Goal: Task Accomplishment & Management: Manage account settings

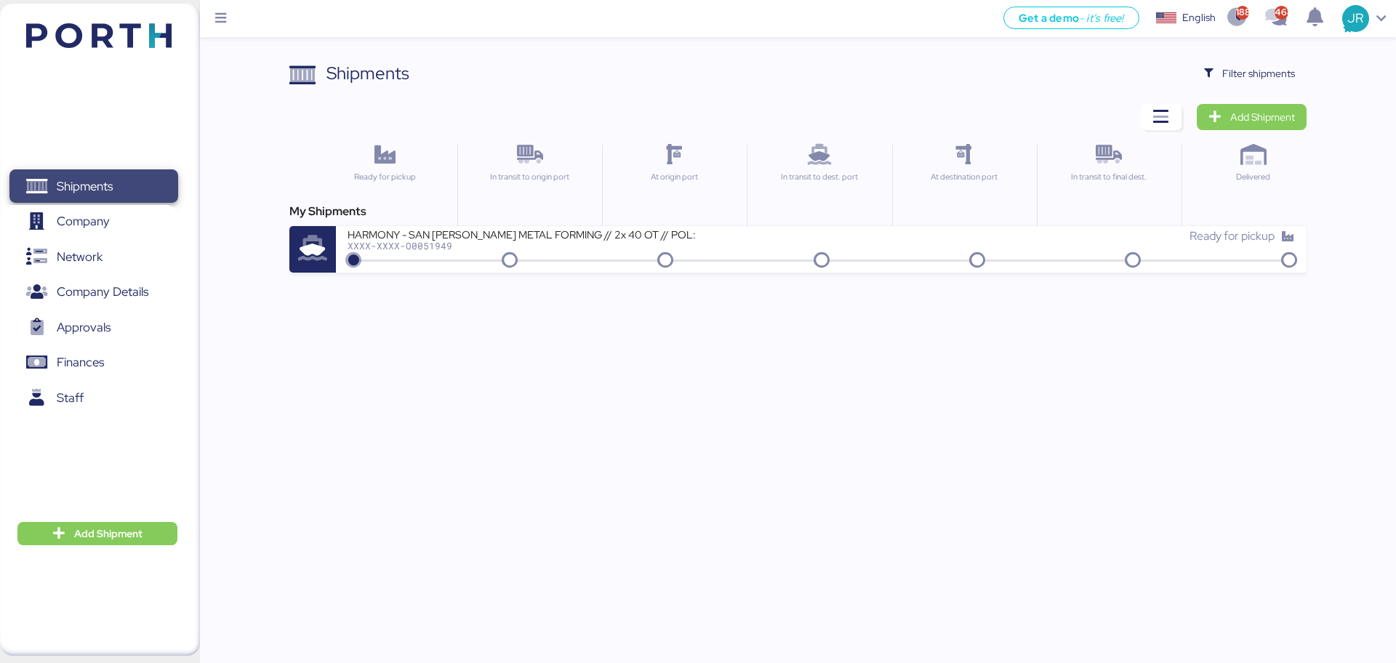
click at [82, 191] on span "Shipments" at bounding box center [85, 186] width 56 height 21
click at [1116, 65] on span "Filter shipments" at bounding box center [1258, 73] width 73 height 17
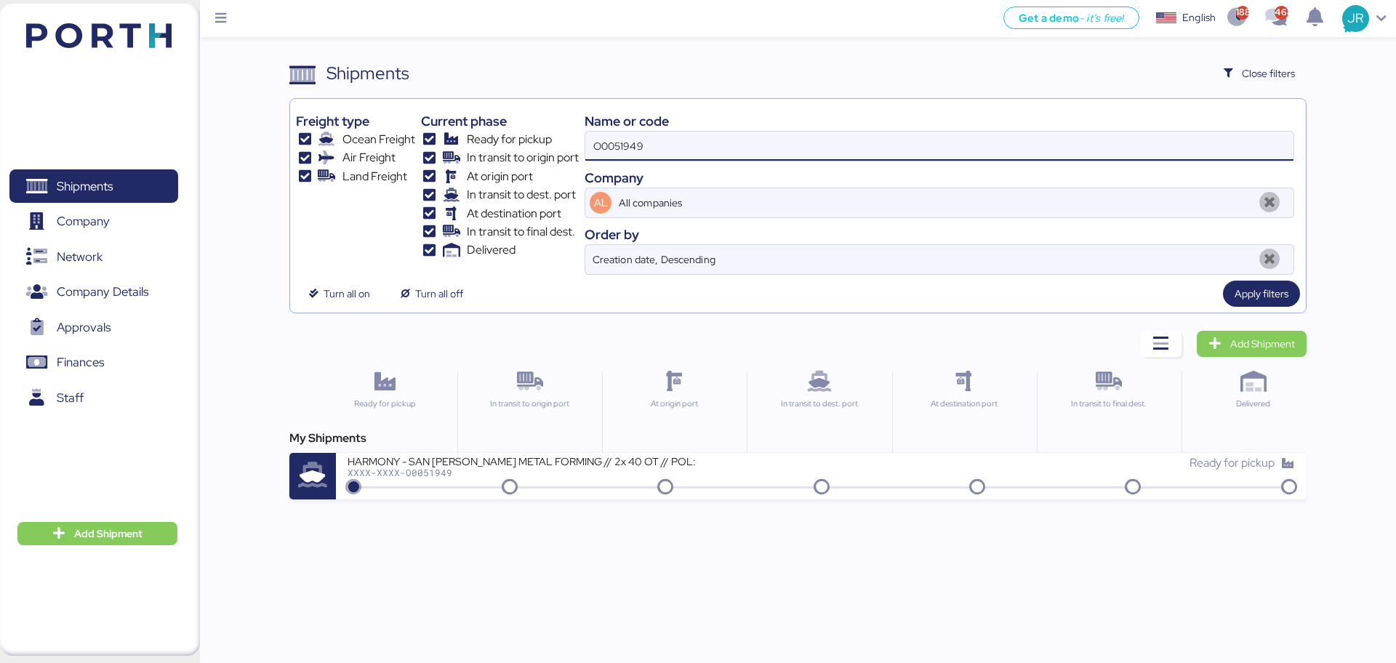
drag, startPoint x: 749, startPoint y: 131, endPoint x: 580, endPoint y: 131, distance: 168.7
click at [582, 131] on div "Freight type Ocean Freight Air Freight Land Freight Current phase Ready for pic…" at bounding box center [797, 190] width 1003 height 170
paste input "22"
type input "O0051922"
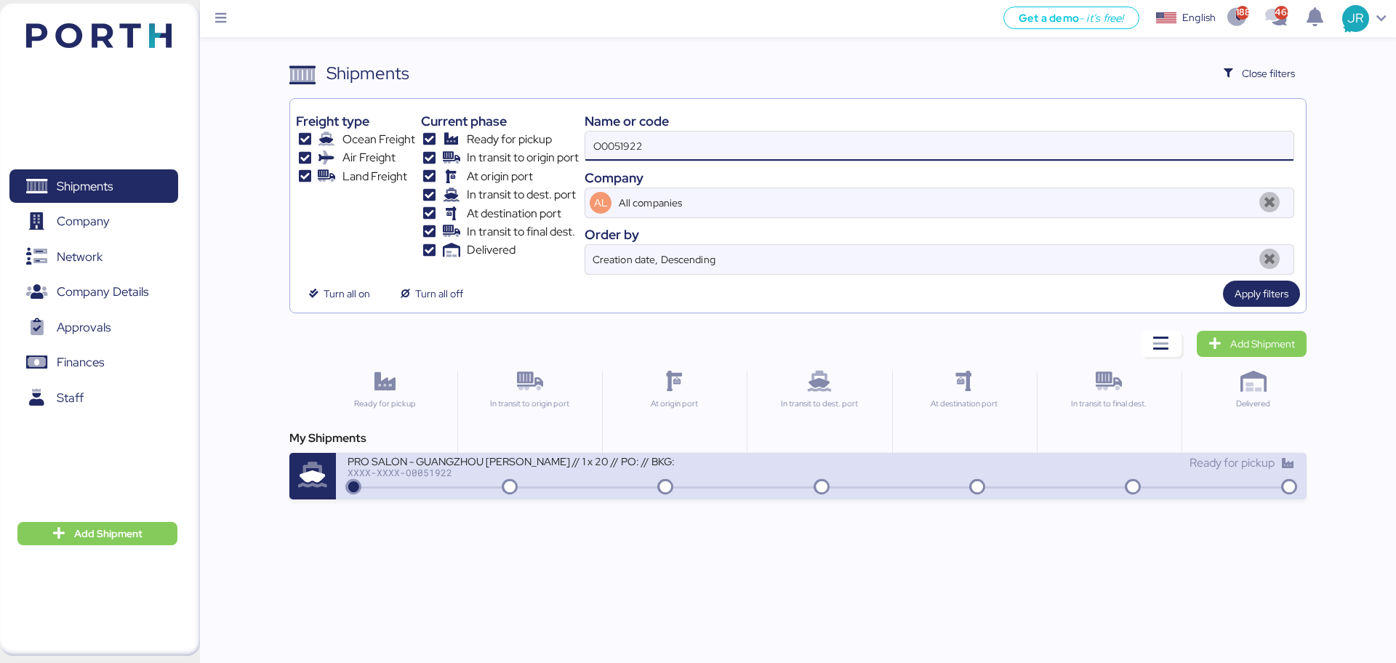
click at [427, 474] on div "XXXX-XXXX-O0051922" at bounding box center [522, 473] width 349 height 10
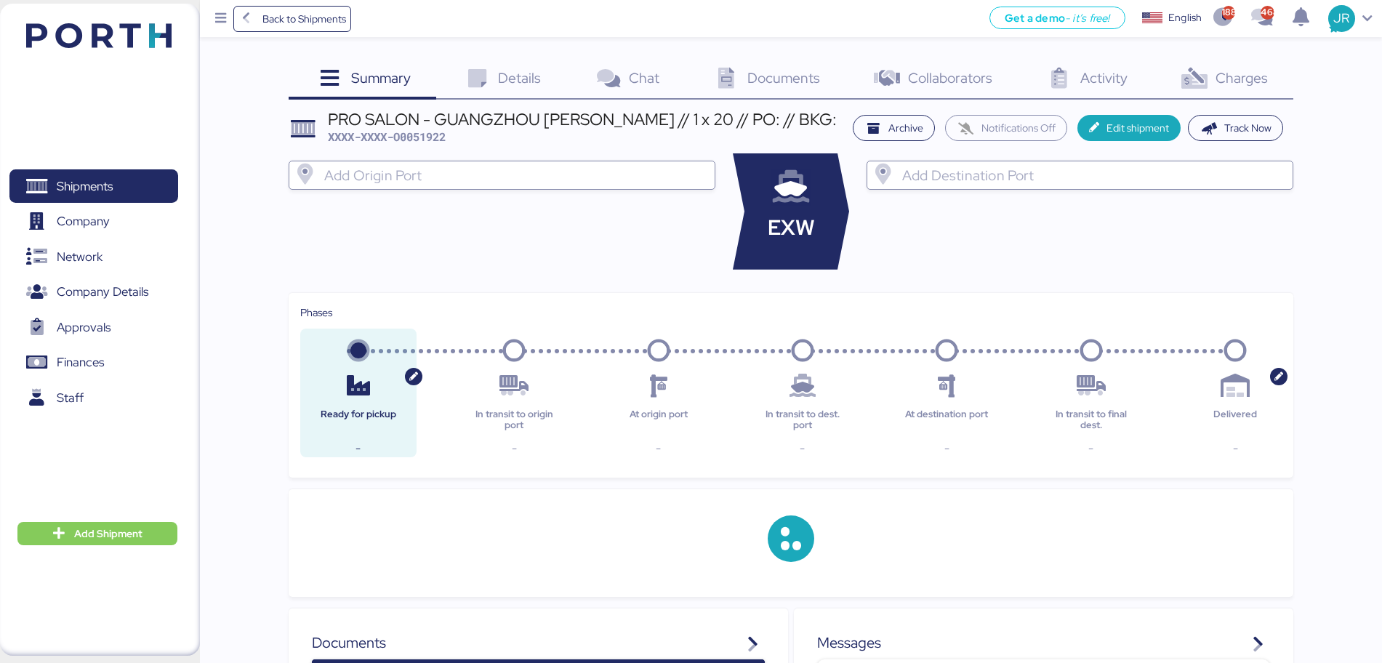
click at [1116, 79] on span "Charges" at bounding box center [1242, 77] width 52 height 19
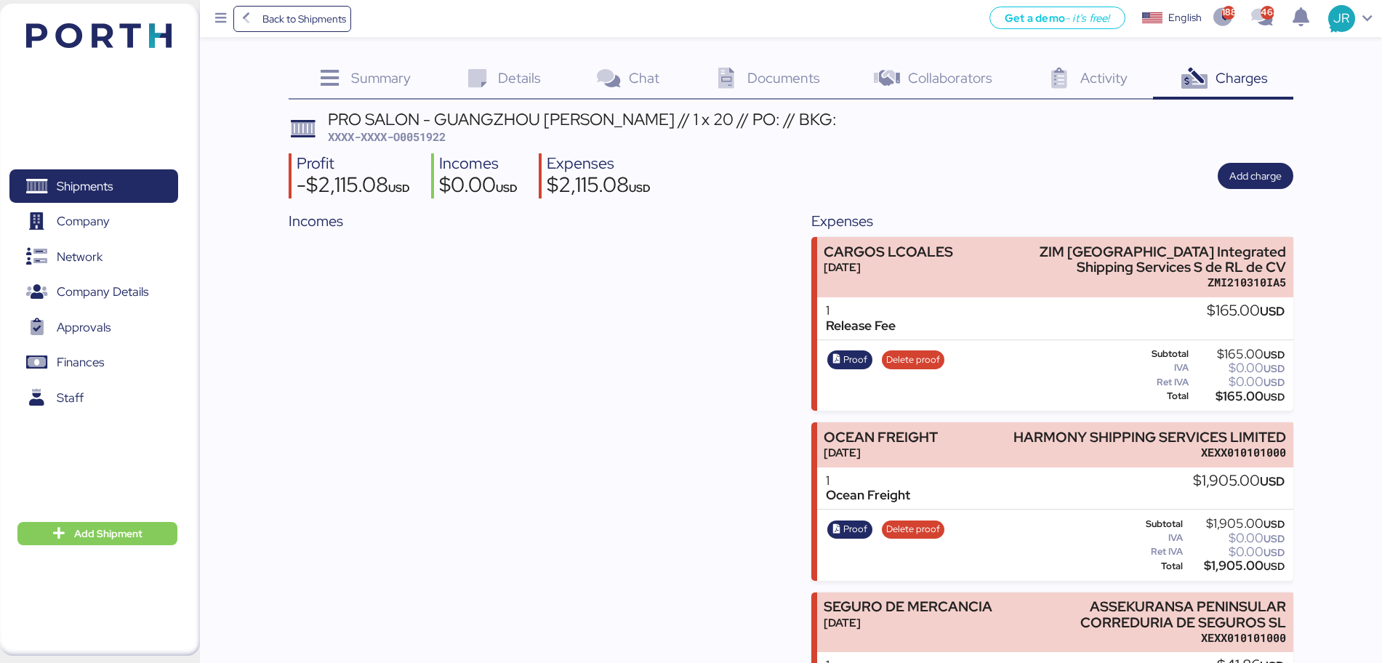
click at [410, 137] on span "XXXX-XXXX-O0051922" at bounding box center [387, 136] width 118 height 15
copy span "O0051922"
click at [61, 188] on span "Shipments" at bounding box center [85, 186] width 56 height 21
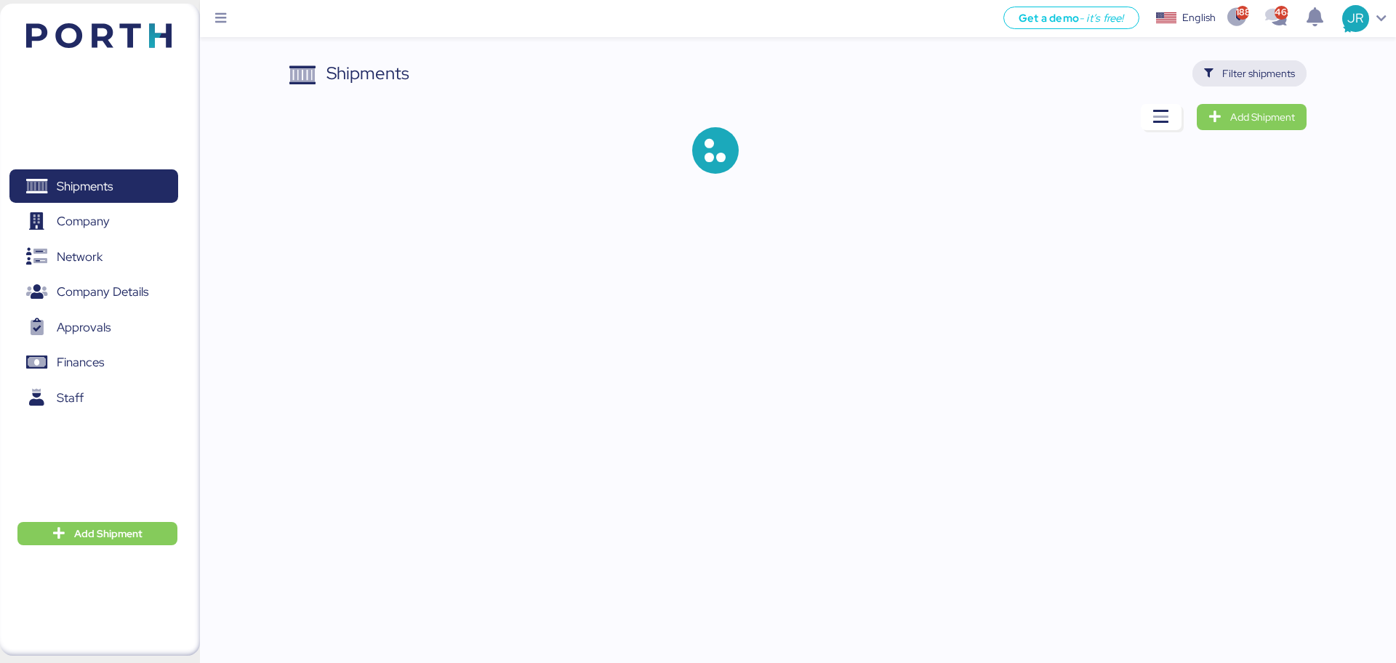
click at [1116, 62] on span "Filter shipments" at bounding box center [1249, 73] width 114 height 26
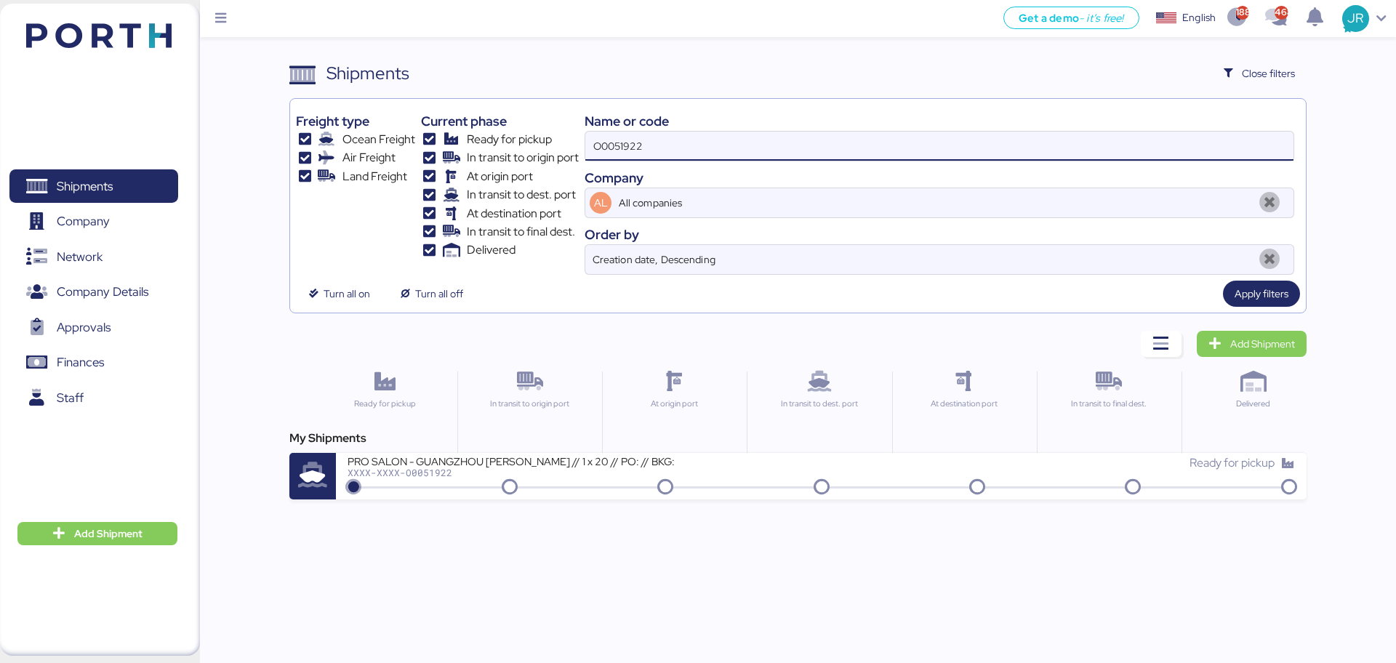
drag, startPoint x: 680, startPoint y: 153, endPoint x: 547, endPoint y: 159, distance: 133.2
click at [562, 159] on div "Freight type Ocean Freight Air Freight Land Freight Current phase Ready for pic…" at bounding box center [797, 190] width 1003 height 170
paste input "92"
type input "O0051992"
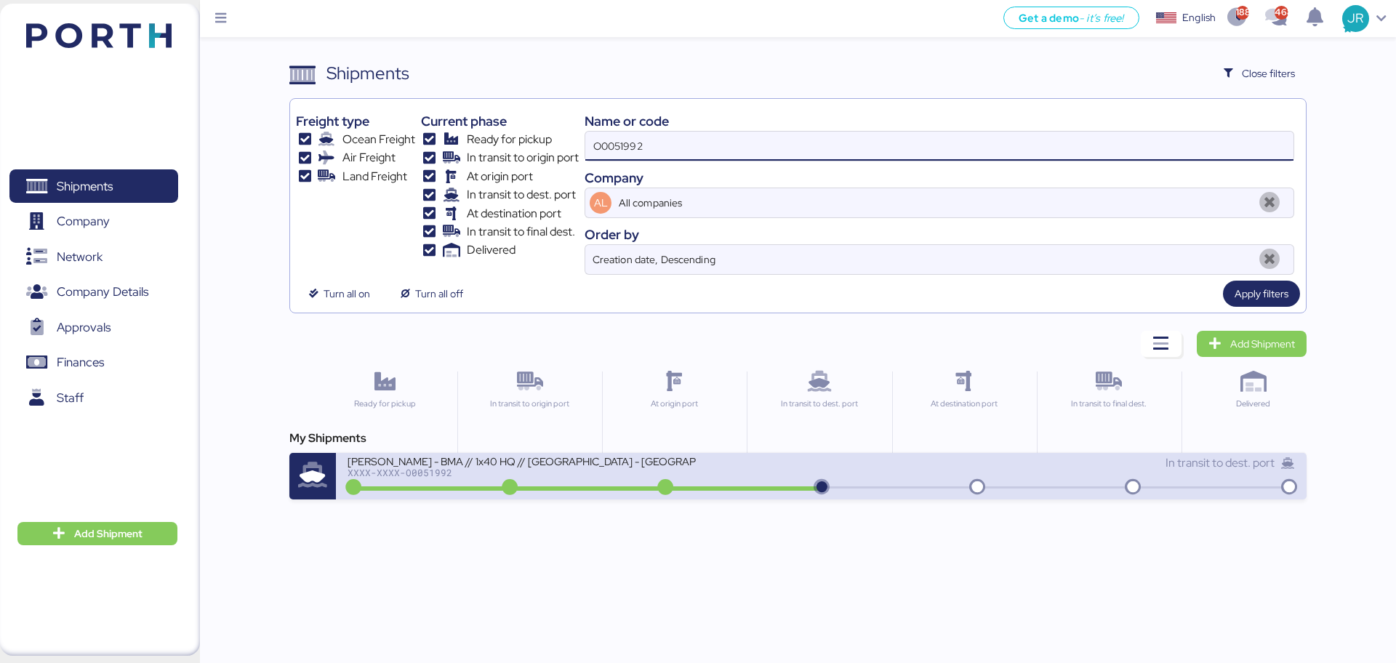
click at [398, 480] on div "[PERSON_NAME] - BMA // 1x40 HQ // [GEOGRAPHIC_DATA] - [GEOGRAPHIC_DATA] // MBL:…" at bounding box center [584, 469] width 473 height 31
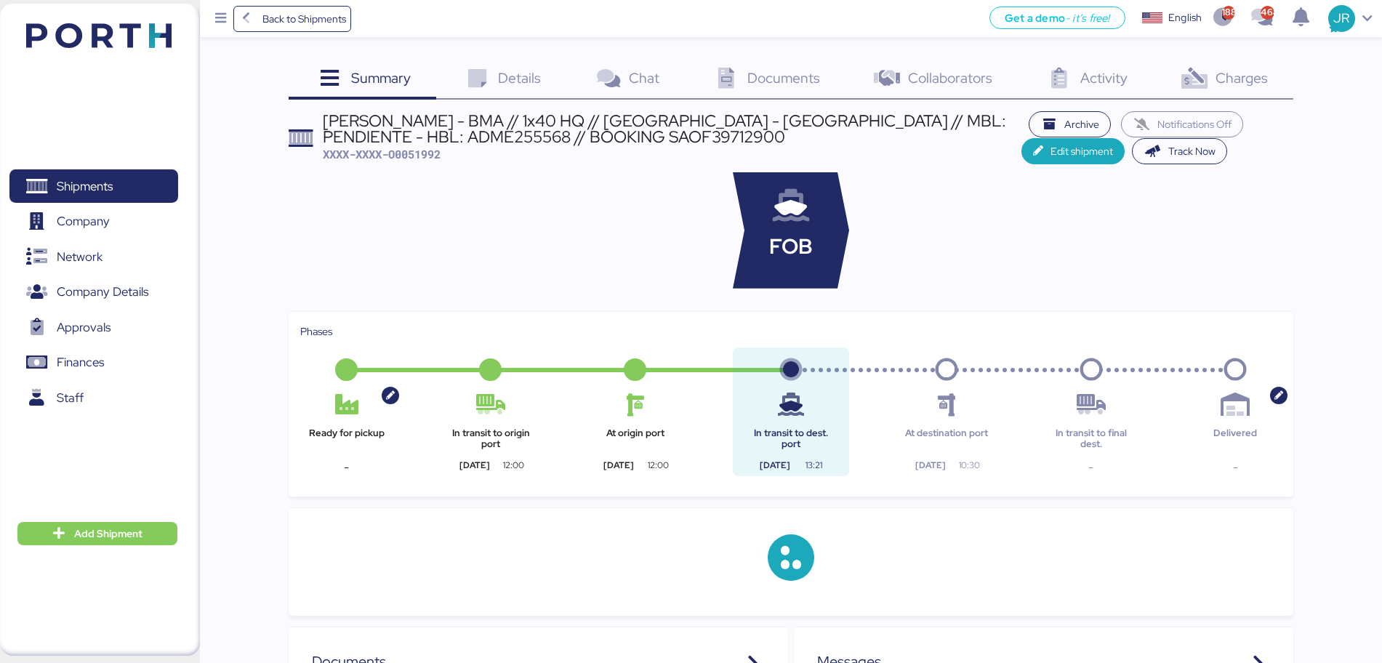
click at [1116, 80] on span "Charges" at bounding box center [1242, 77] width 52 height 19
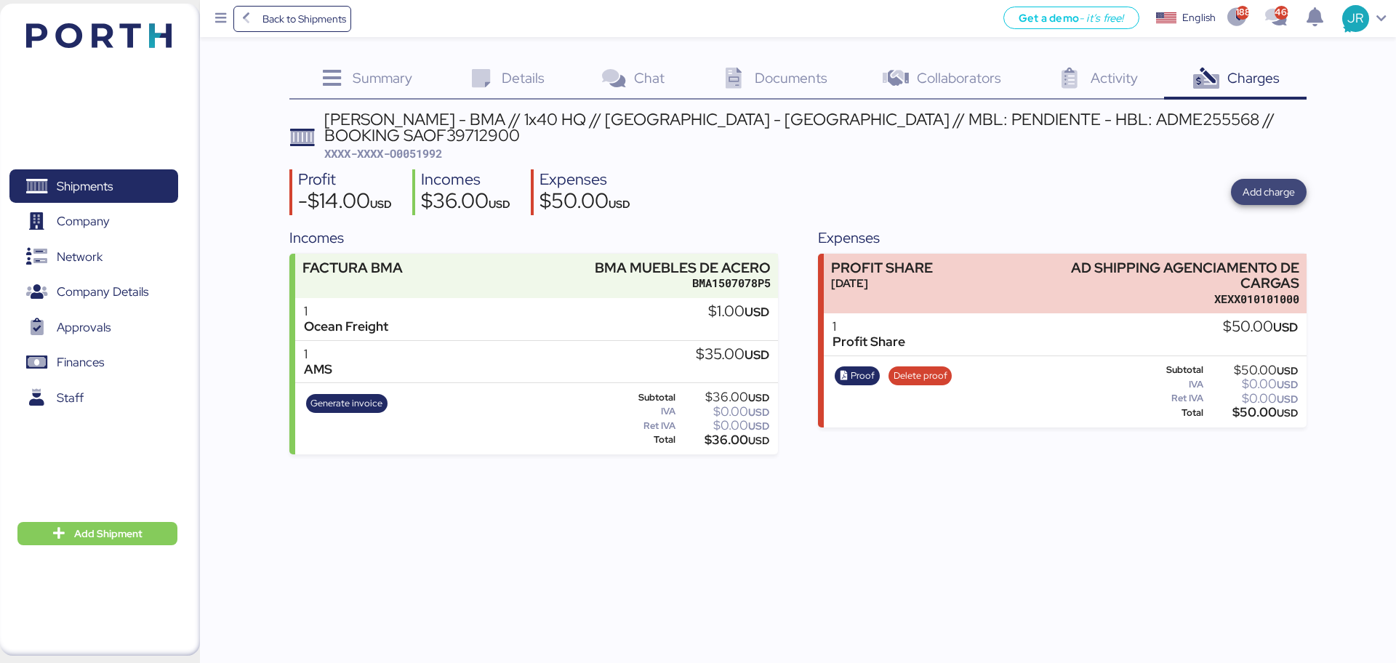
click at [1116, 183] on span "Add charge" at bounding box center [1269, 191] width 52 height 17
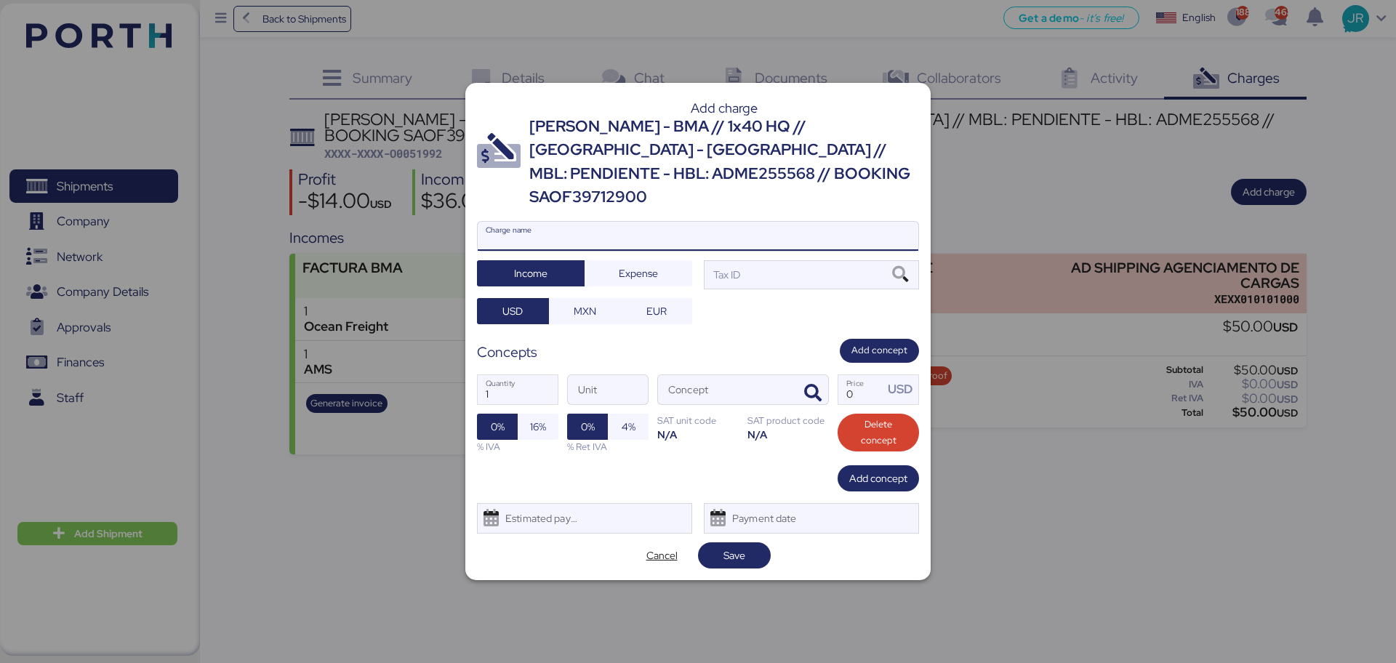
click at [686, 222] on input "Charge name" at bounding box center [698, 236] width 441 height 29
type input "CARGOS LOCALES"
click at [675, 263] on span "Expense" at bounding box center [638, 273] width 84 height 20
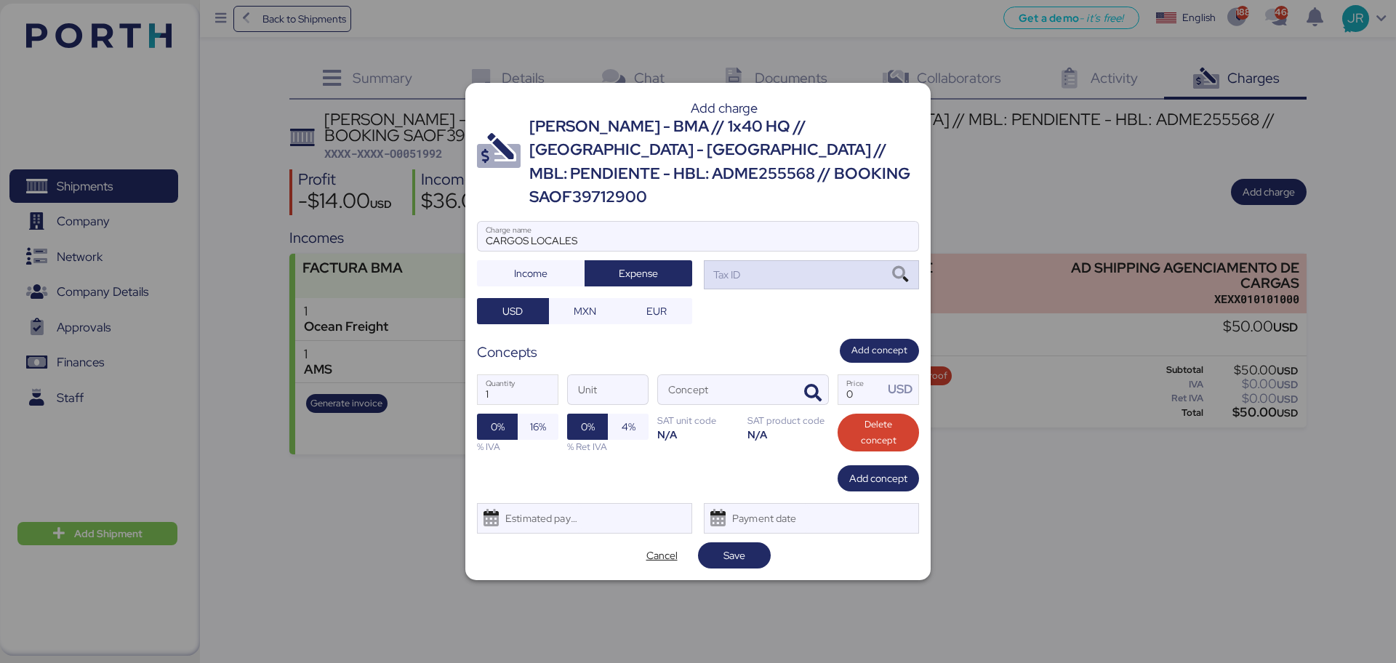
click at [907, 267] on icon at bounding box center [900, 275] width 25 height 16
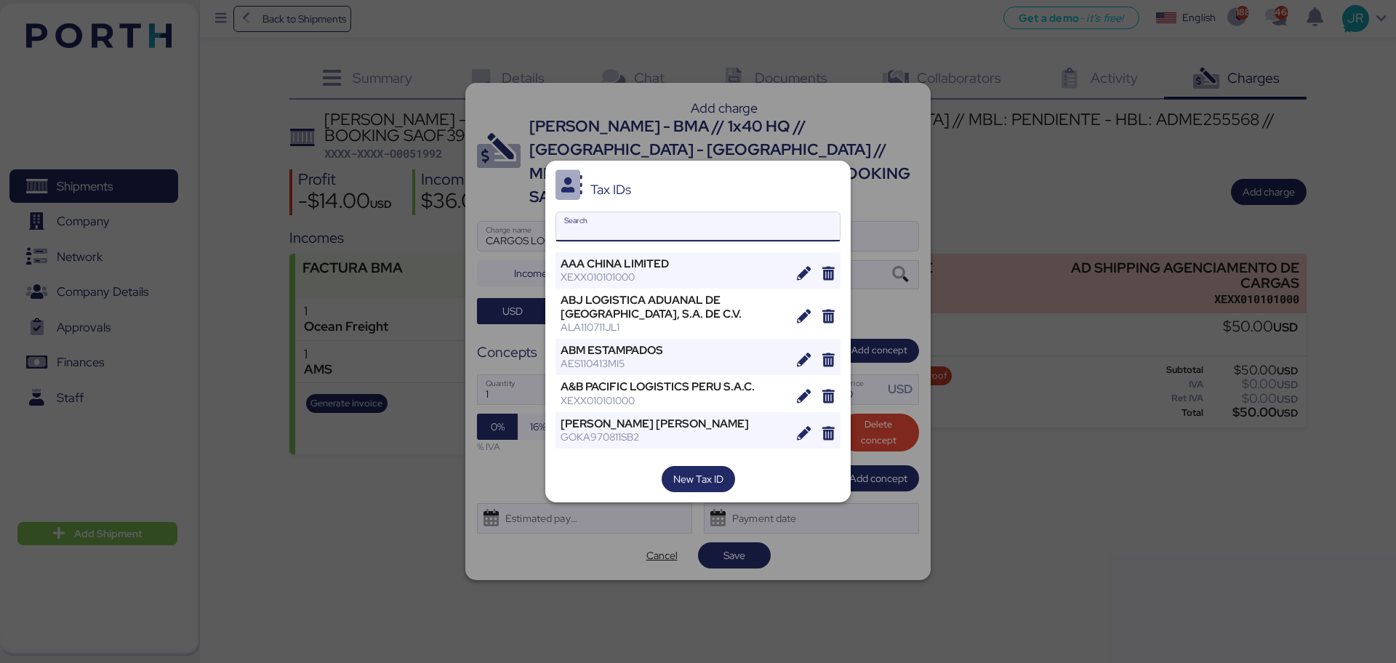
click at [600, 231] on input "Search" at bounding box center [698, 226] width 284 height 29
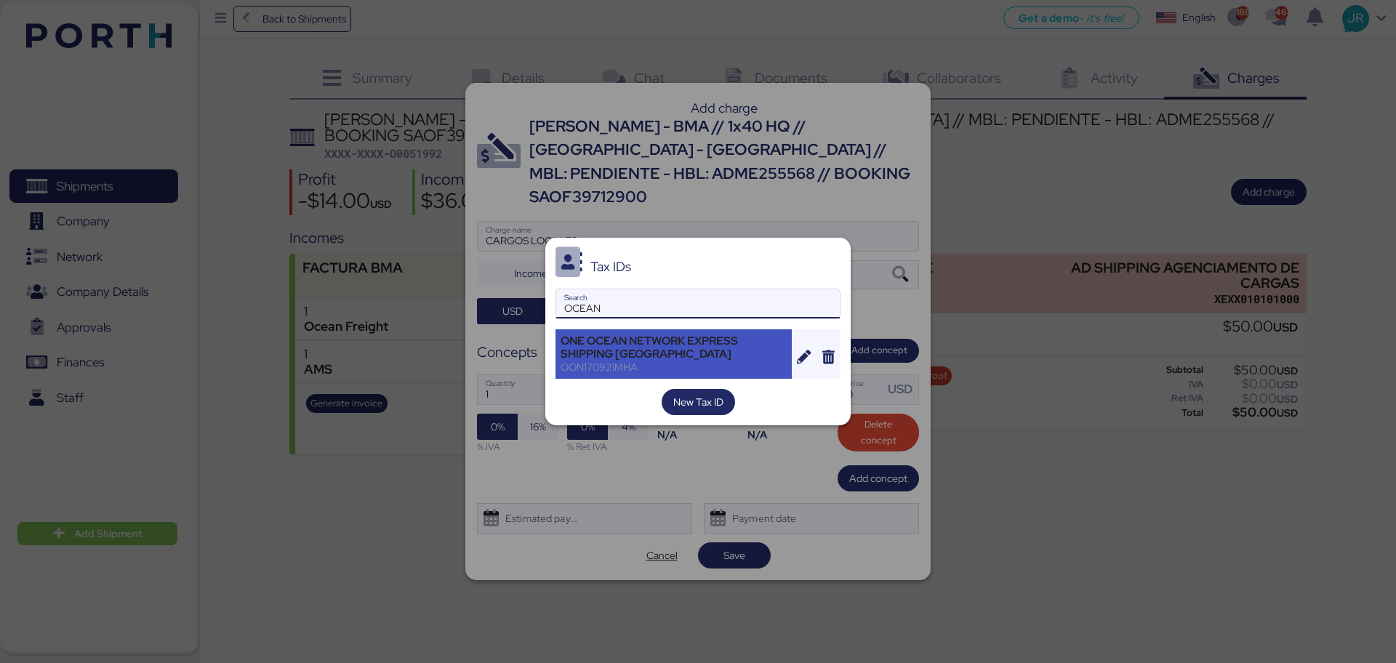
type input "OCEAN"
click at [598, 347] on div "ONE OCEAN NETWORK EXPRESS SHIPPING [GEOGRAPHIC_DATA]" at bounding box center [674, 347] width 226 height 26
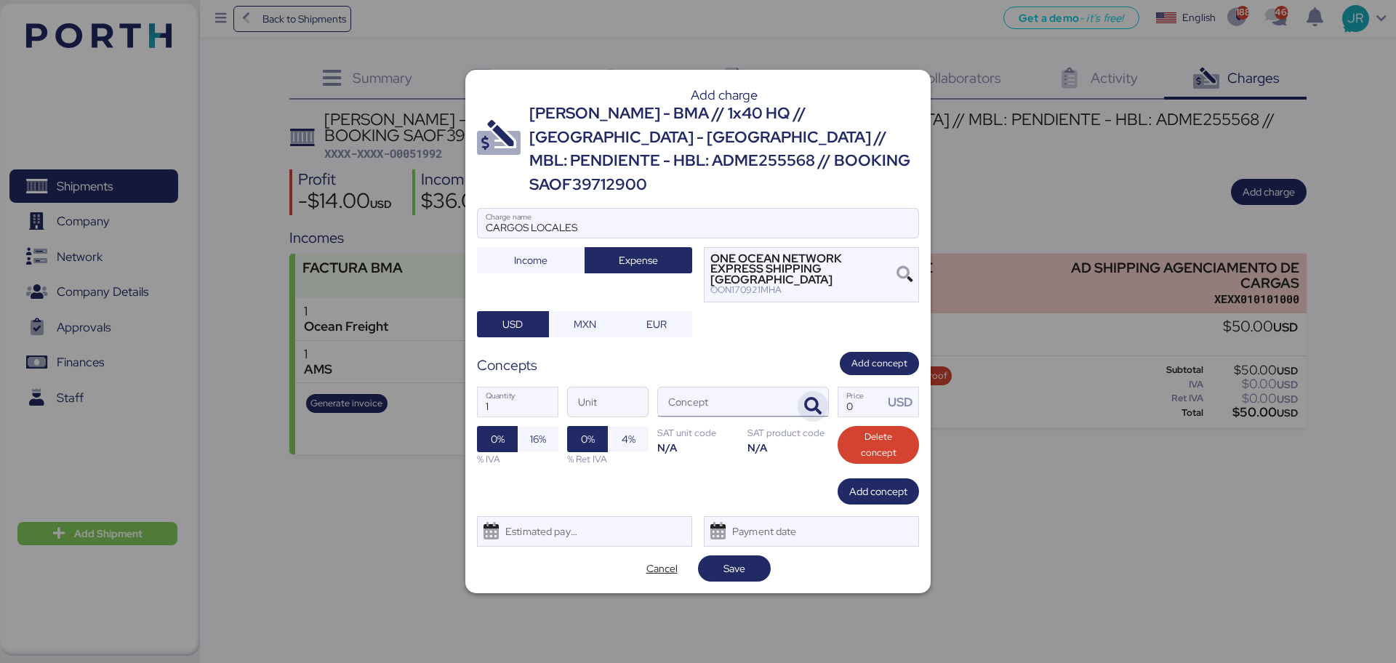
click at [812, 398] on icon "button" at bounding box center [812, 406] width 17 height 17
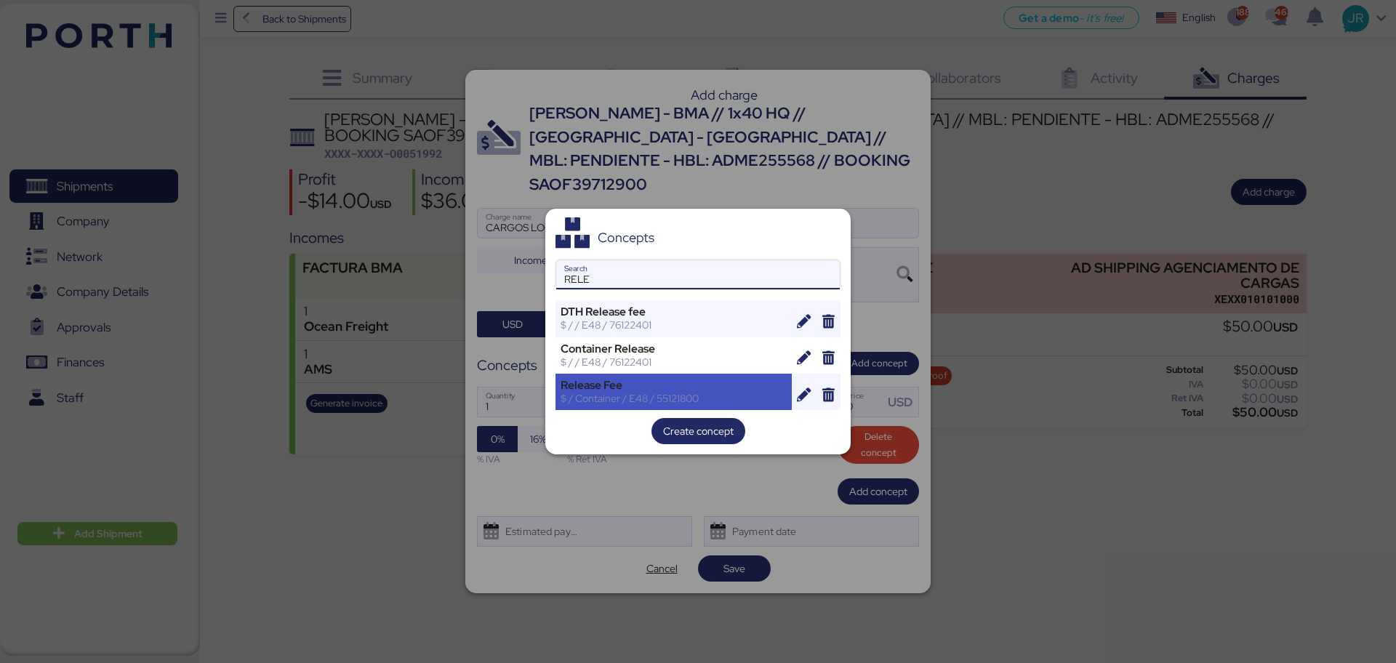
type input "RELE"
click at [621, 392] on div "$ / Container / E48 / 55121800" at bounding box center [674, 398] width 226 height 13
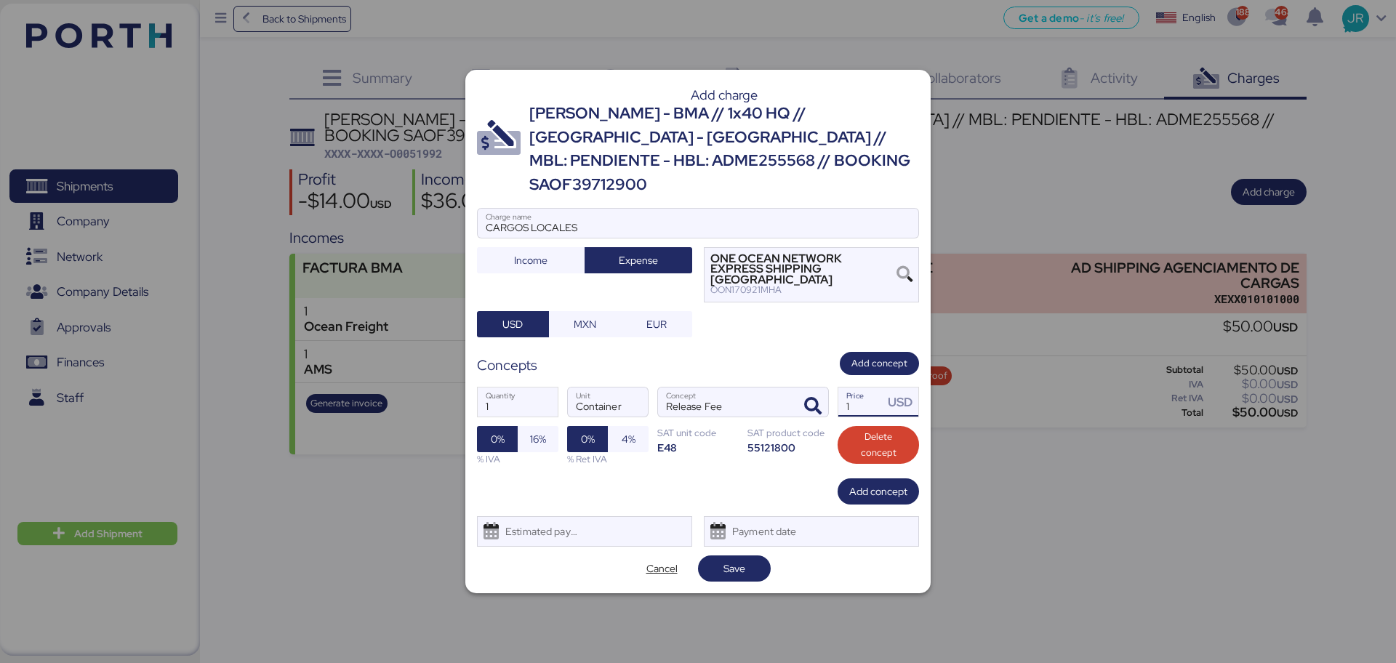
click at [857, 388] on input "1" at bounding box center [860, 402] width 45 height 29
type input "45"
click at [577, 505] on div "Estimated payment date" at bounding box center [538, 531] width 87 height 29
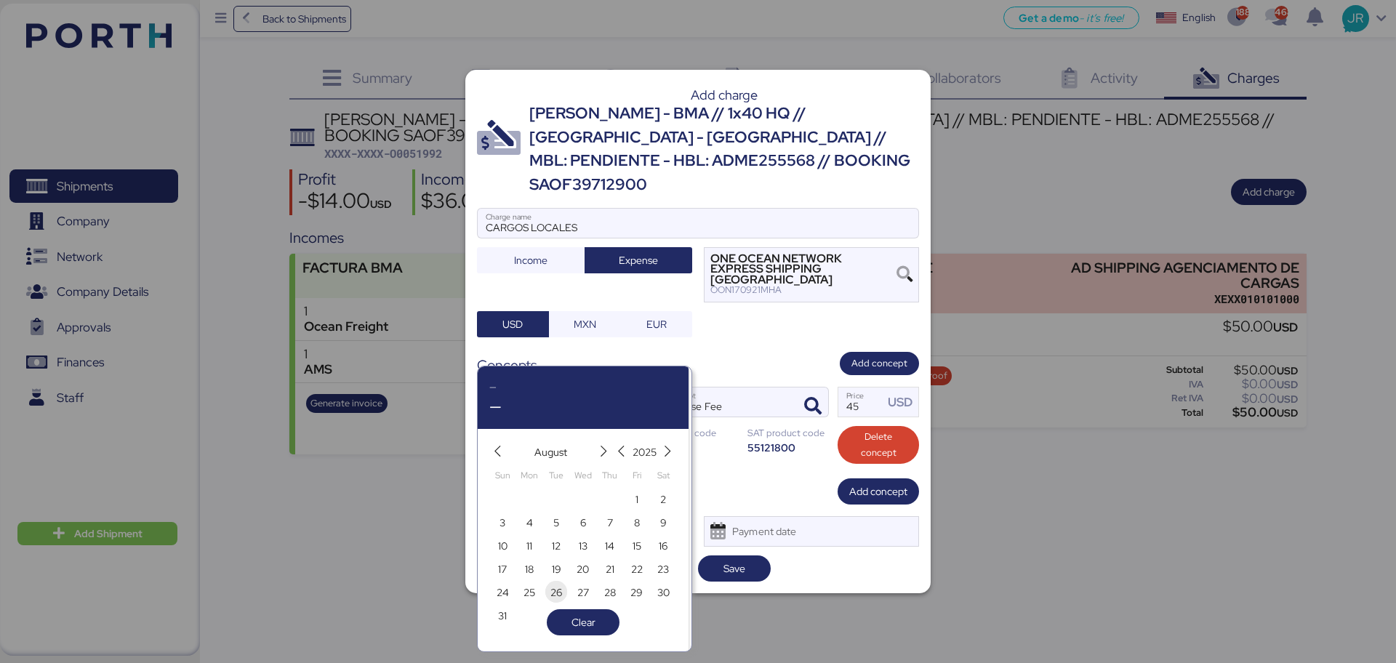
click at [555, 505] on span "26" at bounding box center [556, 592] width 12 height 17
type input "[DATE]"
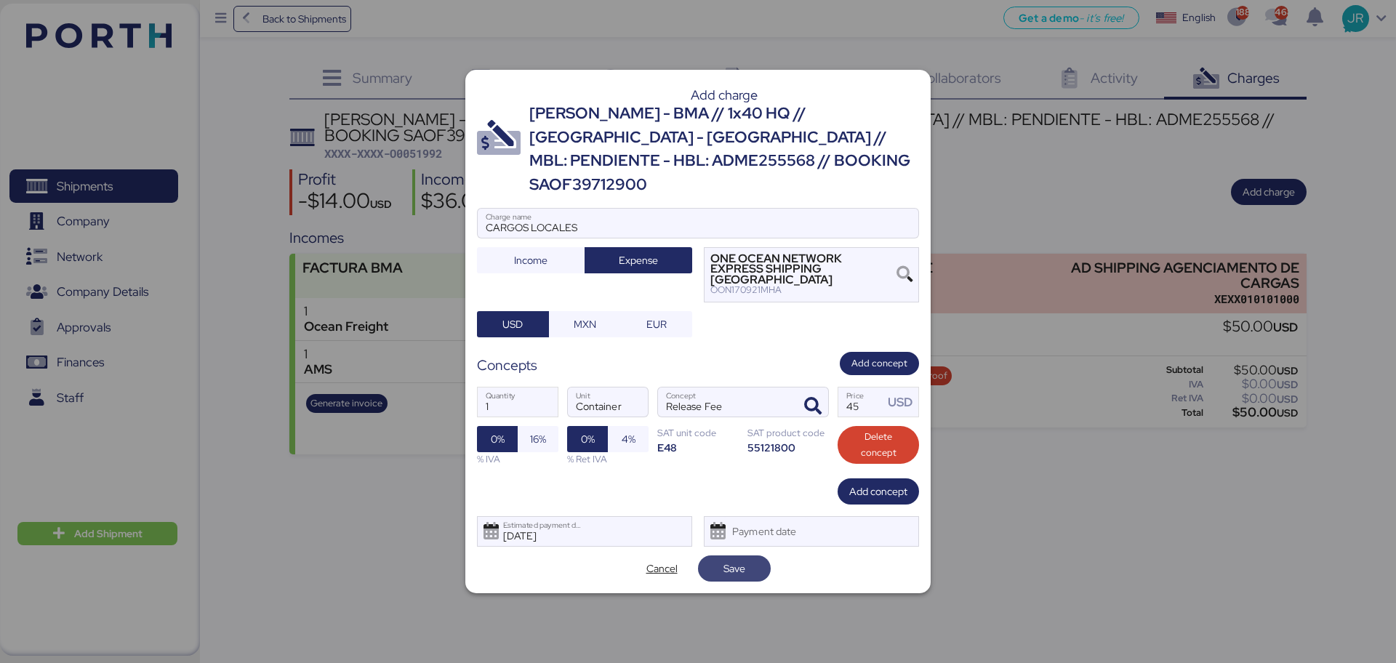
click at [731, 505] on span "Save" at bounding box center [734, 568] width 22 height 17
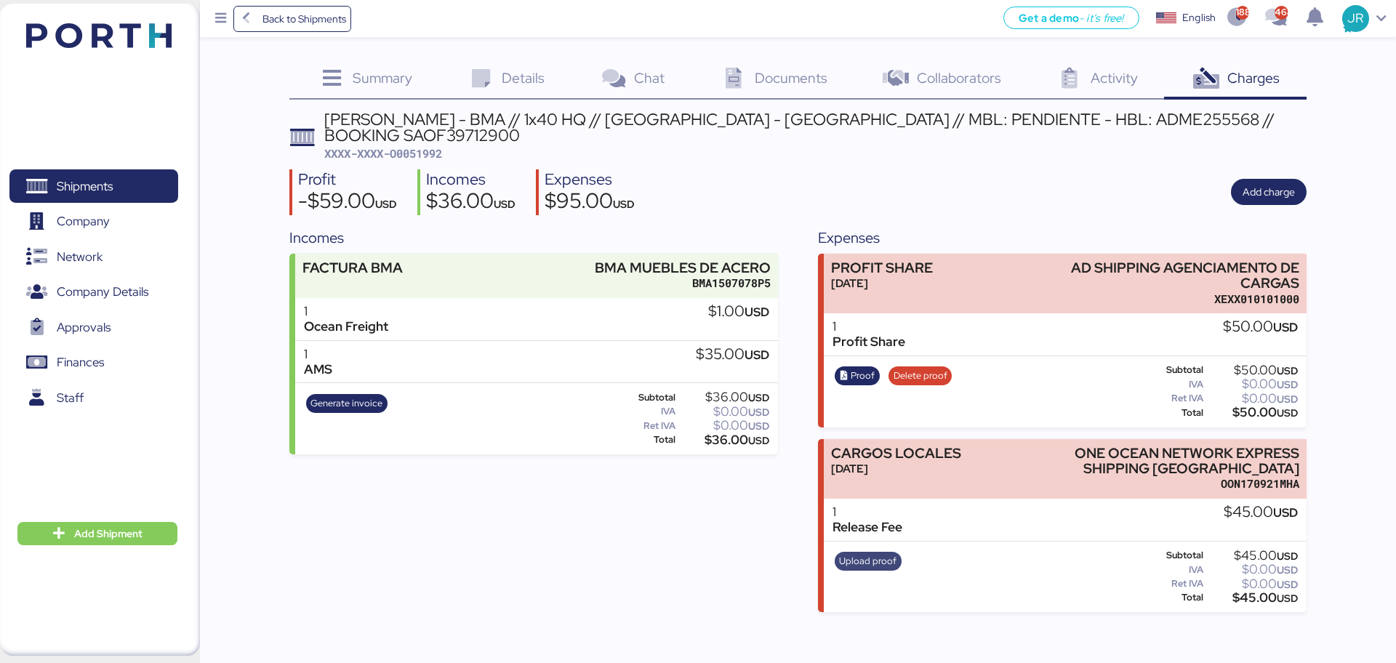
click at [873, 505] on span "Upload proof" at bounding box center [867, 561] width 57 height 16
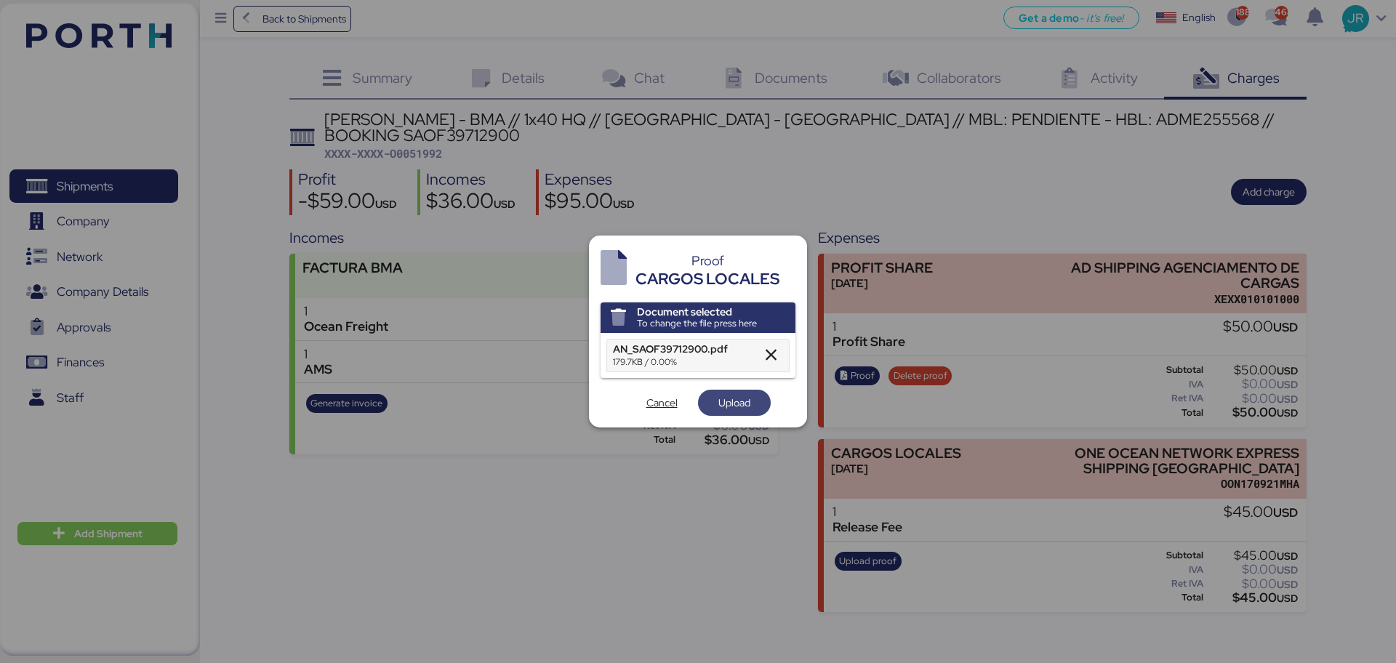
click at [721, 401] on span "Upload" at bounding box center [734, 402] width 32 height 17
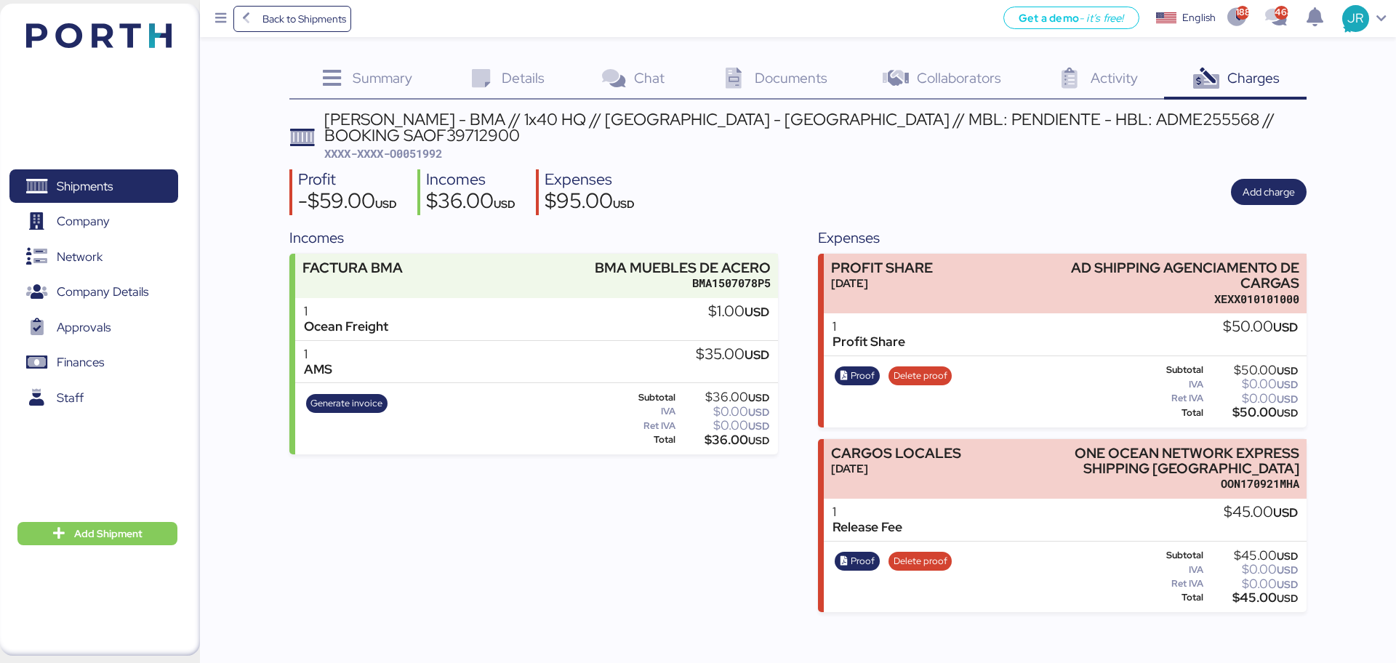
click at [740, 76] on icon at bounding box center [733, 78] width 31 height 21
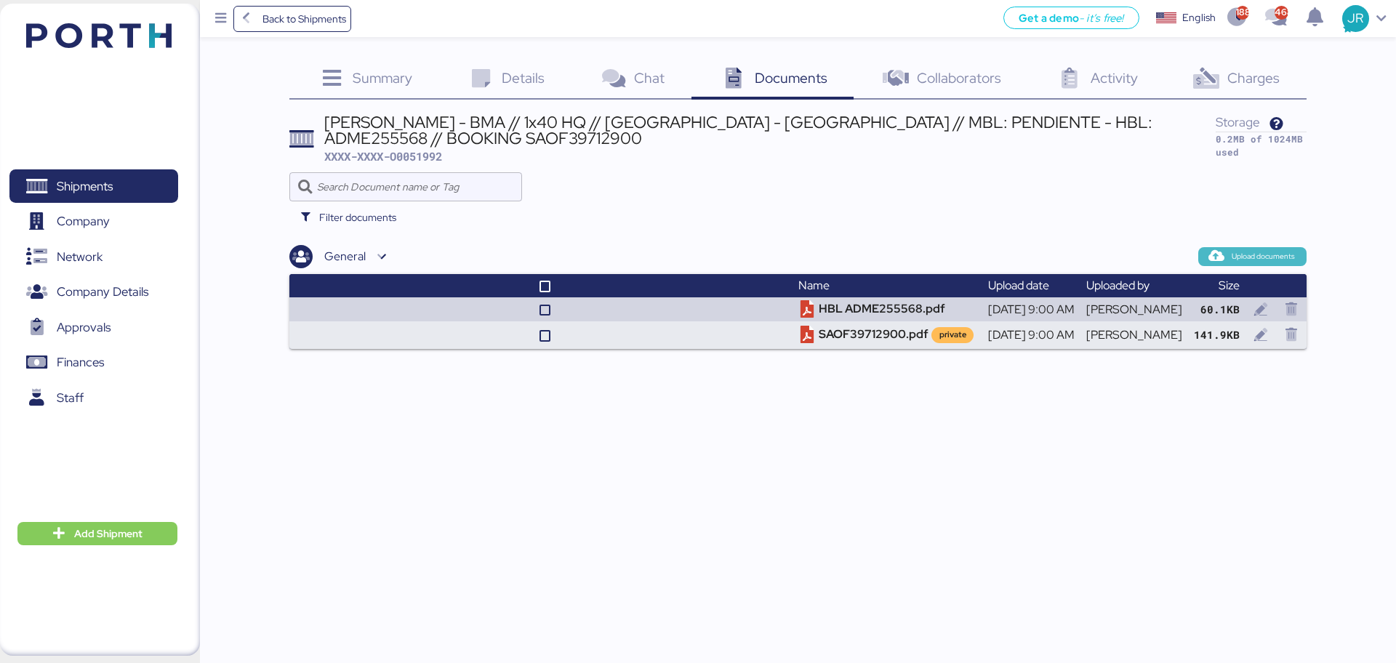
click at [1116, 258] on span "Upload documents" at bounding box center [1263, 256] width 63 height 13
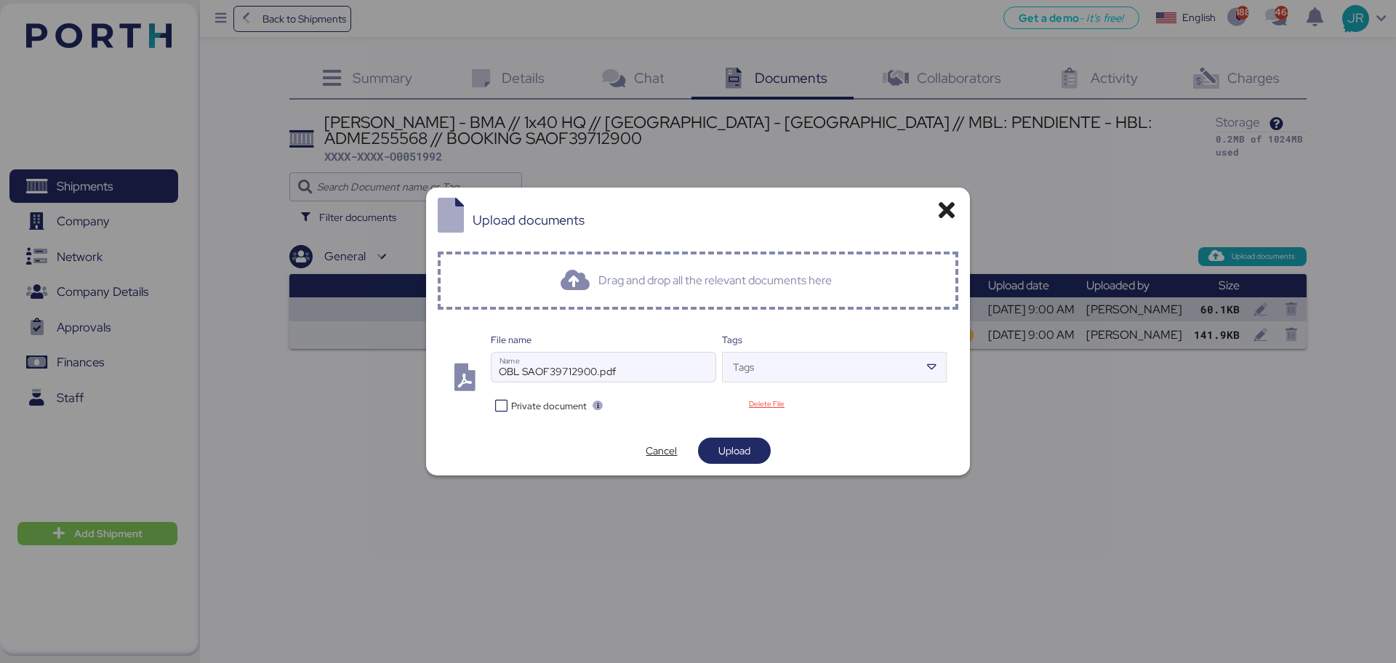
drag, startPoint x: 543, startPoint y: 405, endPoint x: 561, endPoint y: 411, distance: 19.1
click at [543, 405] on span "Private document" at bounding box center [549, 406] width 76 height 14
click at [727, 458] on span "Upload" at bounding box center [734, 450] width 32 height 17
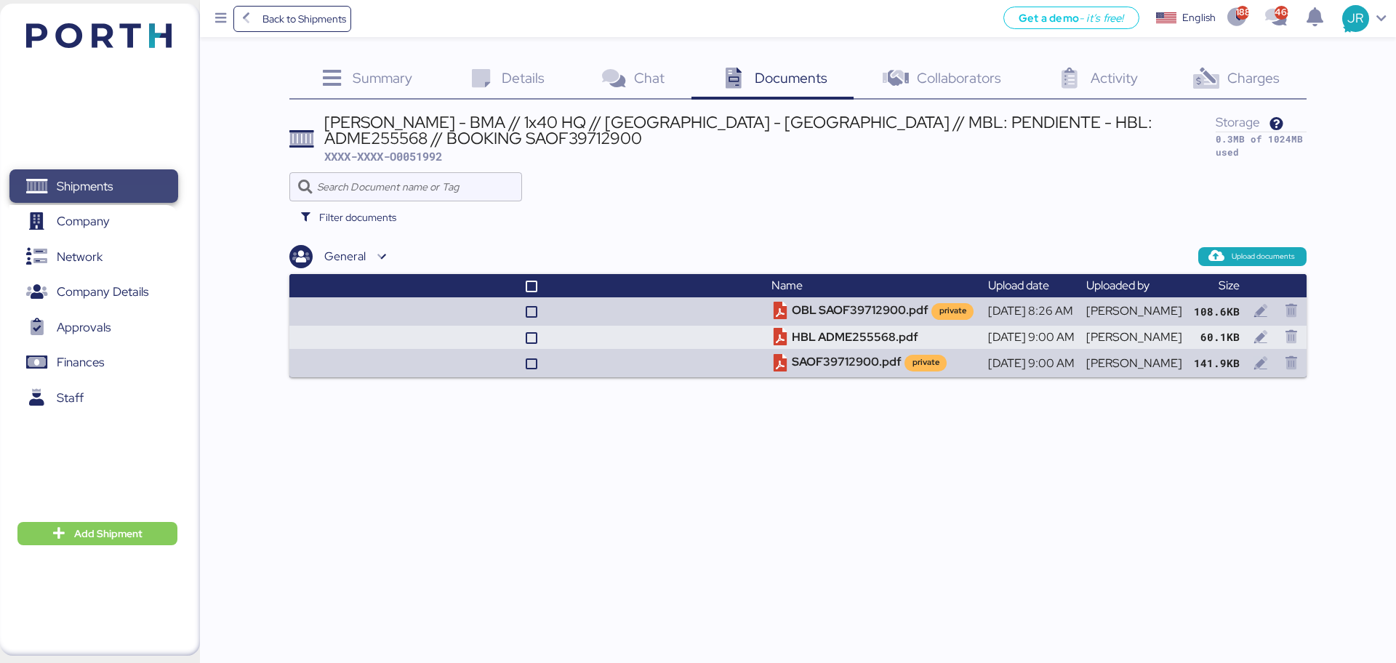
click at [123, 176] on span "Shipments" at bounding box center [93, 186] width 156 height 21
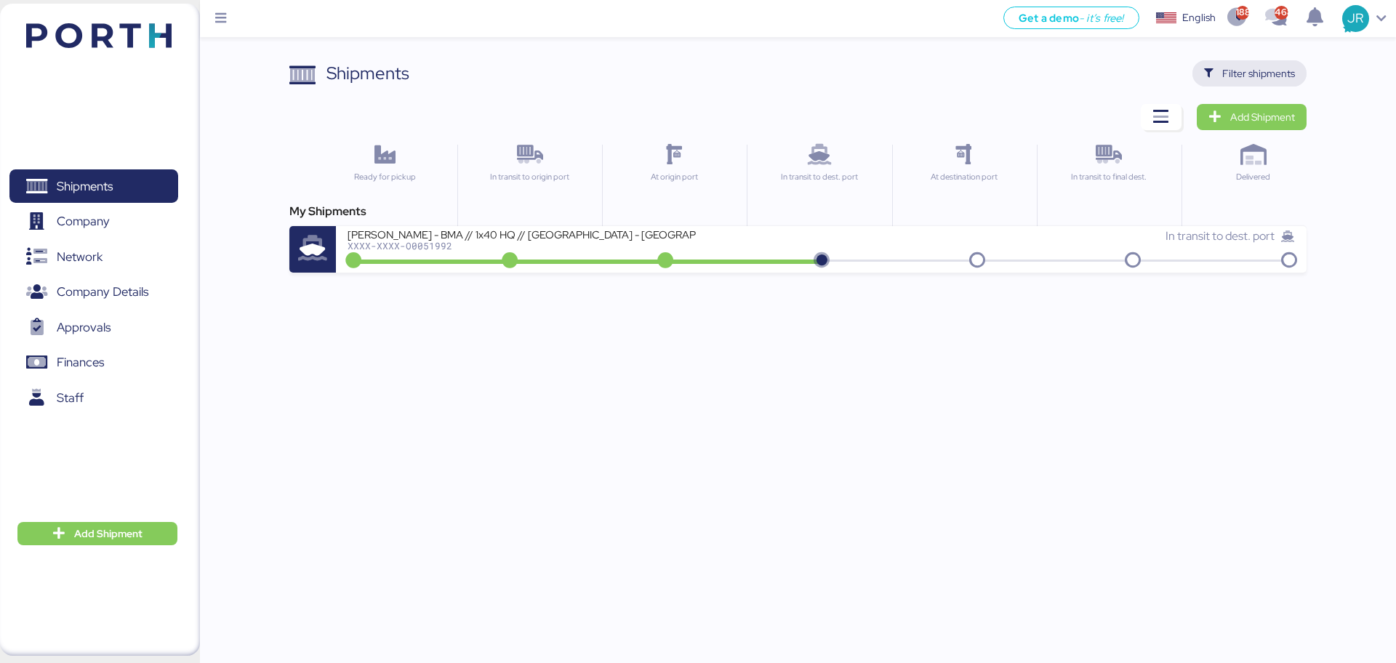
click at [1116, 70] on span "Filter shipments" at bounding box center [1249, 73] width 91 height 20
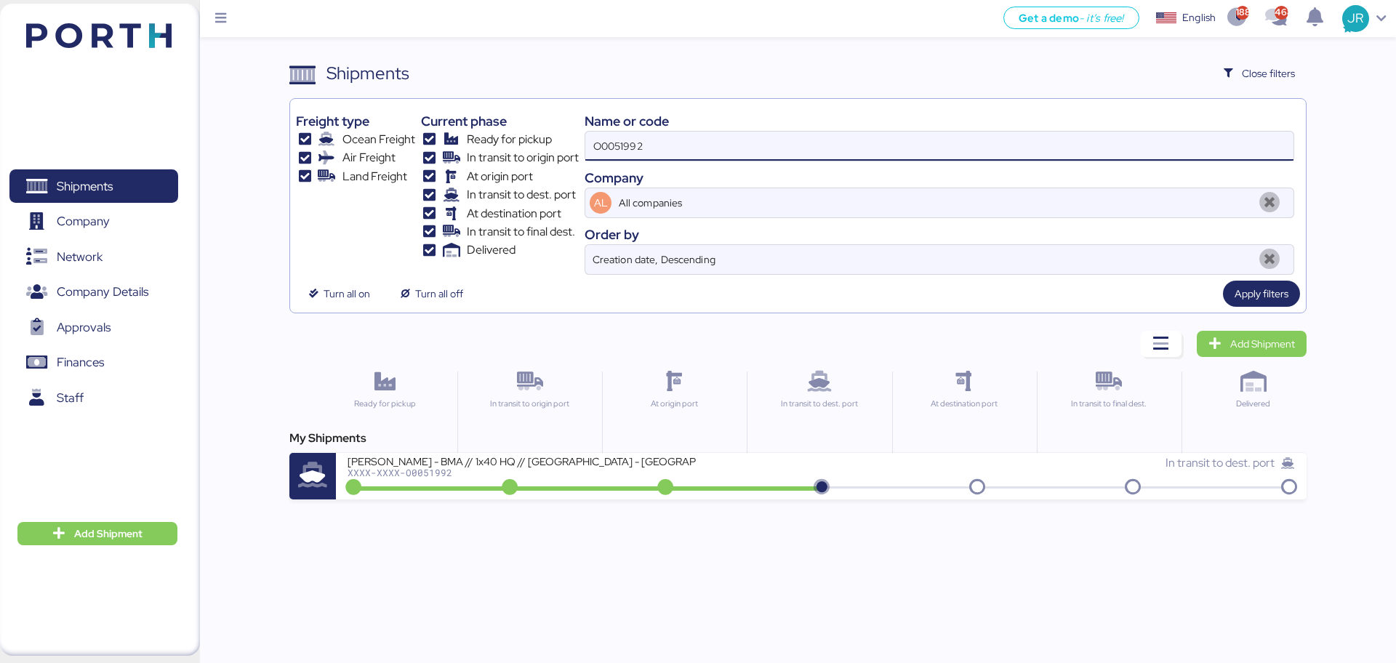
drag, startPoint x: 617, startPoint y: 151, endPoint x: 401, endPoint y: 152, distance: 216.7
click at [405, 152] on div "Freight type Ocean Freight Air Freight Land Freight Current phase Ready for pic…" at bounding box center [797, 190] width 1003 height 170
paste input "51"
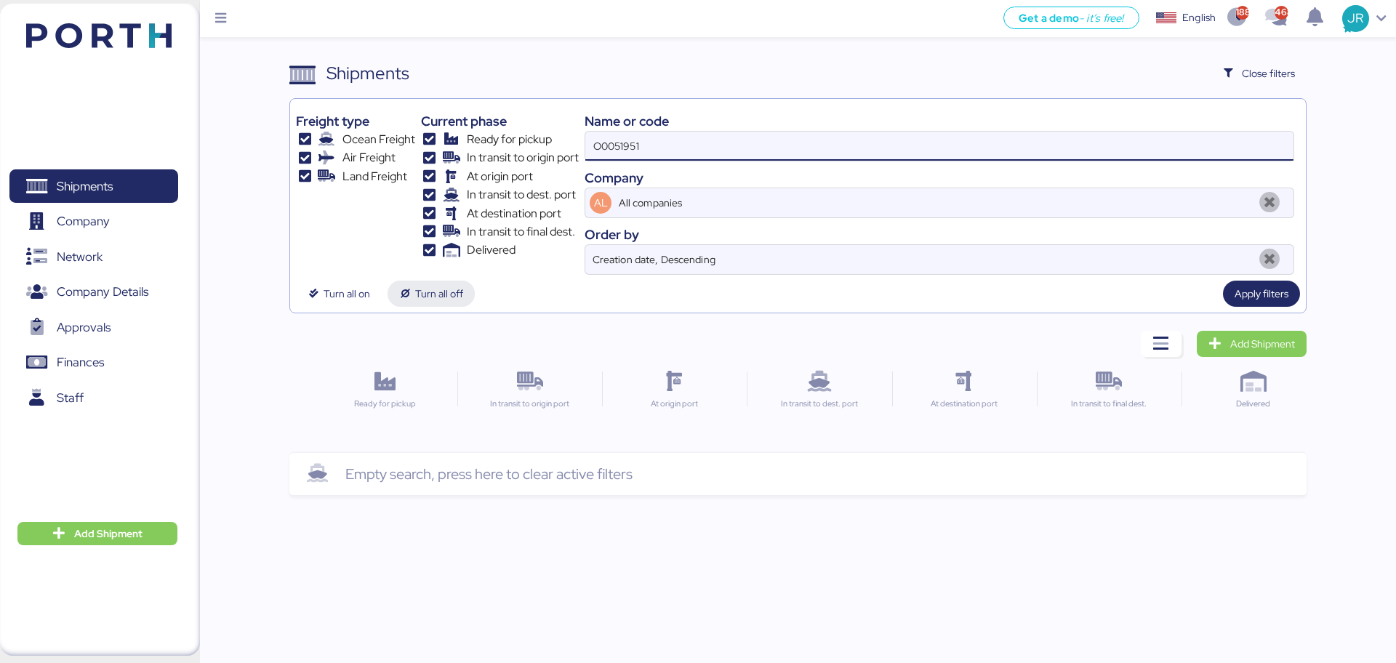
type input "O0051951"
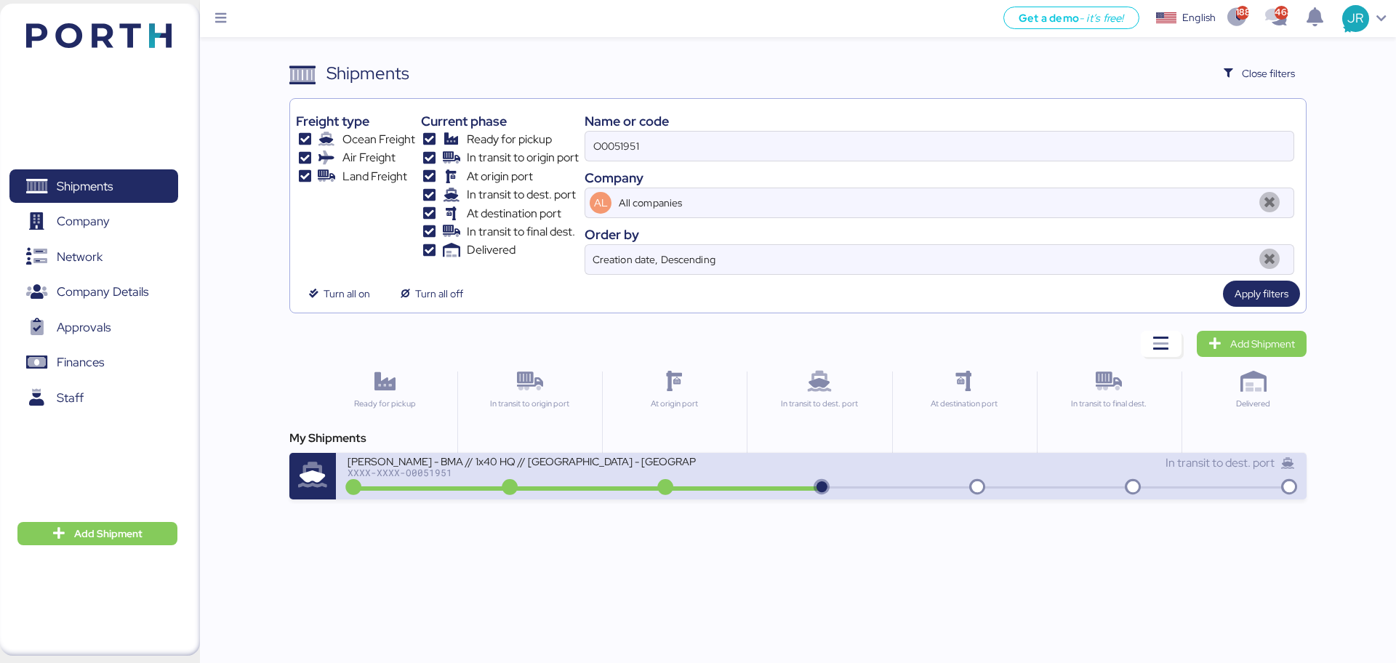
click at [414, 468] on div "XXXX-XXXX-O0051951" at bounding box center [522, 473] width 349 height 10
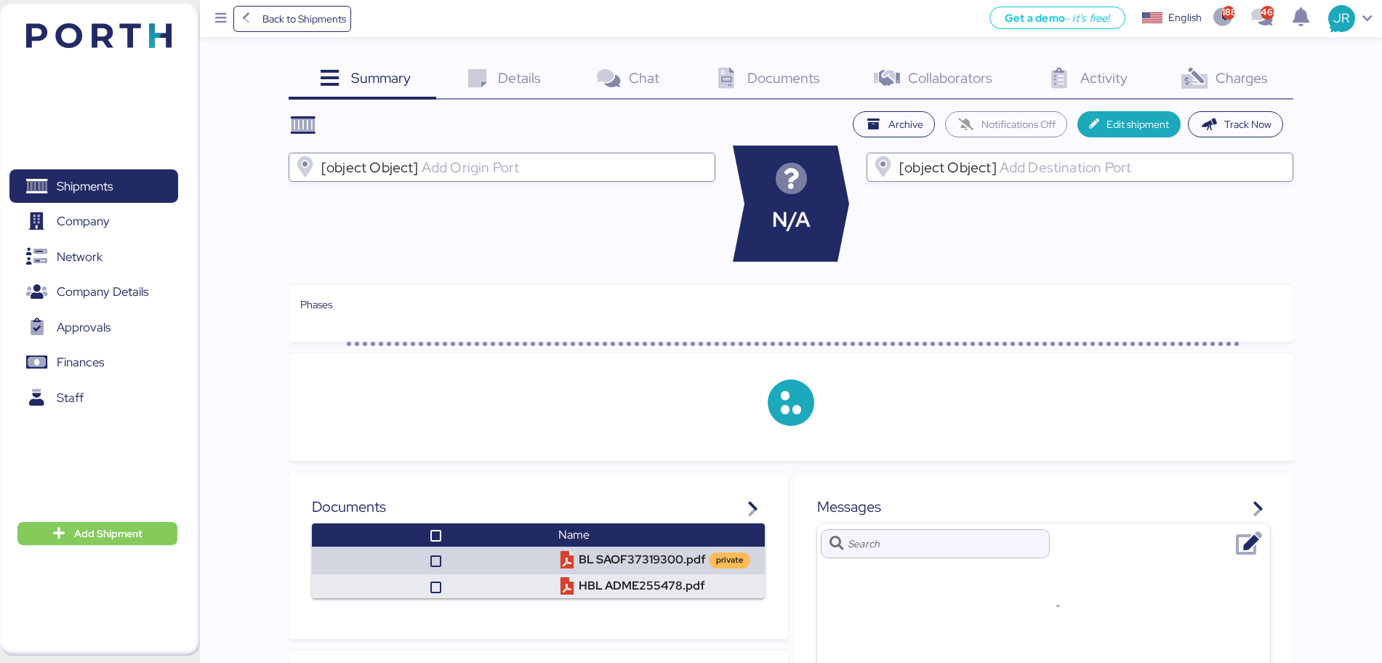
click at [1116, 79] on span "Charges" at bounding box center [1242, 77] width 52 height 19
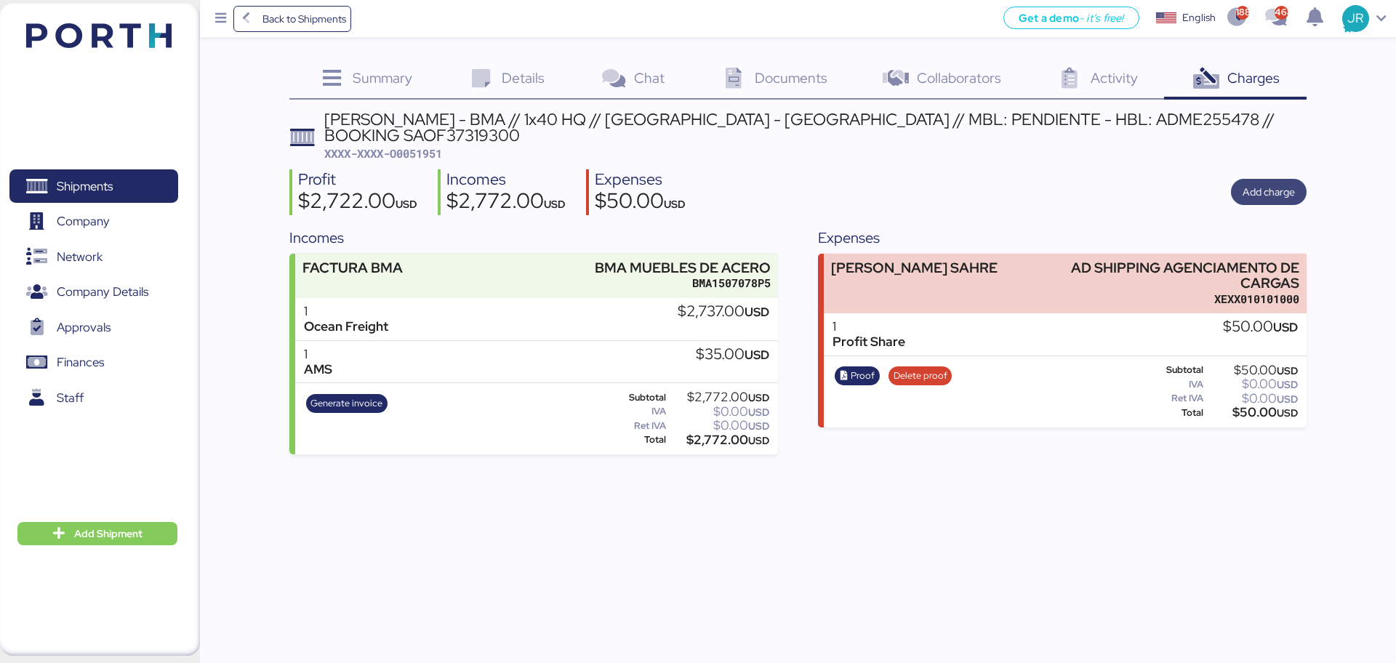
click at [1116, 183] on span "Add charge" at bounding box center [1269, 191] width 52 height 17
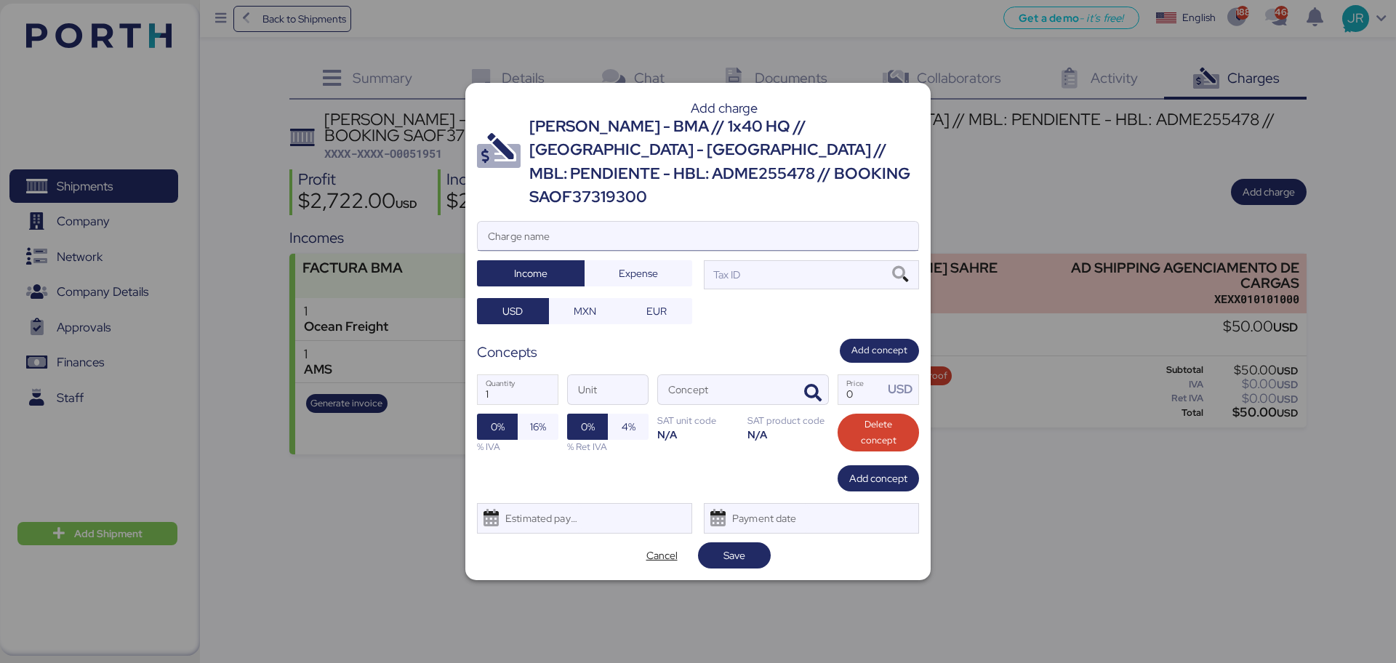
click at [747, 222] on input "Charge name" at bounding box center [698, 236] width 441 height 29
type input "CARGOS LOCALES"
click at [607, 263] on span "Expense" at bounding box center [638, 273] width 84 height 20
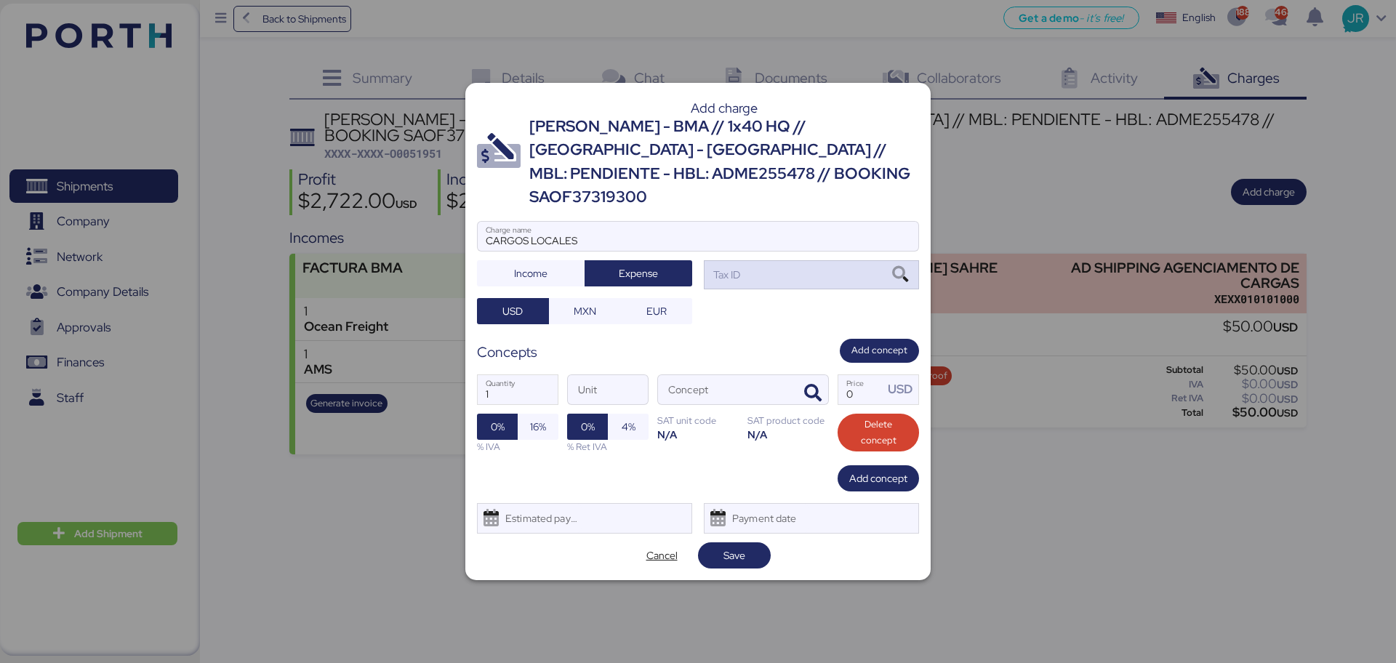
click at [907, 269] on icon at bounding box center [900, 275] width 25 height 16
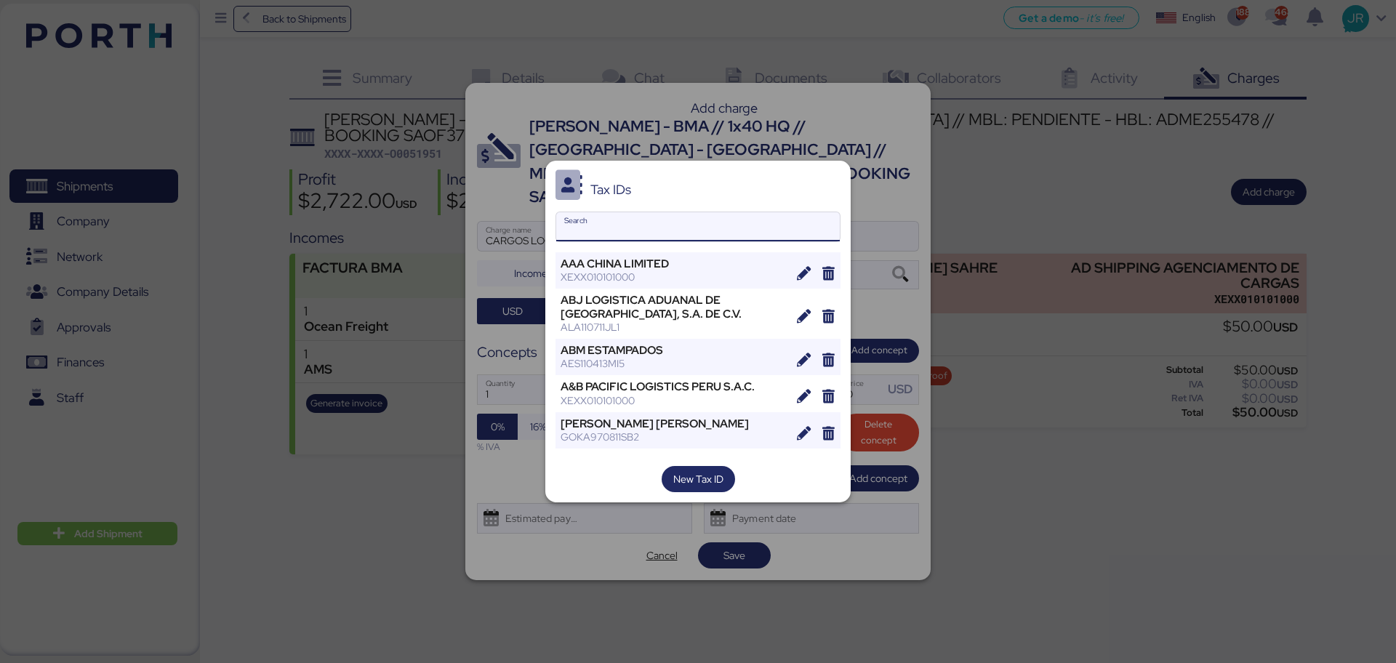
click at [657, 226] on input "Search" at bounding box center [698, 226] width 284 height 29
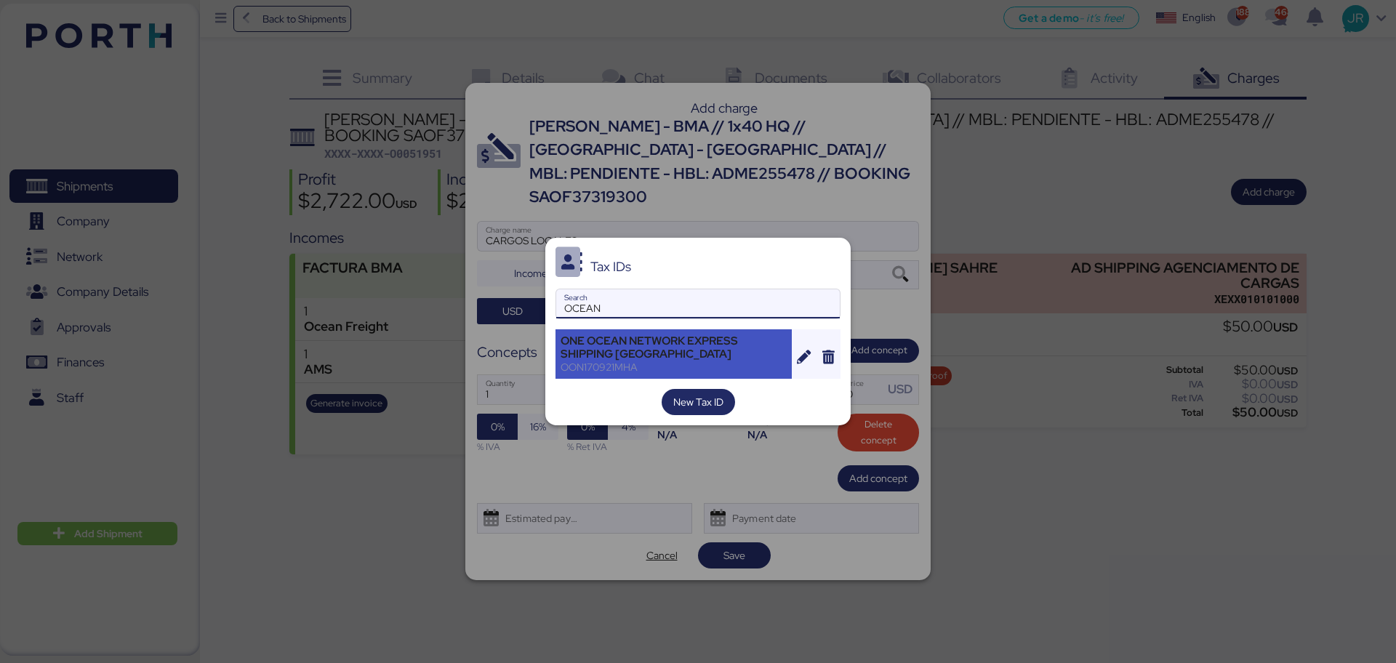
type input "OCEAN"
click at [650, 335] on div "ONE OCEAN NETWORK EXPRESS SHIPPING [GEOGRAPHIC_DATA]" at bounding box center [674, 347] width 226 height 26
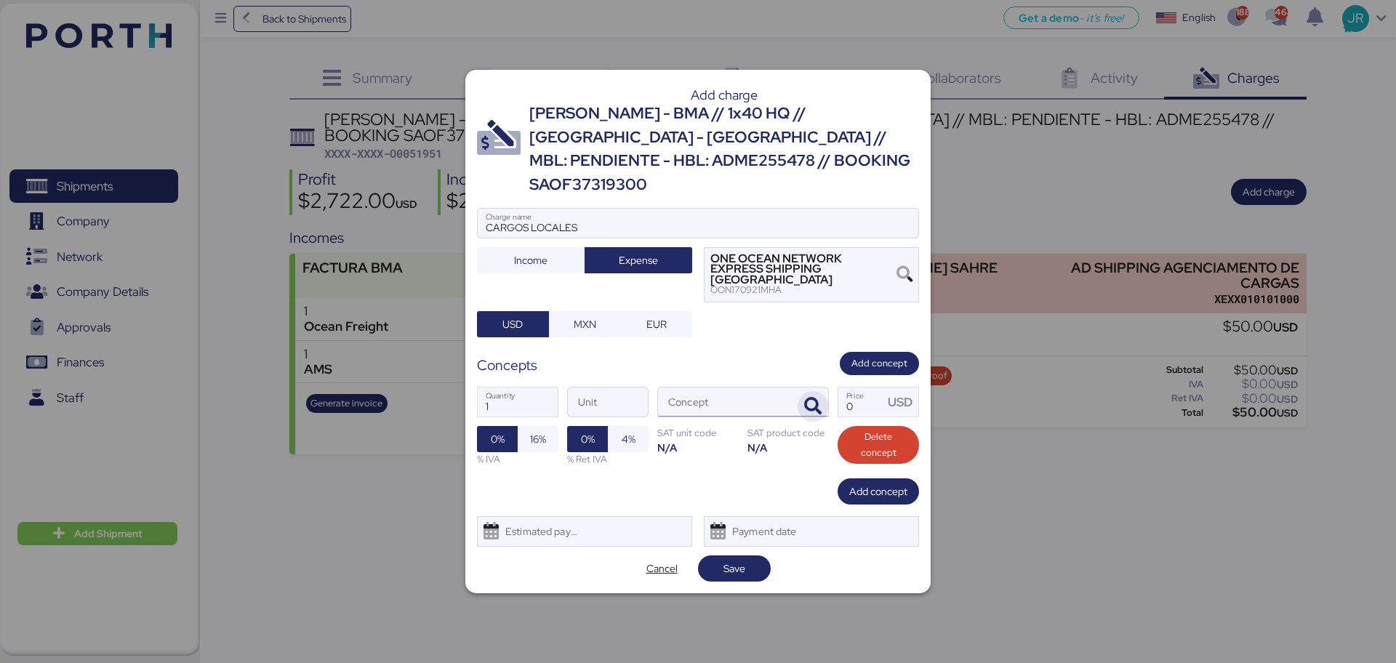
click at [811, 398] on icon "button" at bounding box center [812, 406] width 17 height 17
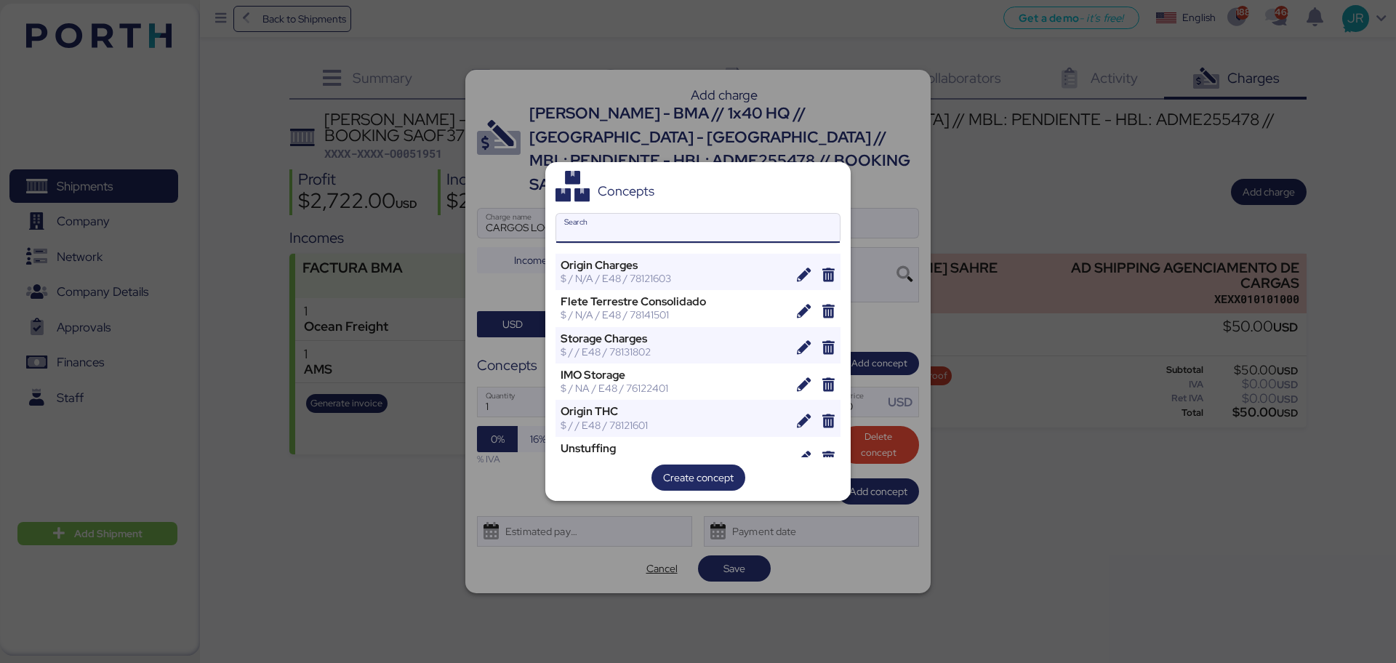
click at [616, 232] on input "Search" at bounding box center [698, 228] width 284 height 29
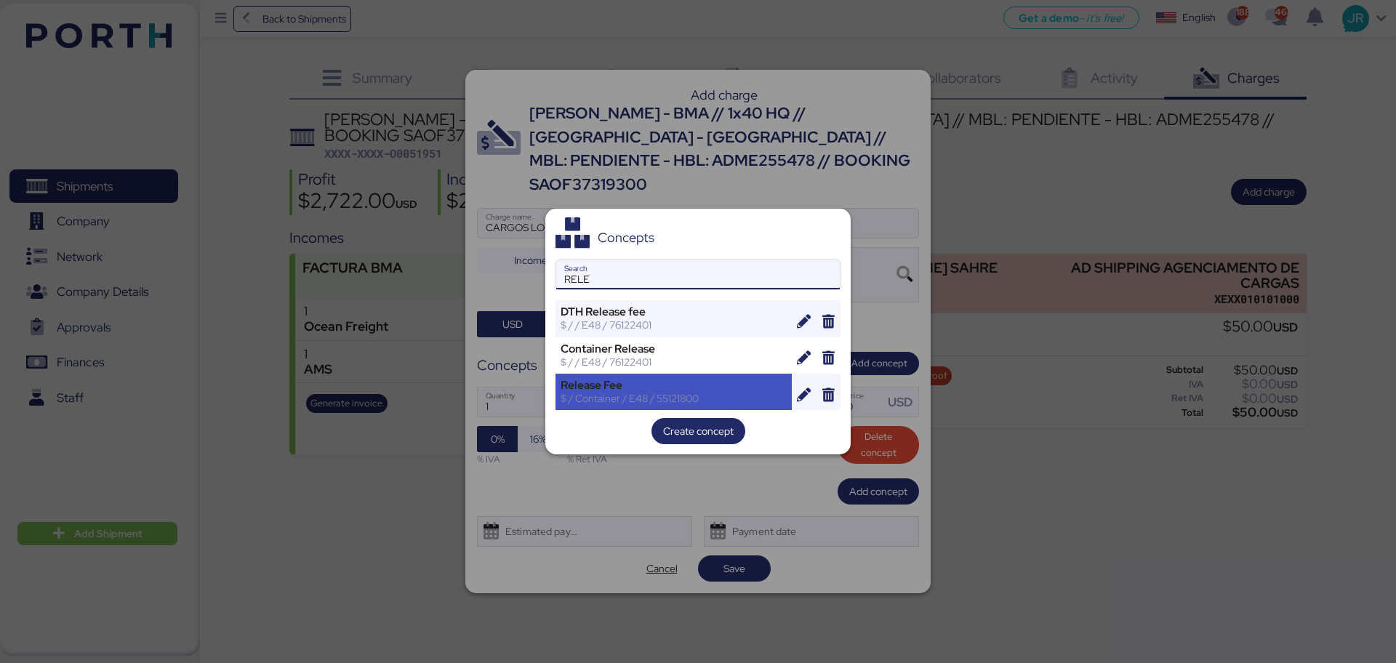
type input "RELE"
click at [574, 385] on div "Release Fee" at bounding box center [674, 385] width 226 height 13
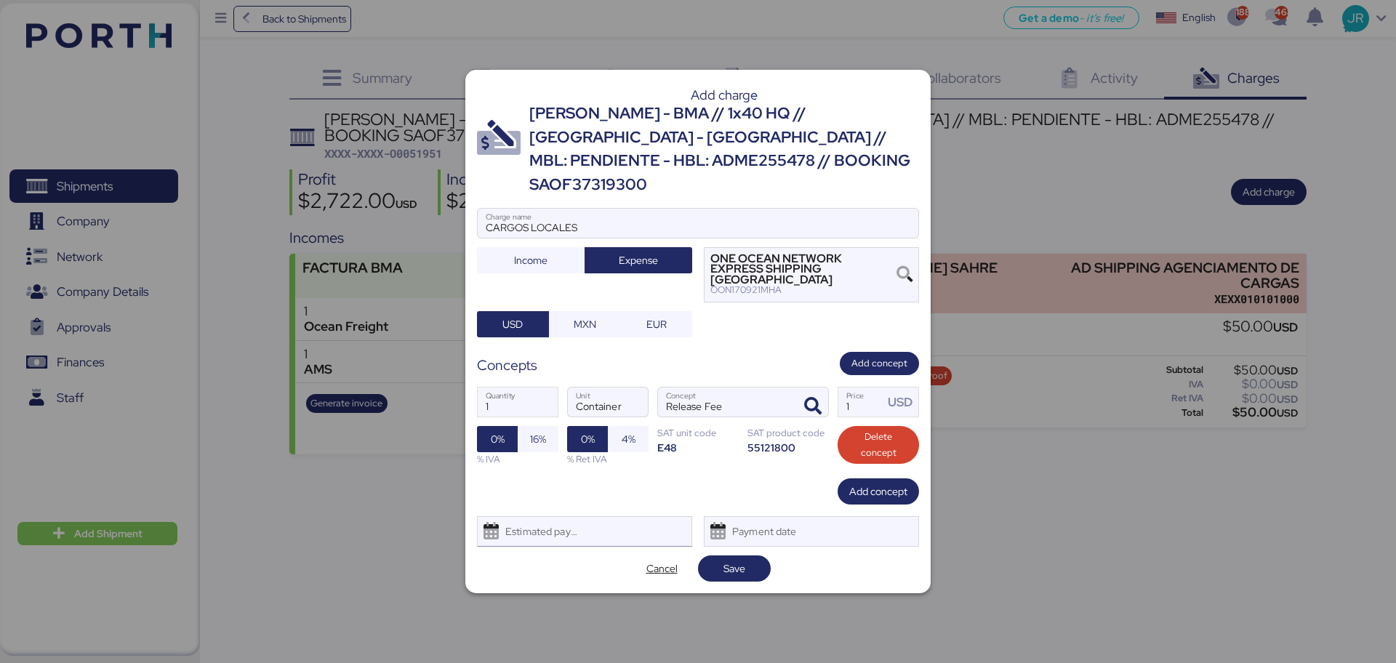
click at [542, 505] on div "Estimated payment date" at bounding box center [538, 531] width 87 height 29
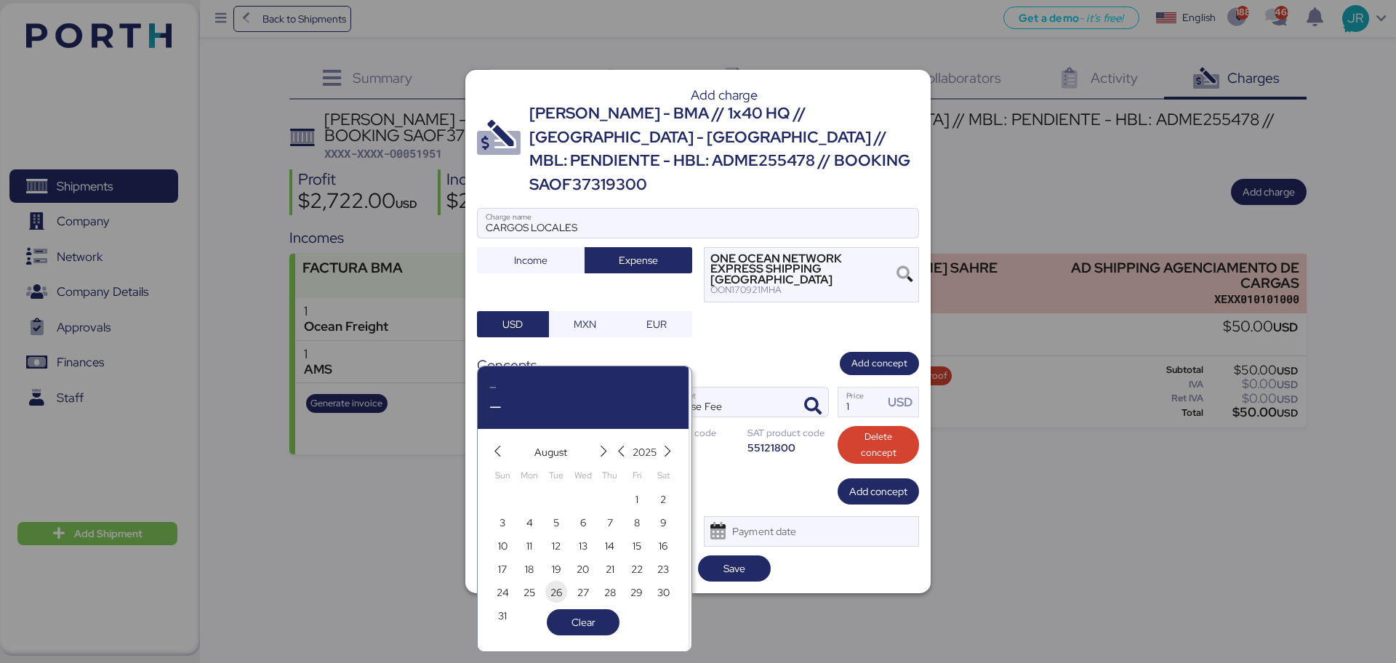
click at [556, 505] on span "26" at bounding box center [556, 592] width 12 height 17
type input "[DATE]"
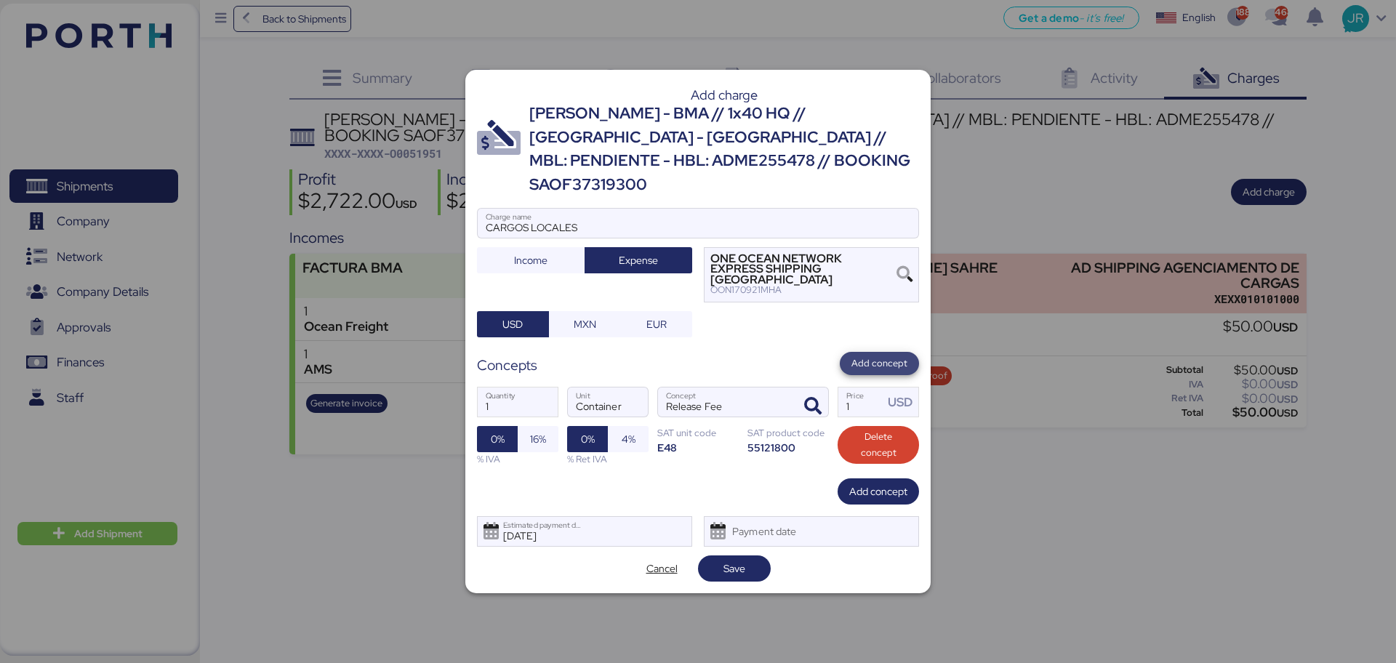
click at [887, 356] on span "Add concept" at bounding box center [879, 364] width 56 height 16
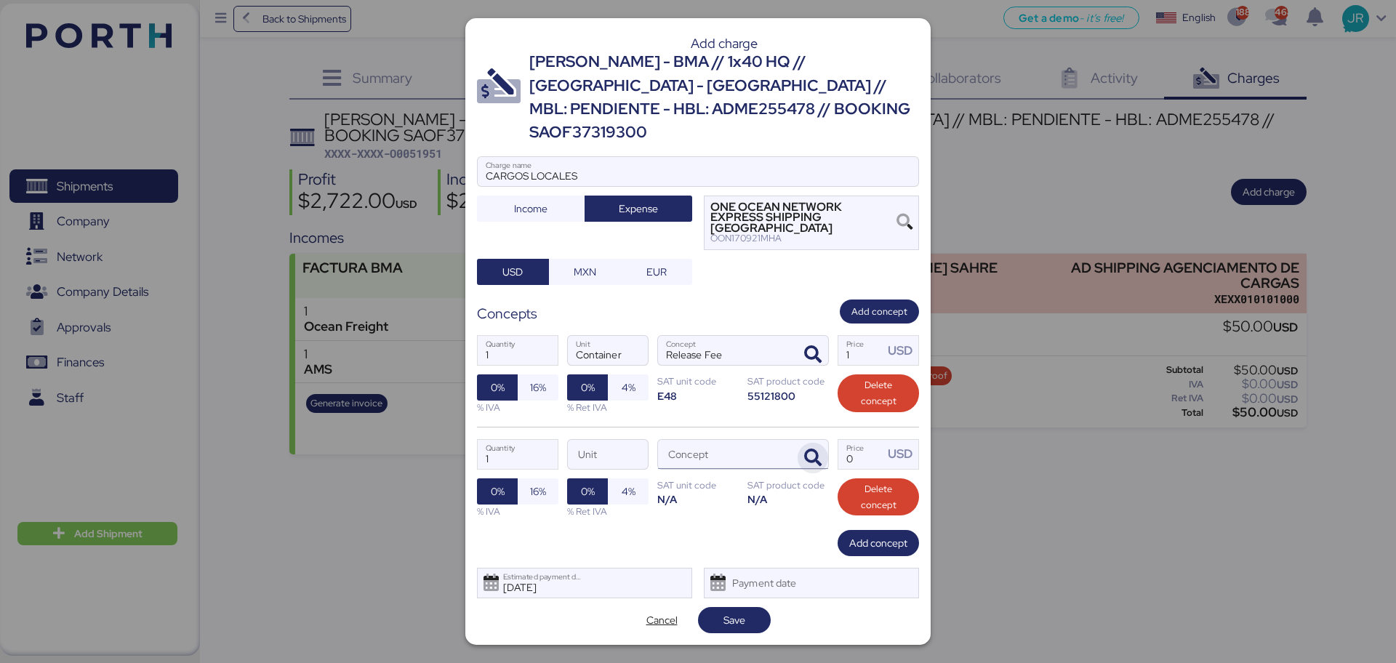
click at [815, 449] on icon "button" at bounding box center [812, 457] width 17 height 17
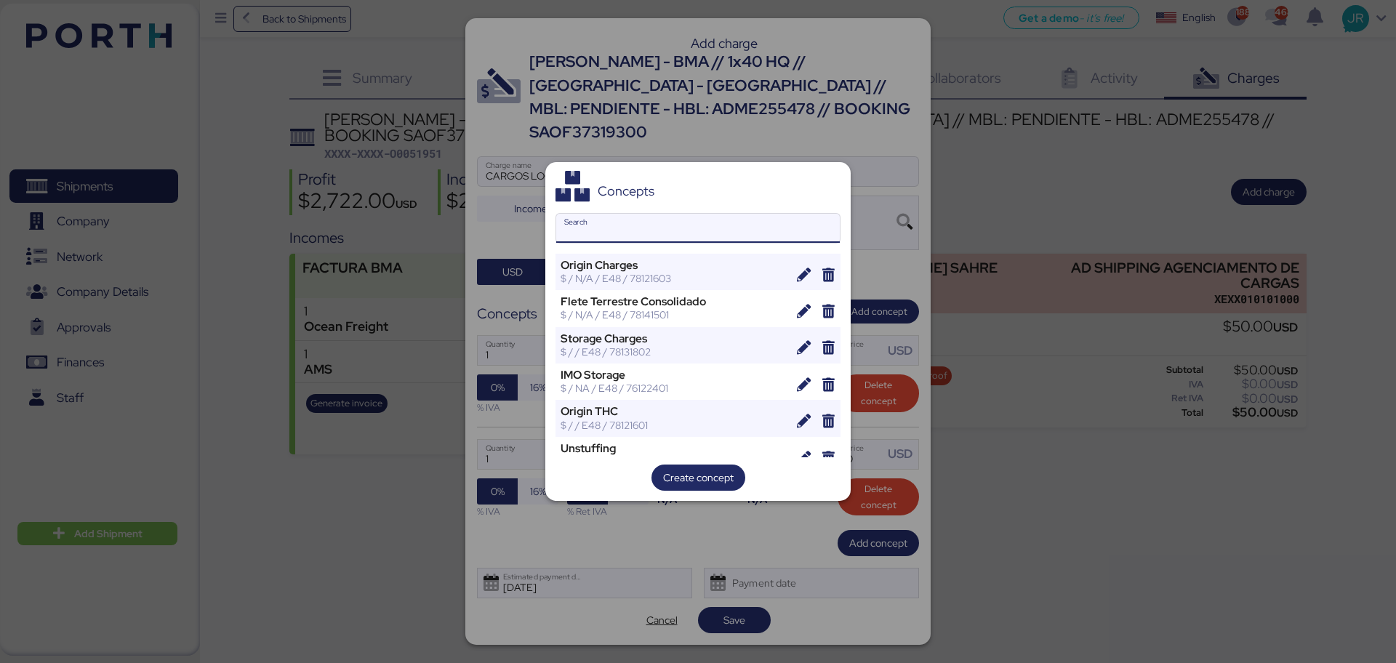
click at [606, 235] on input "Search" at bounding box center [698, 228] width 284 height 29
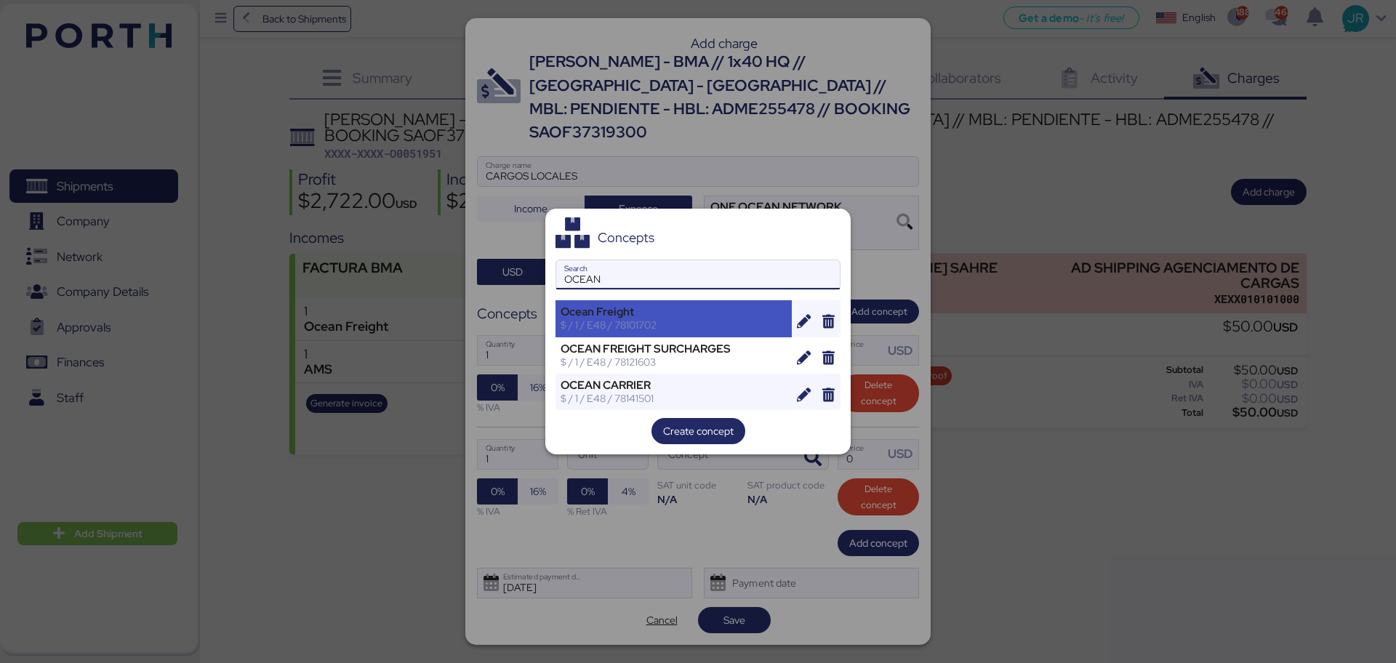
type input "OCEAN"
click at [597, 318] on div "Ocean Freight" at bounding box center [674, 311] width 226 height 13
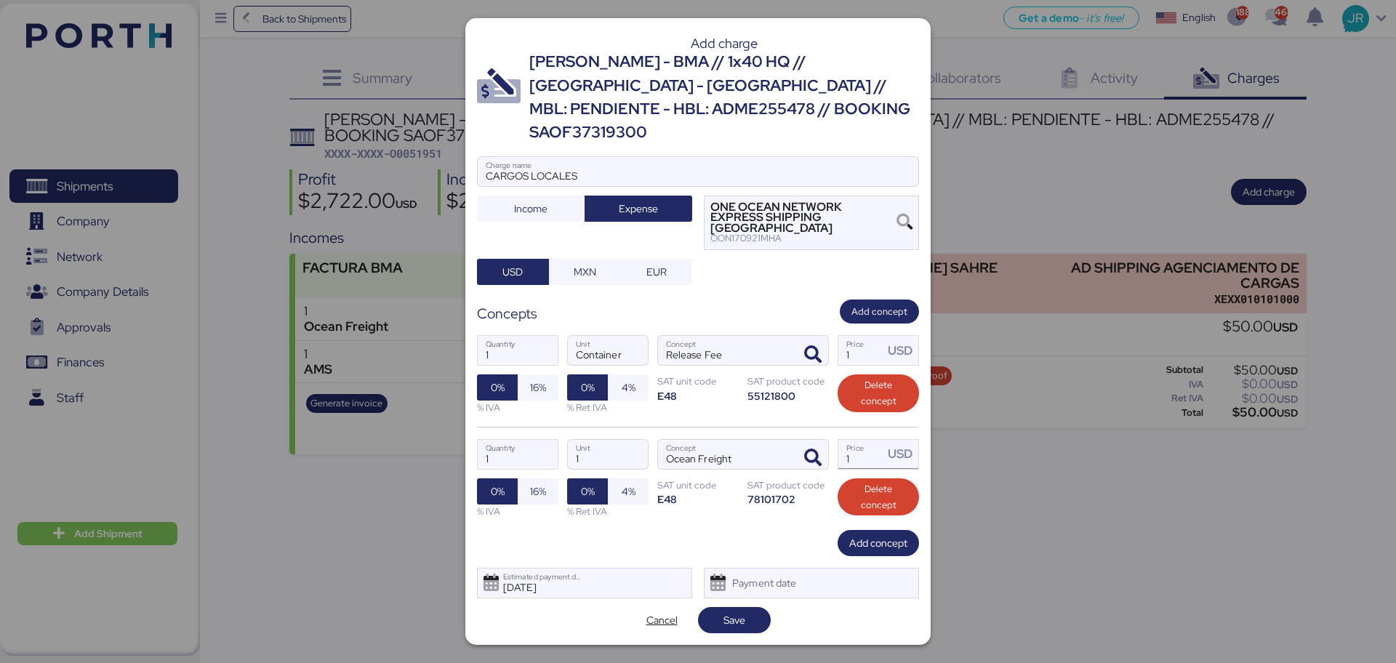
click at [868, 445] on input "1" at bounding box center [860, 454] width 45 height 29
type input "2400"
click at [867, 304] on span "Add concept" at bounding box center [879, 312] width 56 height 16
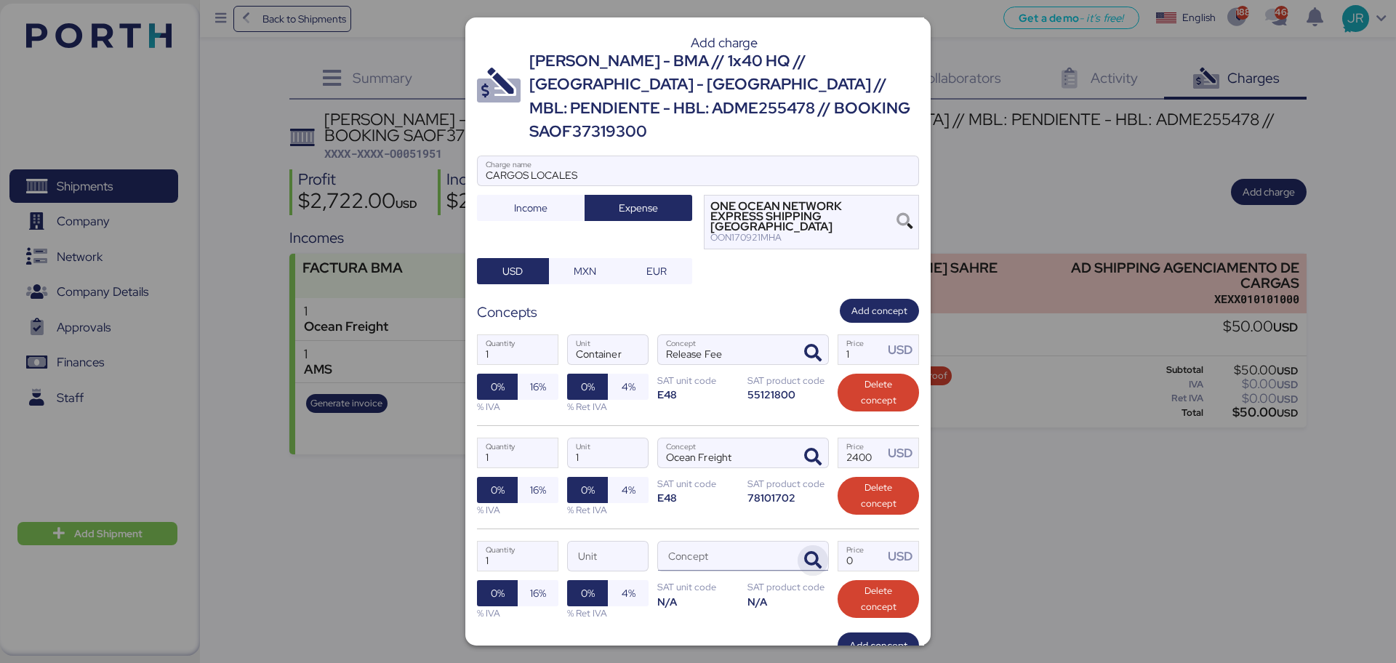
click at [798, 505] on span "button" at bounding box center [813, 560] width 31 height 31
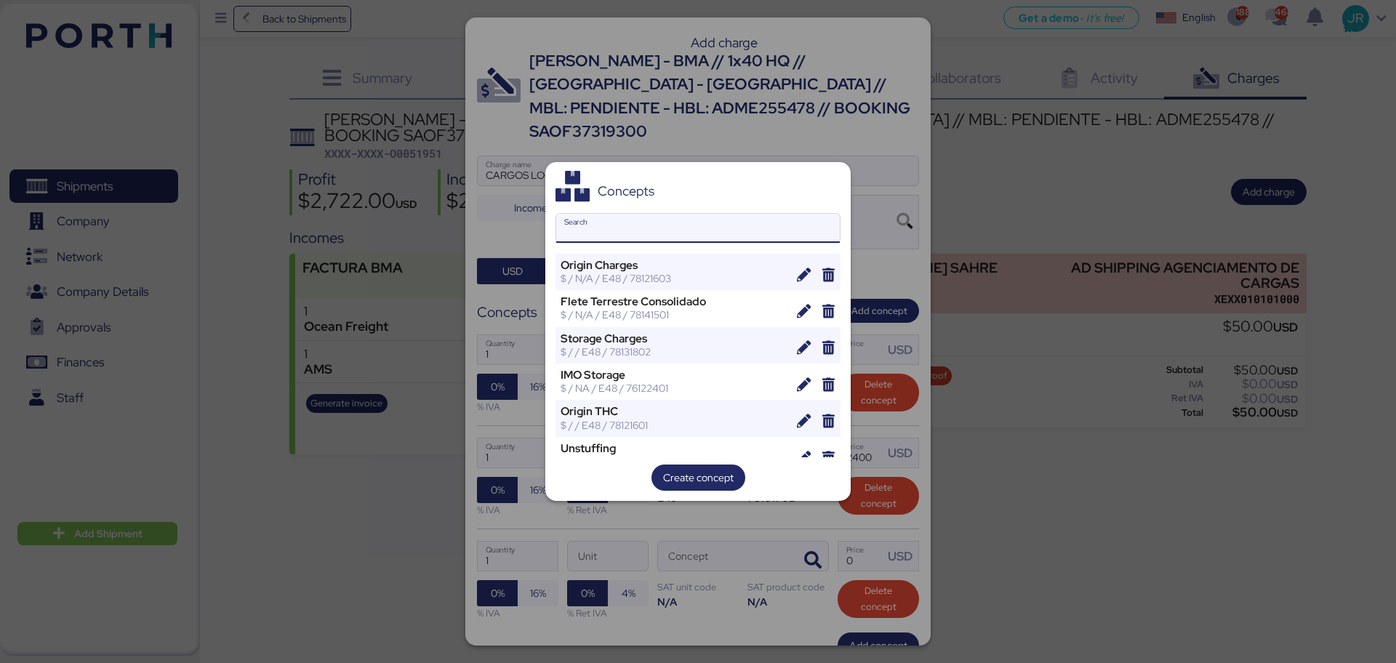
click at [592, 229] on input "Search" at bounding box center [698, 228] width 284 height 29
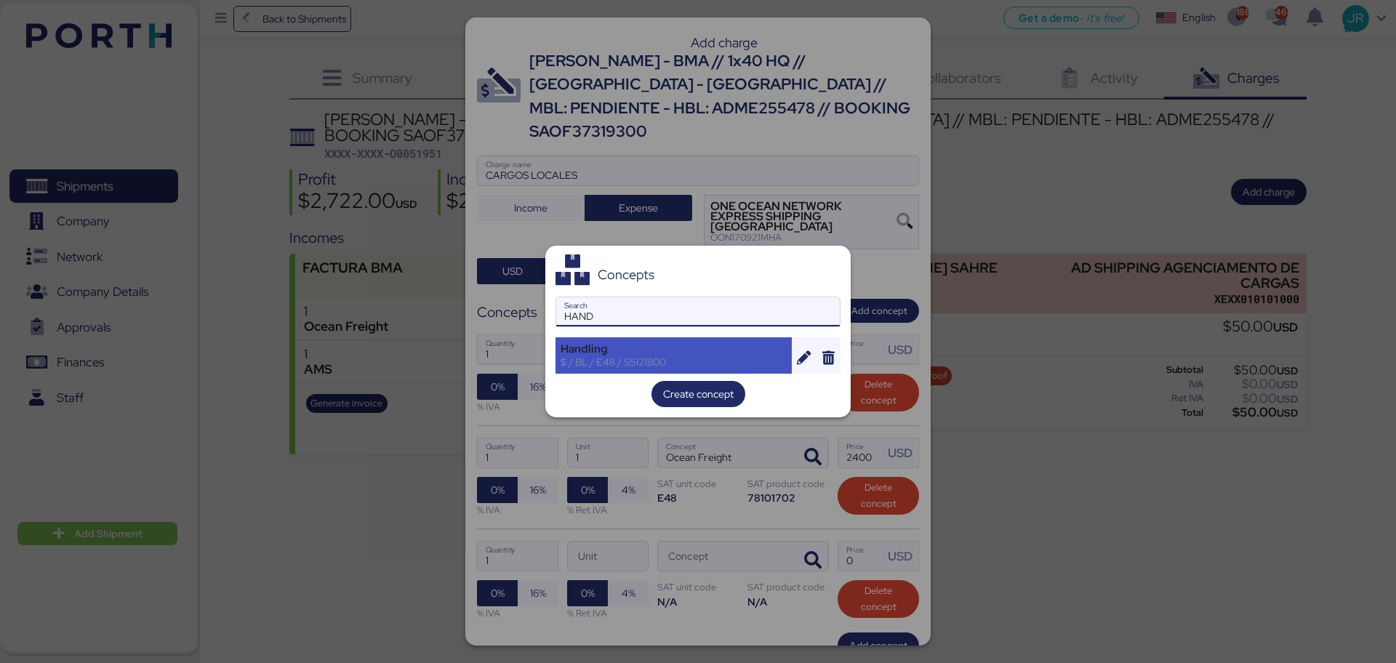
type input "HAND"
click at [638, 350] on div "Handling" at bounding box center [674, 348] width 226 height 13
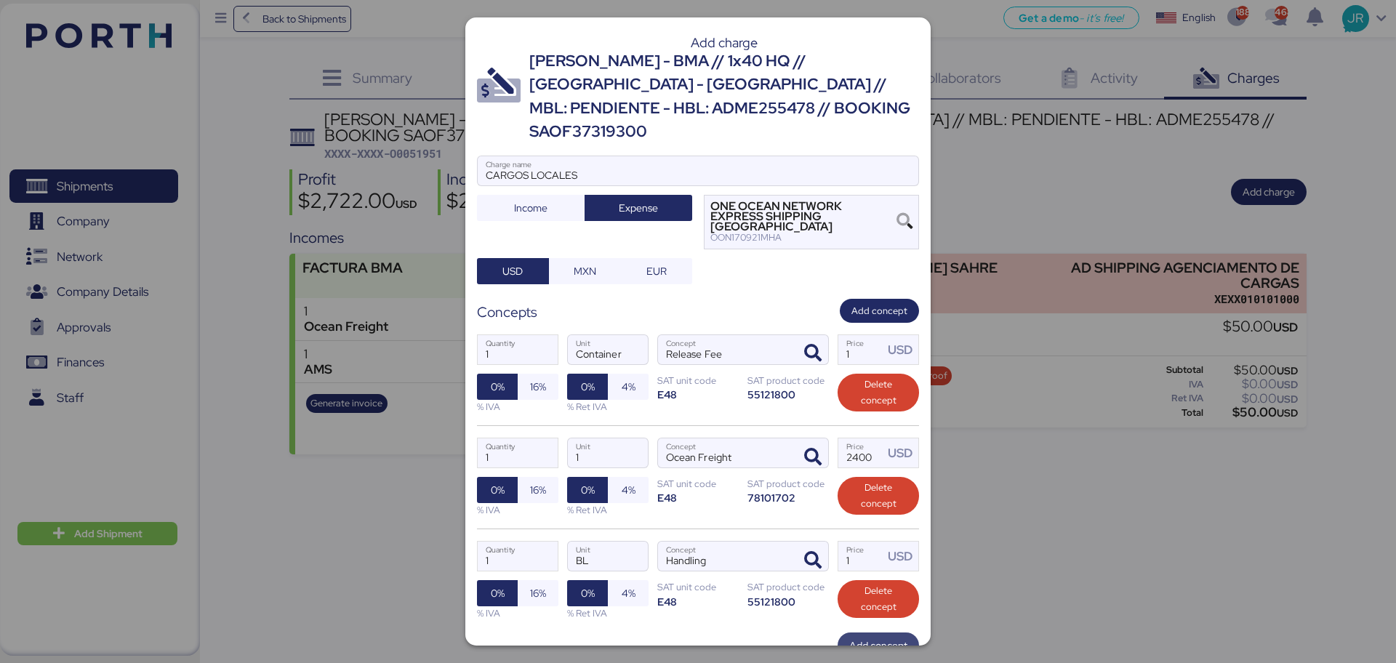
click at [852, 505] on span "Add concept" at bounding box center [878, 645] width 58 height 17
click at [804, 505] on icon "button" at bounding box center [812, 663] width 17 height 17
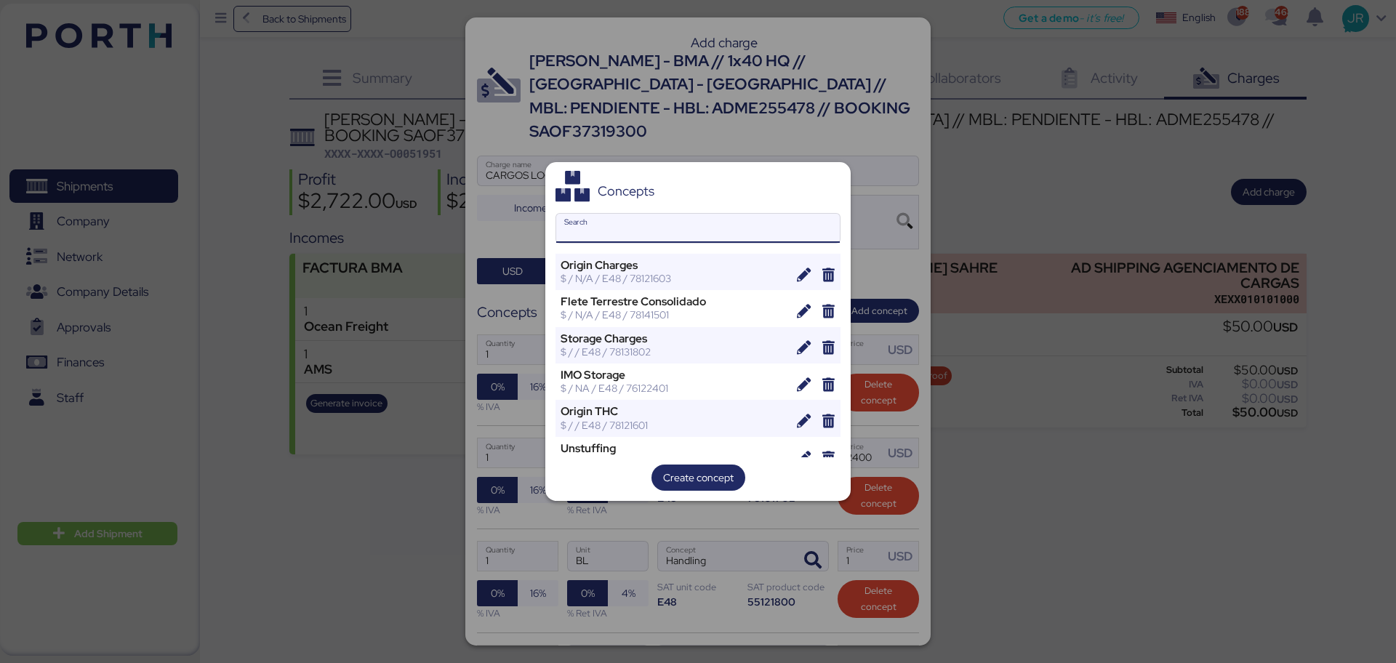
click at [576, 214] on input "Search" at bounding box center [698, 228] width 284 height 29
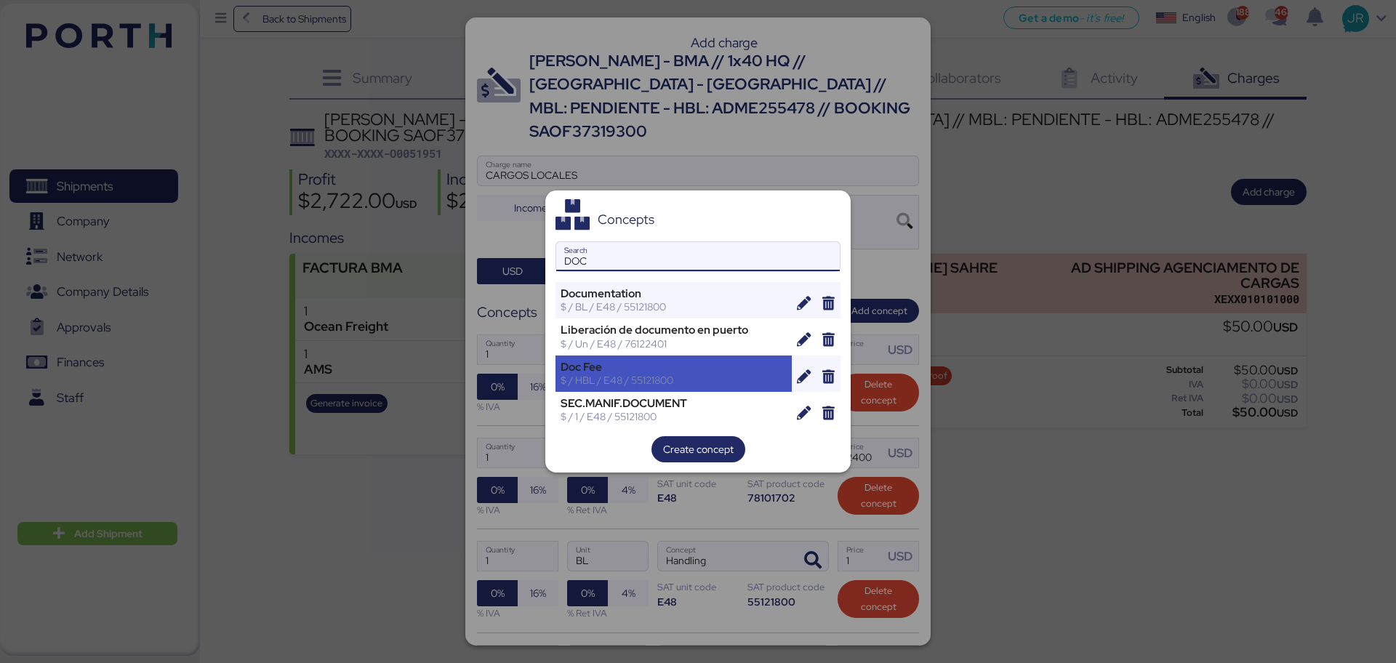
type input "DOC"
click at [614, 369] on div "Doc Fee" at bounding box center [674, 367] width 226 height 13
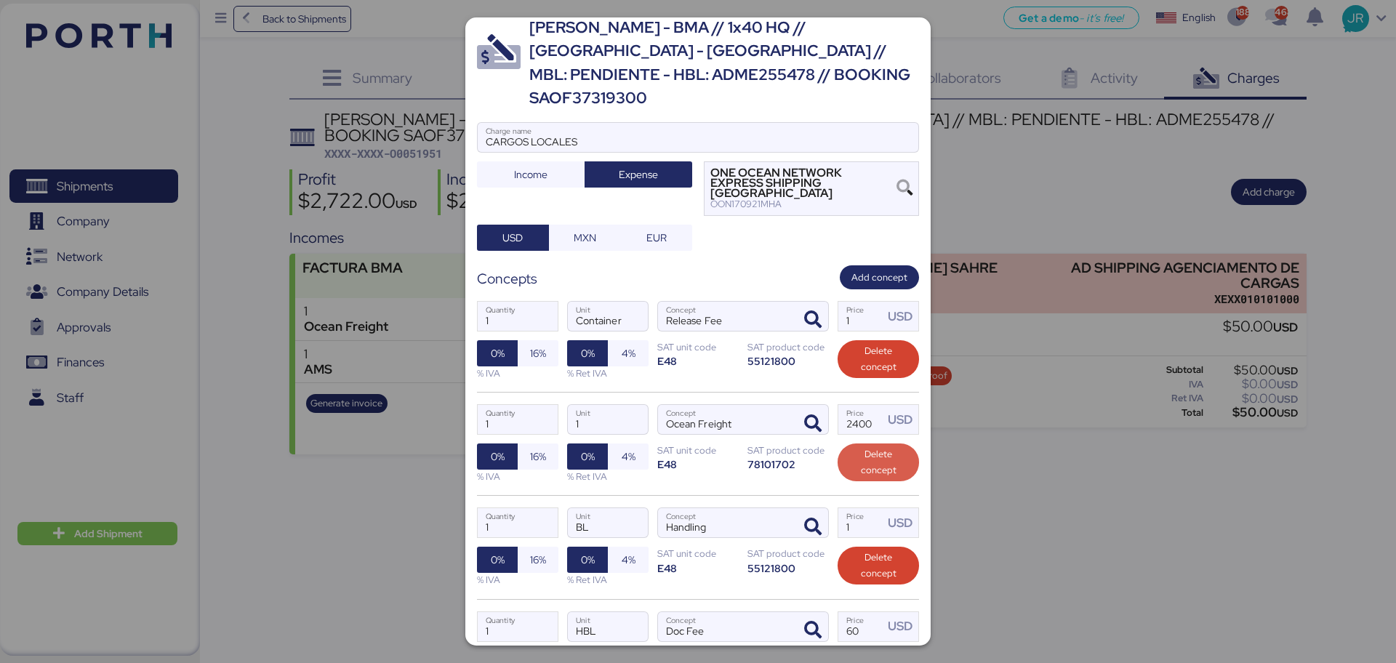
scroll to position [91, 0]
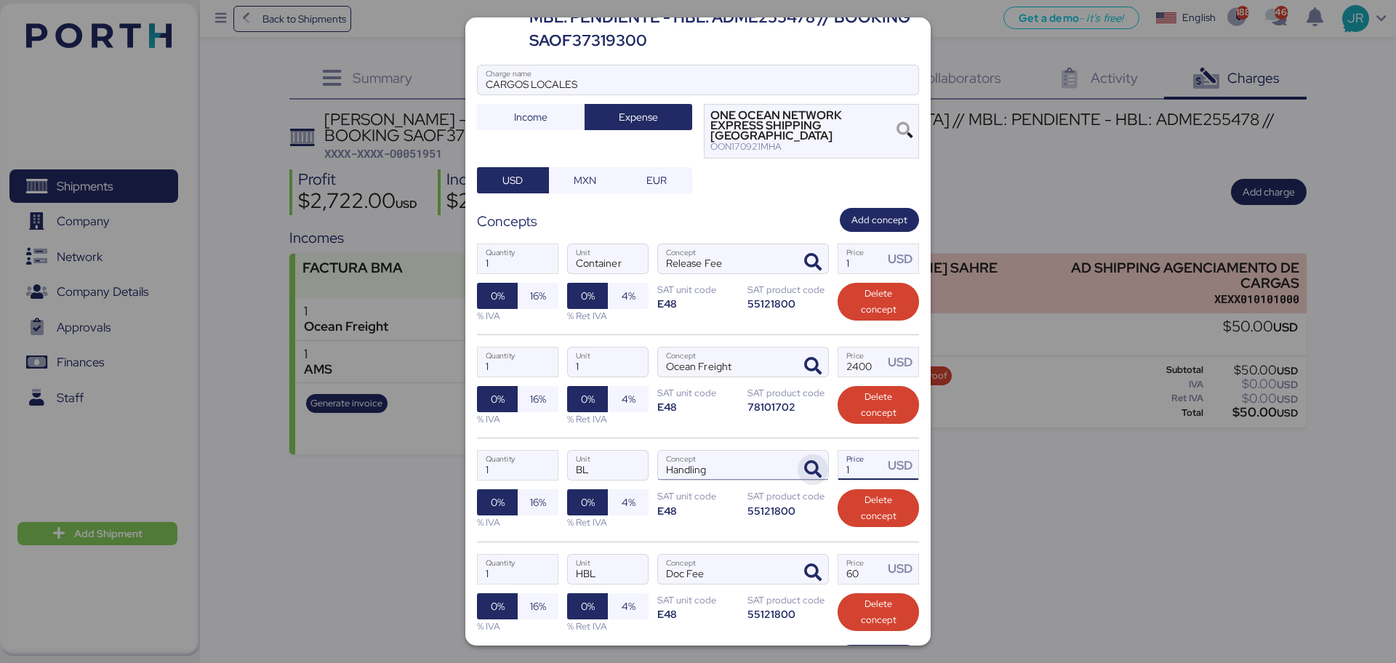
drag, startPoint x: 845, startPoint y: 430, endPoint x: 806, endPoint y: 435, distance: 39.5
click at [806, 438] on div "1 Quantity BL Unit Handling Concept 1 Price USD 0% 16% % IVA 0% 4% % Ret IVA SA…" at bounding box center [698, 489] width 442 height 103
type input "15"
drag, startPoint x: 846, startPoint y: 542, endPoint x: 757, endPoint y: 550, distance: 89.1
click at [758, 505] on div "1 Quantity HBL Unit Doc Fee Concept 60 Price USD 0% 16% % IVA 0% 4% % Ret IVA S…" at bounding box center [698, 593] width 442 height 103
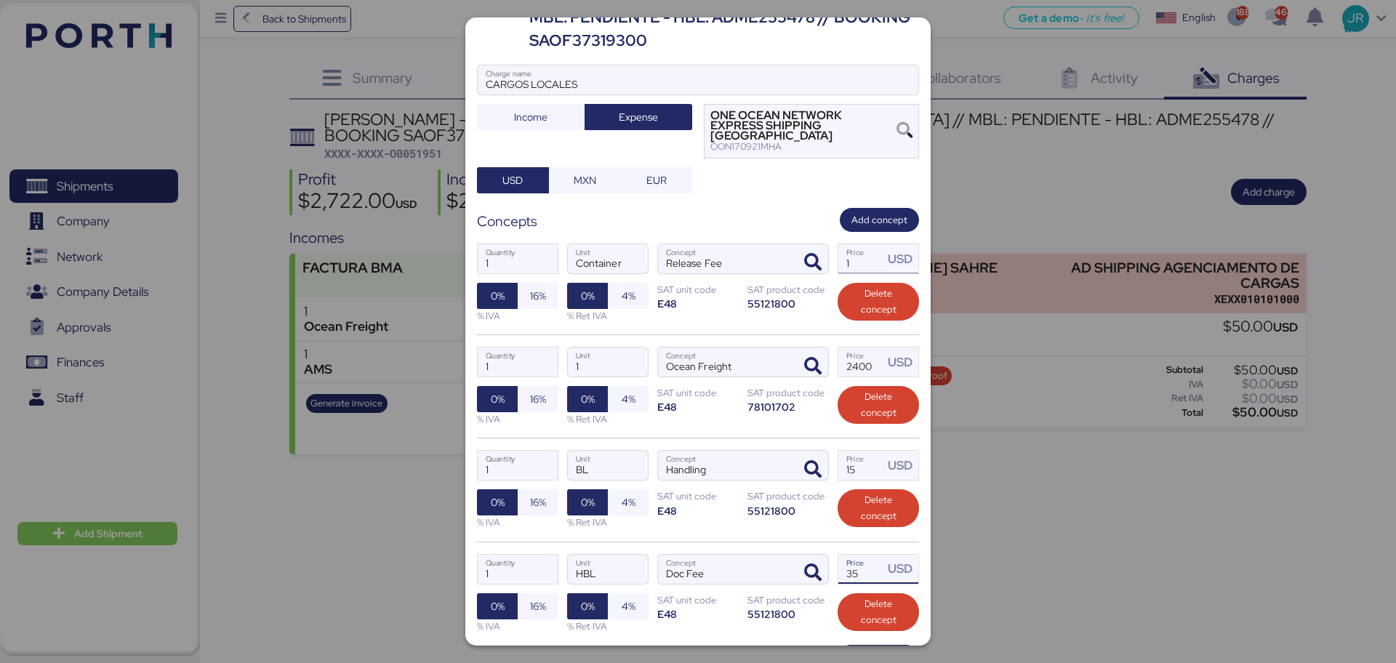
type input "35"
click at [845, 244] on input "1" at bounding box center [860, 258] width 45 height 29
type input "45"
click at [862, 212] on span "Add concept" at bounding box center [879, 220] width 56 height 16
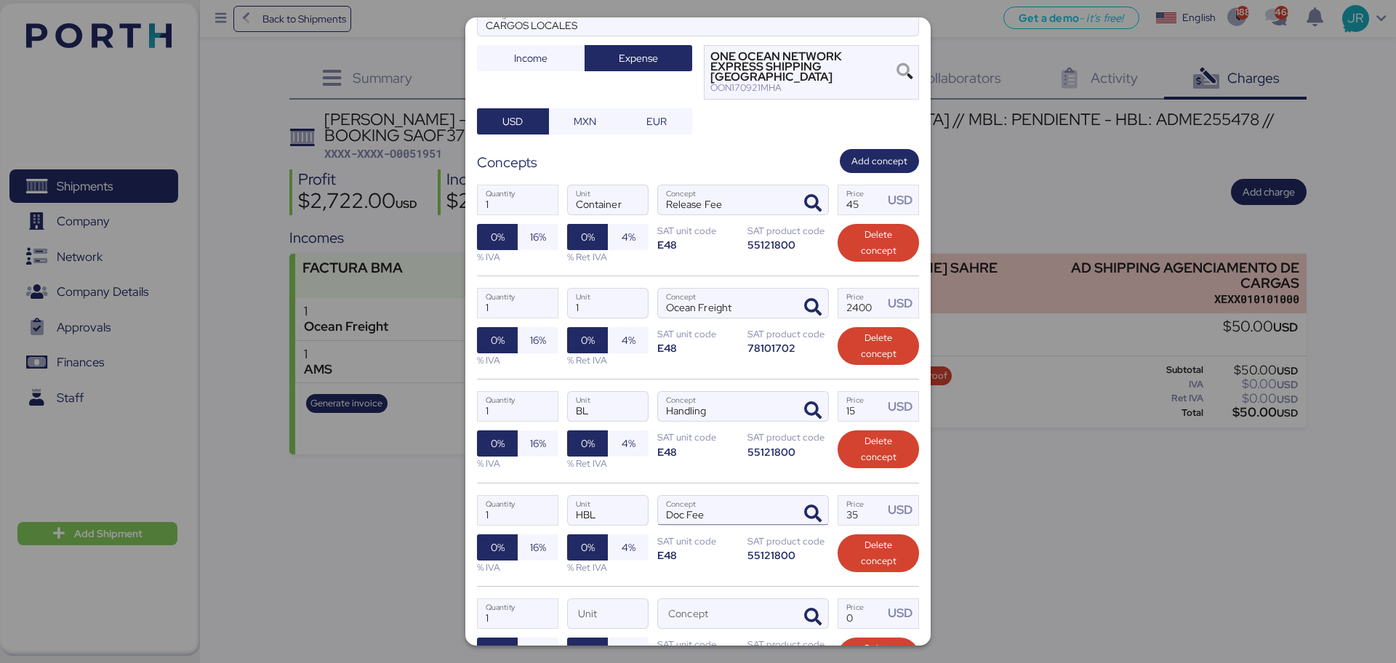
scroll to position [182, 0]
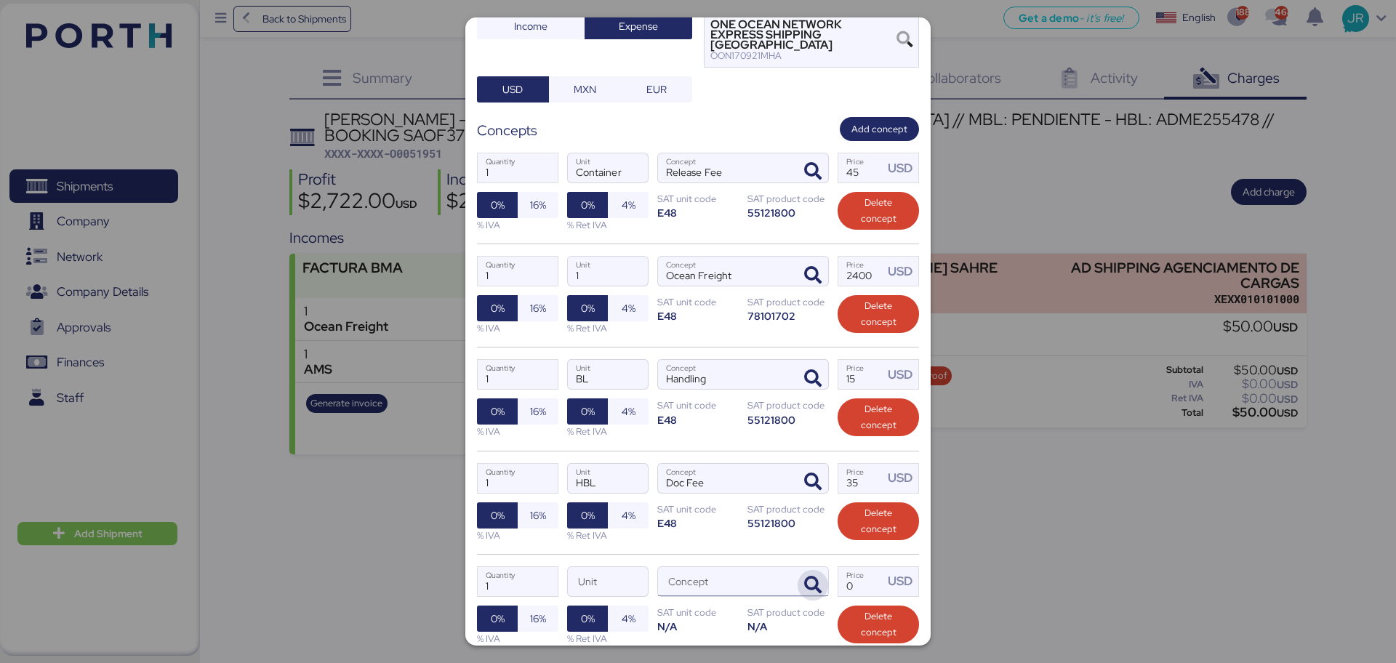
click at [804, 505] on icon "button" at bounding box center [812, 585] width 17 height 17
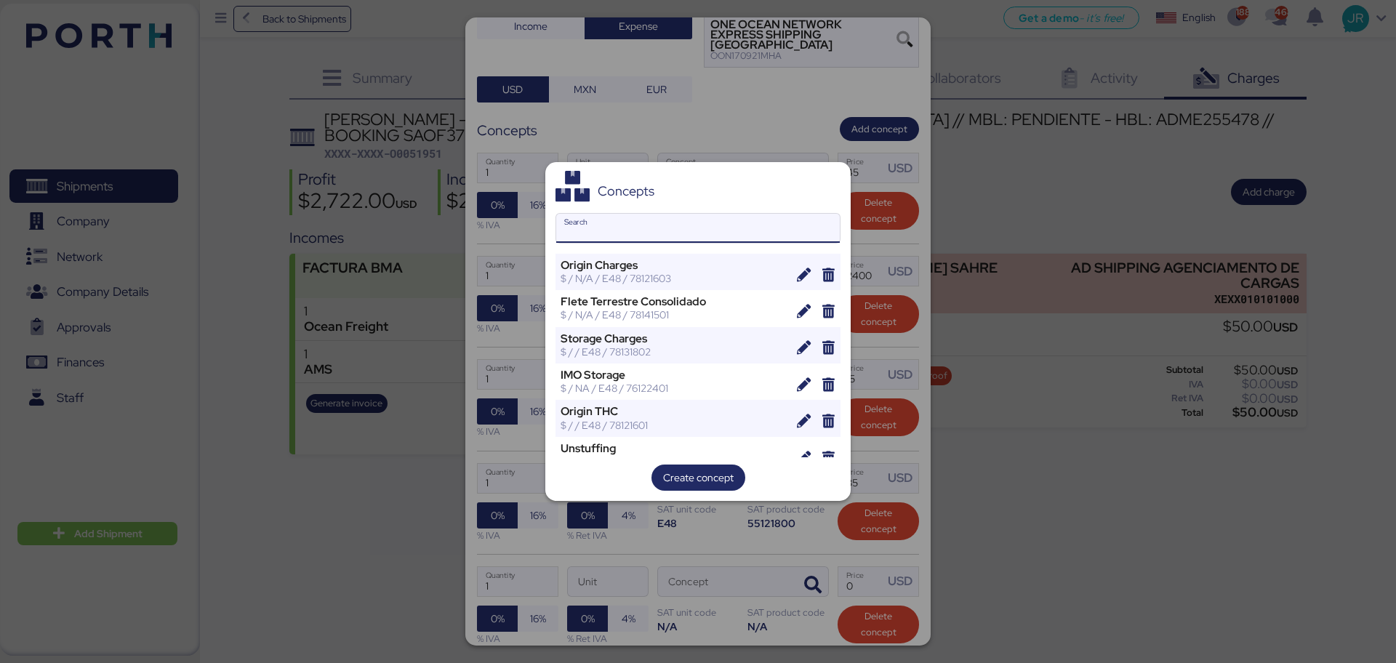
click at [621, 228] on input "Search" at bounding box center [698, 228] width 284 height 29
type input "T"
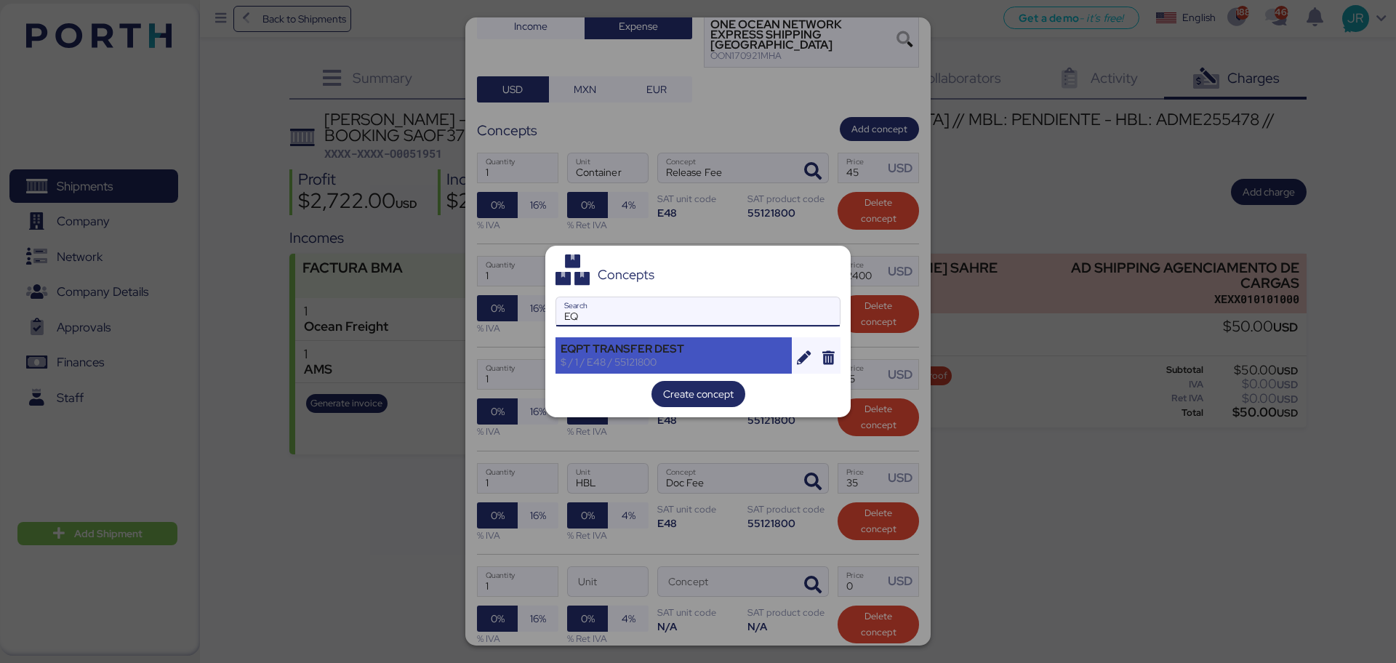
type input "EQ"
click at [666, 338] on div "EQPT TRANSFER DEST $ / 1 / E48 / 55121800" at bounding box center [674, 355] width 236 height 36
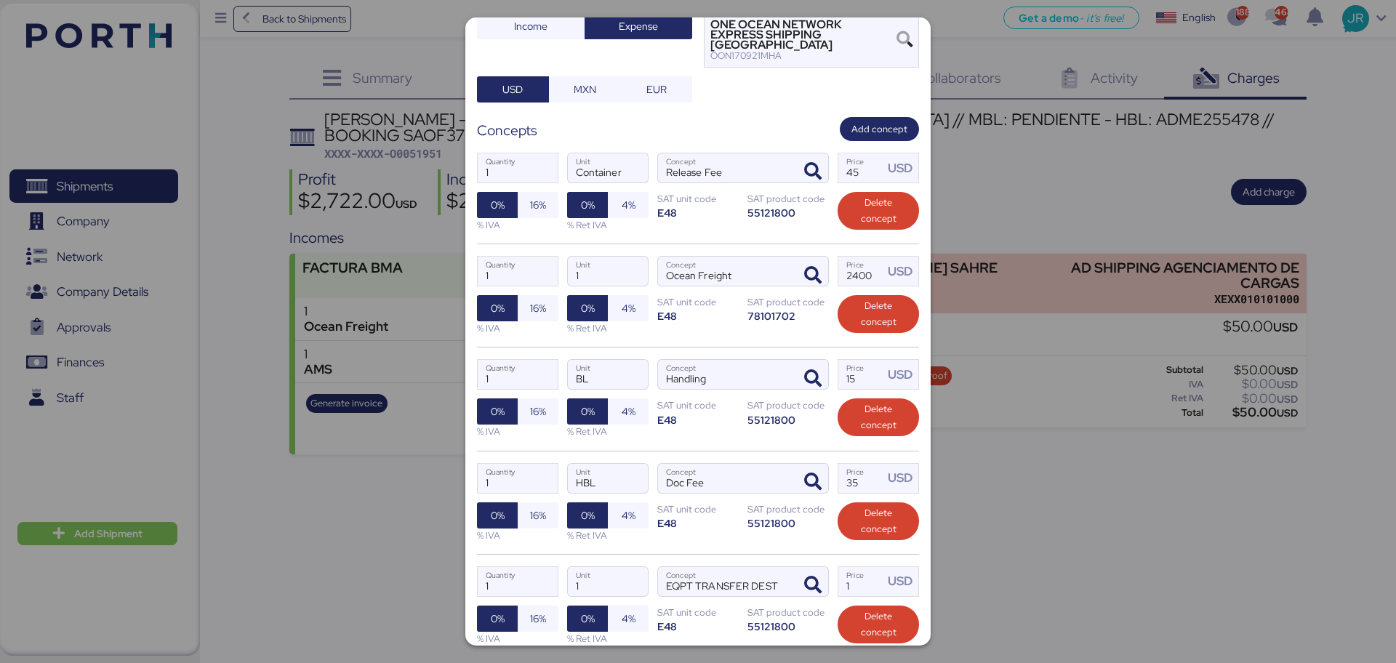
scroll to position [274, 0]
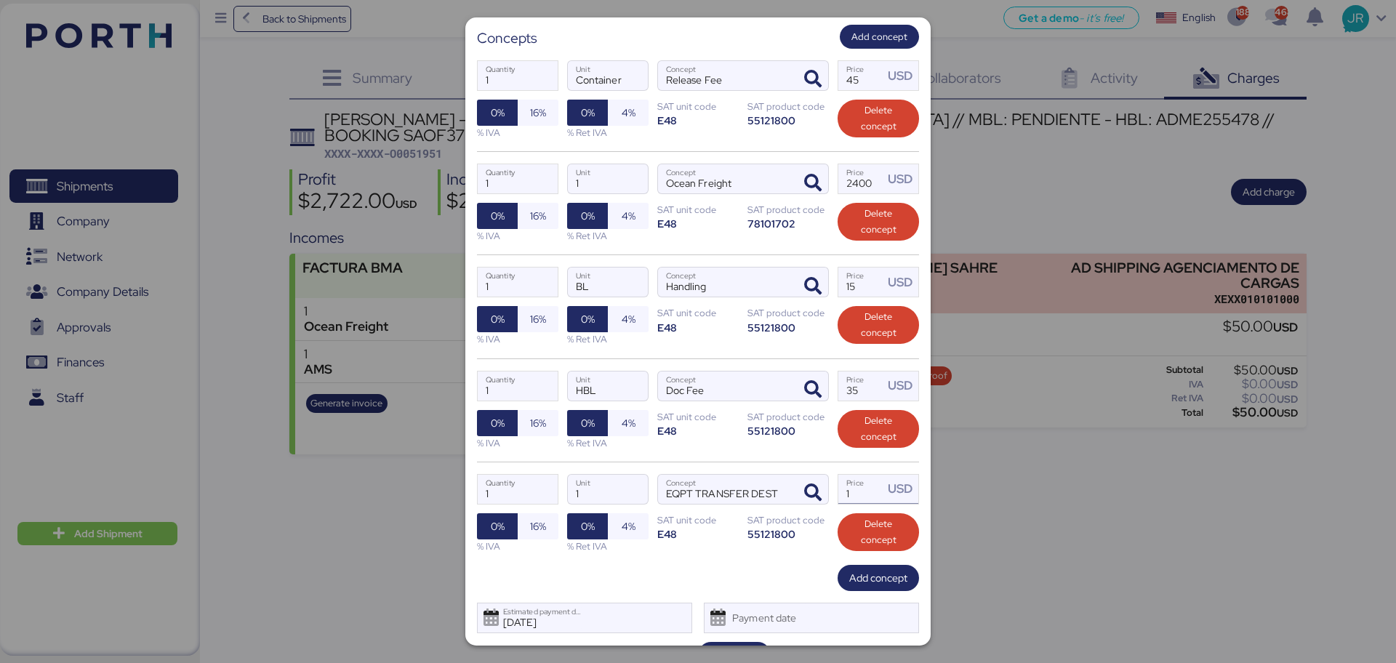
click at [839, 475] on input "1" at bounding box center [860, 489] width 45 height 29
type input "222"
click at [735, 505] on span "Save" at bounding box center [734, 654] width 22 height 17
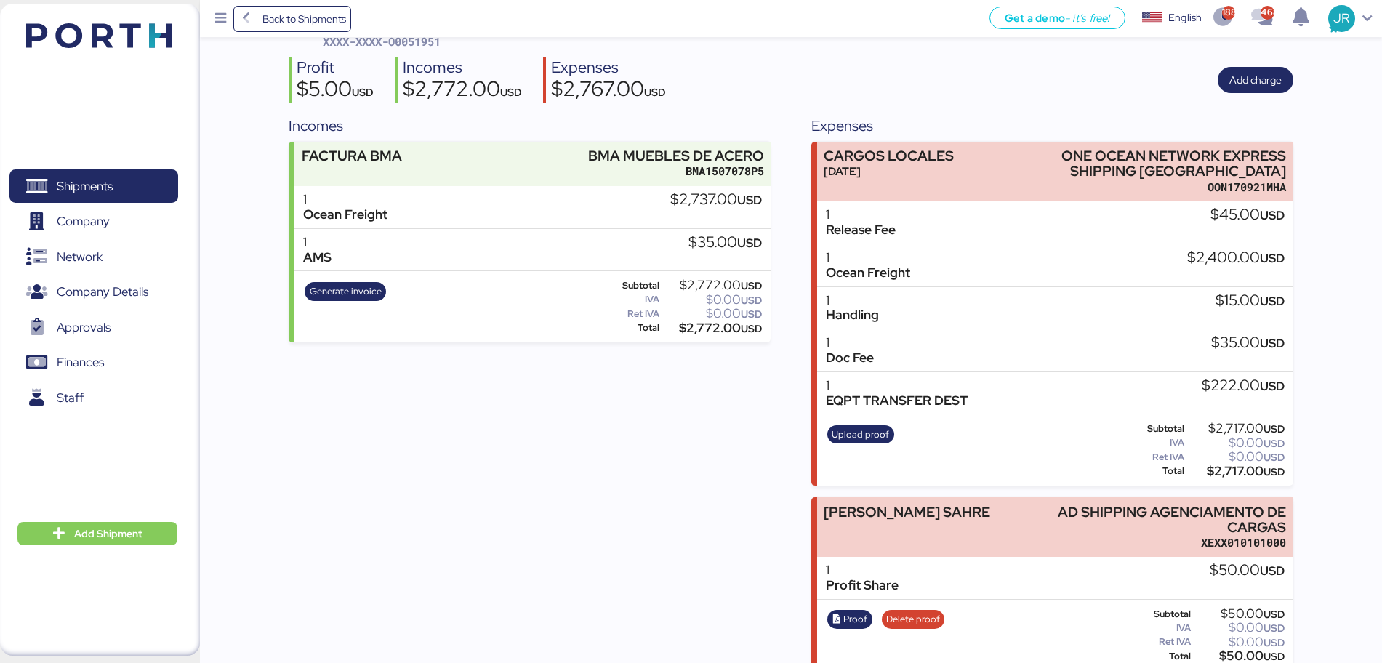
scroll to position [115, 0]
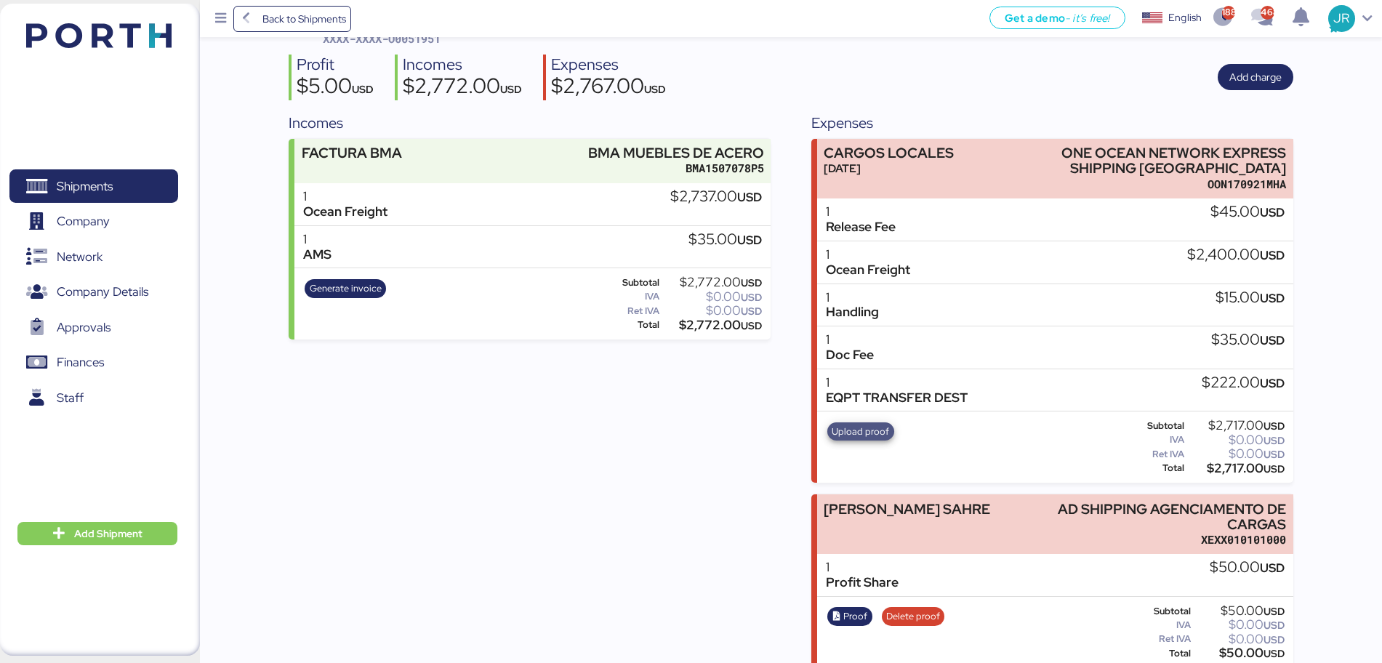
click at [841, 424] on span "Upload proof" at bounding box center [860, 432] width 57 height 16
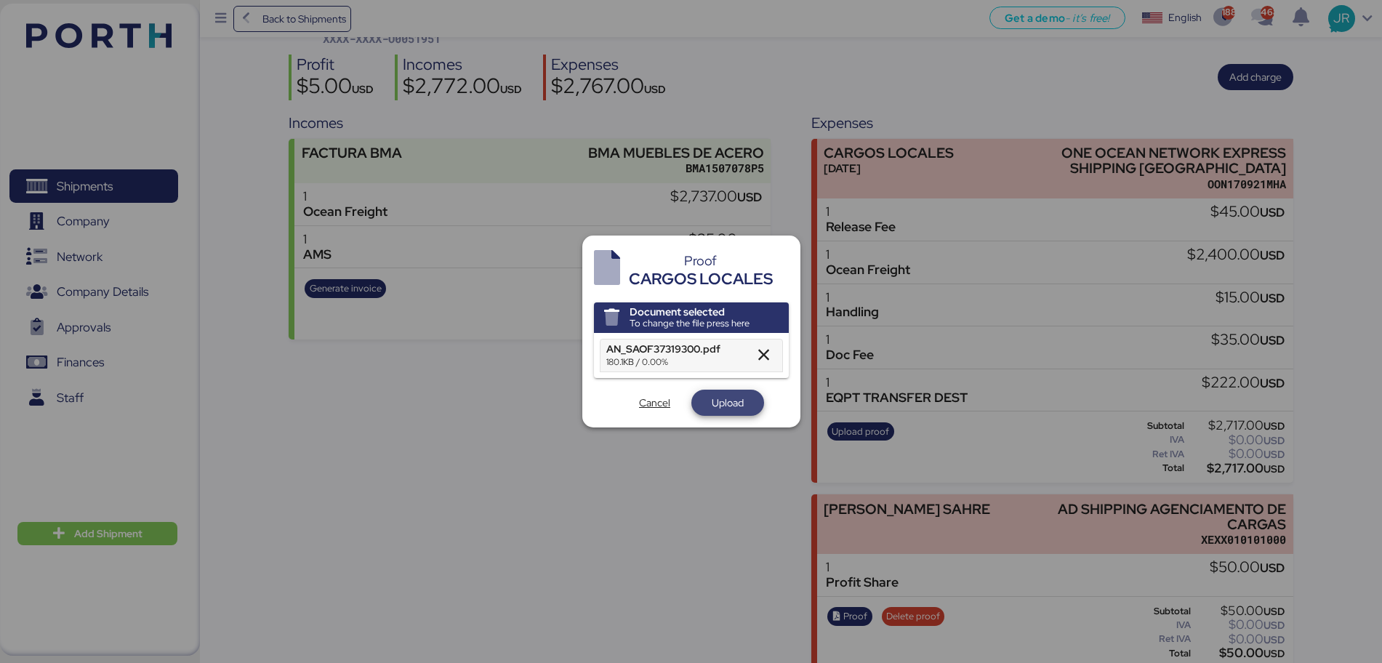
click at [723, 404] on span "Upload" at bounding box center [728, 402] width 32 height 17
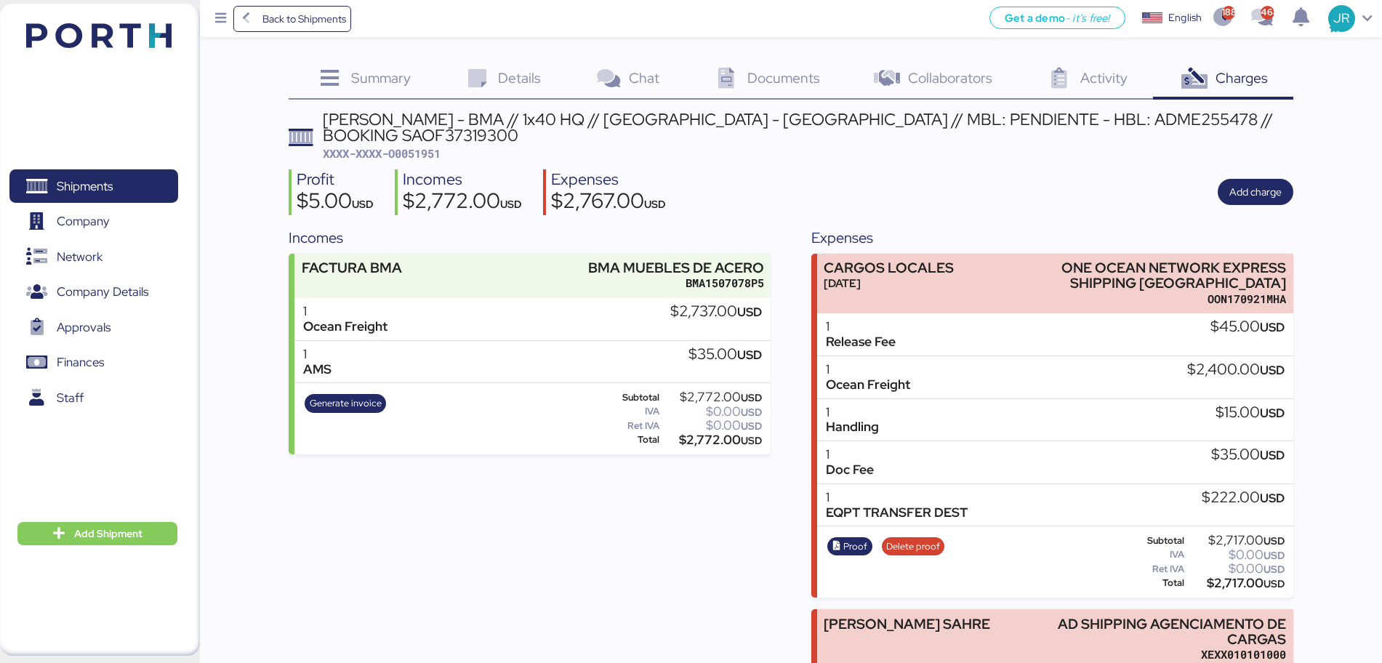
click at [747, 89] on div "Documents 0" at bounding box center [766, 79] width 161 height 39
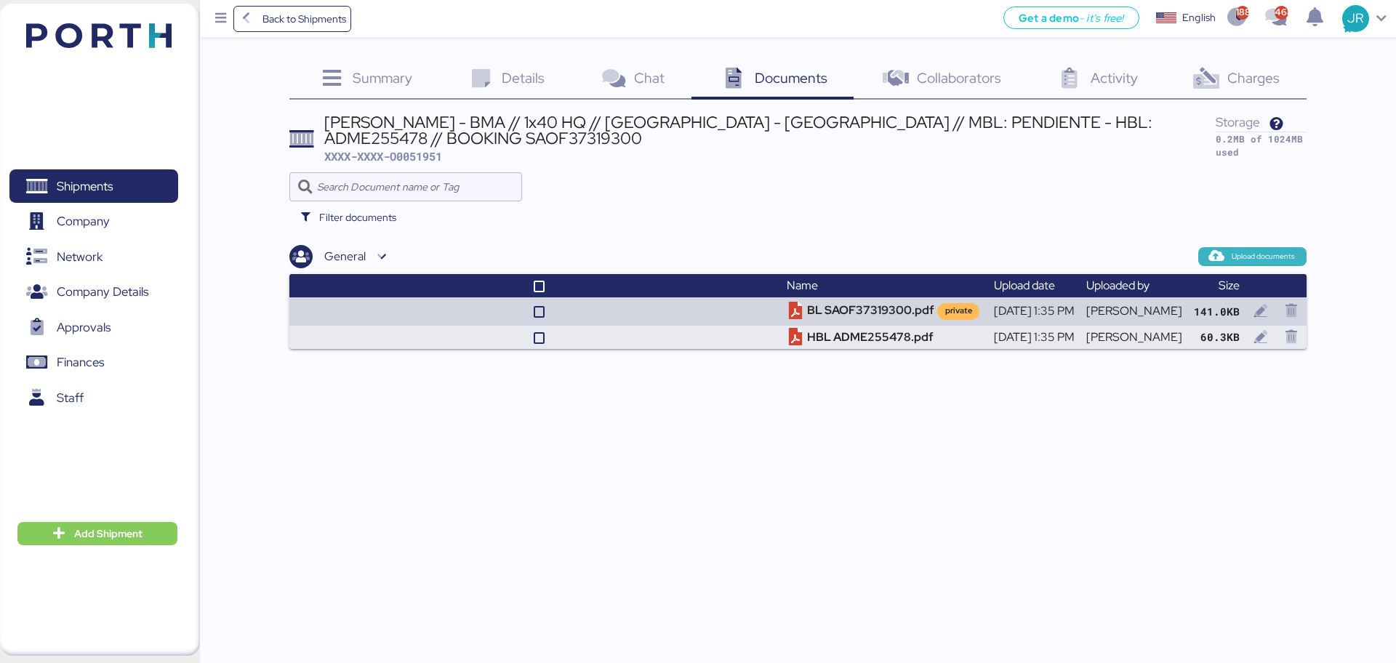
click at [1116, 252] on icon "button" at bounding box center [1216, 256] width 13 height 13
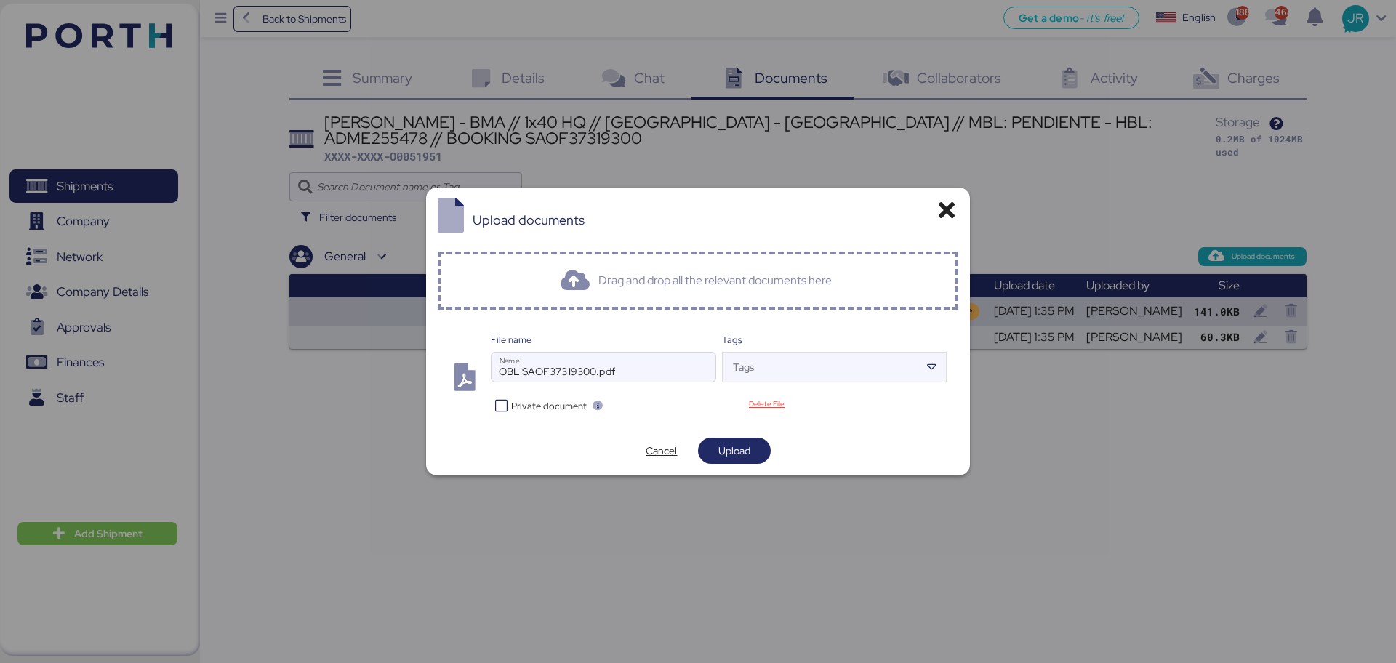
click at [524, 418] on div "File name OBL SAOF37319300.pdf Name Tags Tags Private document Delete File" at bounding box center [698, 373] width 521 height 105
click at [529, 410] on span "Private document" at bounding box center [549, 406] width 76 height 14
click at [714, 438] on span "Upload" at bounding box center [734, 451] width 73 height 26
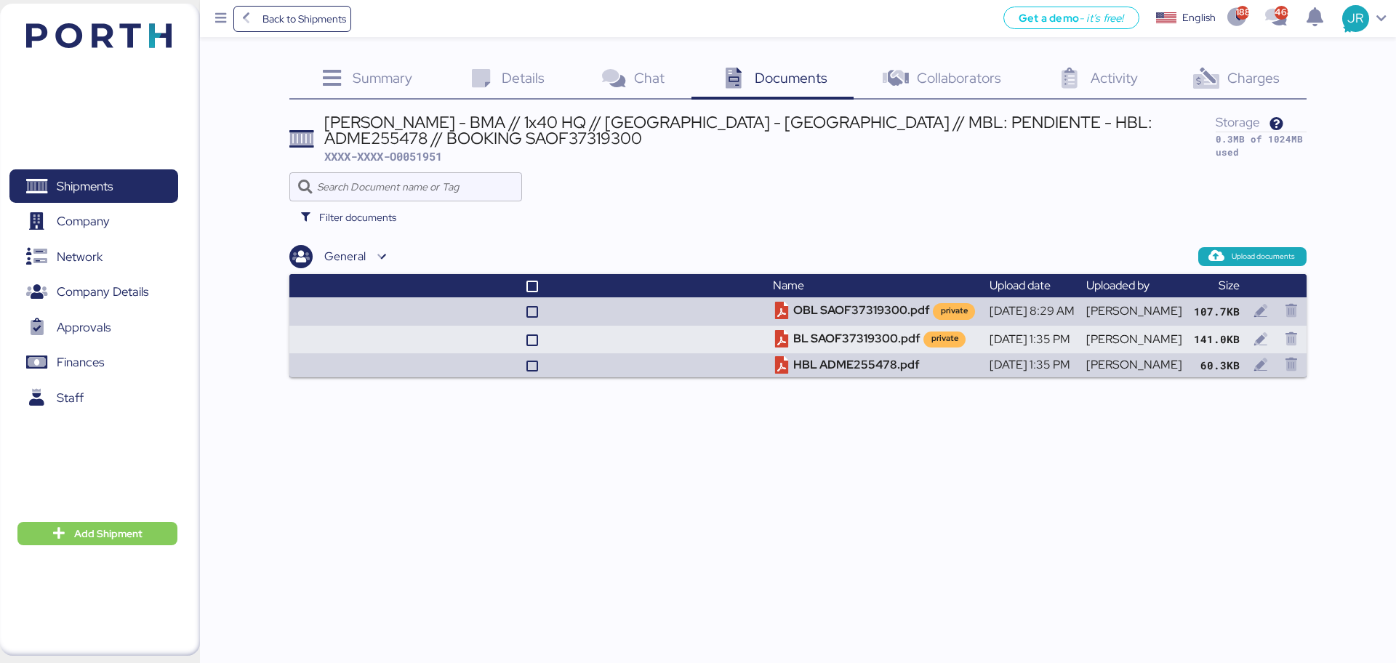
click at [1116, 74] on span "Charges" at bounding box center [1253, 77] width 52 height 19
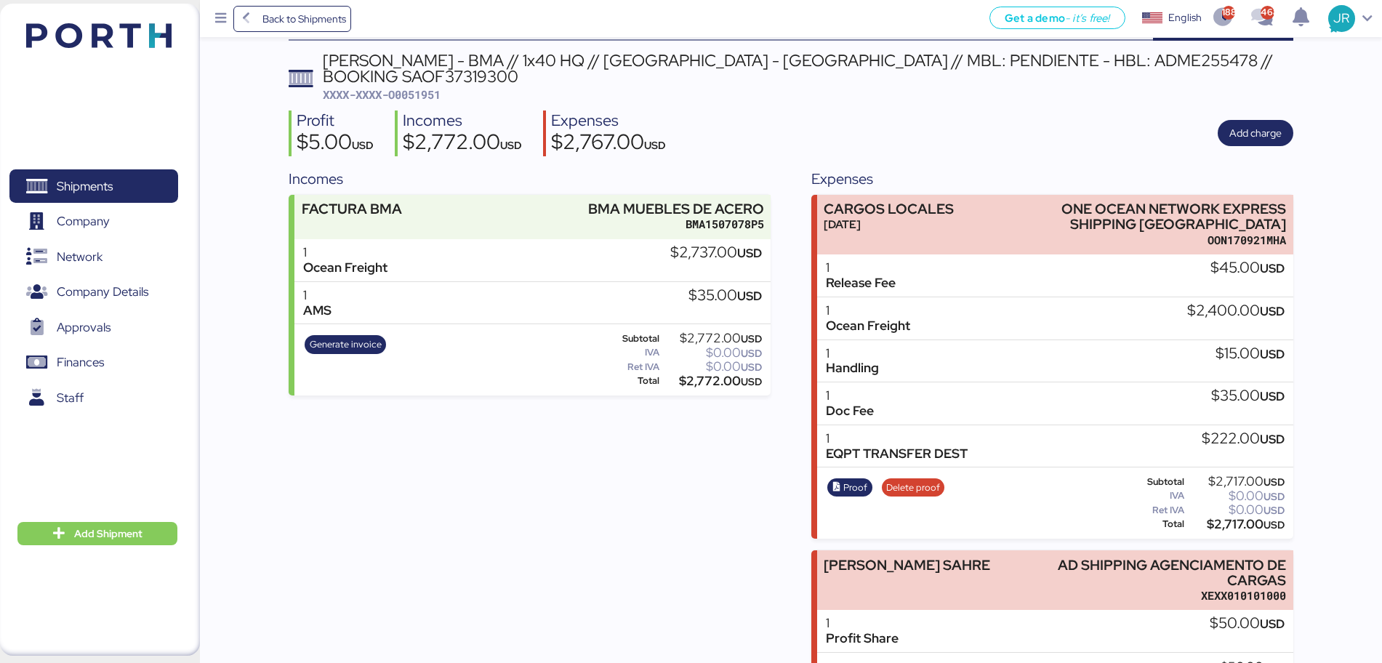
scroll to position [91, 0]
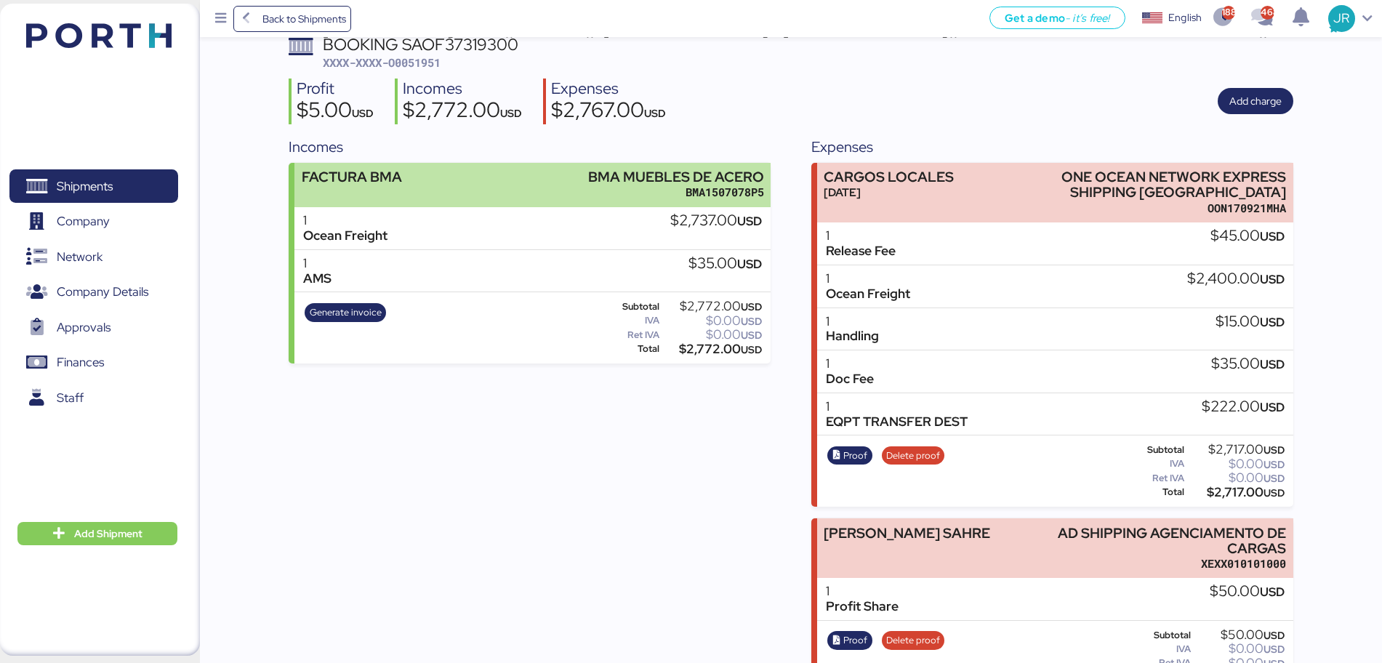
click at [634, 169] on div "BMA MUEBLES DE ACERO" at bounding box center [676, 176] width 176 height 15
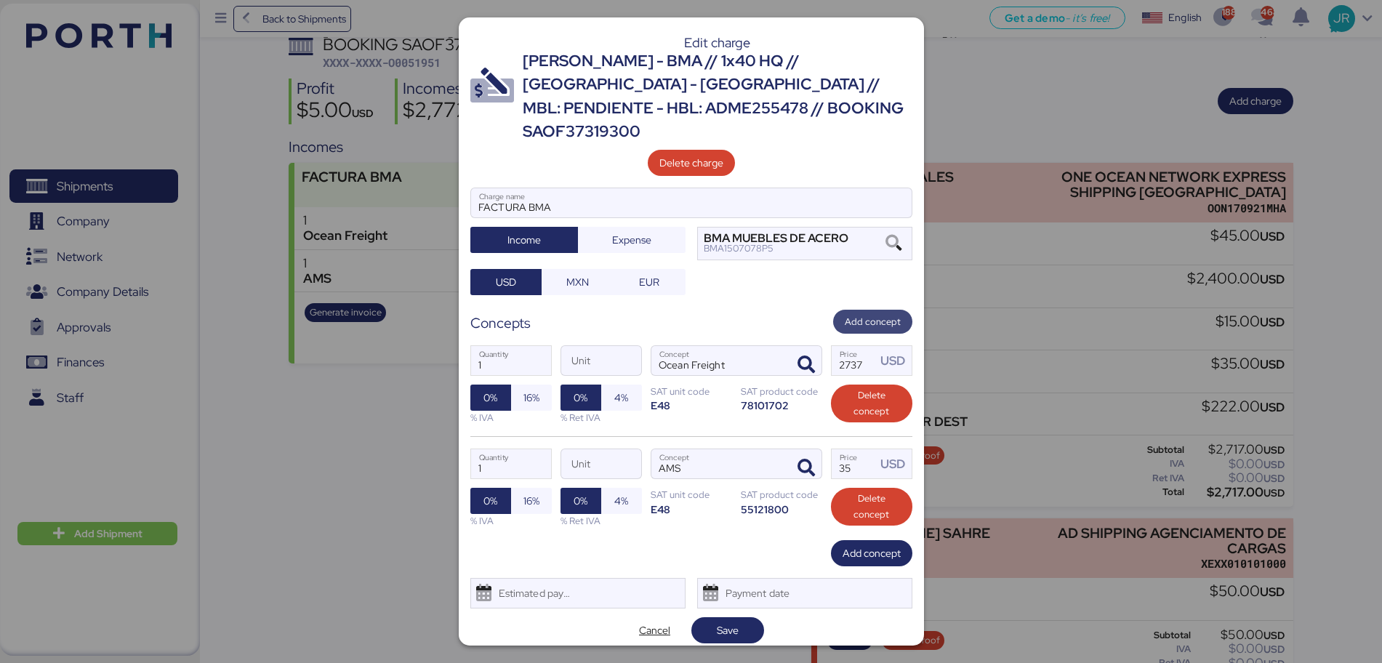
click at [862, 314] on span "Add concept" at bounding box center [873, 322] width 56 height 16
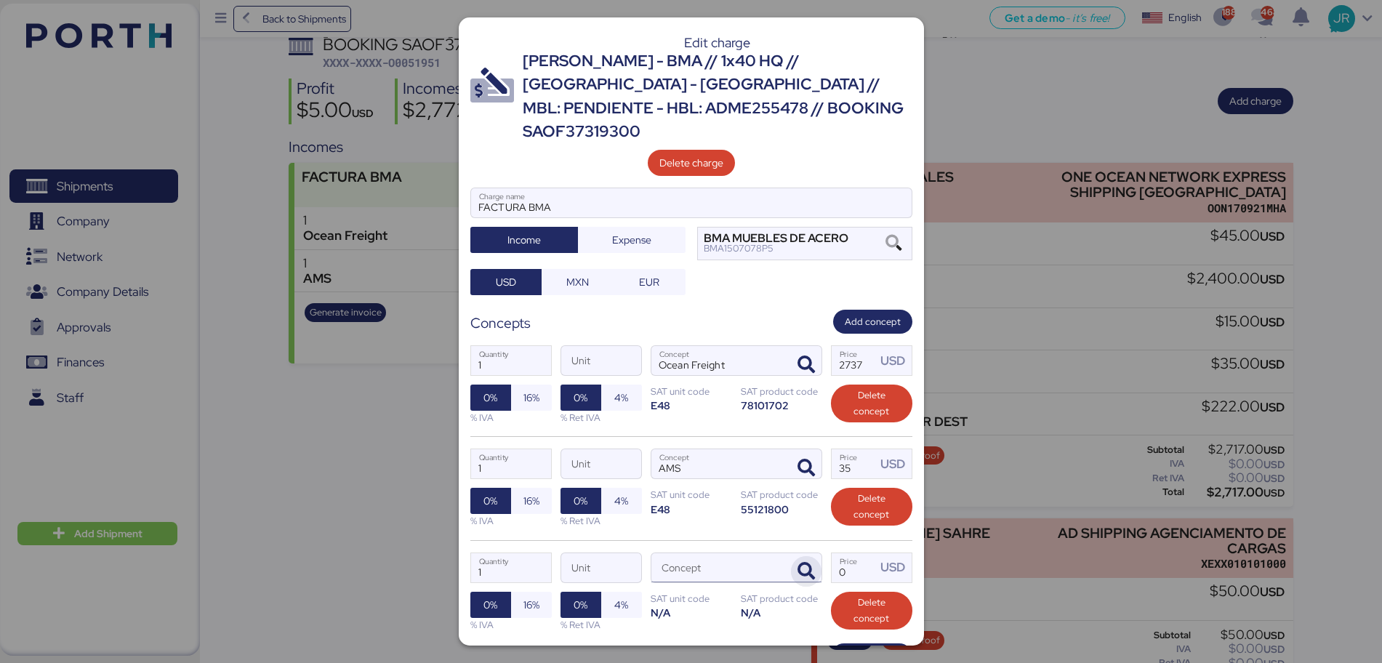
click at [798, 505] on icon "button" at bounding box center [806, 571] width 17 height 17
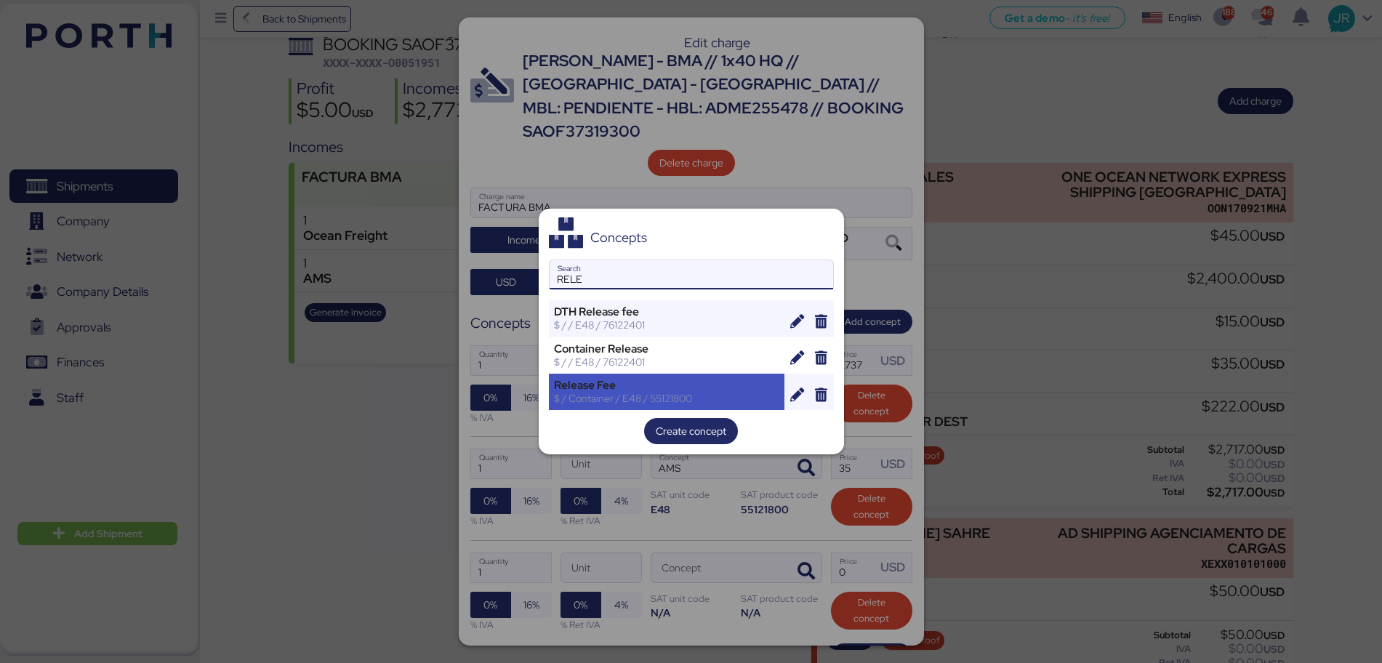
type input "RELE"
click at [606, 388] on div "Release Fee" at bounding box center [667, 385] width 226 height 13
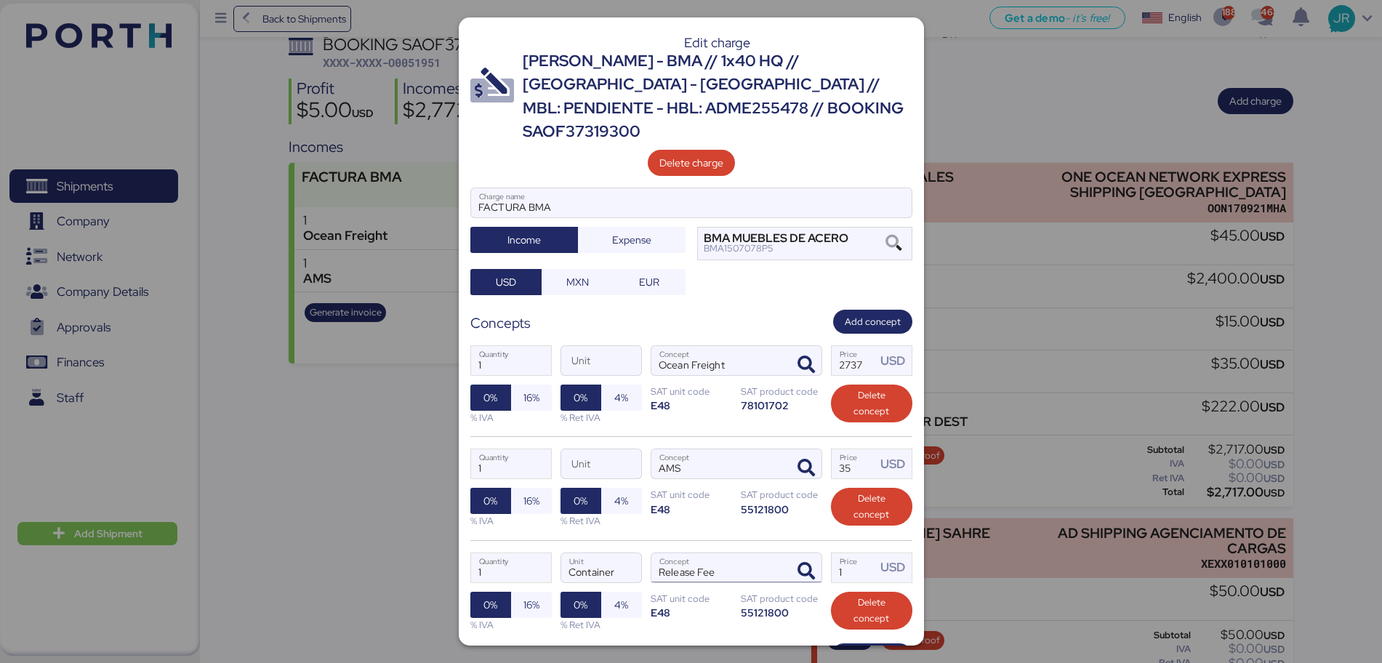
scroll to position [89, 0]
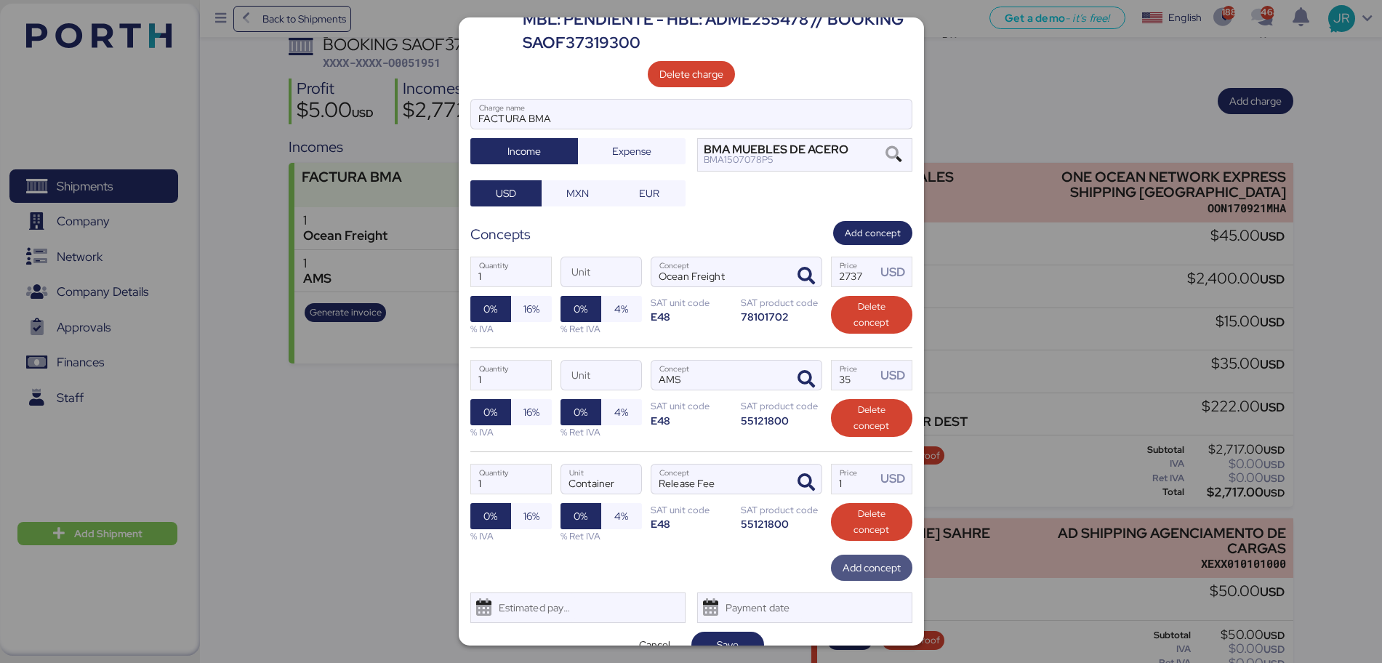
click at [856, 505] on span "Add concept" at bounding box center [872, 568] width 58 height 20
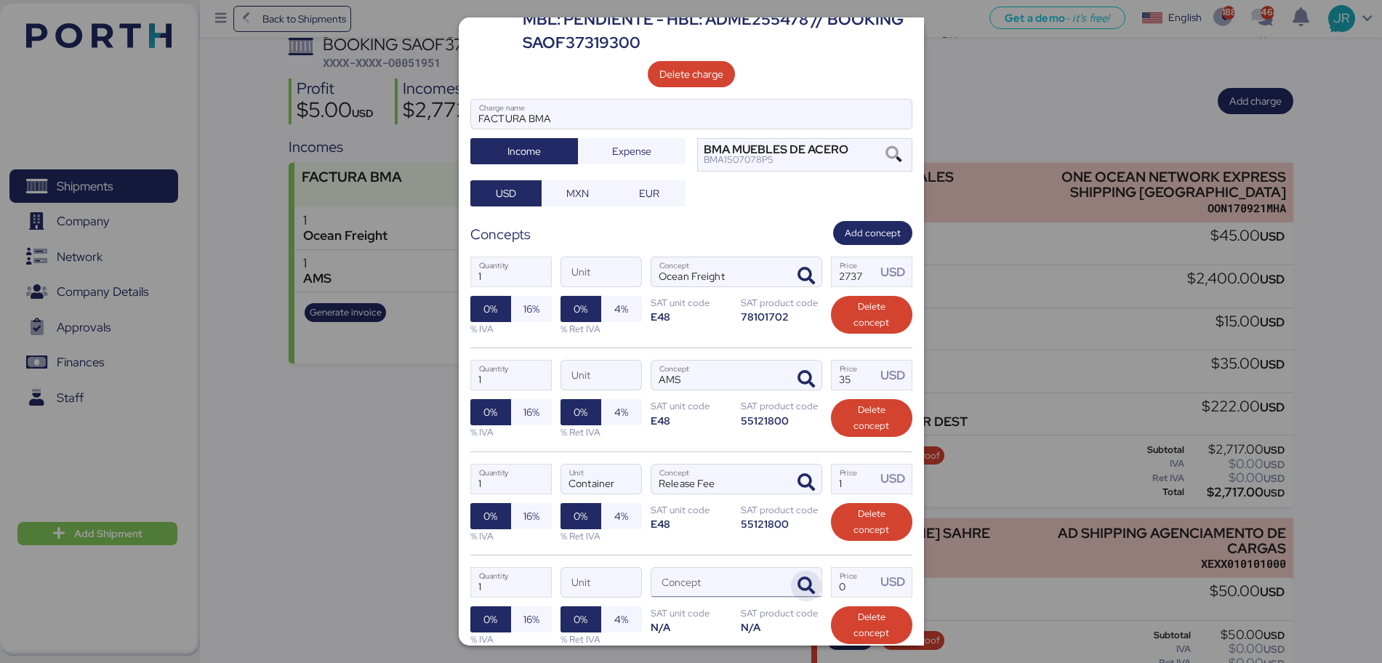
click at [798, 505] on icon "button" at bounding box center [806, 585] width 17 height 17
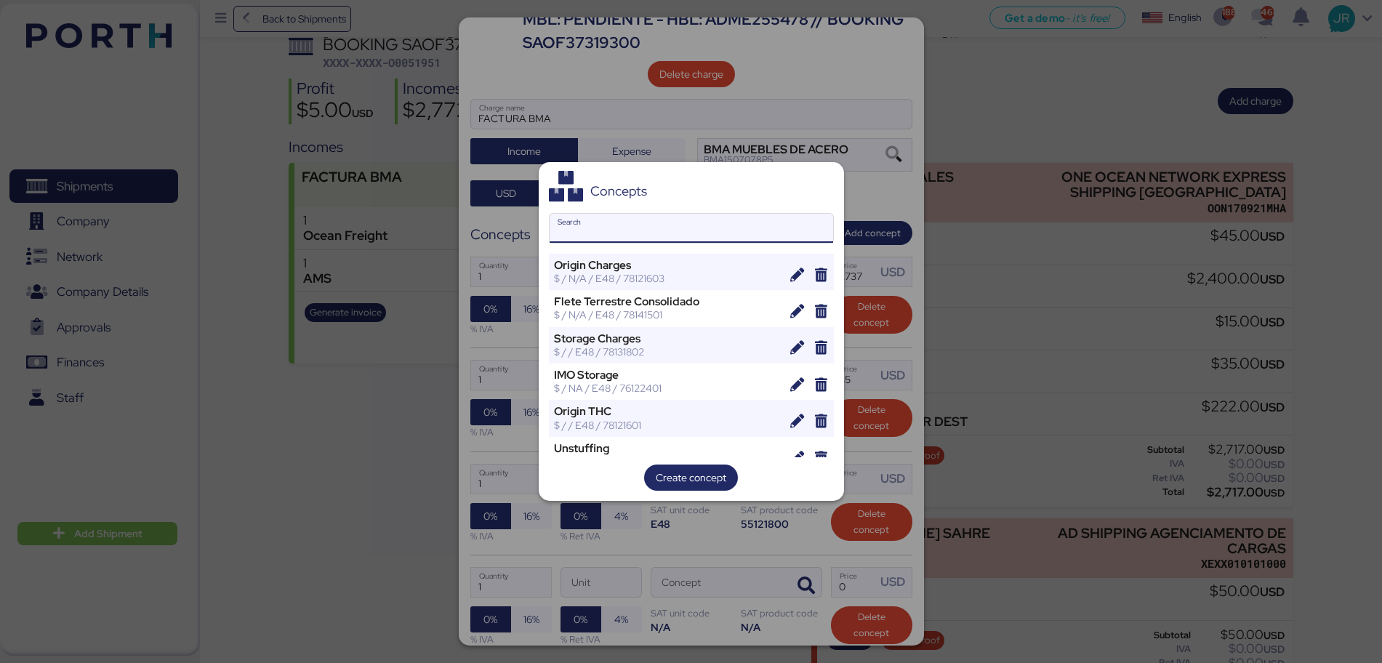
click at [622, 234] on input "Search" at bounding box center [692, 228] width 284 height 29
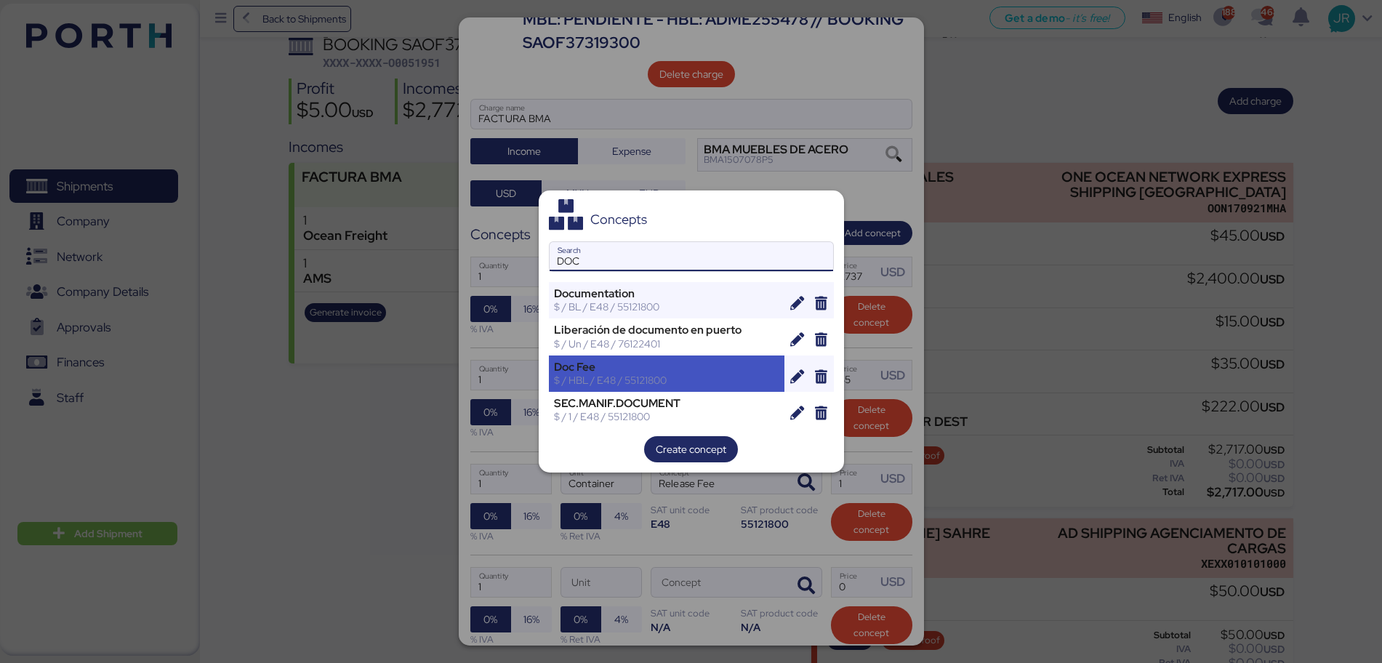
type input "DOC"
click at [617, 380] on div "$ / HBL / E48 / 55121800" at bounding box center [667, 380] width 226 height 13
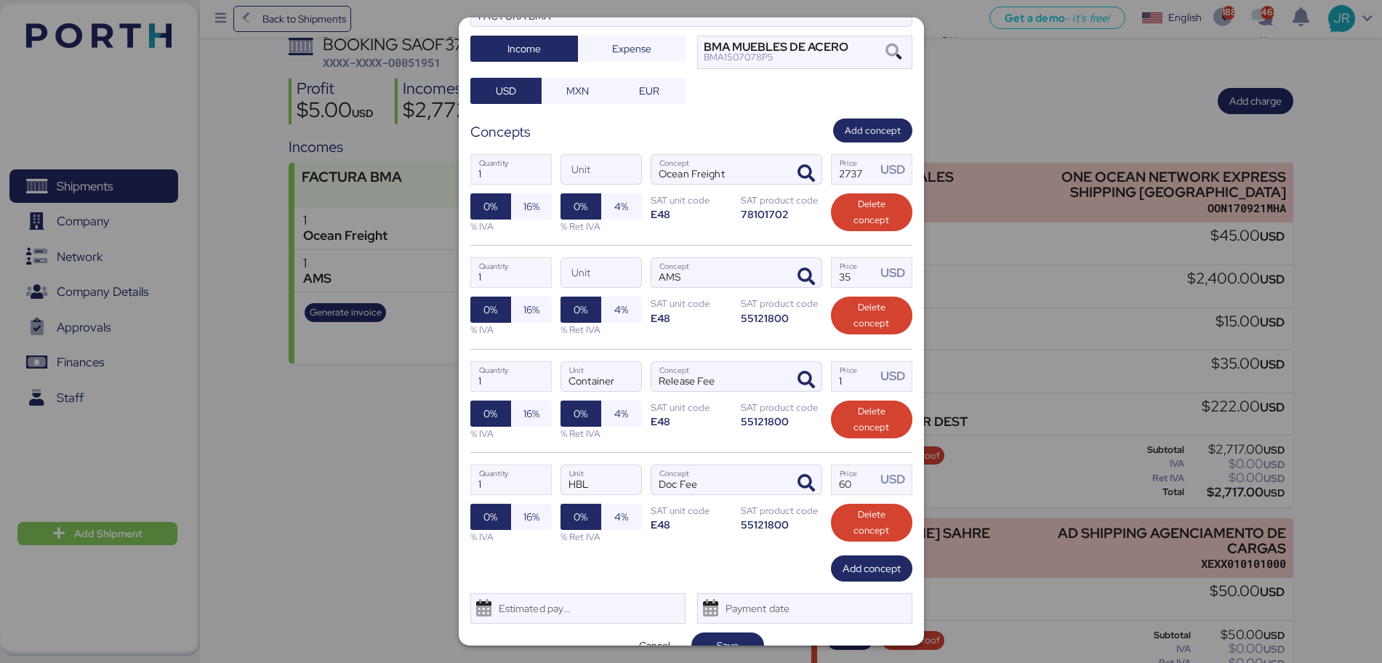
scroll to position [193, 0]
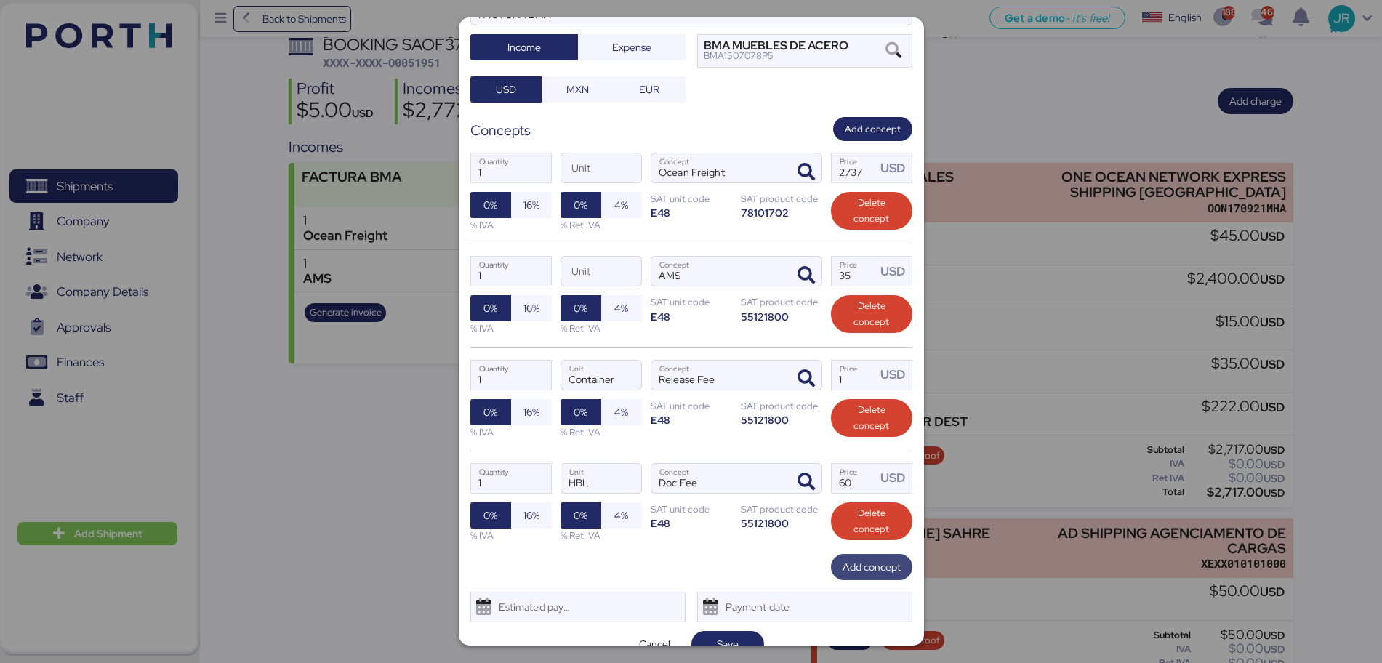
click at [847, 505] on span "Add concept" at bounding box center [872, 566] width 58 height 17
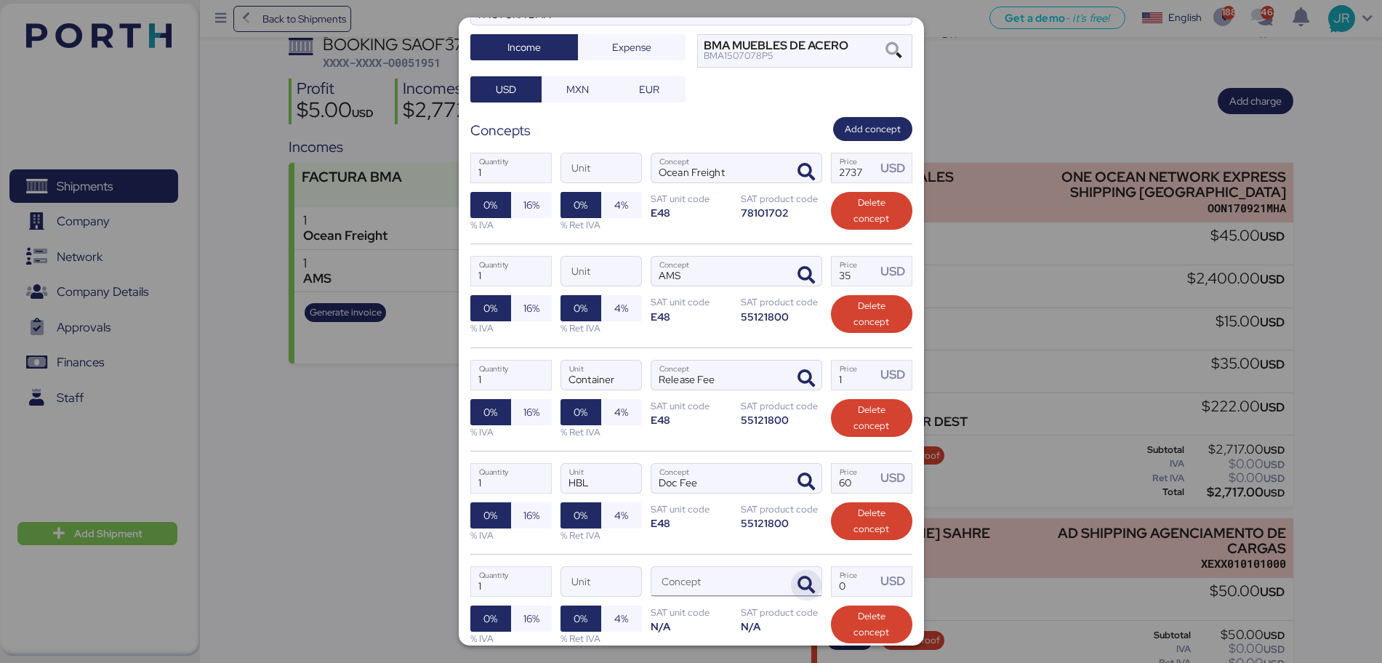
click at [798, 505] on icon "button" at bounding box center [806, 585] width 17 height 17
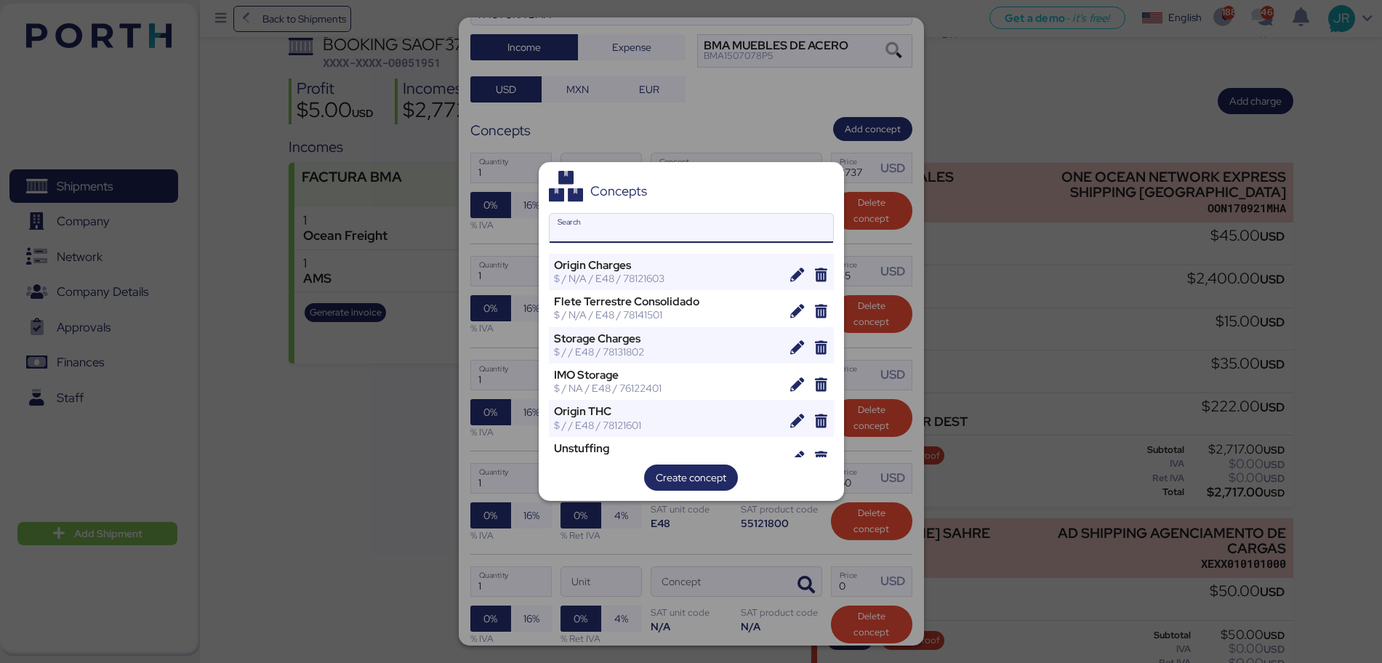
click at [640, 234] on input "Search" at bounding box center [692, 228] width 284 height 29
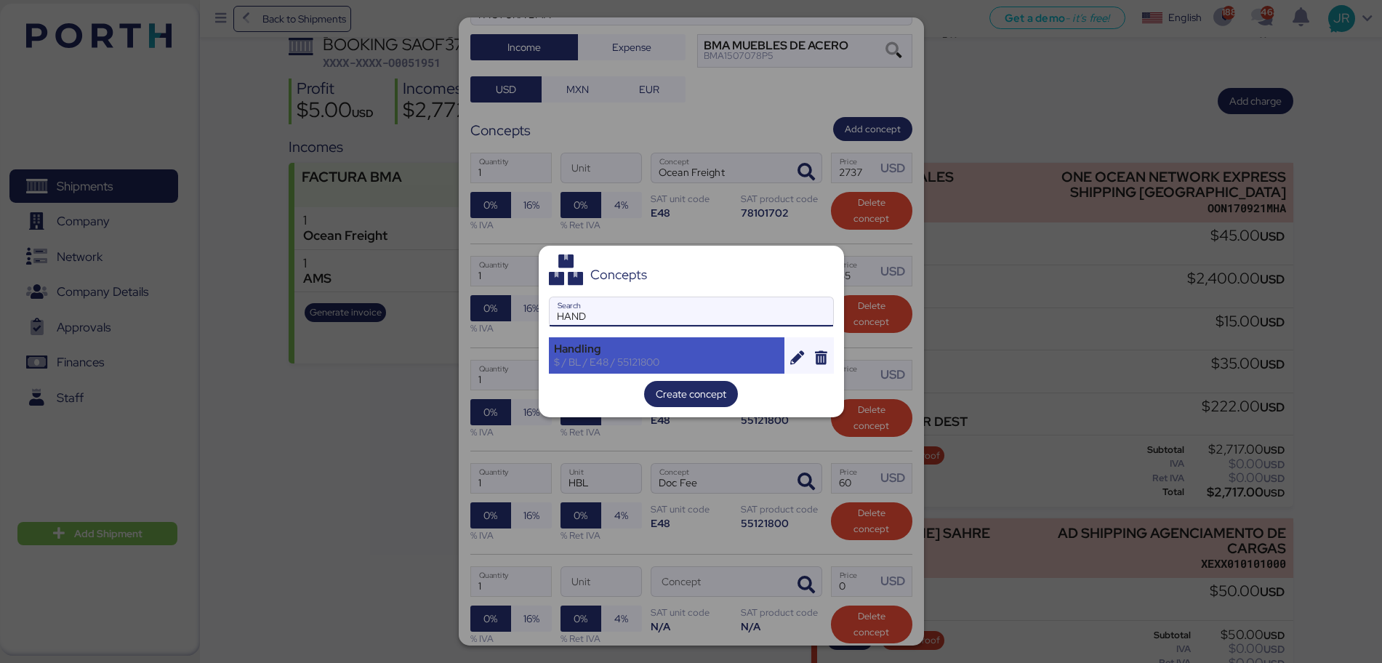
type input "HAND"
click at [632, 356] on div "$ / BL / E48 / 55121800" at bounding box center [667, 362] width 226 height 13
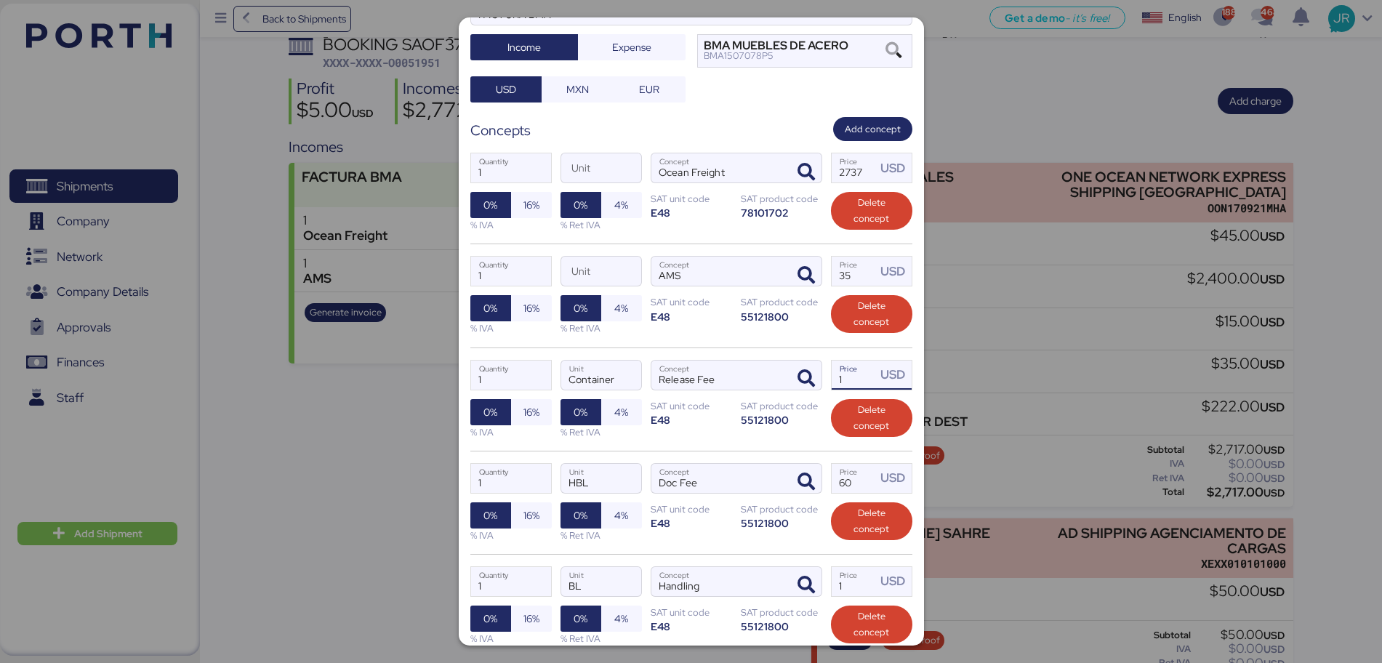
drag, startPoint x: 851, startPoint y: 338, endPoint x: 826, endPoint y: 349, distance: 27.7
click at [832, 361] on input "1" at bounding box center [854, 375] width 45 height 29
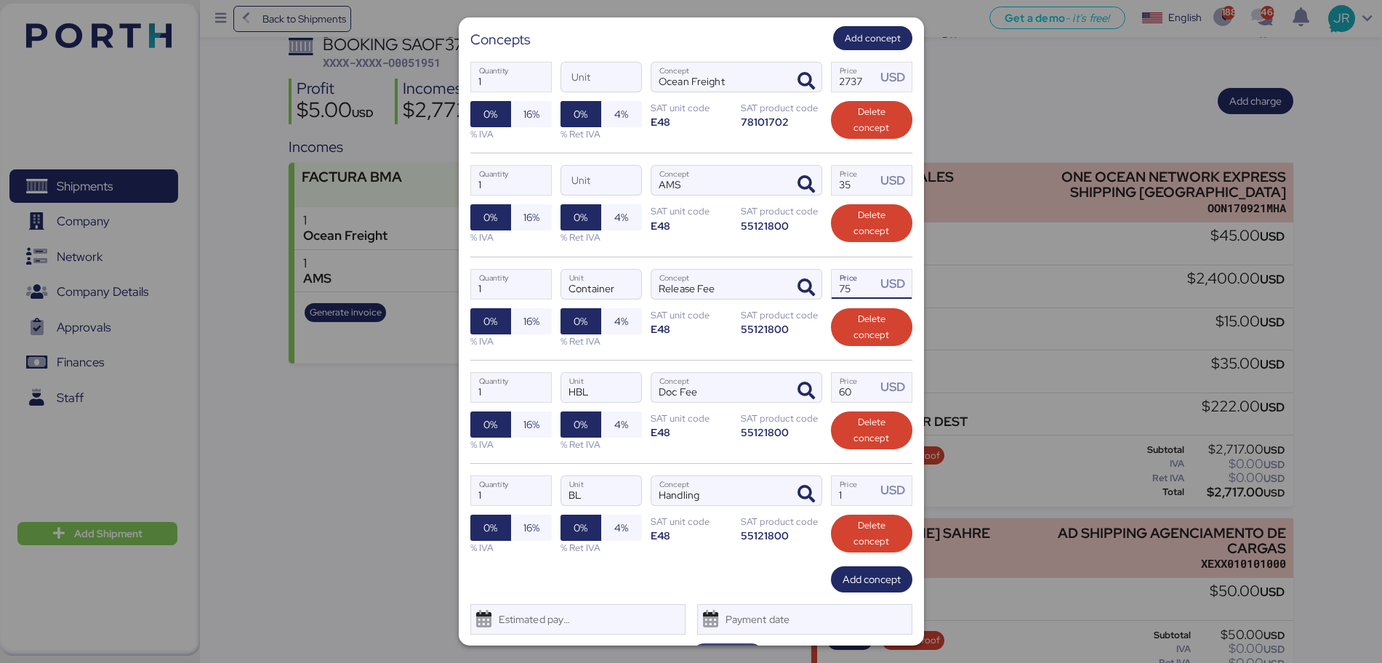
type input "75"
click at [705, 505] on span "Save" at bounding box center [727, 656] width 49 height 20
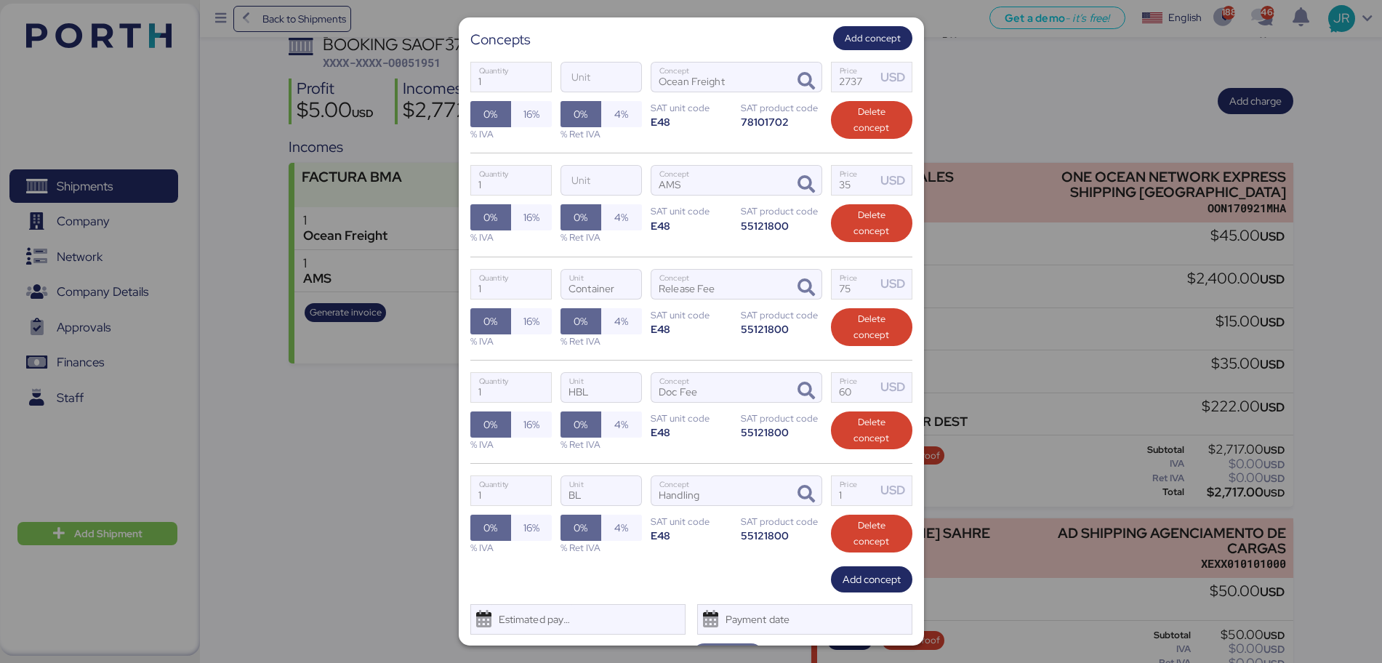
scroll to position [284, 0]
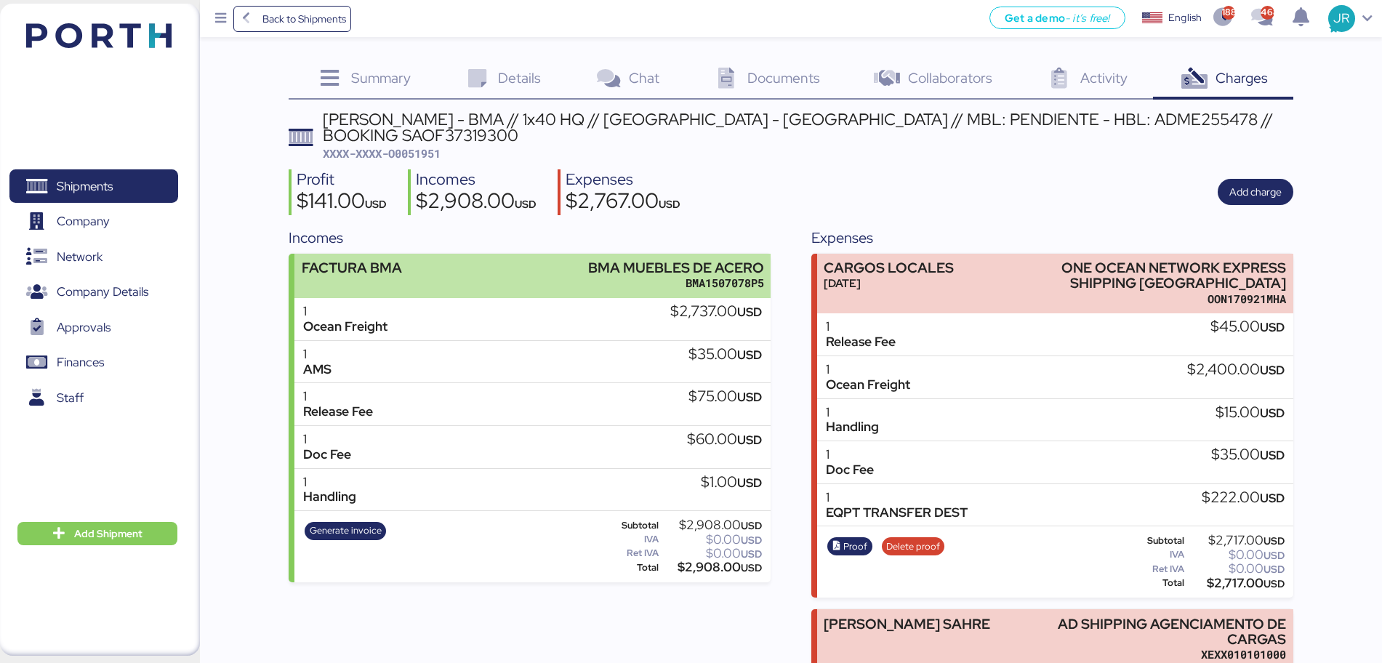
click at [684, 276] on div "BMA1507078P5" at bounding box center [676, 283] width 176 height 15
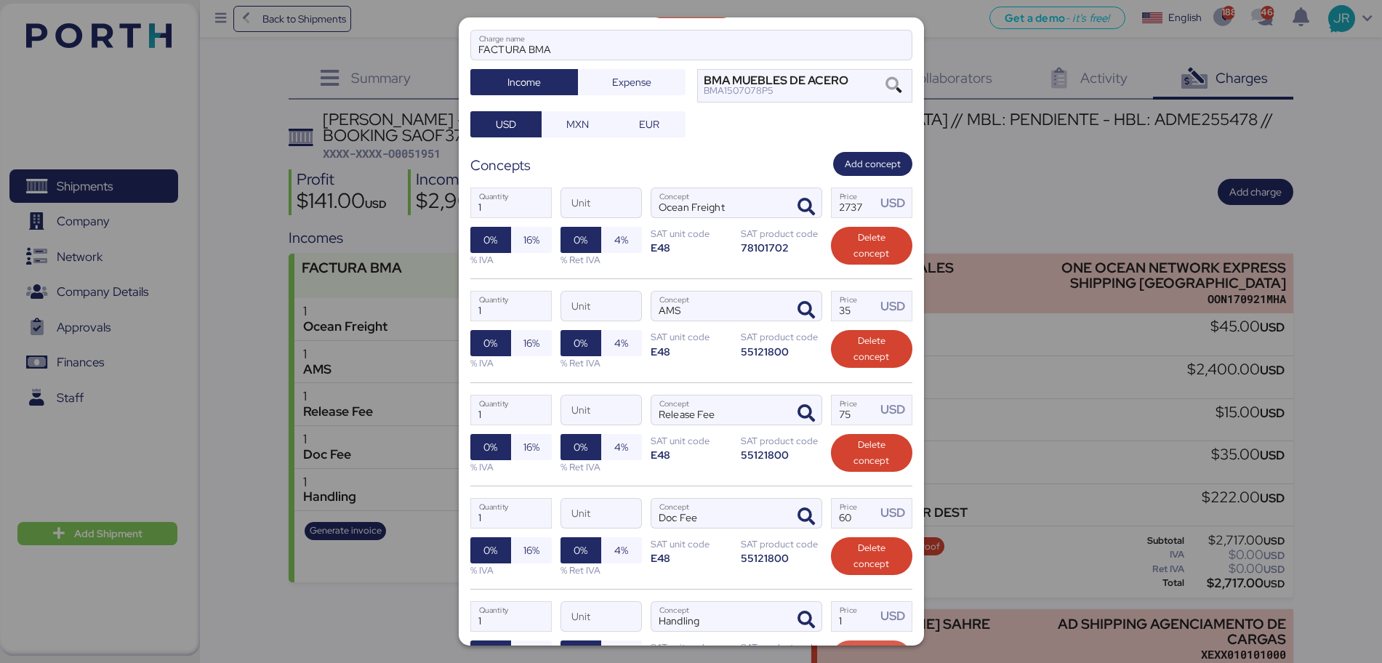
scroll to position [296, 0]
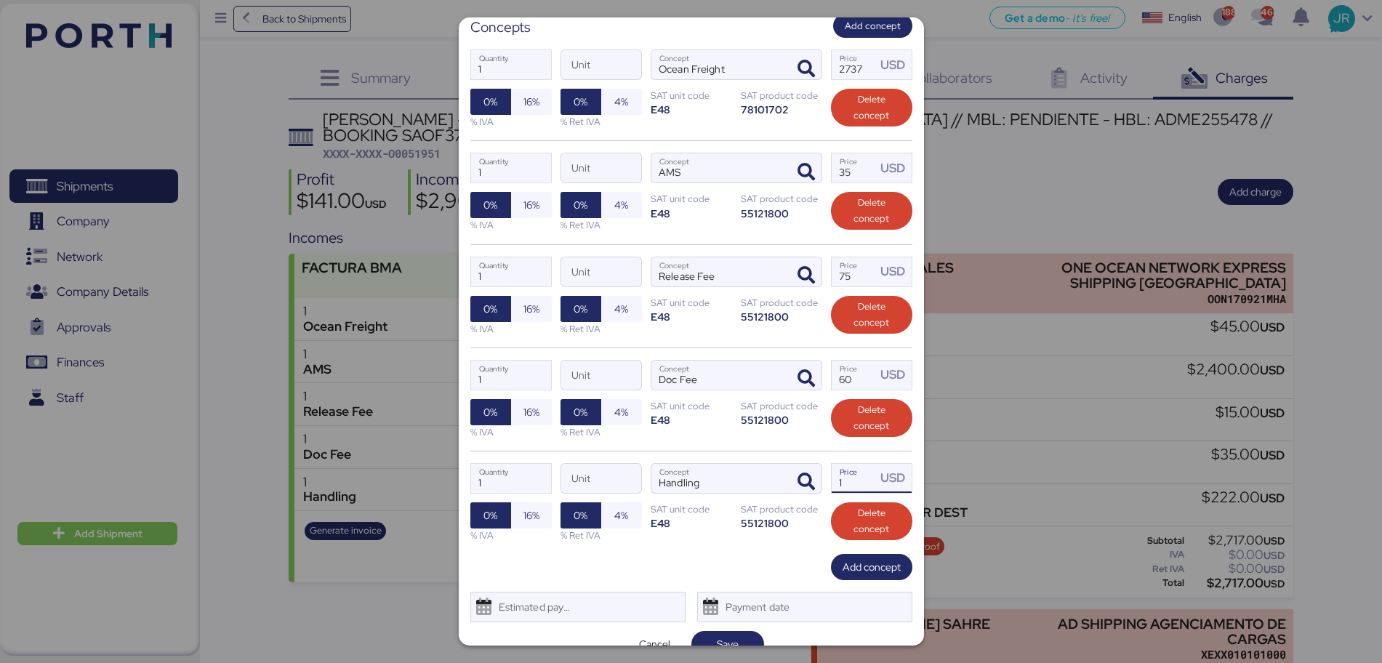
drag, startPoint x: 837, startPoint y: 463, endPoint x: 813, endPoint y: 463, distance: 24.0
click at [813, 463] on div "1 Quantity Unit Handling Concept 1 Price USD 0% 16% % IVA 0% 4% % Ret IVA SAT u…" at bounding box center [691, 502] width 442 height 103
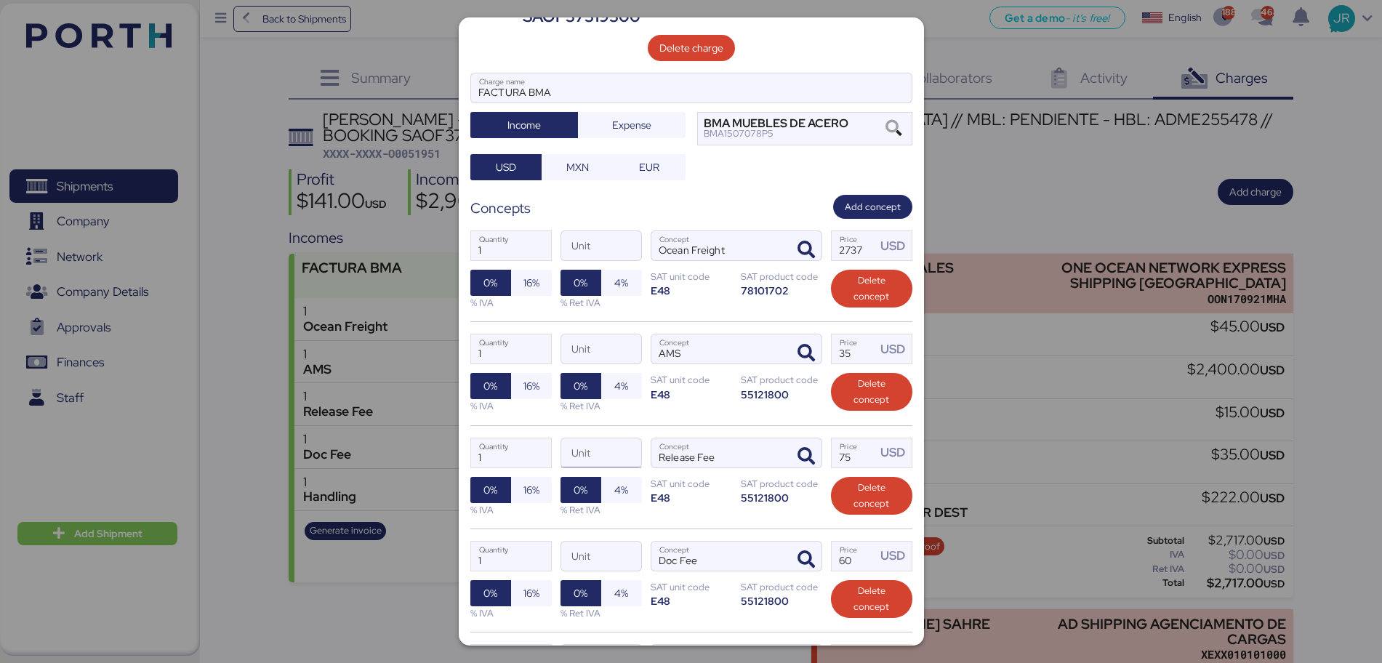
scroll to position [114, 0]
type input "30"
click at [518, 374] on span "16%" at bounding box center [531, 387] width 41 height 26
click at [527, 482] on span "16%" at bounding box center [532, 490] width 16 height 17
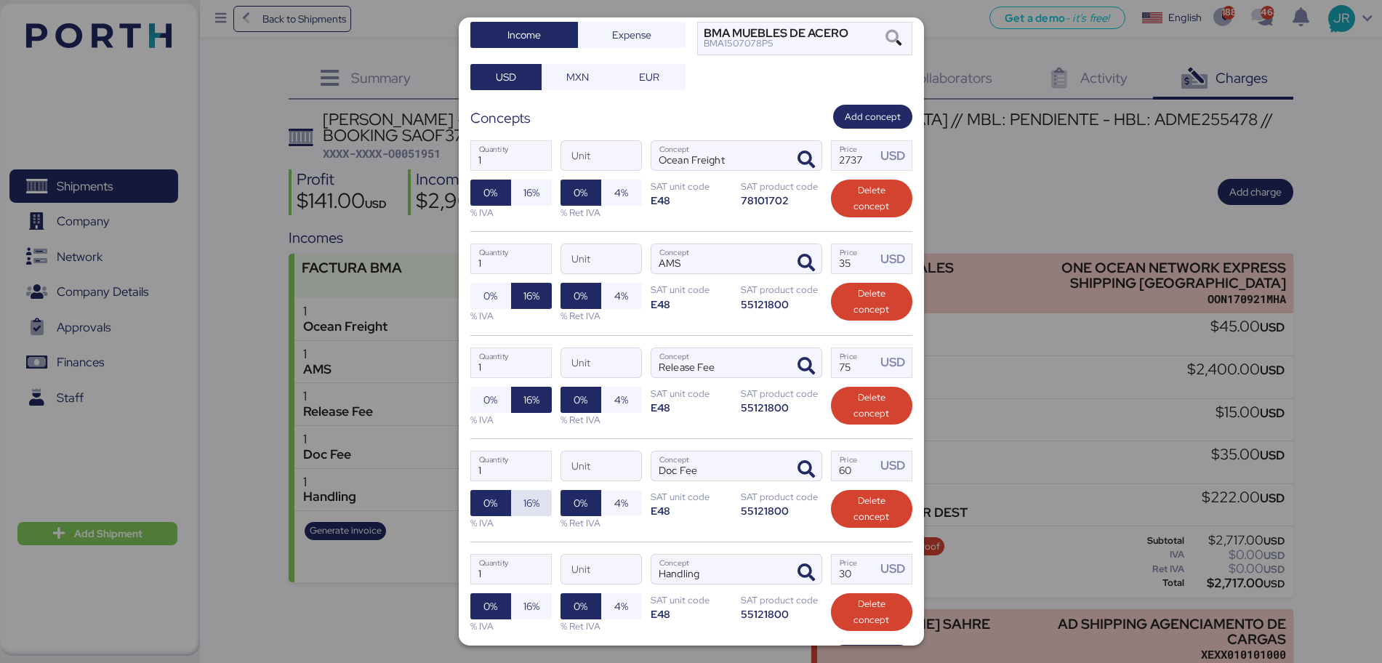
click at [532, 494] on span "16%" at bounding box center [532, 502] width 16 height 17
click at [529, 505] on span "16%" at bounding box center [532, 606] width 16 height 17
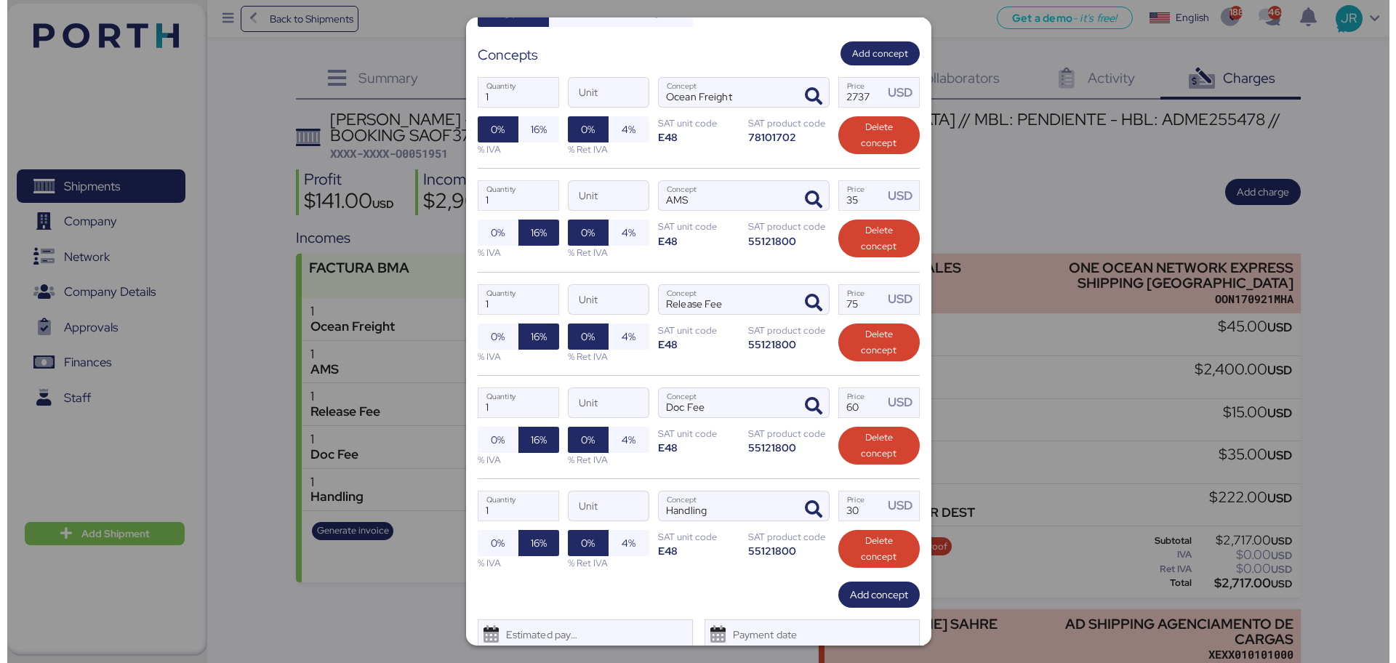
scroll to position [296, 0]
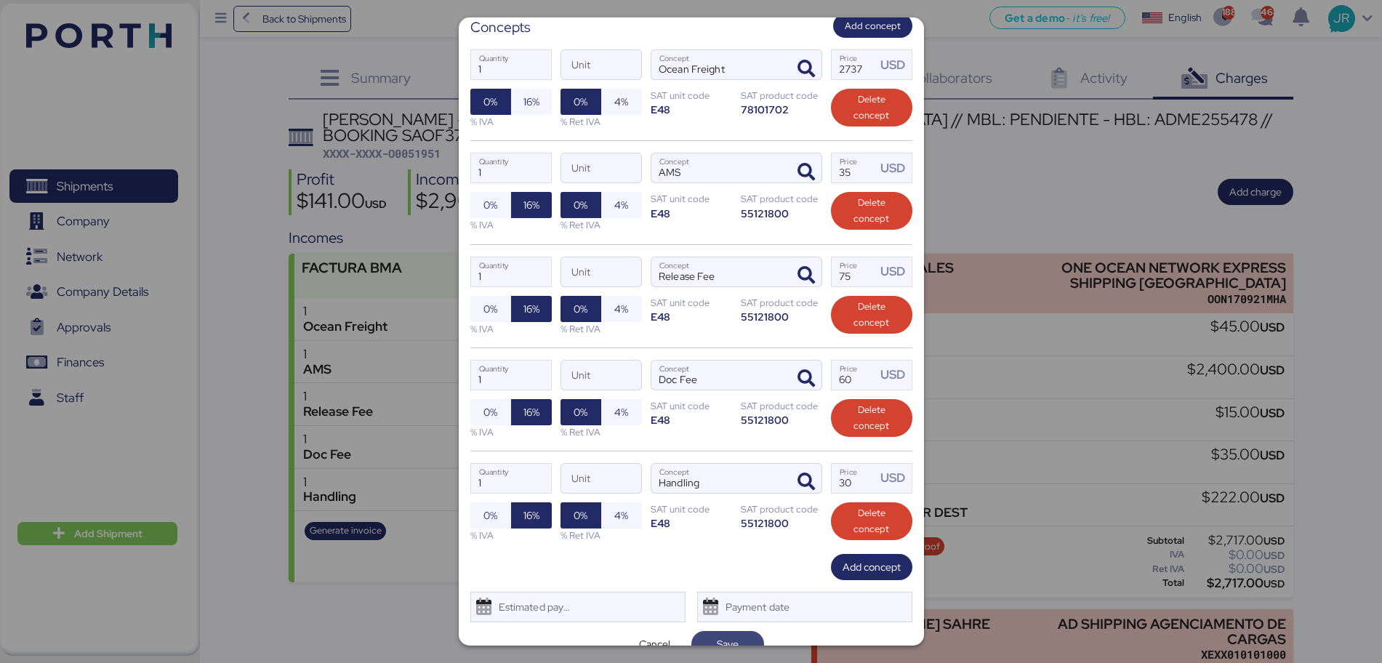
click at [724, 505] on span "Save" at bounding box center [728, 643] width 22 height 17
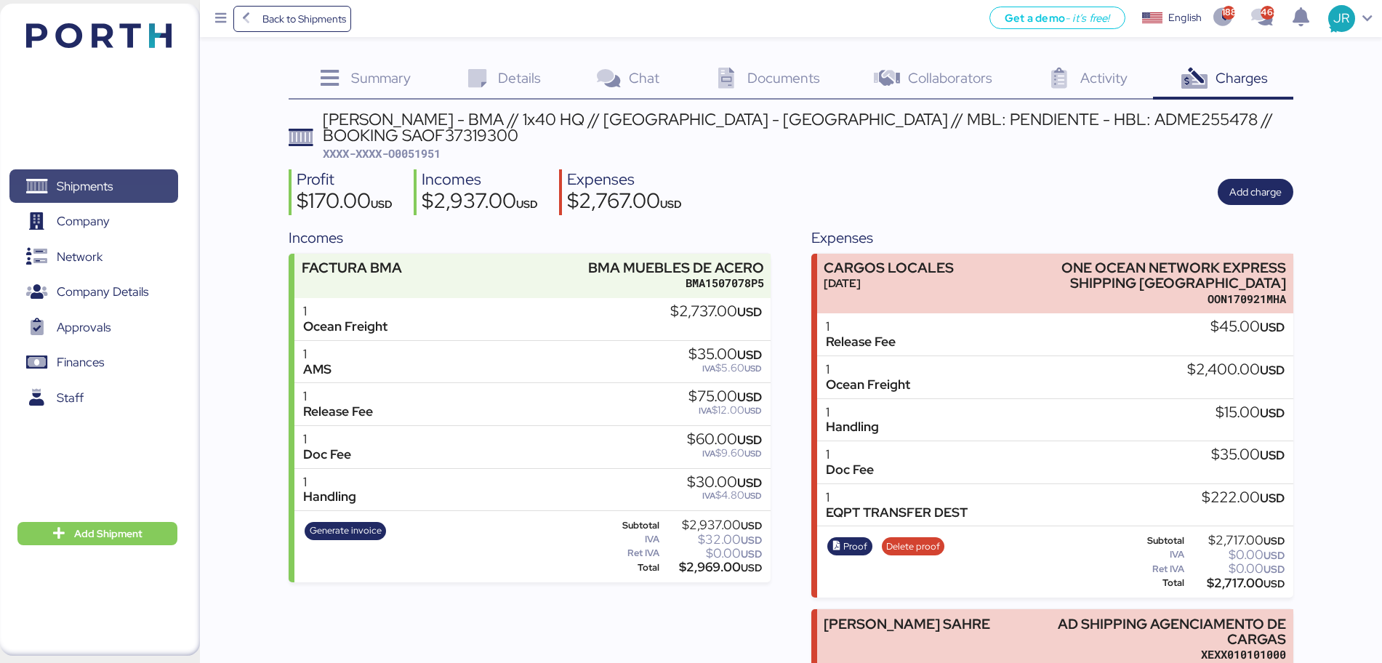
click at [95, 183] on span "Shipments" at bounding box center [85, 186] width 56 height 21
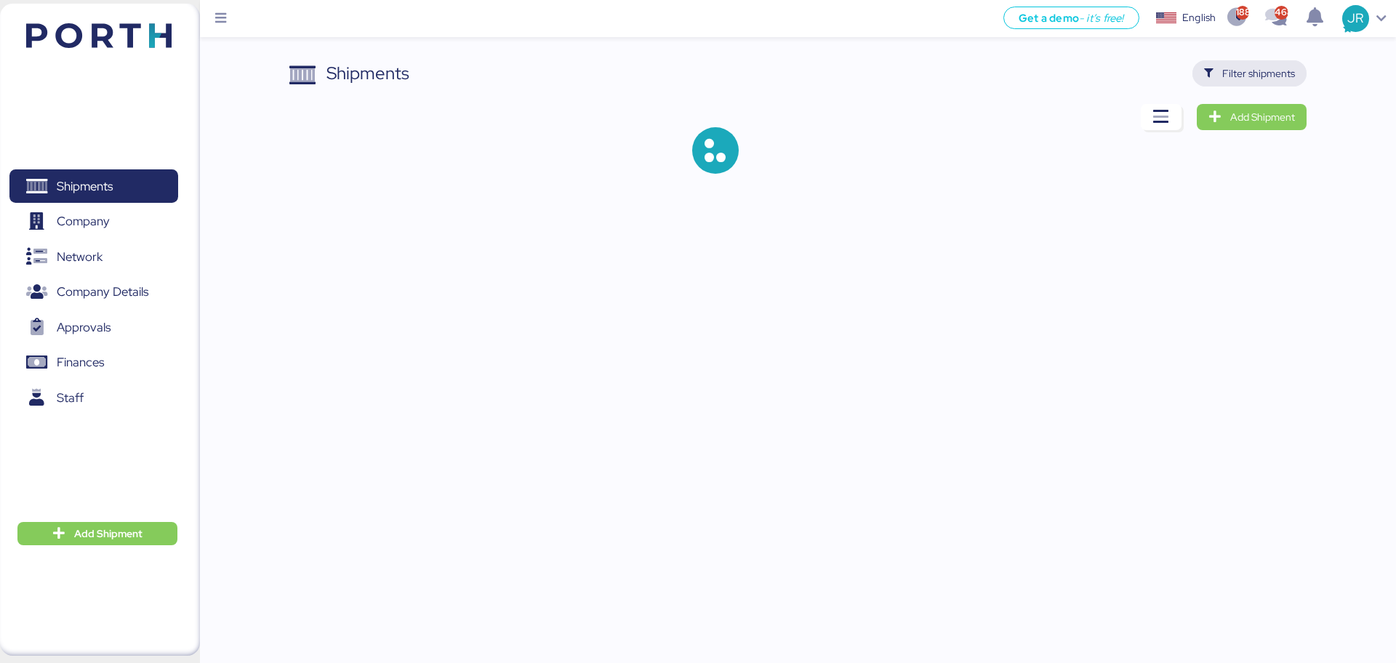
click at [1116, 80] on span "Filter shipments" at bounding box center [1258, 73] width 73 height 17
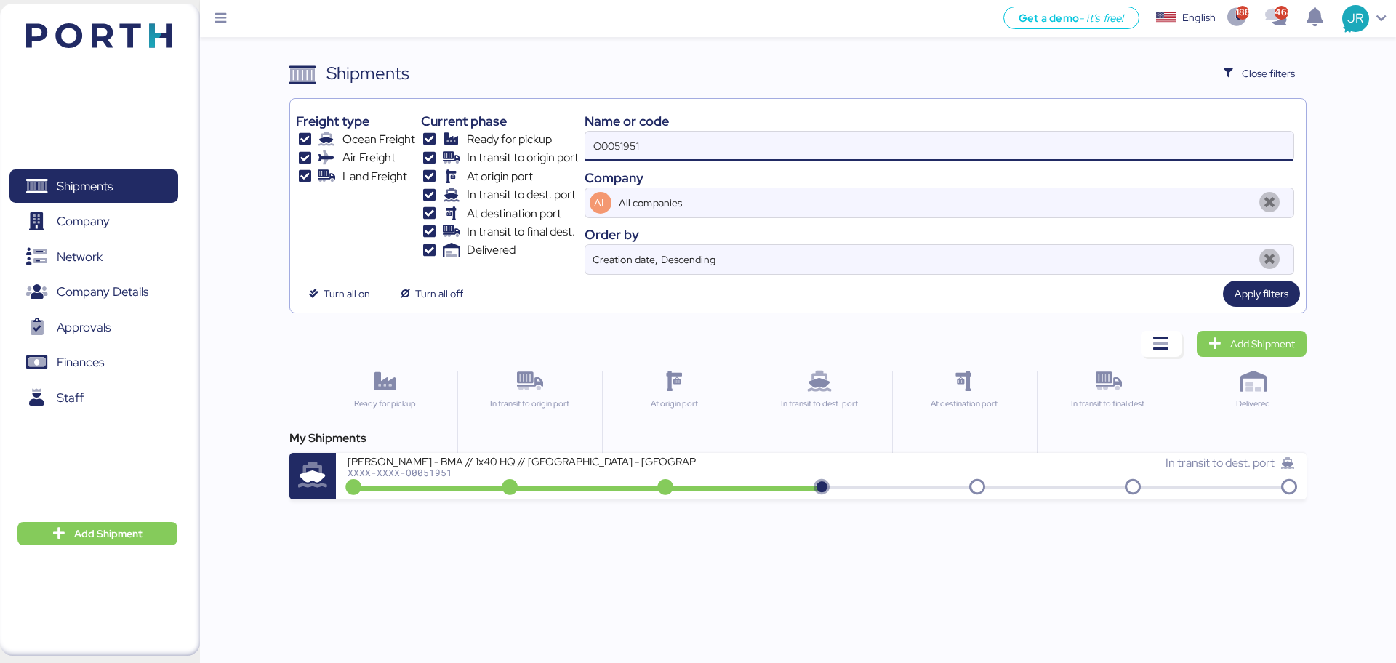
drag, startPoint x: 686, startPoint y: 149, endPoint x: 537, endPoint y: 157, distance: 149.3
click at [537, 157] on div "Freight type Ocean Freight Air Freight Land Freight Current phase Ready for pic…" at bounding box center [797, 190] width 1003 height 170
paste input "92"
type input "O0051992"
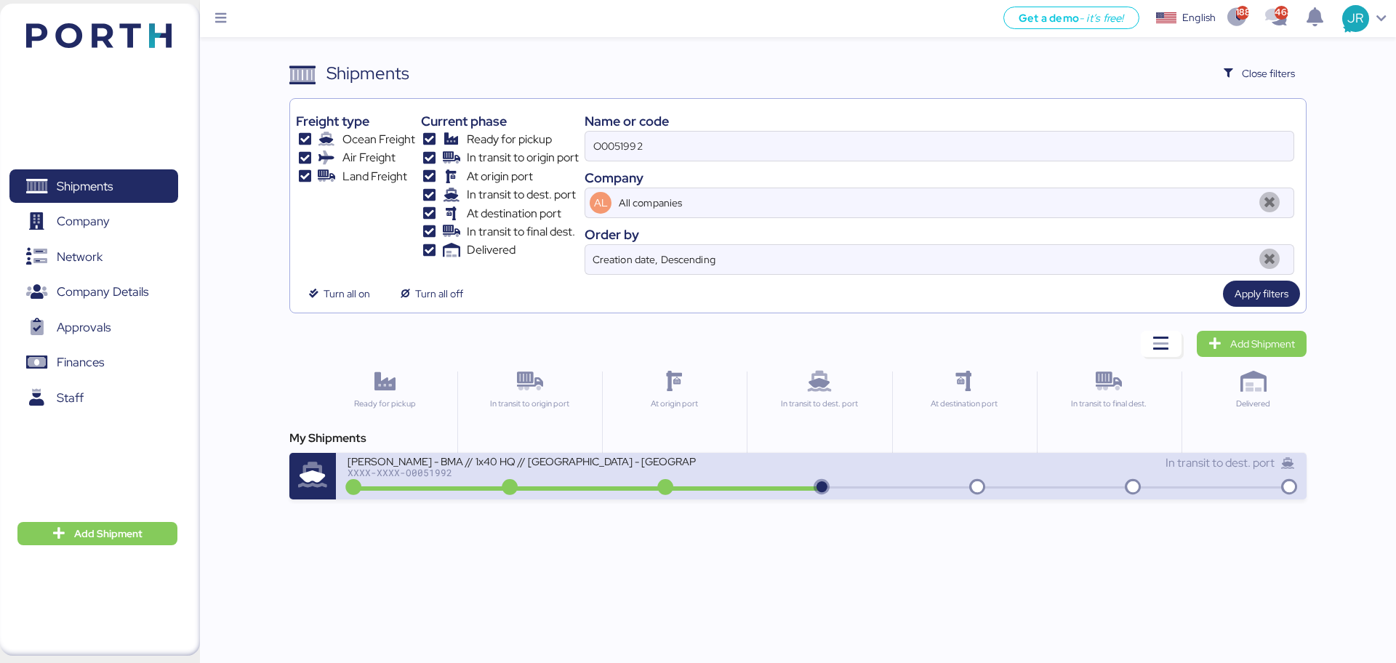
click at [427, 473] on div "XXXX-XXXX-O0051992" at bounding box center [522, 473] width 349 height 10
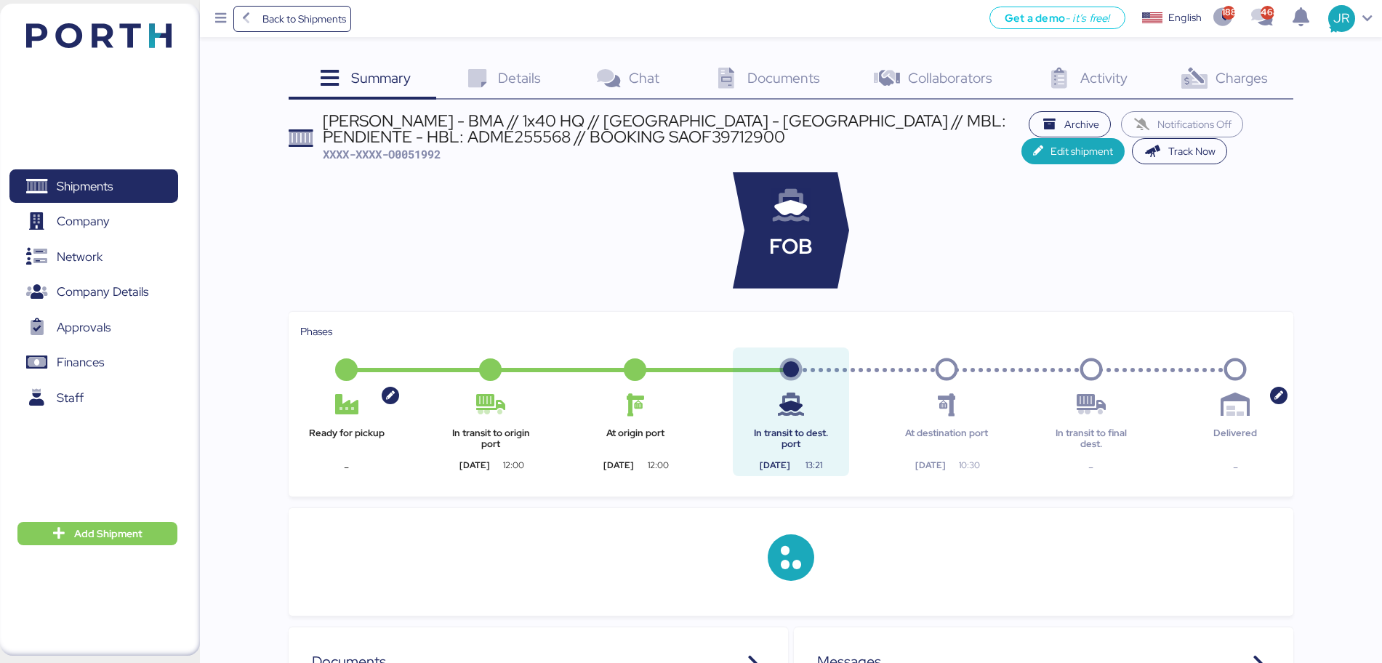
click at [1116, 83] on div "Charges 0" at bounding box center [1223, 79] width 140 height 39
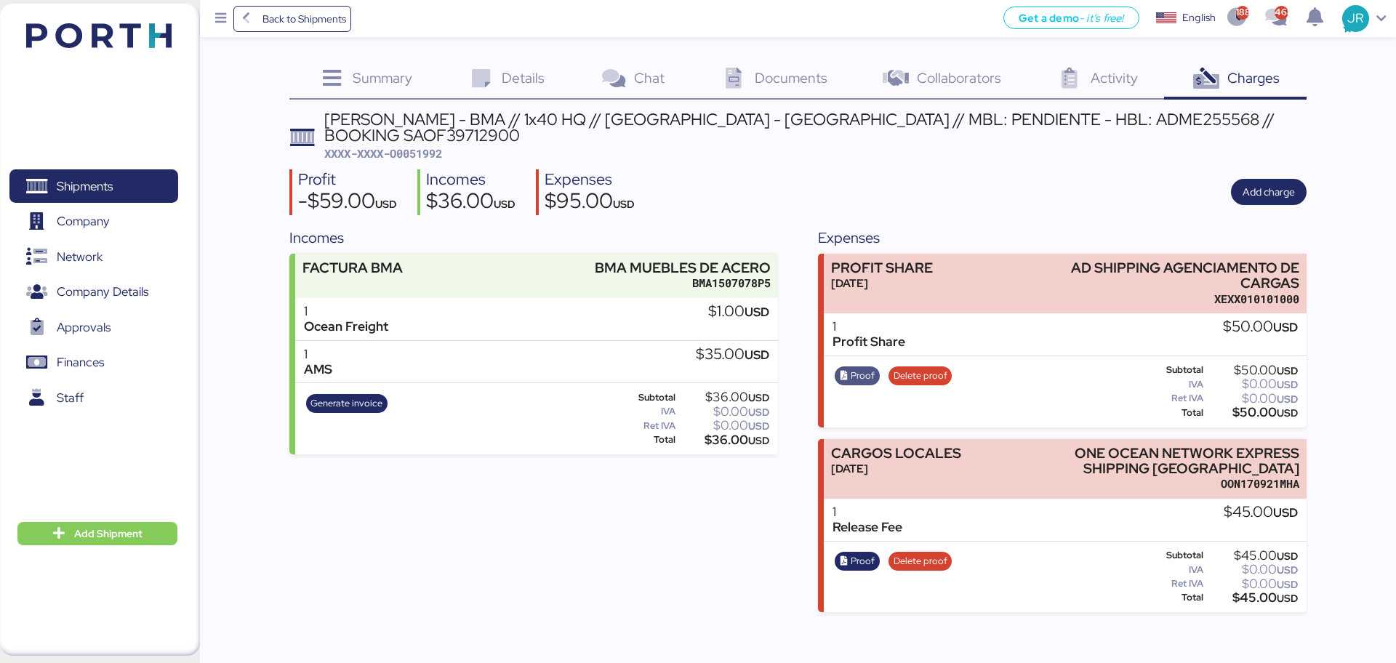
click at [858, 368] on span "Proof" at bounding box center [863, 376] width 24 height 16
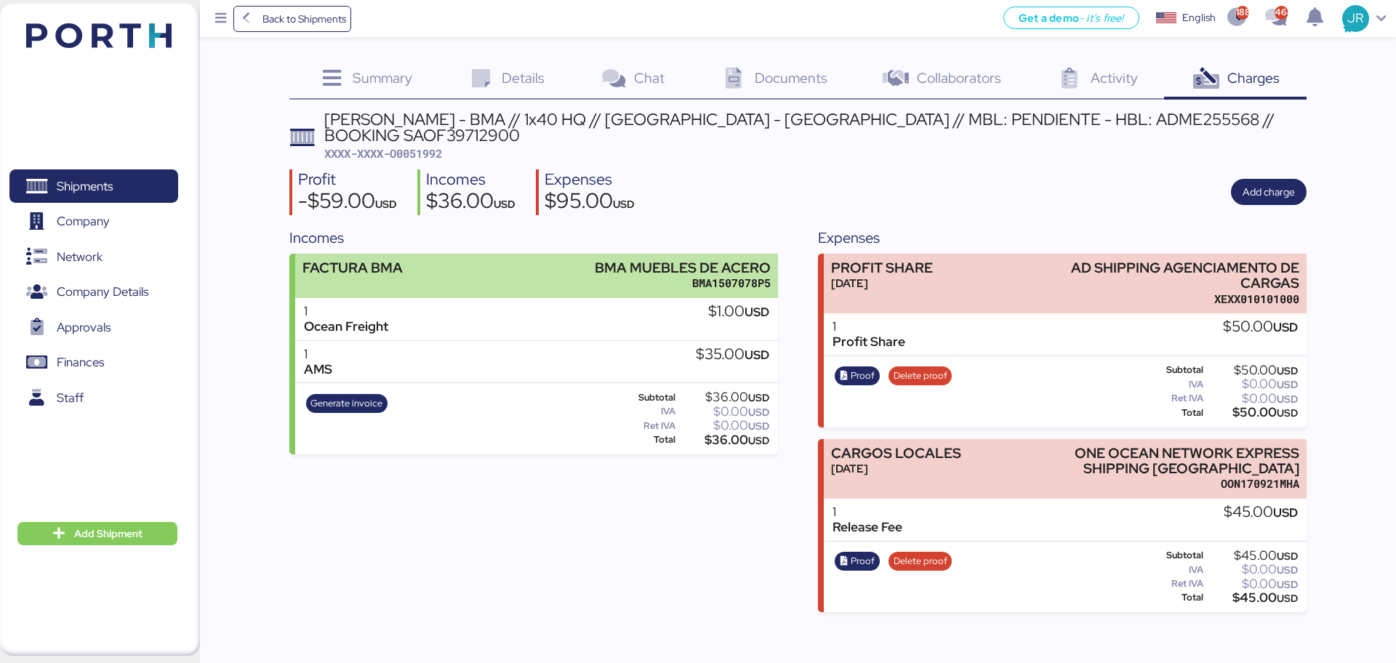
click at [657, 260] on div "BMA MUEBLES DE ACERO" at bounding box center [683, 267] width 176 height 15
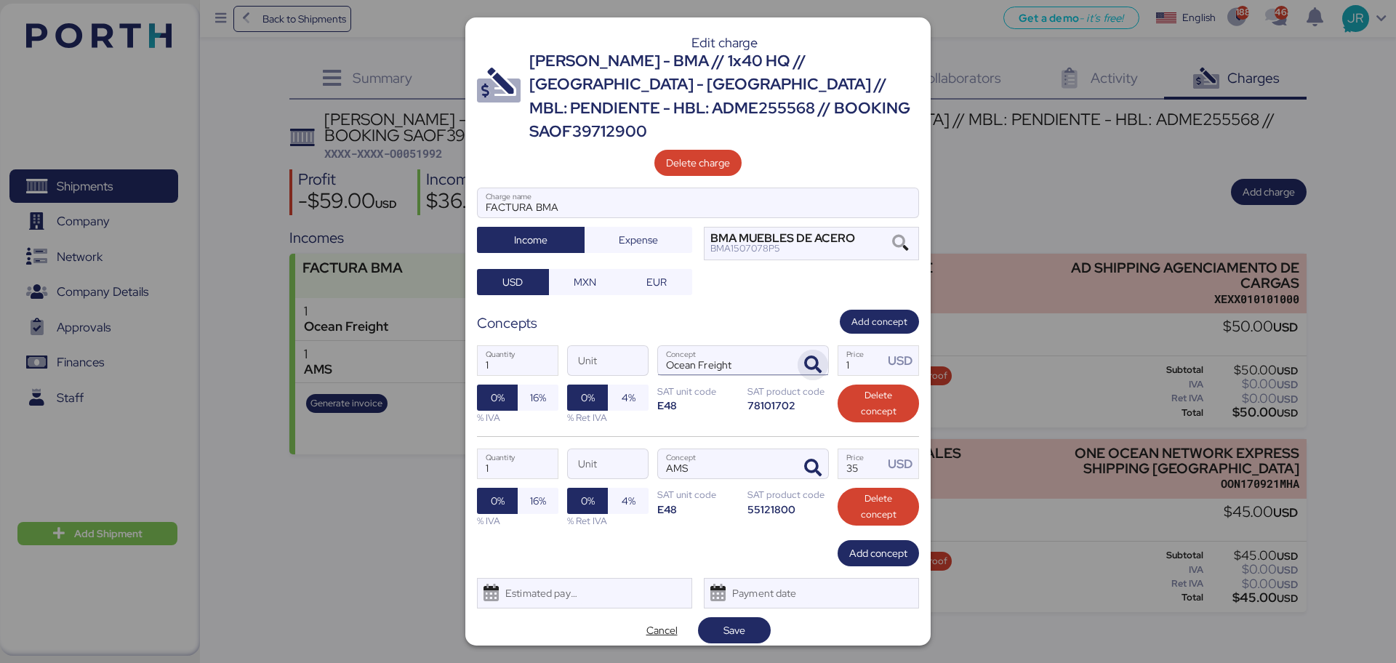
click at [818, 356] on icon "button" at bounding box center [812, 364] width 17 height 17
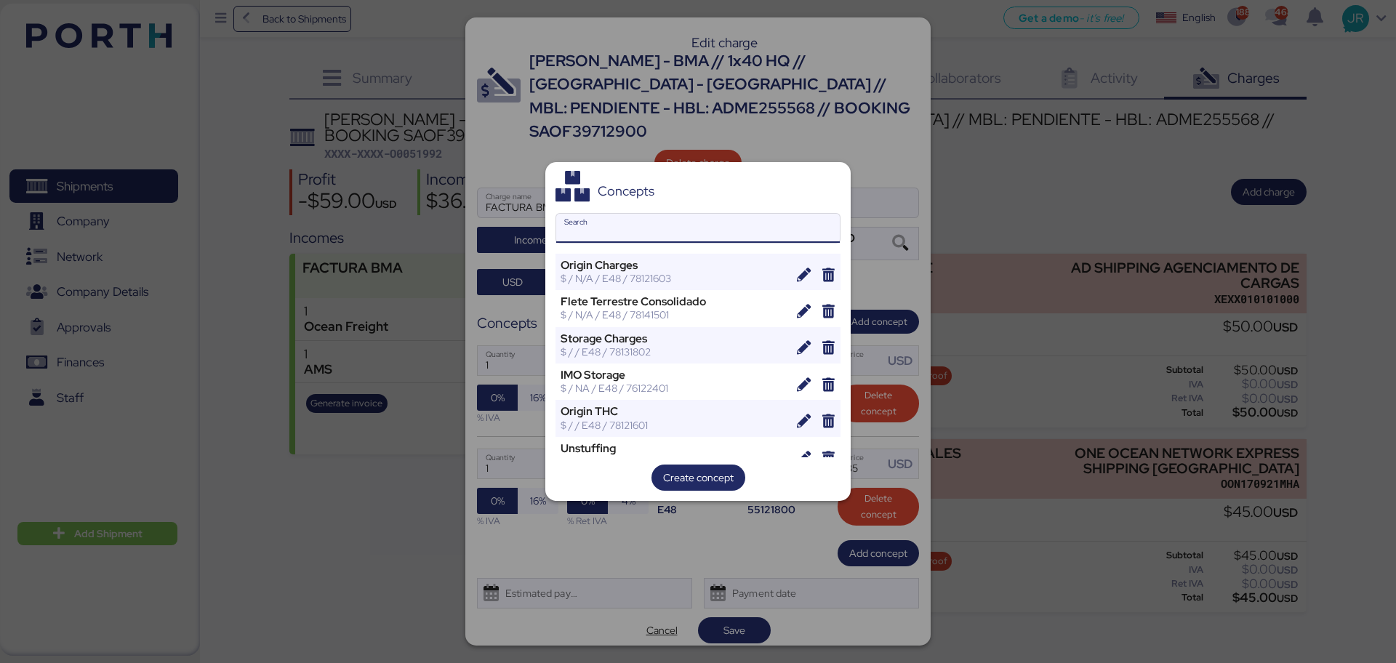
click at [572, 230] on input "Search" at bounding box center [698, 228] width 284 height 29
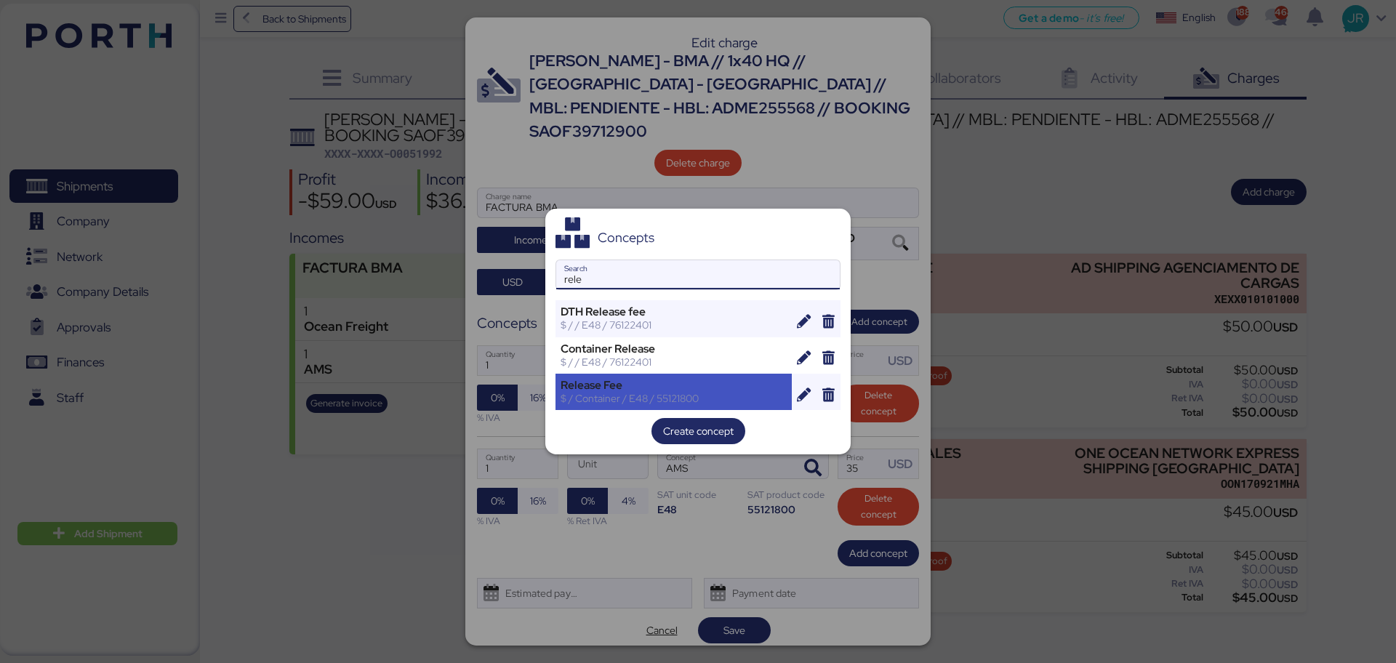
type input "rele"
click at [611, 389] on div "Release Fee" at bounding box center [674, 385] width 226 height 13
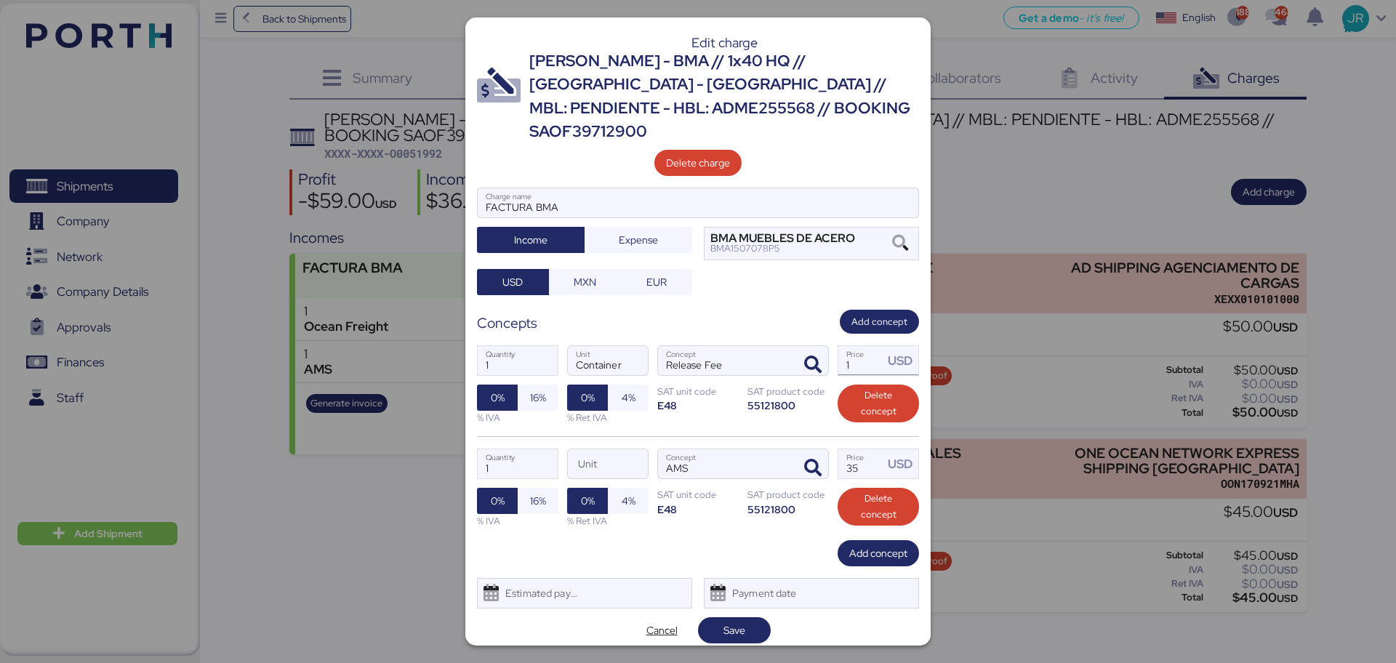
click at [856, 353] on input "1" at bounding box center [860, 360] width 45 height 29
type input "75"
click at [861, 314] on span "Add concept" at bounding box center [879, 322] width 56 height 16
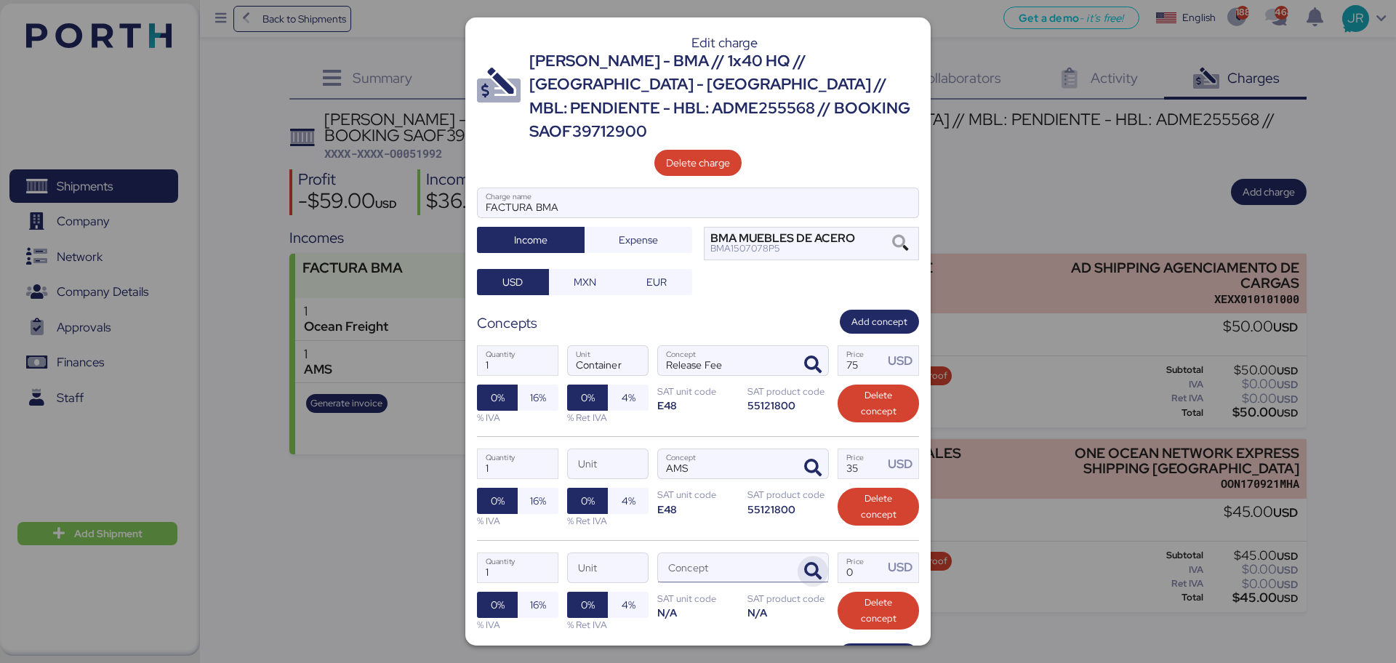
click at [806, 505] on icon "button" at bounding box center [812, 571] width 17 height 17
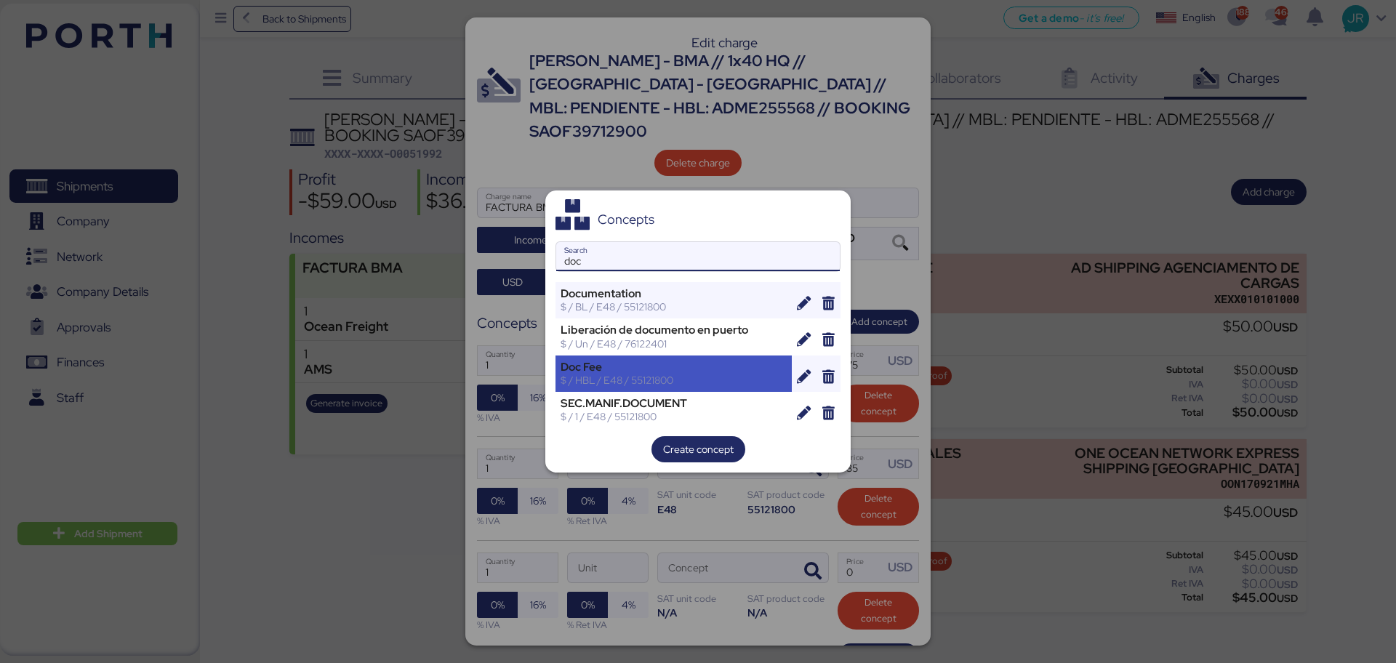
type input "doc"
click at [625, 388] on div "Doc Fee $ / HBL / E48 / 55121800" at bounding box center [674, 374] width 236 height 36
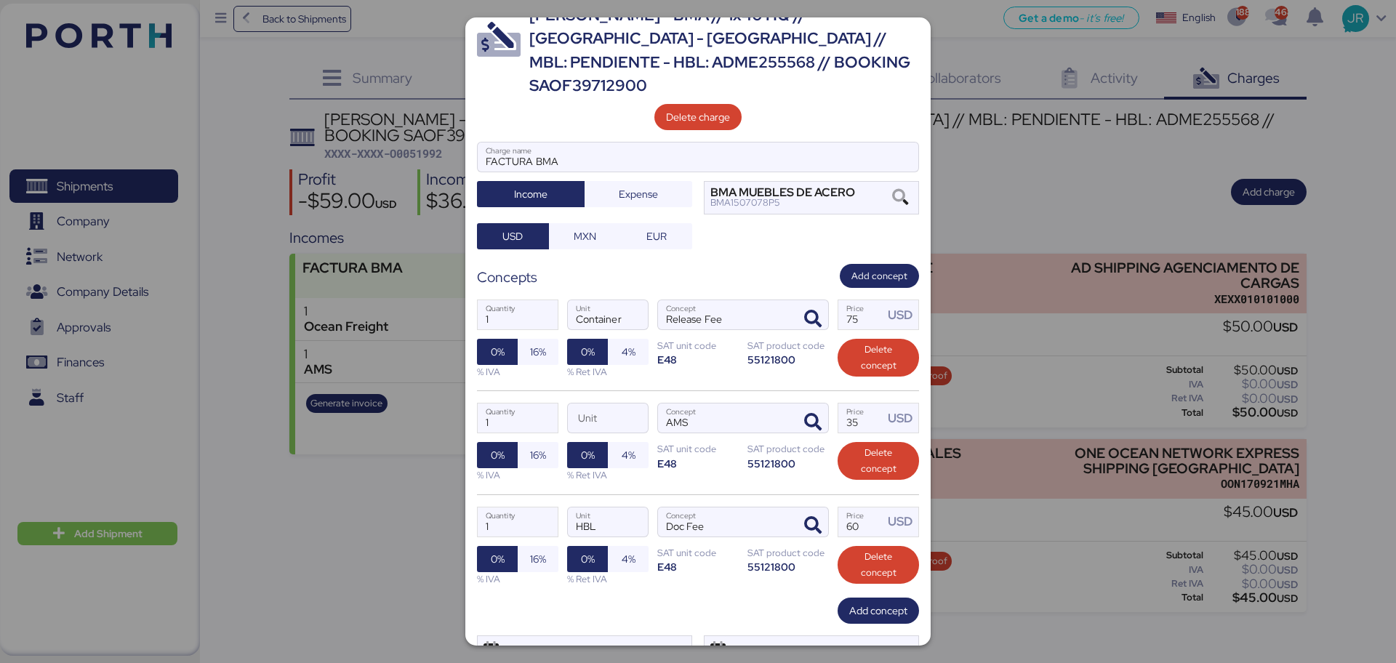
scroll to position [89, 0]
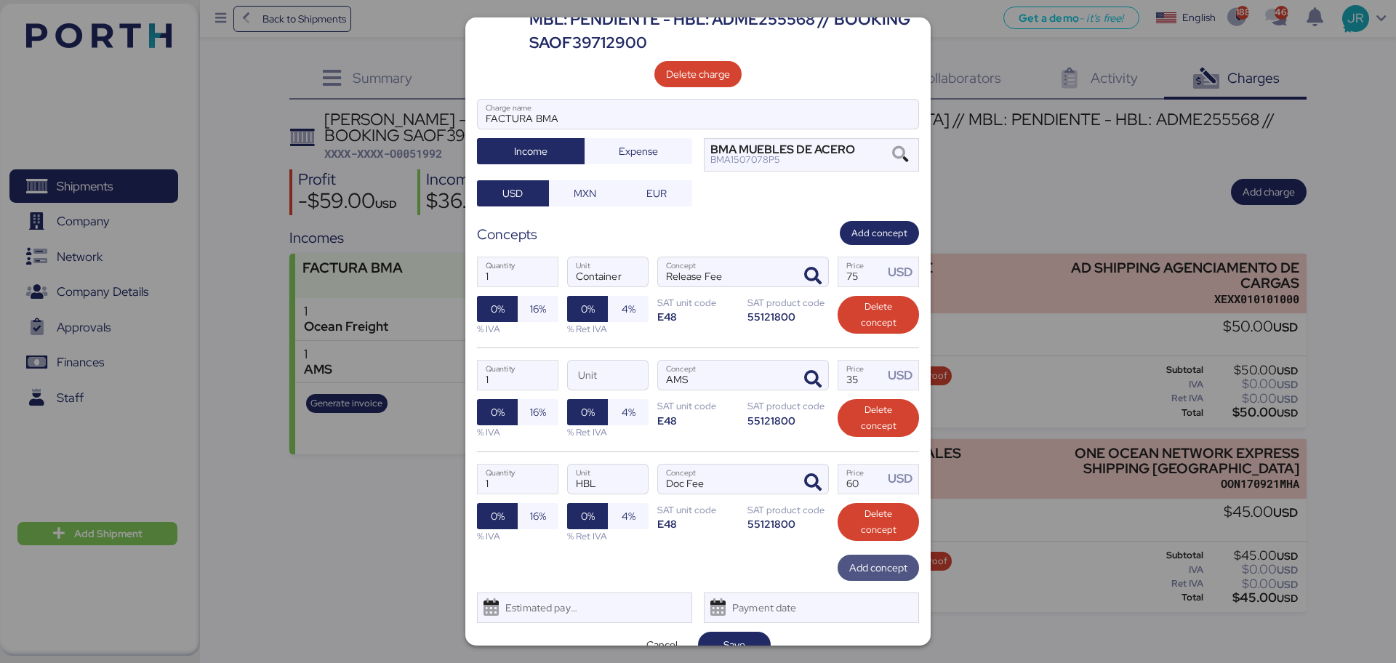
click at [856, 505] on span "Add concept" at bounding box center [878, 567] width 58 height 17
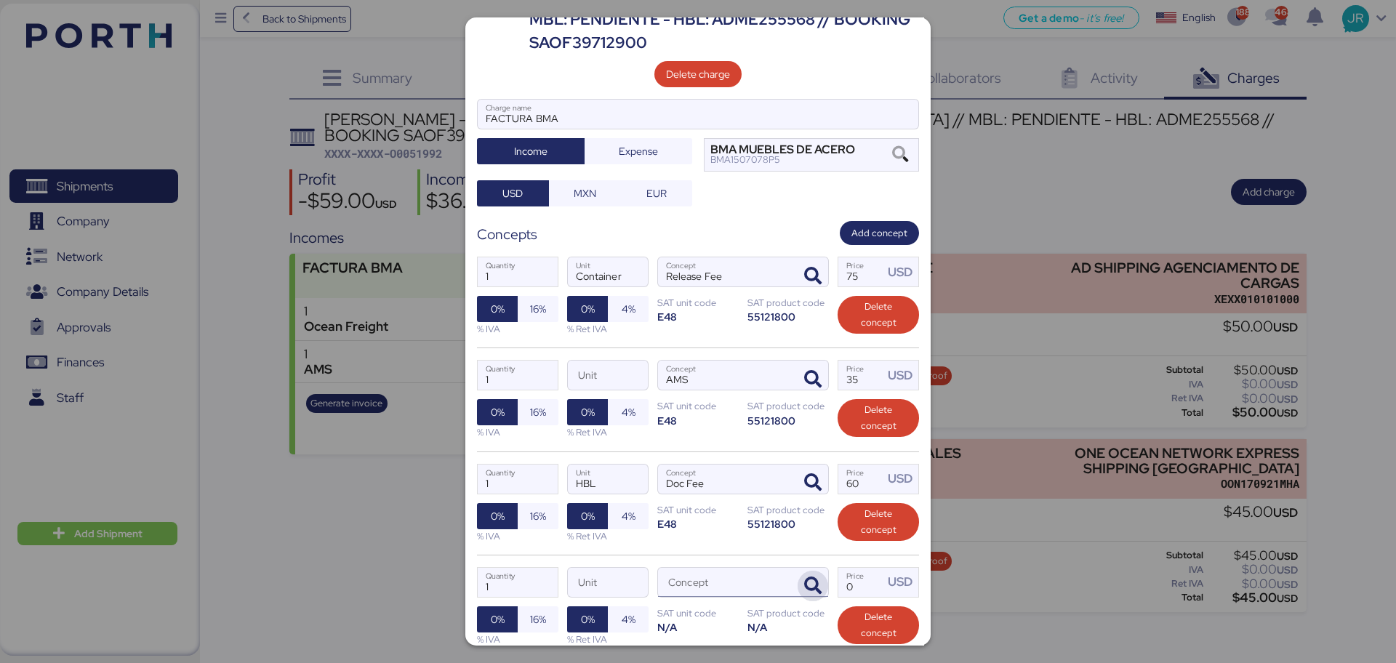
click at [805, 505] on icon "button" at bounding box center [812, 585] width 17 height 17
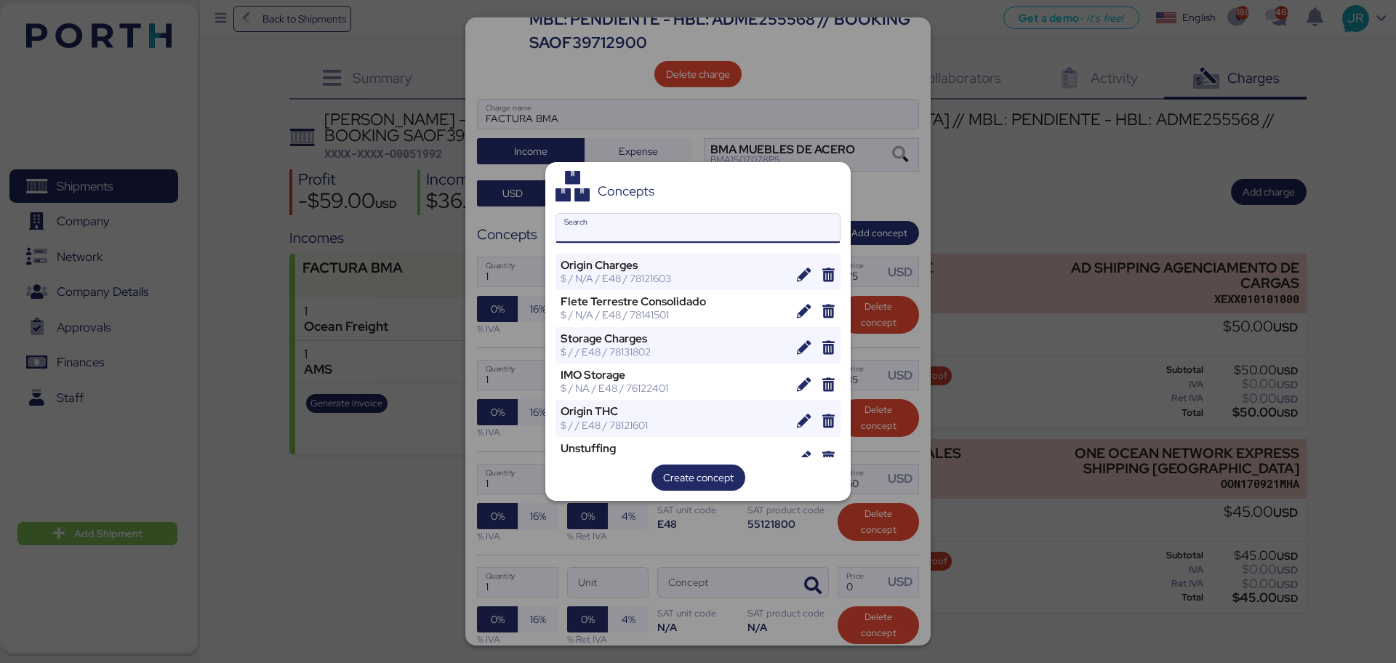
click at [600, 231] on input "Search" at bounding box center [698, 228] width 284 height 29
click at [611, 505] on div at bounding box center [698, 331] width 1396 height 663
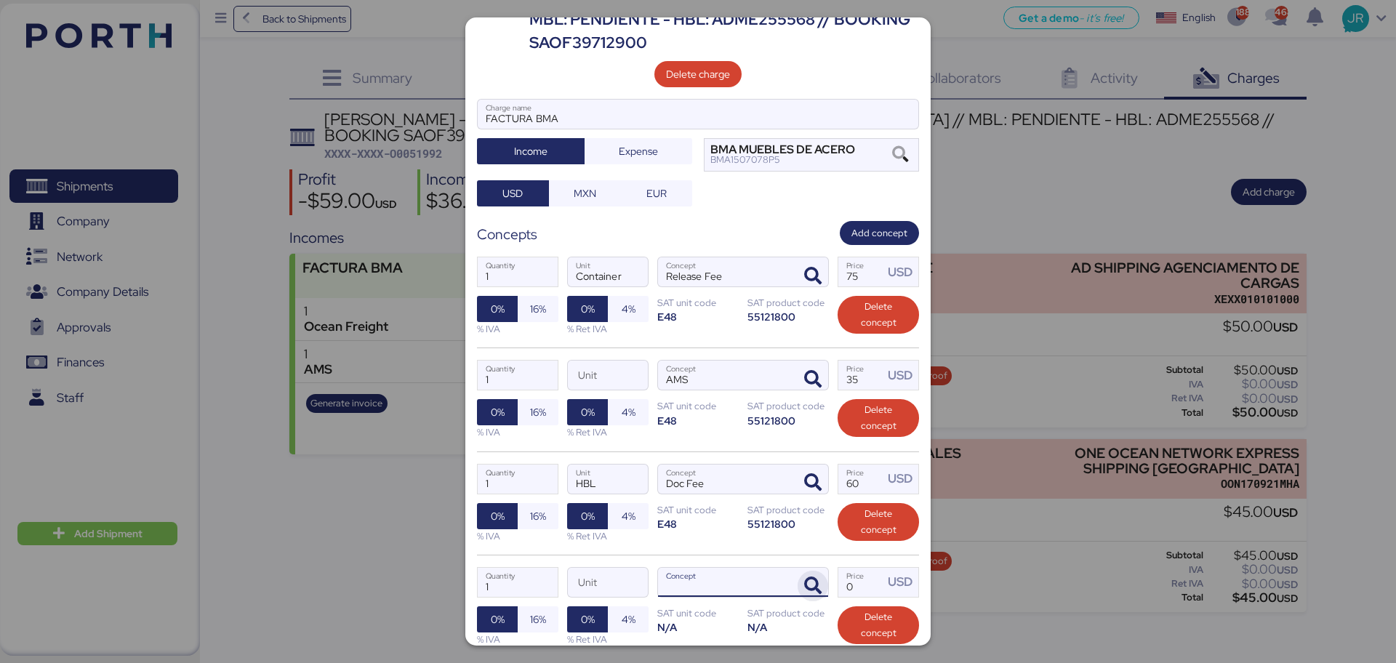
click at [804, 505] on icon "button" at bounding box center [812, 585] width 17 height 17
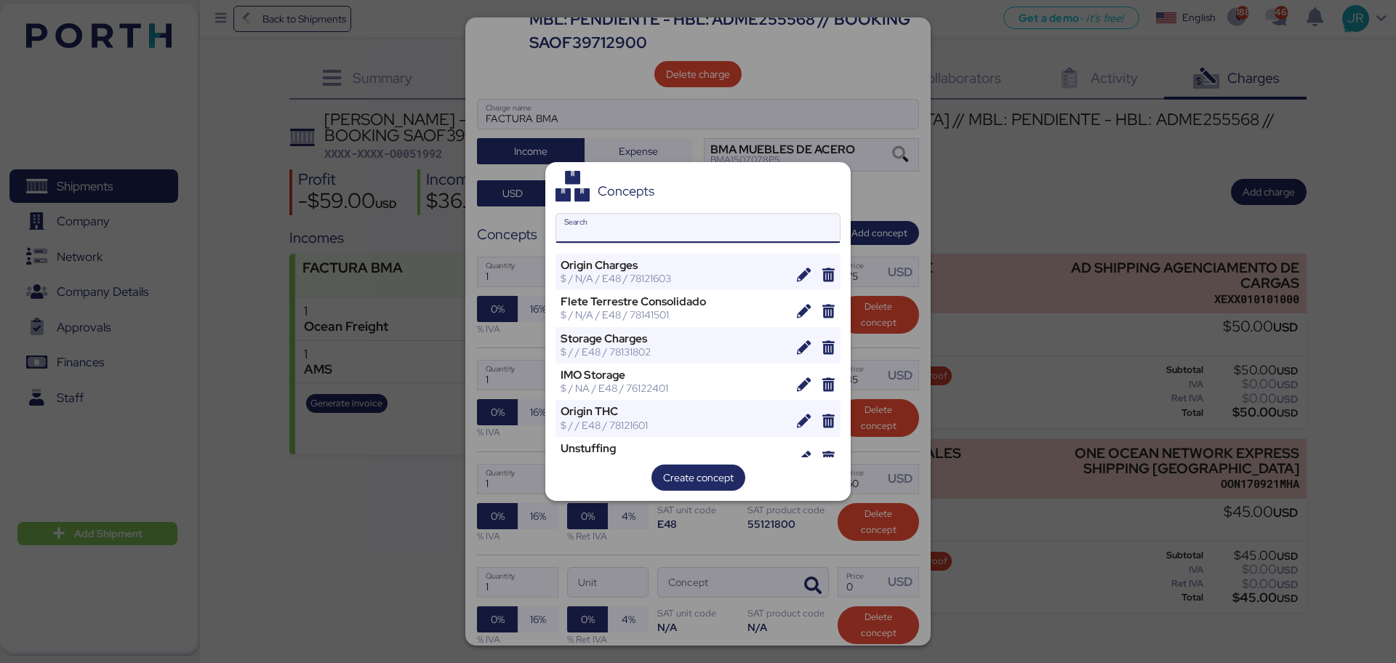
click at [610, 233] on input "Search" at bounding box center [698, 228] width 284 height 29
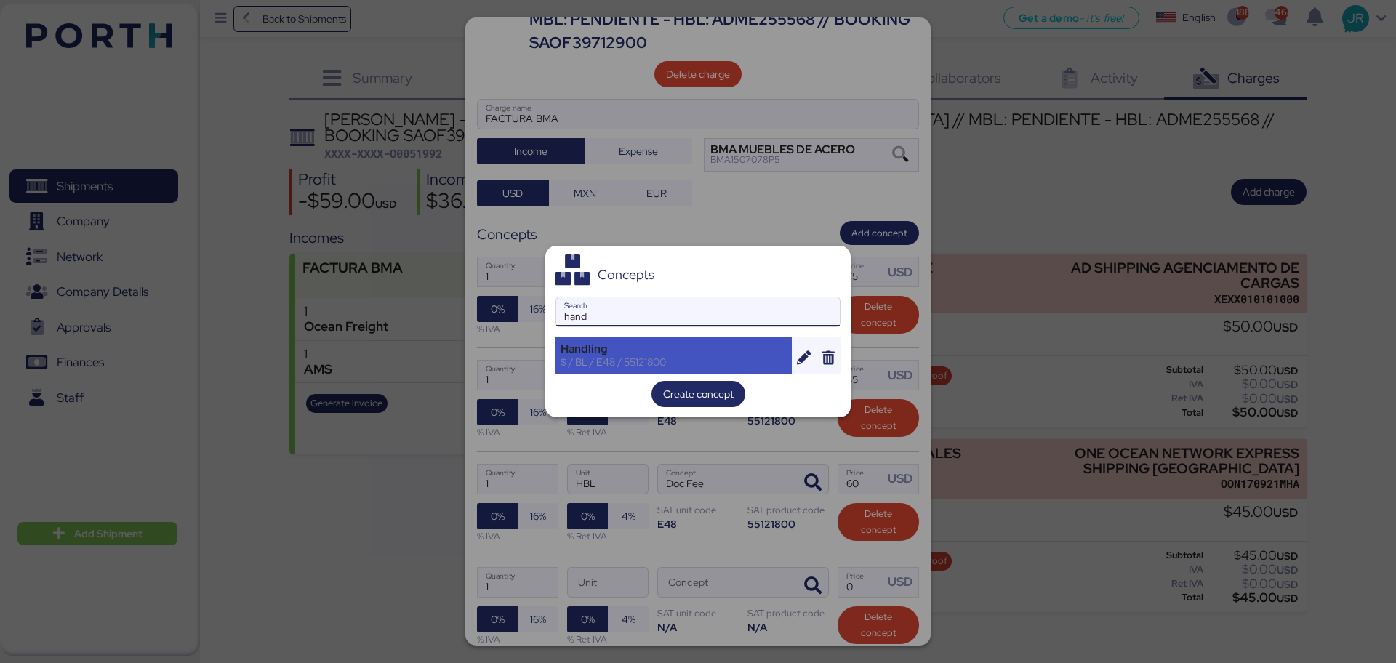
type input "hand"
click at [604, 359] on div "$ / BL / E48 / 55121800" at bounding box center [674, 362] width 226 height 13
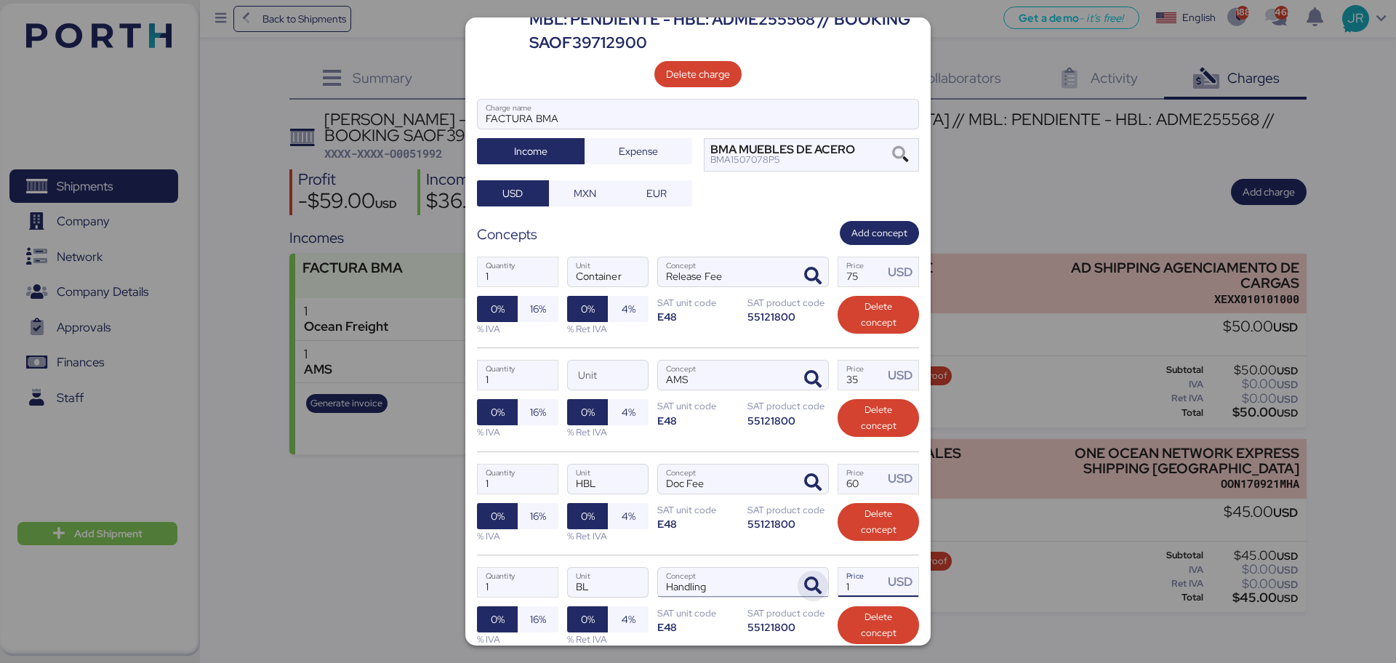
drag, startPoint x: 853, startPoint y: 558, endPoint x: 798, endPoint y: 565, distance: 55.0
click at [798, 505] on div "1 Quantity BL Unit Handling Concept 1 Price USD 0% 16% % IVA 0% 4% % Ret IVA SA…" at bounding box center [698, 606] width 442 height 103
type input "30"
drag, startPoint x: 856, startPoint y: 460, endPoint x: 747, endPoint y: 462, distance: 108.4
click at [747, 462] on div "1 Quantity HBL Unit Doc Fee Concept 60 Price USD 0% 16% % IVA 0% 4% % Ret IVA S…" at bounding box center [698, 503] width 442 height 103
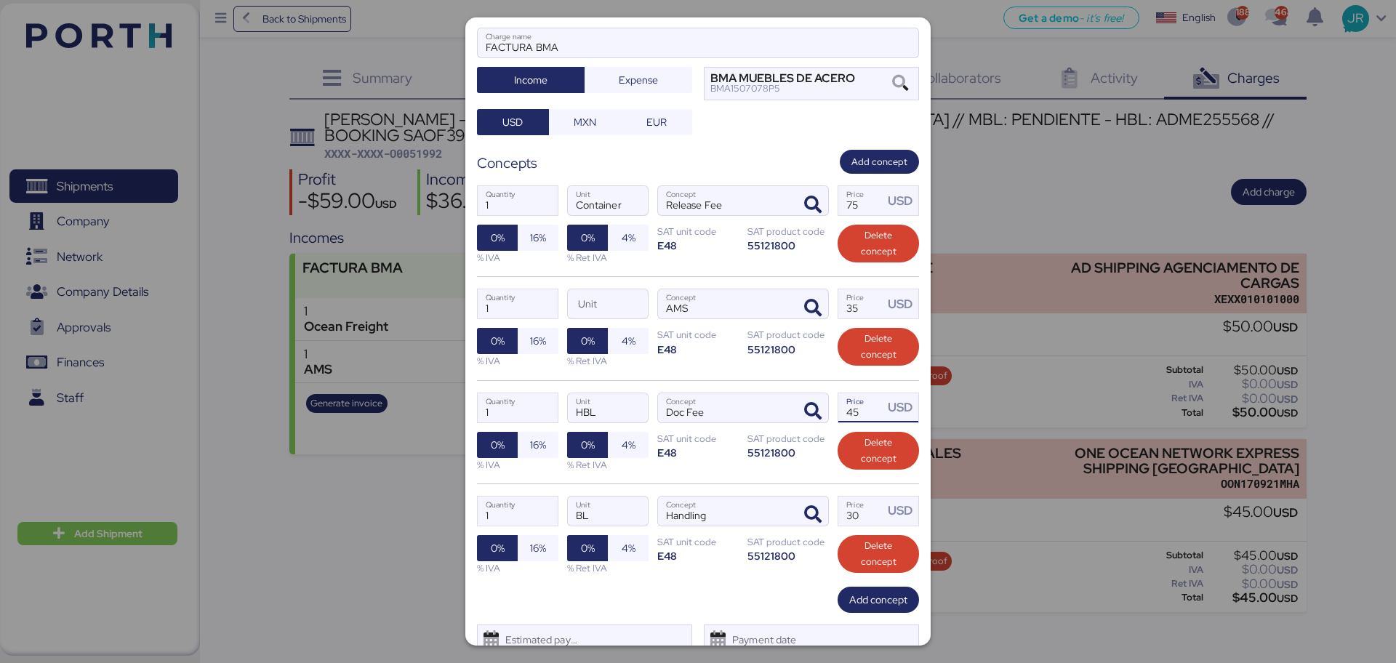
scroll to position [193, 0]
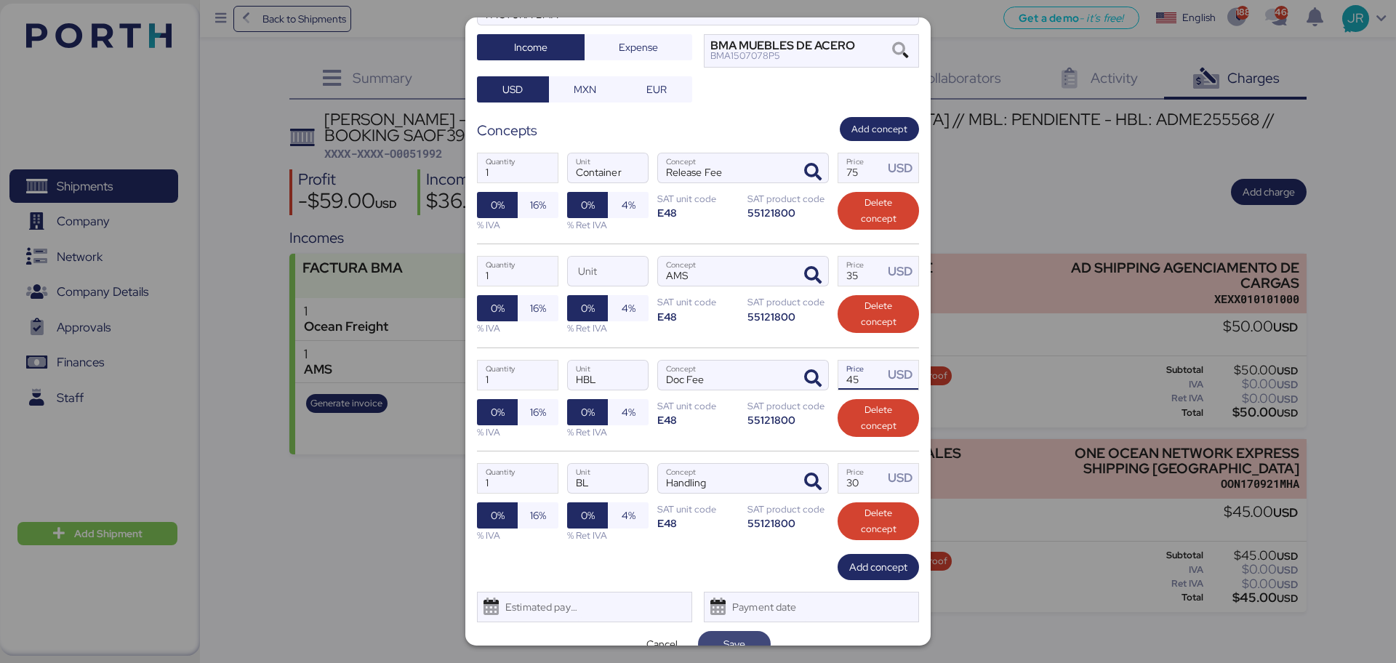
type input "45"
click at [724, 505] on span "Save" at bounding box center [734, 643] width 22 height 17
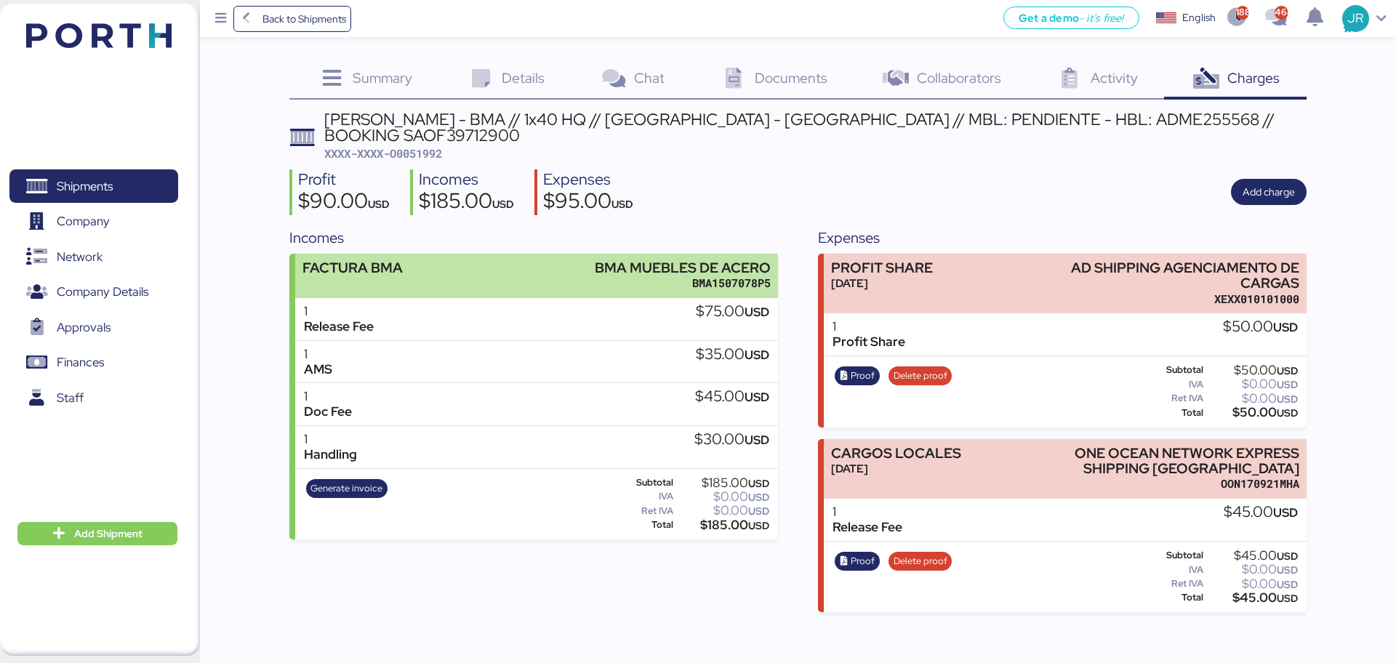
click at [556, 264] on div "FACTURA BMA BMA MUEBLES [PERSON_NAME] BMA1507078P5" at bounding box center [536, 276] width 482 height 44
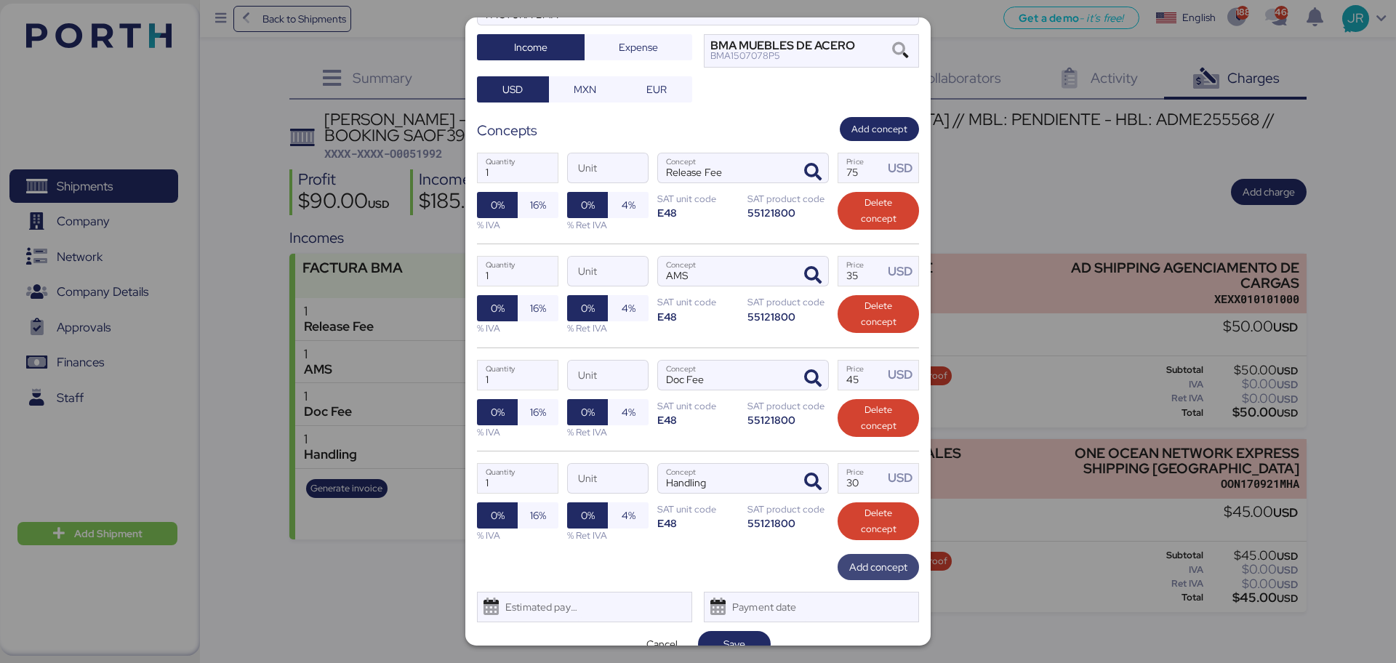
click at [853, 505] on span "Add concept" at bounding box center [878, 566] width 58 height 17
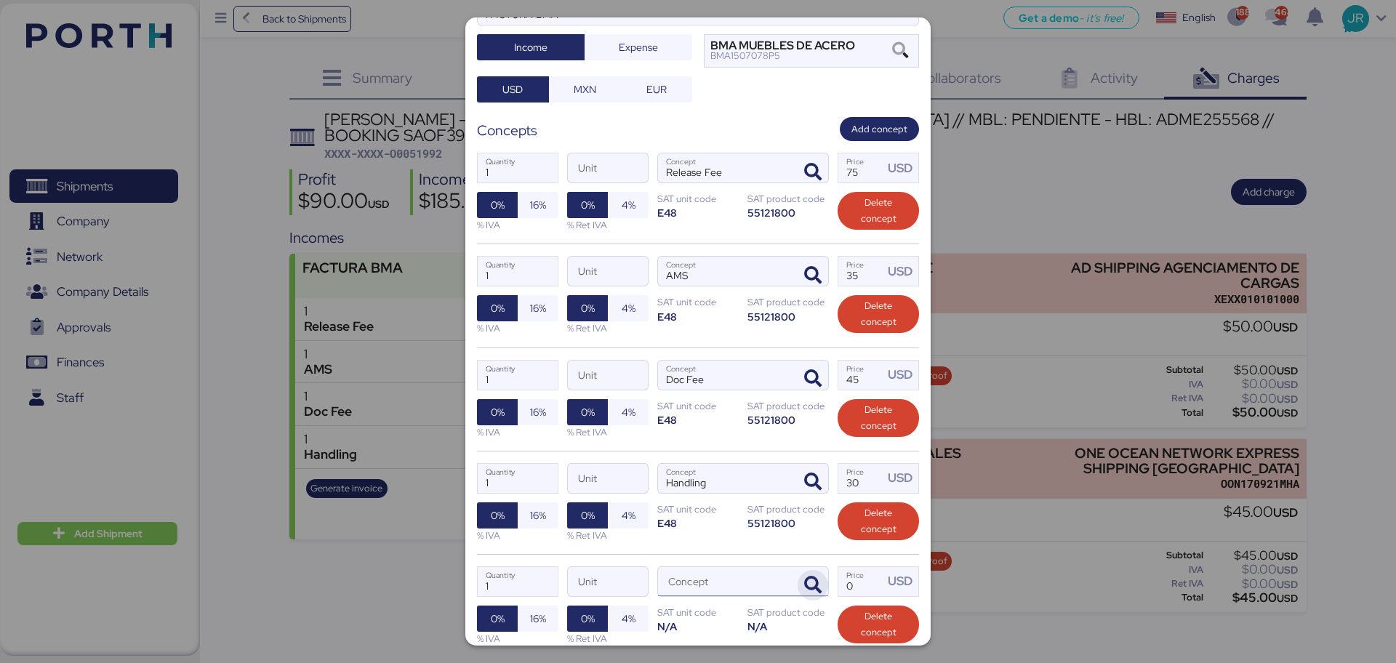
click at [813, 505] on span "button" at bounding box center [813, 585] width 31 height 31
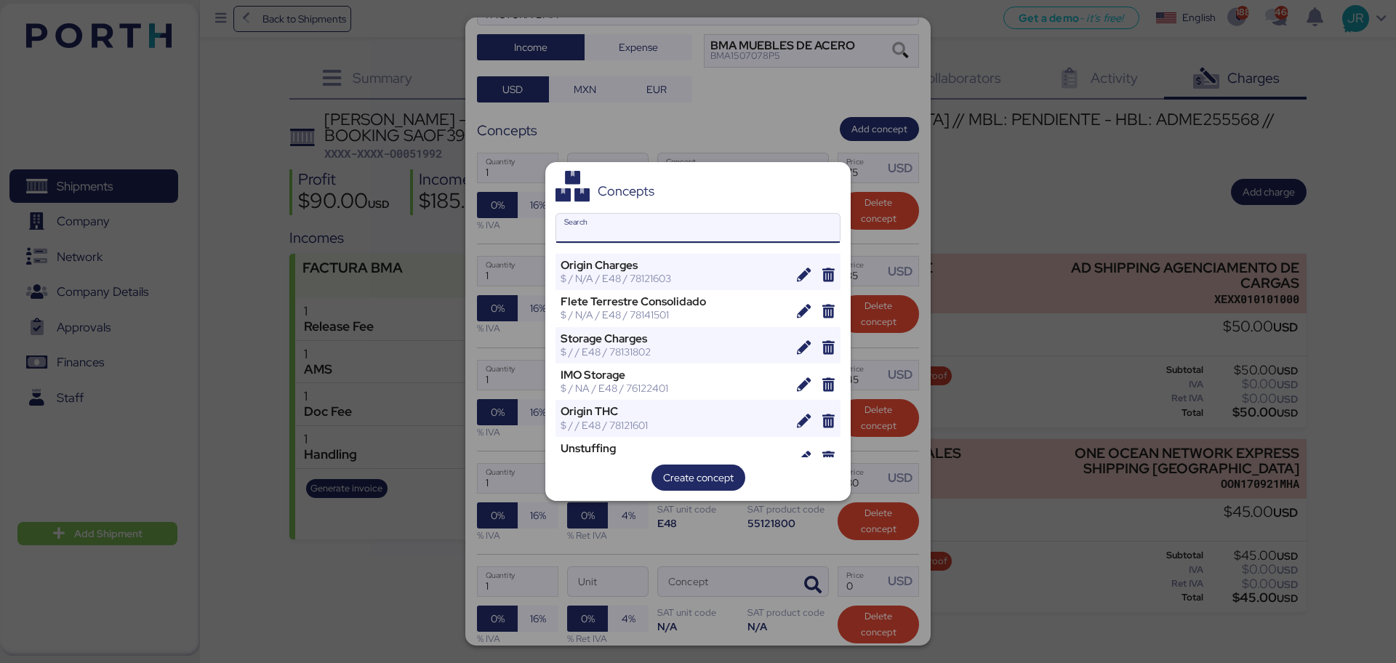
click at [670, 233] on input "Search" at bounding box center [698, 228] width 284 height 29
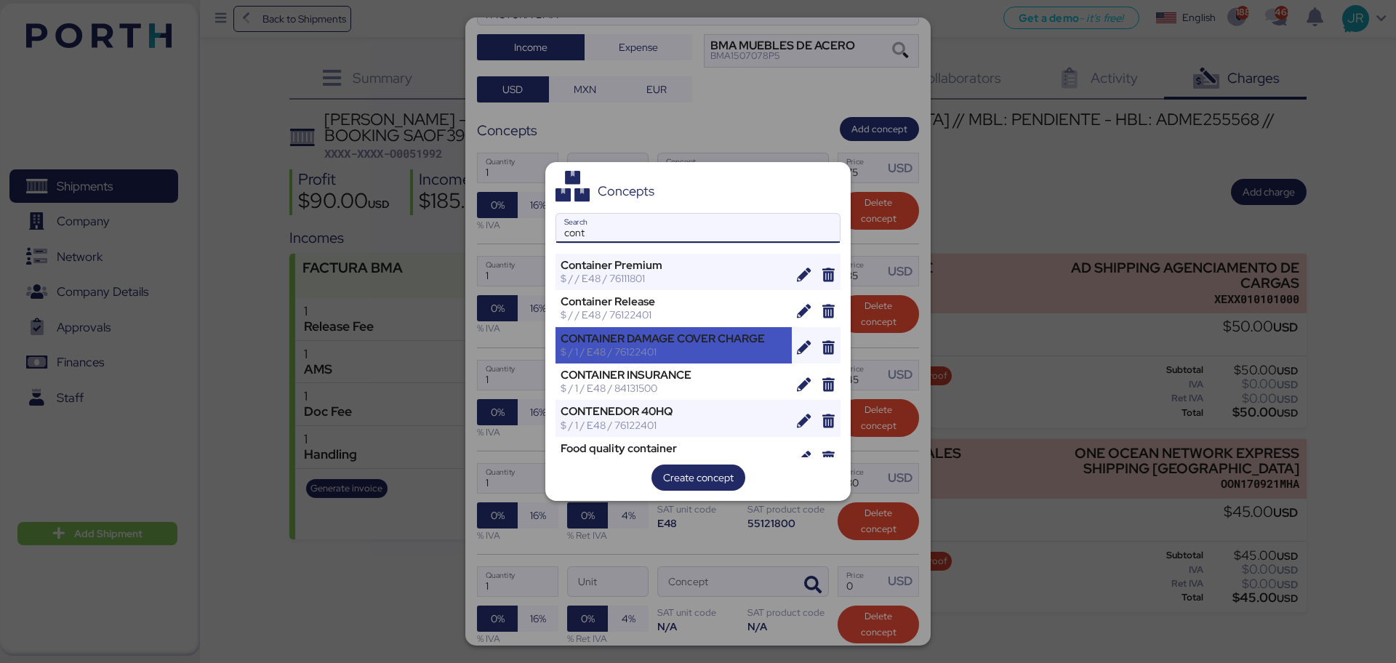
type input "cont"
click at [677, 344] on div "CONTAINER DAMAGE COVER CHARGE" at bounding box center [674, 338] width 226 height 13
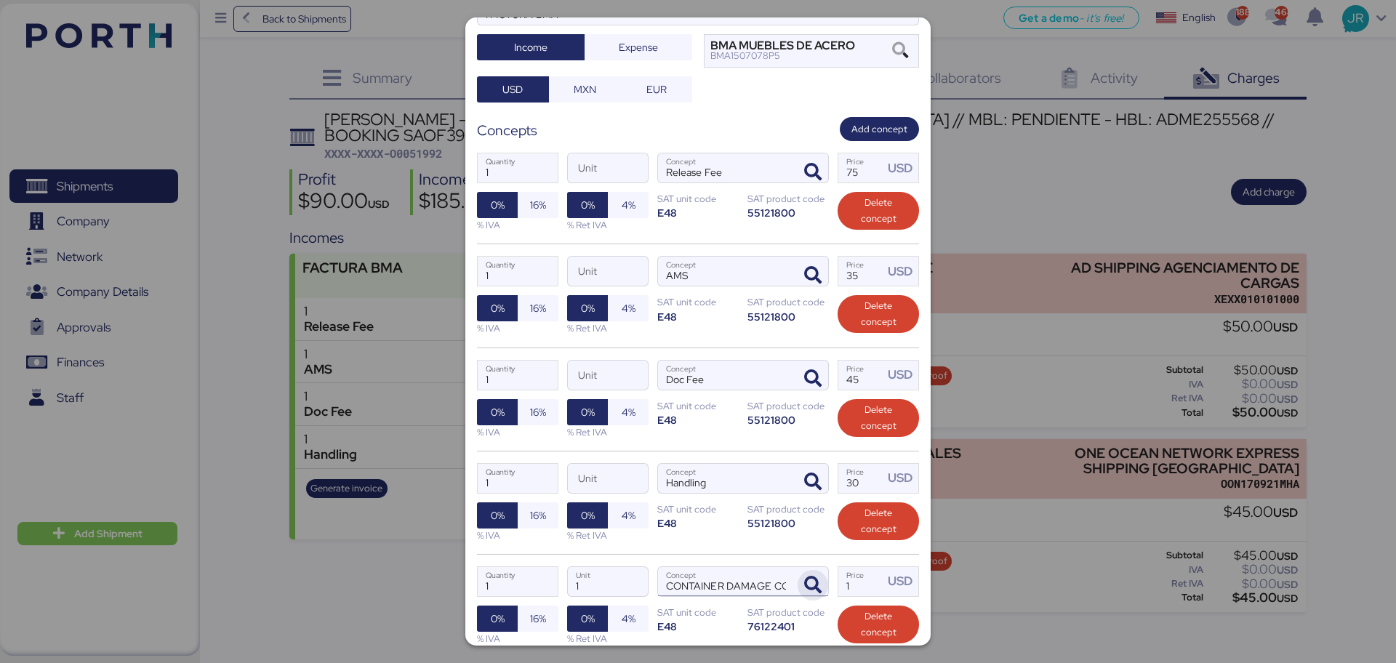
drag, startPoint x: 845, startPoint y: 552, endPoint x: 811, endPoint y: 562, distance: 35.0
click at [811, 505] on div "1 Quantity 1 Unit CONTAINER DAMAGE COVER CHARGE Concept 1 Price USD 0% 16% % IV…" at bounding box center [698, 605] width 442 height 103
type input "35"
click at [530, 196] on span "16%" at bounding box center [538, 204] width 16 height 17
click at [537, 300] on span "16%" at bounding box center [538, 308] width 16 height 17
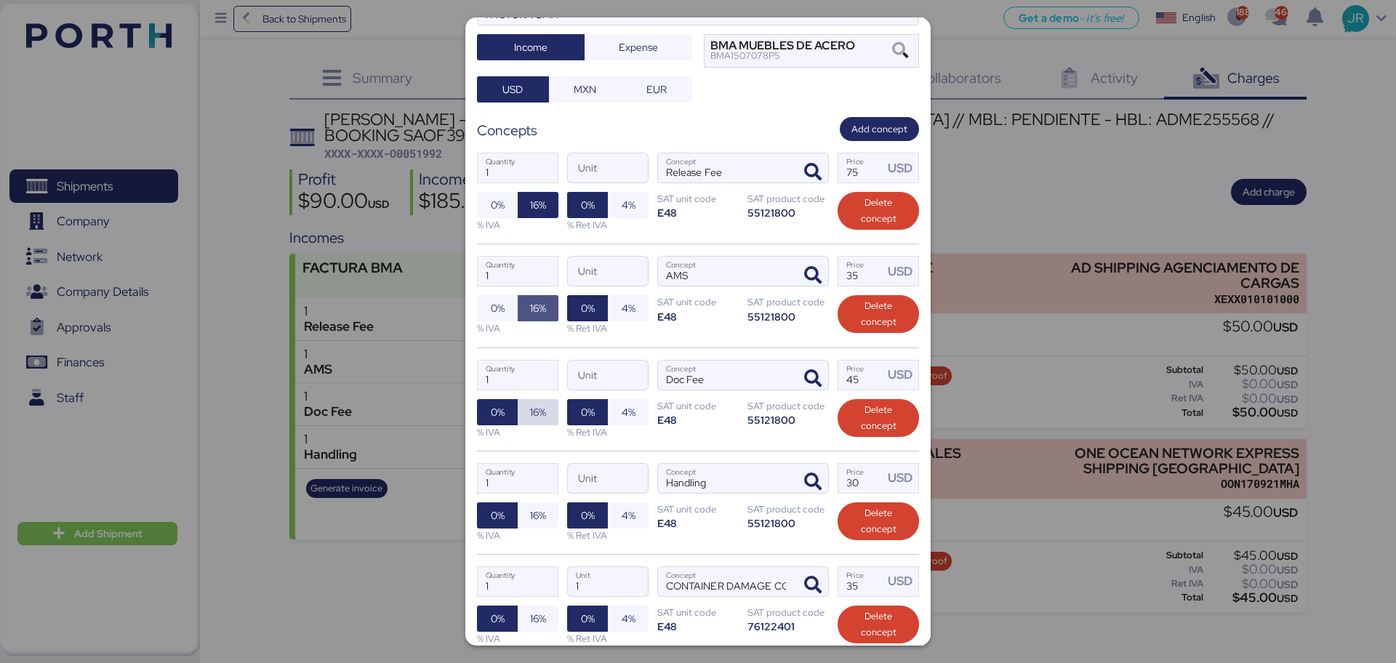
click at [537, 404] on span "16%" at bounding box center [538, 412] width 16 height 17
click at [526, 502] on span "16%" at bounding box center [538, 515] width 41 height 26
click at [526, 505] on span "16%" at bounding box center [538, 619] width 41 height 26
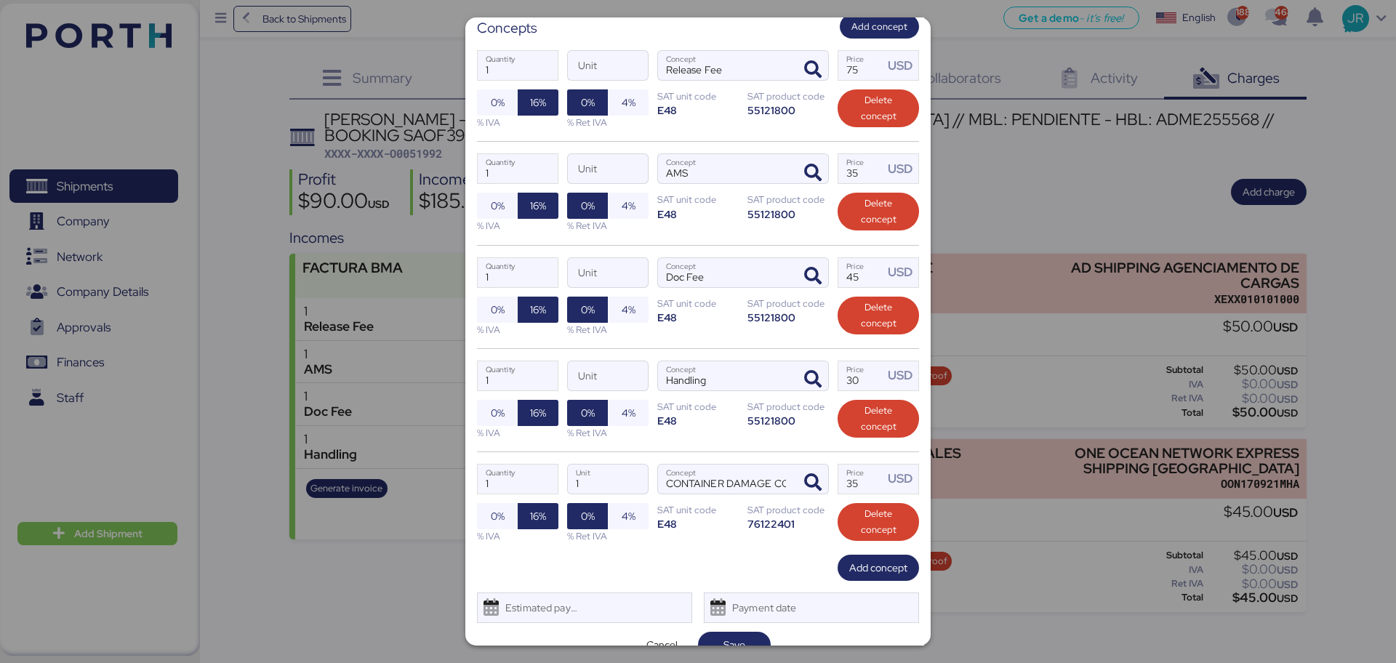
scroll to position [296, 0]
click at [737, 505] on span "Save" at bounding box center [734, 643] width 22 height 17
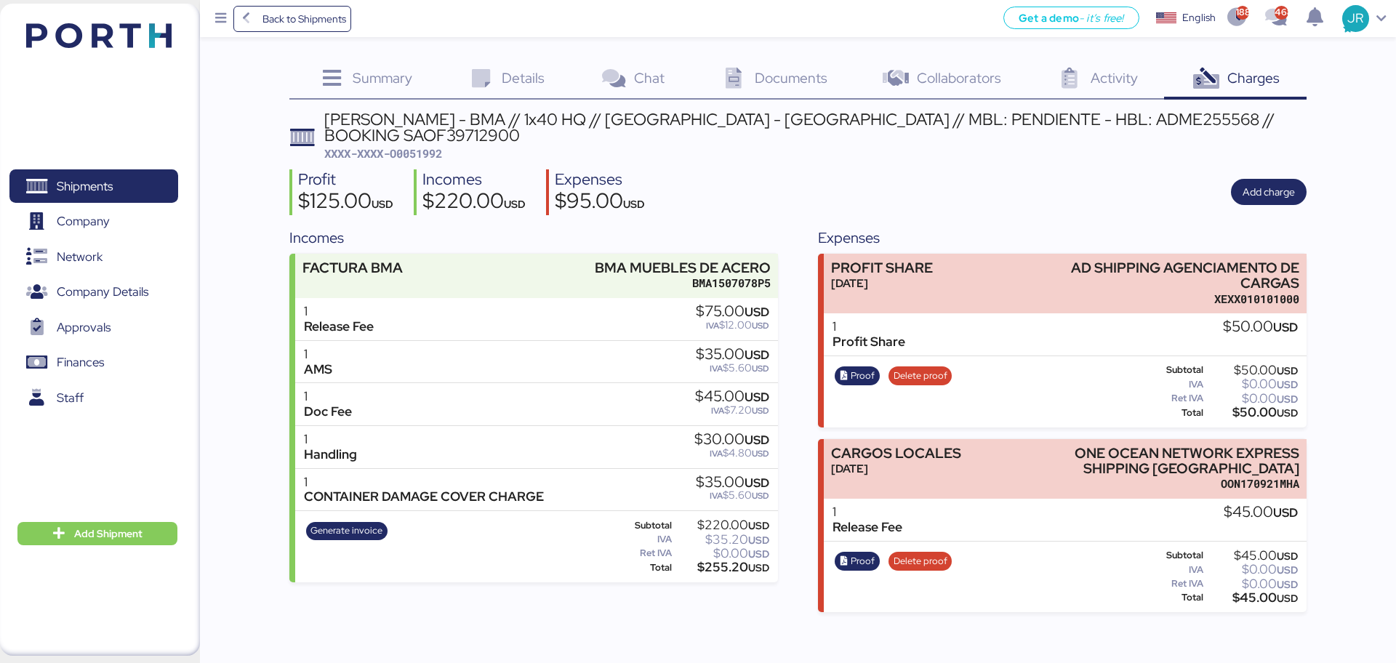
click at [433, 146] on span "XXXX-XXXX-O0051992" at bounding box center [383, 153] width 118 height 15
copy span "O0051992"
click at [82, 185] on span "Shipments" at bounding box center [85, 186] width 56 height 21
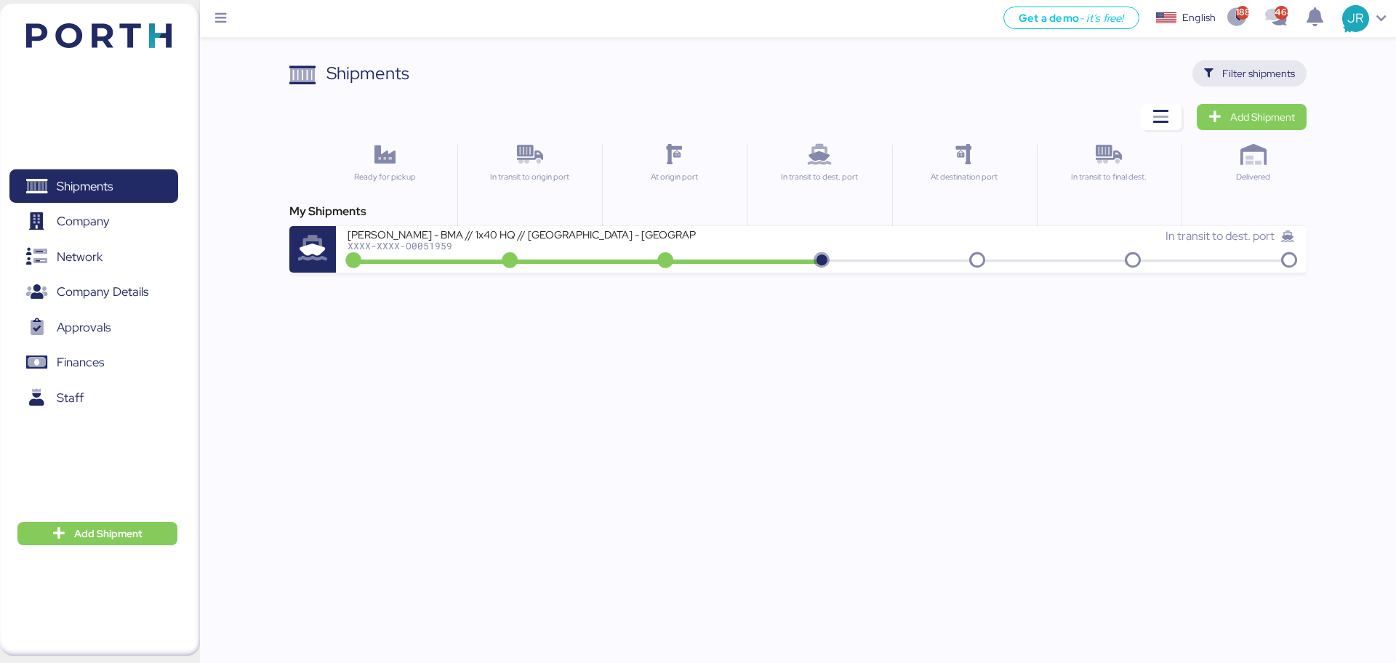
click at [1116, 72] on span "Filter shipments" at bounding box center [1258, 73] width 73 height 17
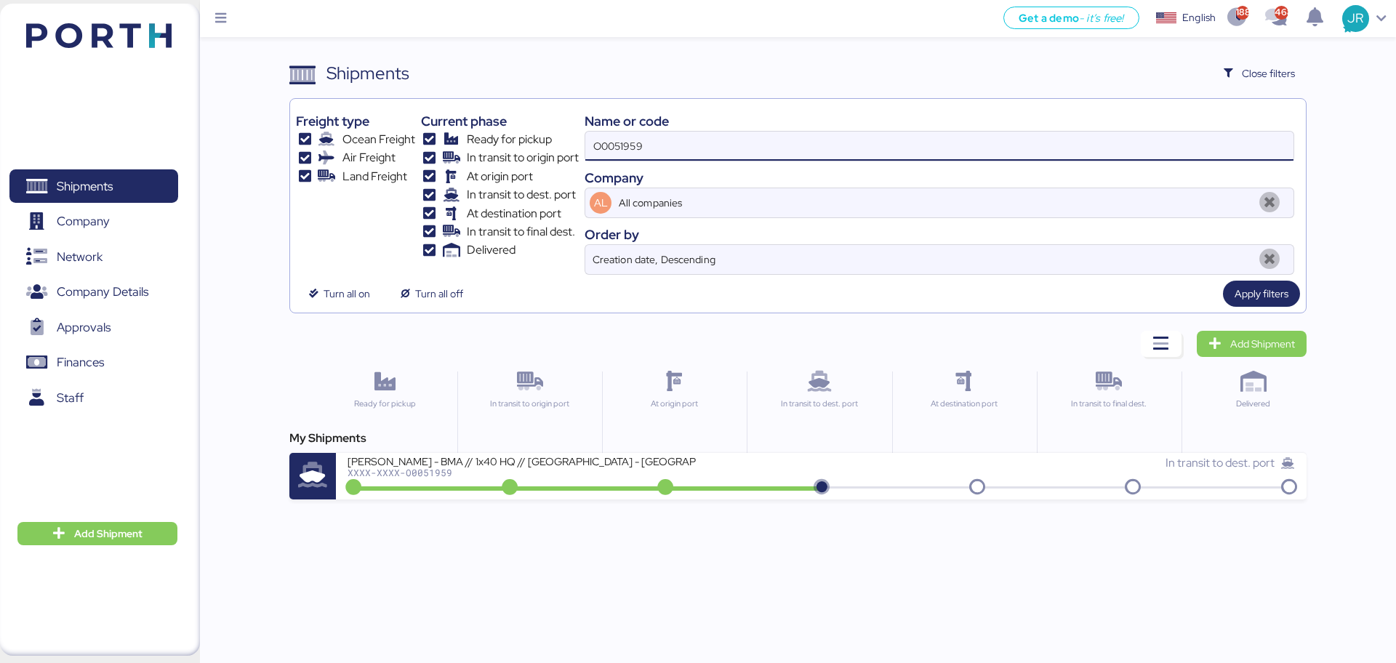
drag, startPoint x: 747, startPoint y: 140, endPoint x: 406, endPoint y: 140, distance: 341.0
click at [413, 140] on div "Freight type Ocean Freight Air Freight Land Freight Current phase Ready for pic…" at bounding box center [797, 190] width 1003 height 170
paste input "0"
type input "O0051950"
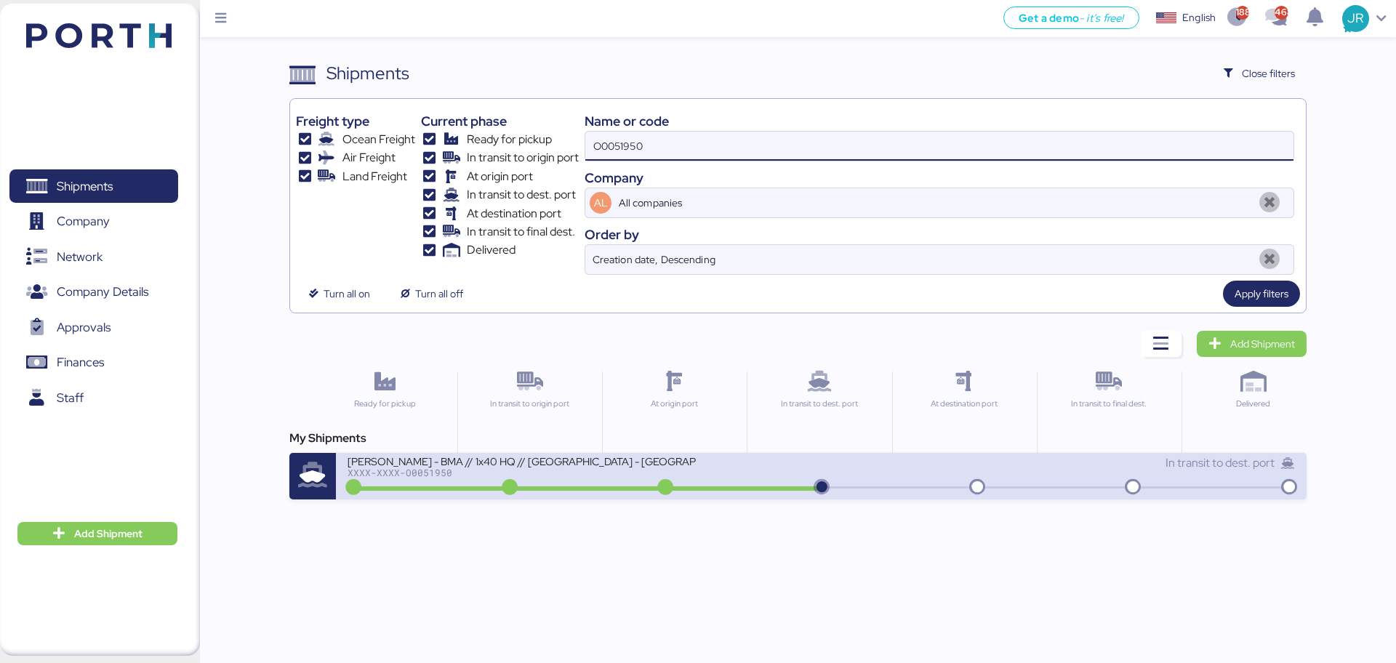
click at [426, 468] on div "XXXX-XXXX-O0051950" at bounding box center [522, 473] width 349 height 10
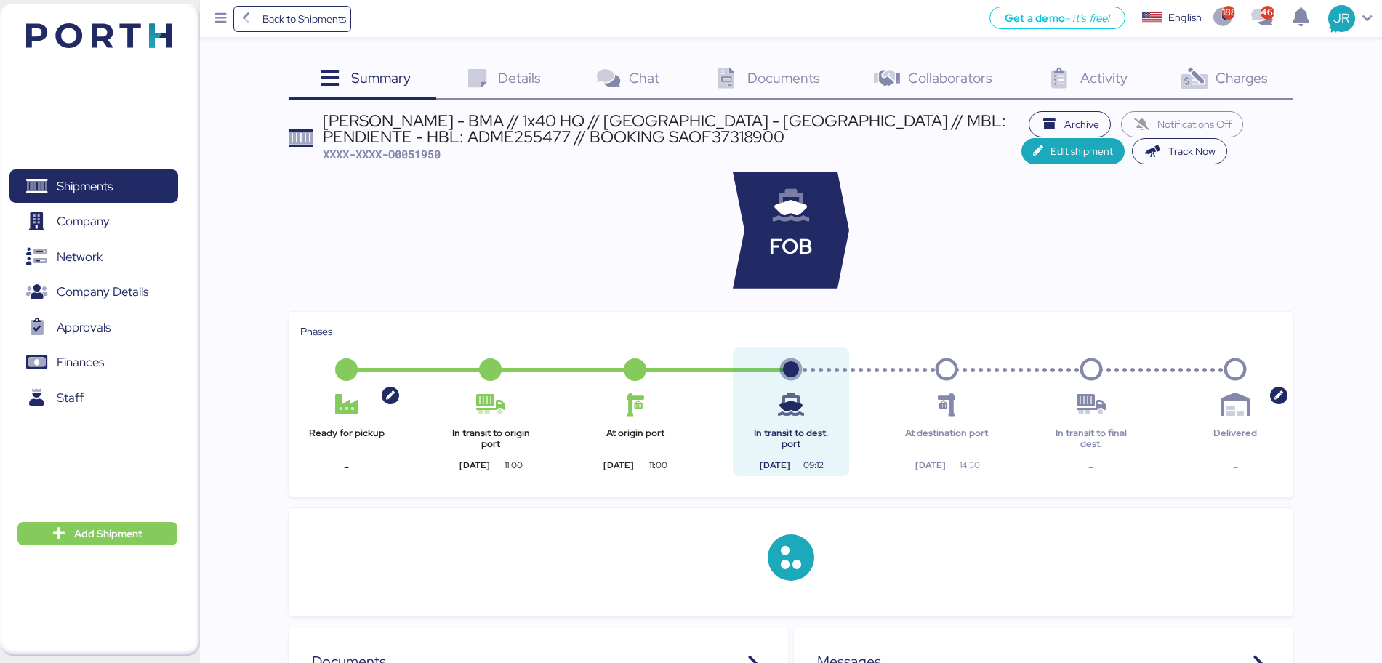
click at [1116, 84] on span "Charges" at bounding box center [1242, 77] width 52 height 19
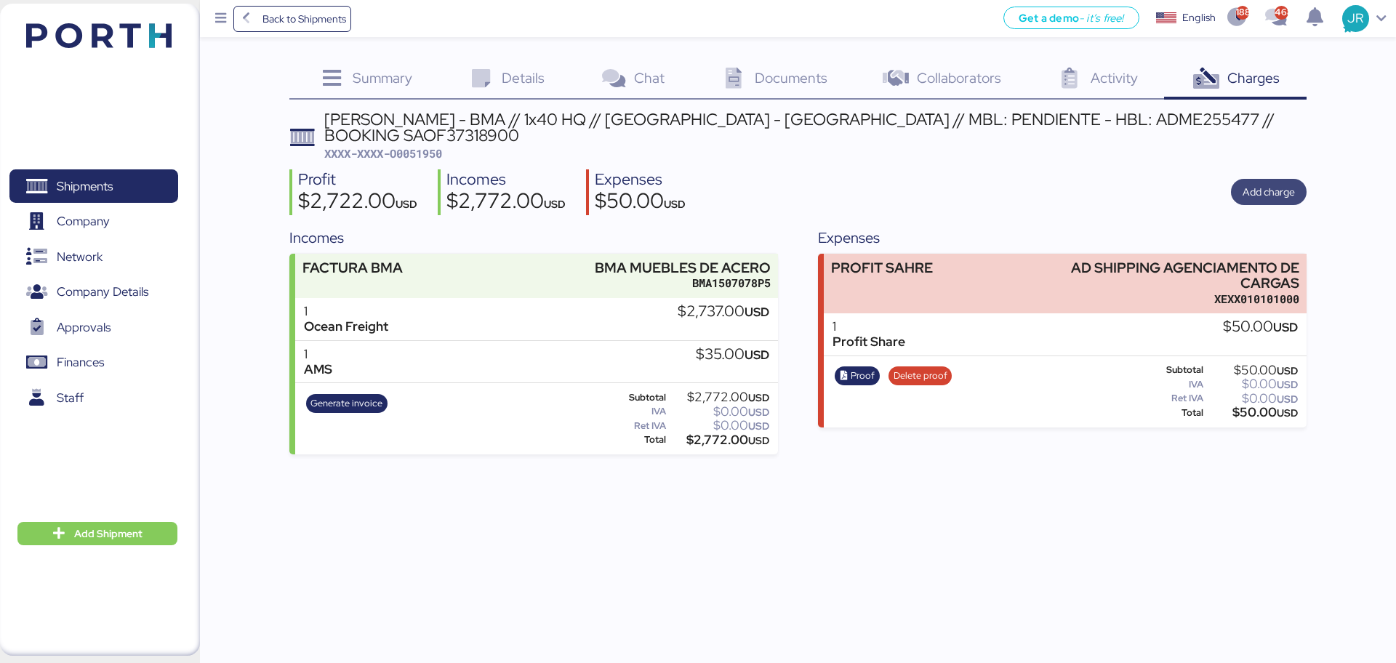
click at [1116, 183] on span "Add charge" at bounding box center [1269, 191] width 52 height 17
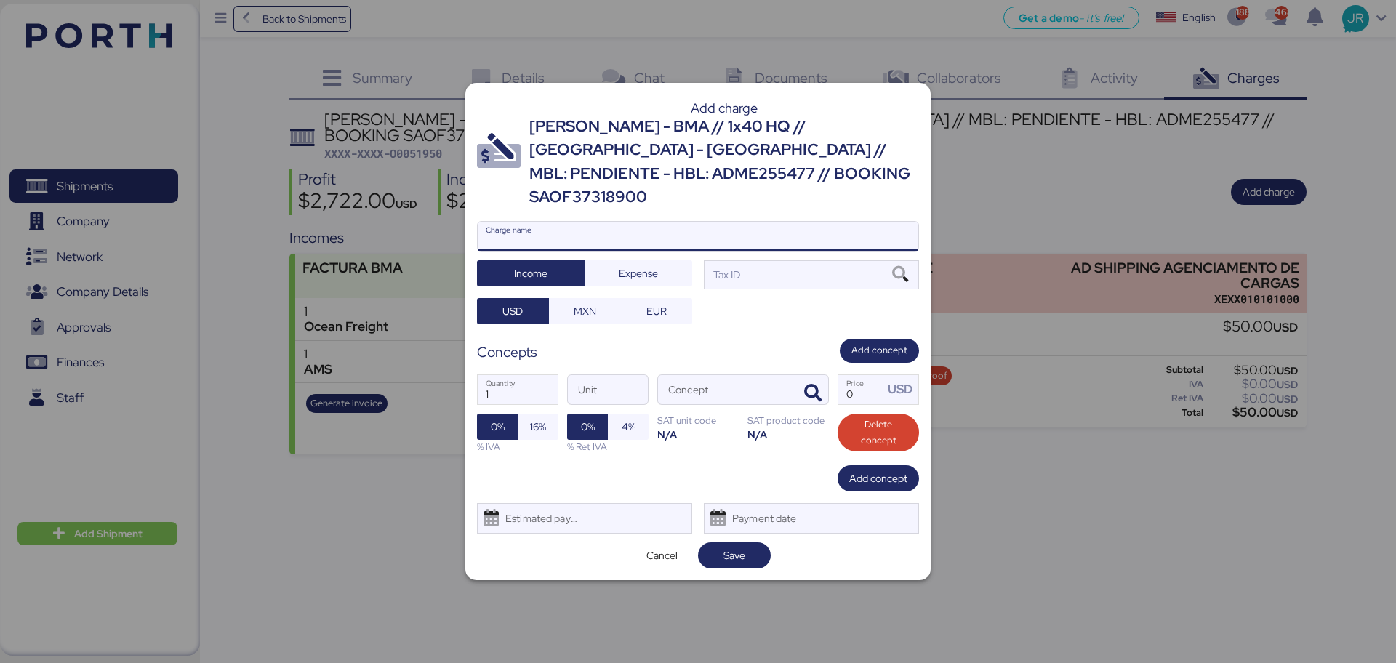
click at [606, 222] on input "Charge name" at bounding box center [698, 236] width 441 height 29
type input "CARGOS LOCALES"
click at [620, 265] on span "Expense" at bounding box center [638, 273] width 39 height 17
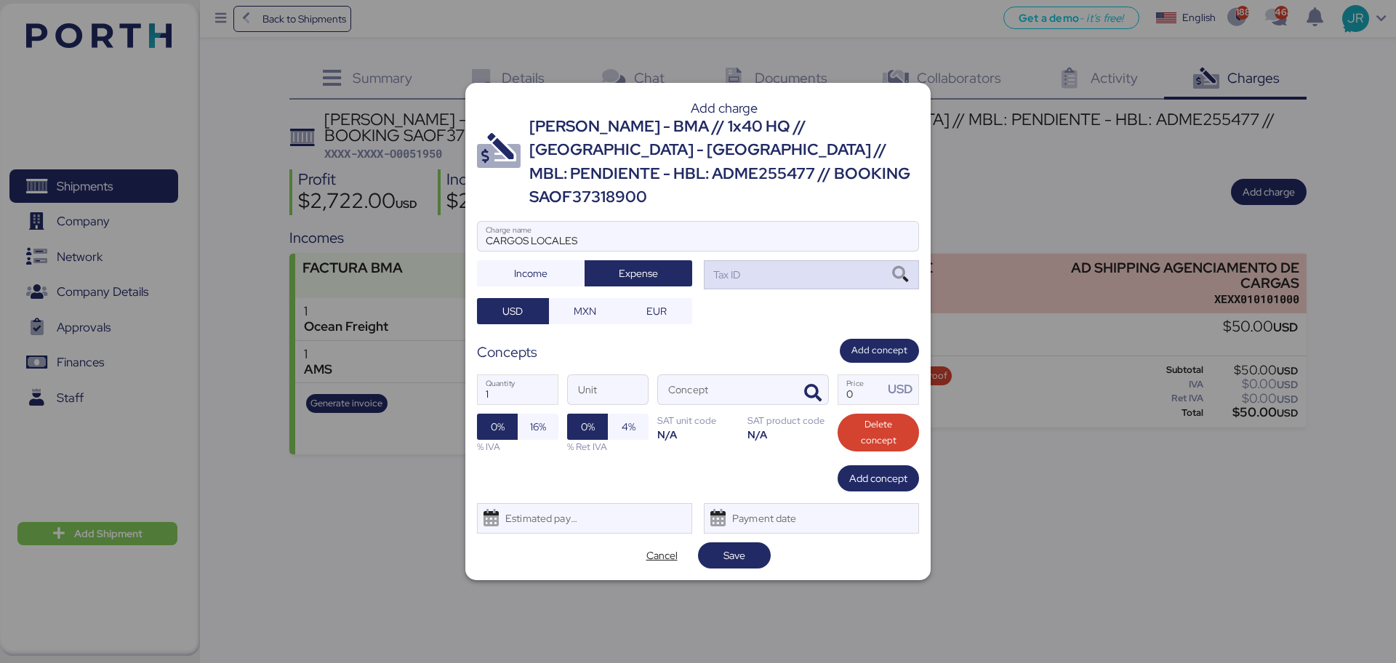
click at [904, 267] on icon at bounding box center [900, 275] width 25 height 16
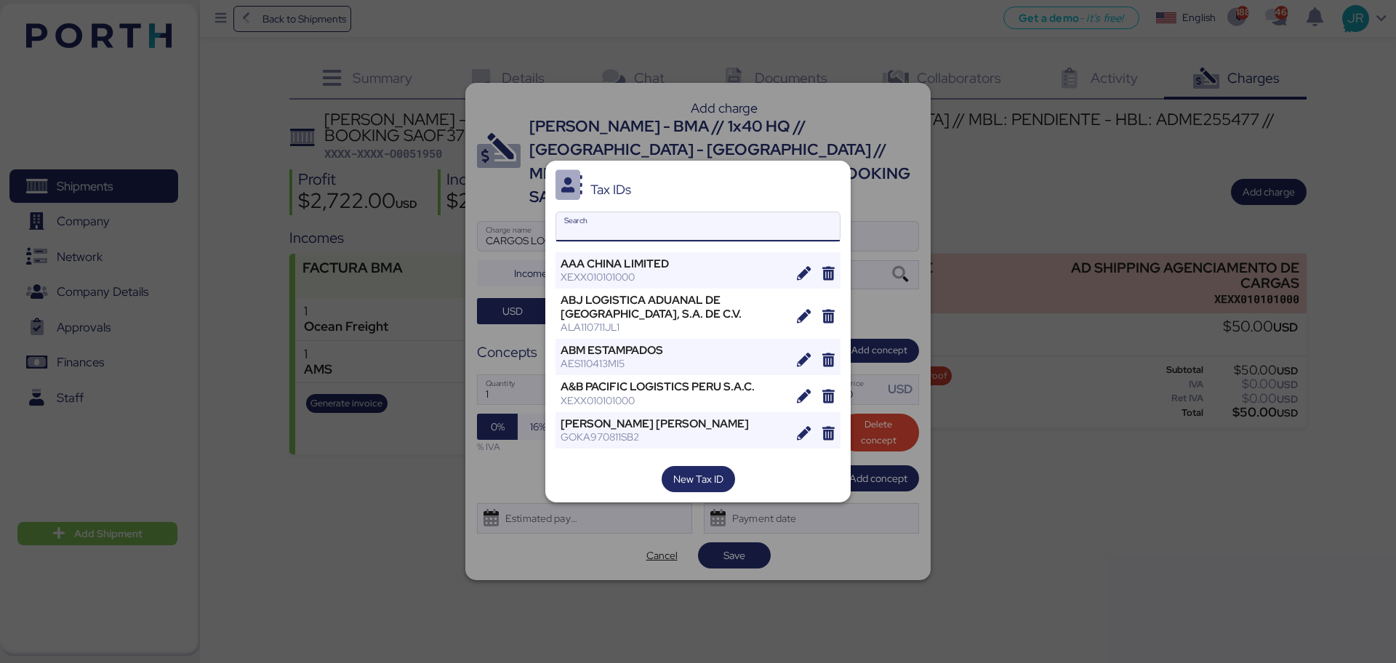
click at [612, 225] on input "Search" at bounding box center [698, 226] width 284 height 29
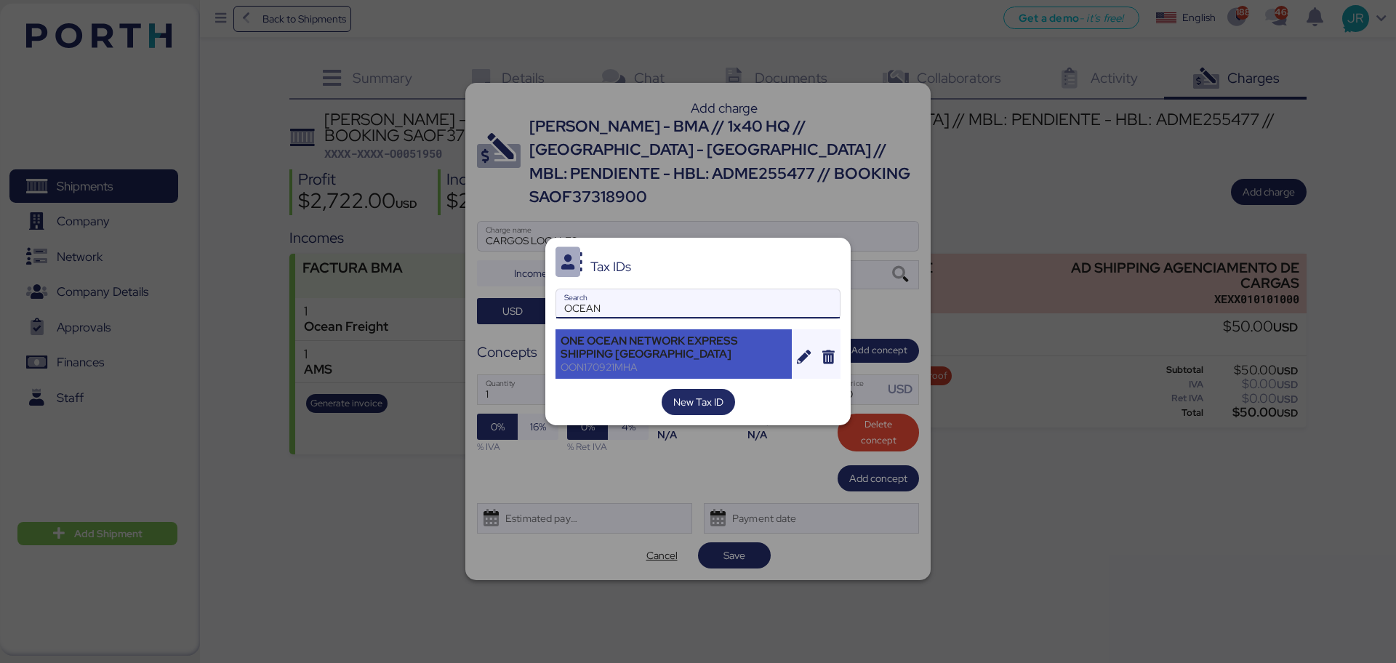
type input "OCEAN"
click at [618, 340] on div "ONE OCEAN NETWORK EXPRESS SHIPPING [GEOGRAPHIC_DATA]" at bounding box center [674, 347] width 226 height 26
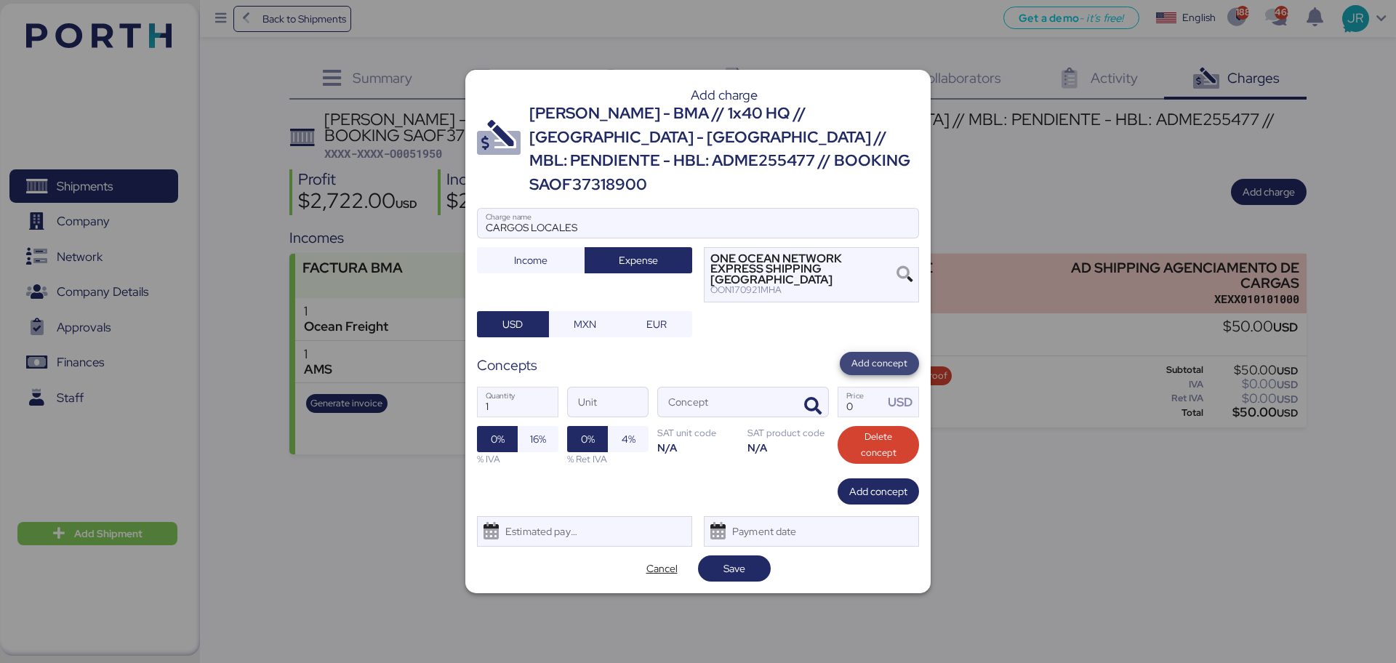
click at [864, 356] on span "Add concept" at bounding box center [879, 364] width 56 height 16
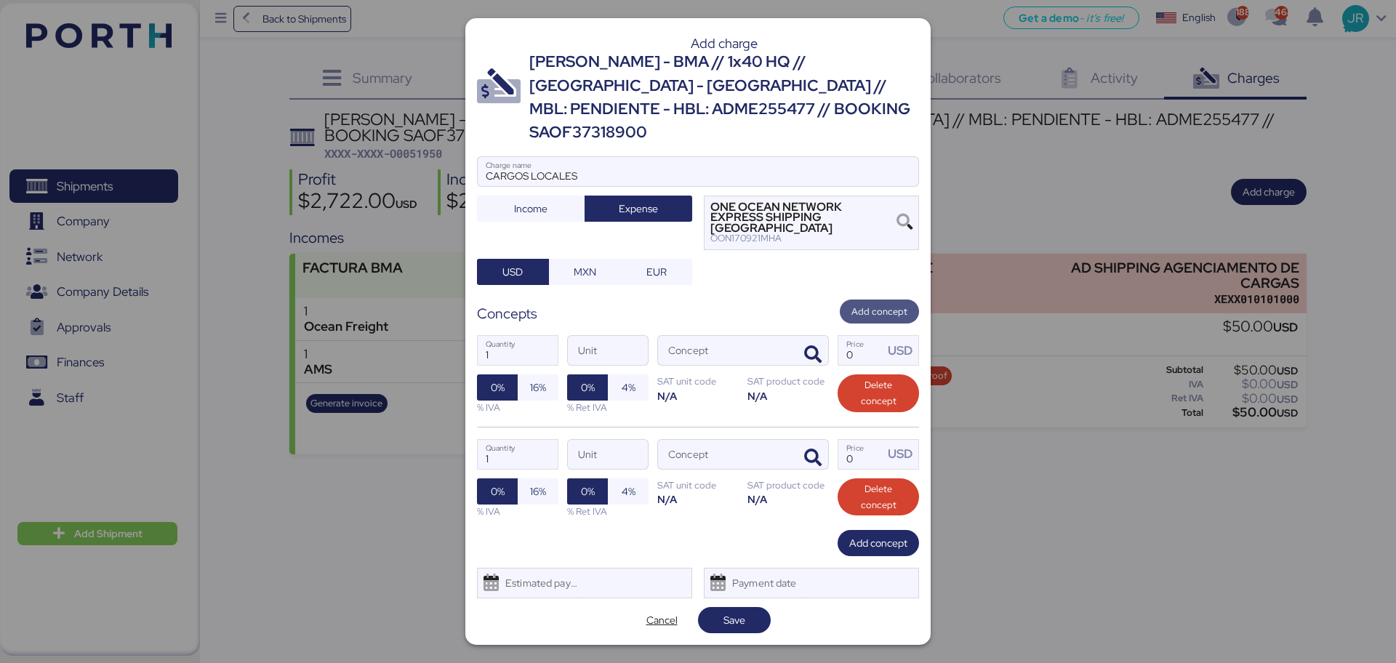
click at [859, 304] on span "Add concept" at bounding box center [879, 312] width 56 height 16
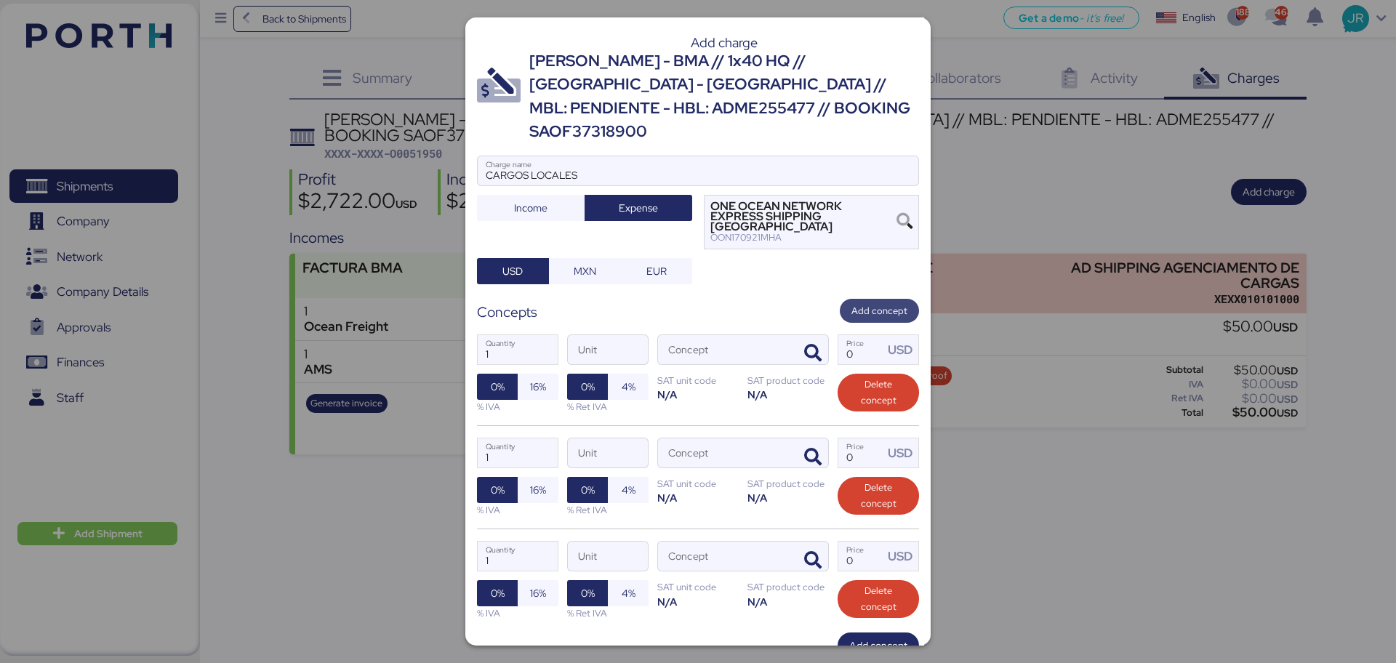
click at [859, 303] on span "Add concept" at bounding box center [879, 311] width 56 height 16
click at [798, 338] on span "button" at bounding box center [813, 353] width 31 height 31
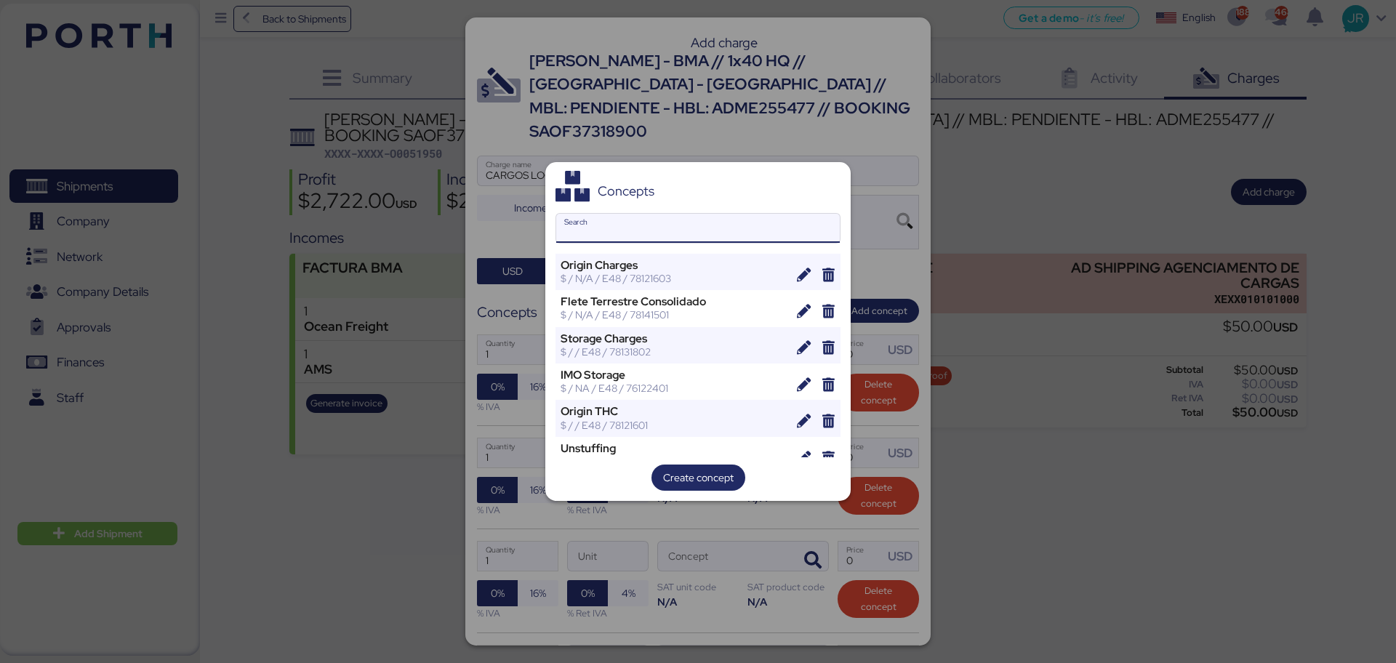
click at [635, 211] on div "Concepts Search Origin Charges $ / N/A / E48 / 78121603 Flete Terrestre Consoli…" at bounding box center [697, 332] width 305 height 340
click at [623, 228] on input "Search" at bounding box center [698, 228] width 284 height 29
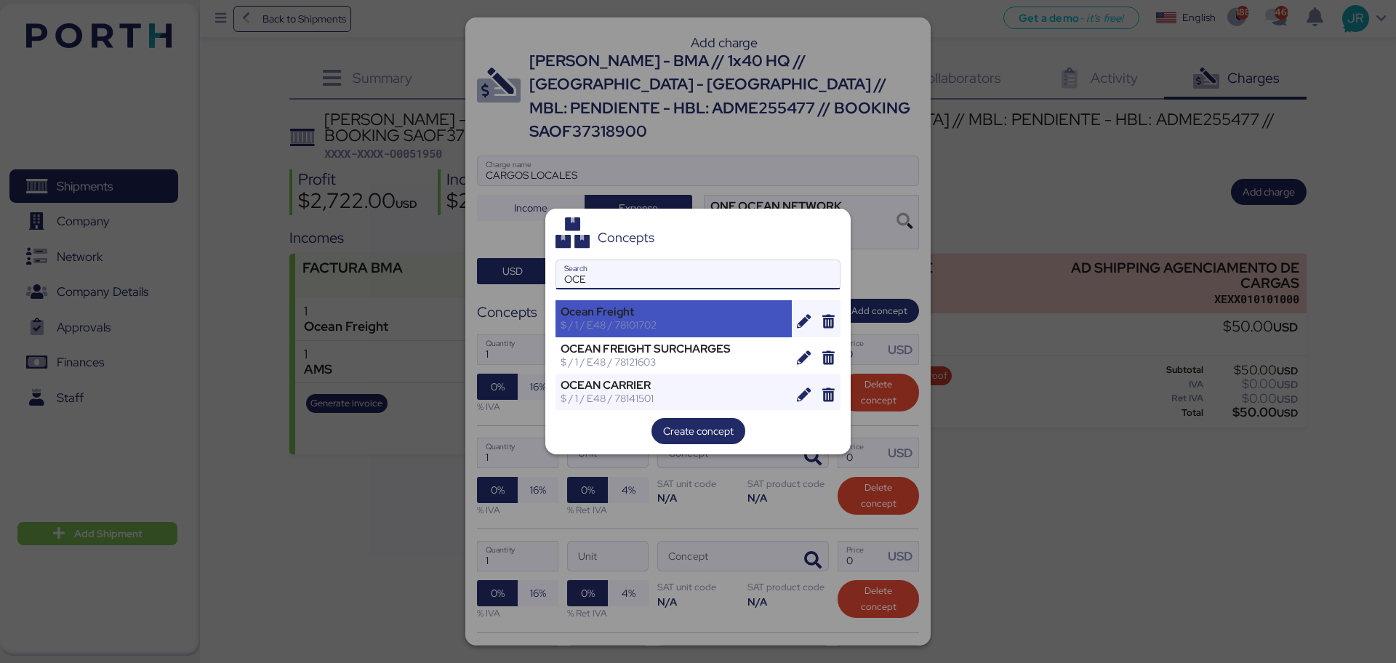
type input "OCE"
click at [626, 314] on div "Ocean Freight" at bounding box center [674, 311] width 226 height 13
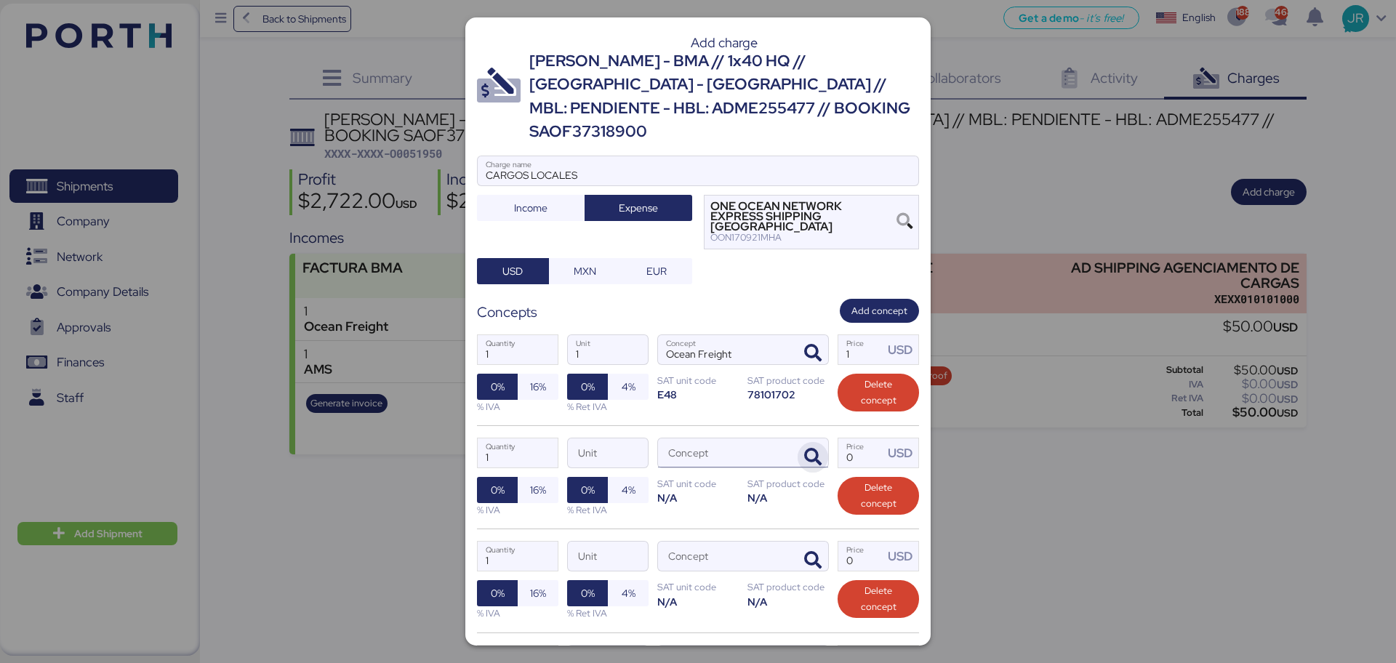
click at [804, 449] on icon "button" at bounding box center [812, 457] width 17 height 17
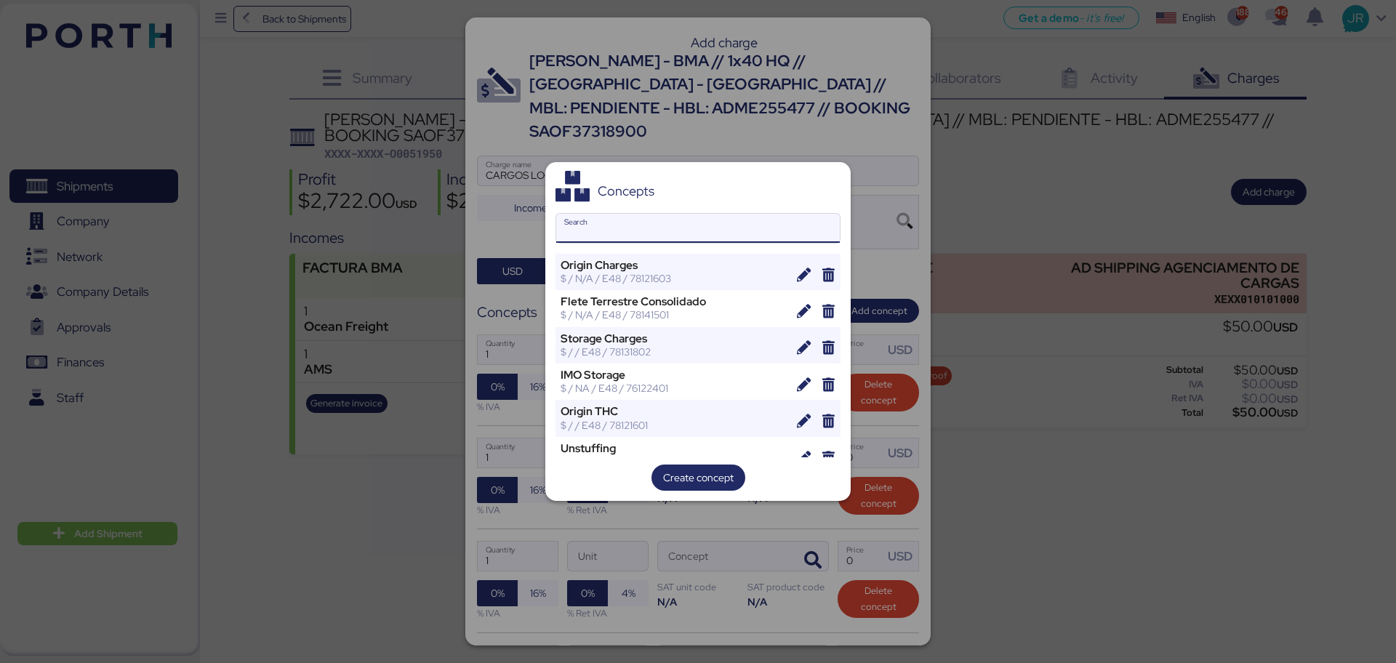
click at [611, 233] on input "Search" at bounding box center [698, 228] width 284 height 29
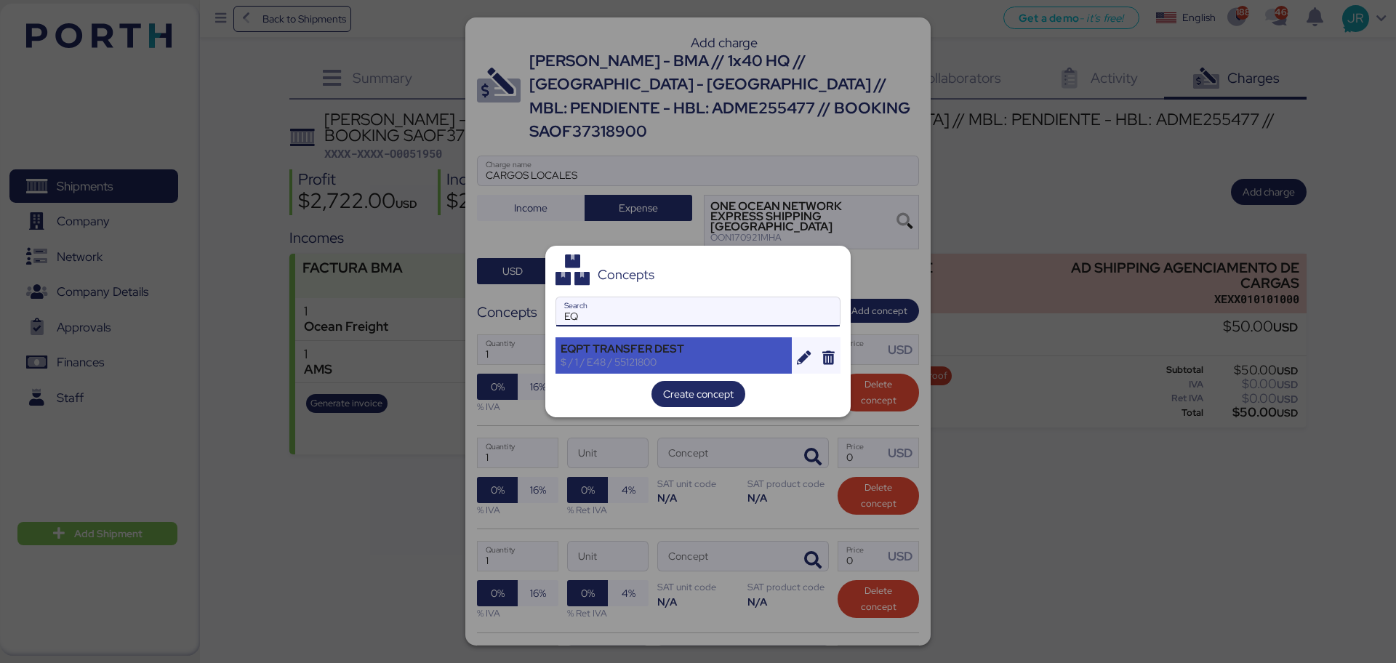
type input "EQ"
click at [614, 347] on div "EQPT TRANSFER DEST" at bounding box center [674, 348] width 226 height 13
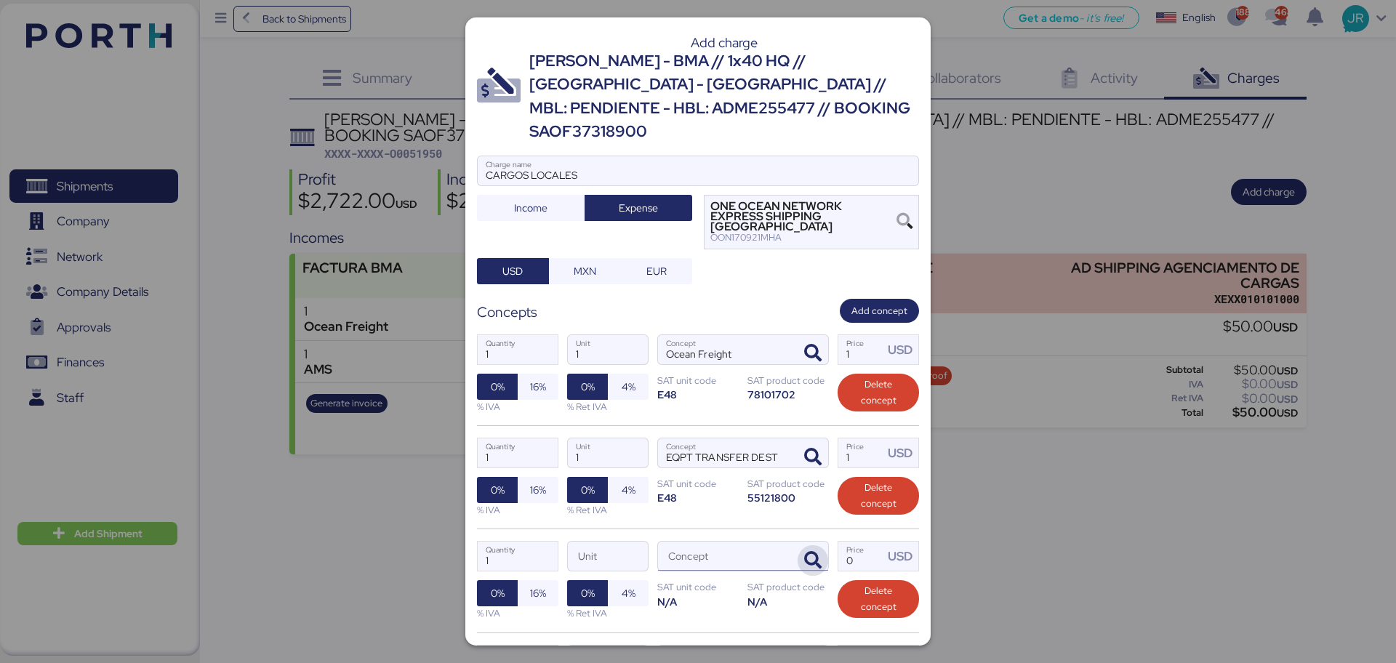
click at [804, 505] on icon "button" at bounding box center [812, 560] width 17 height 17
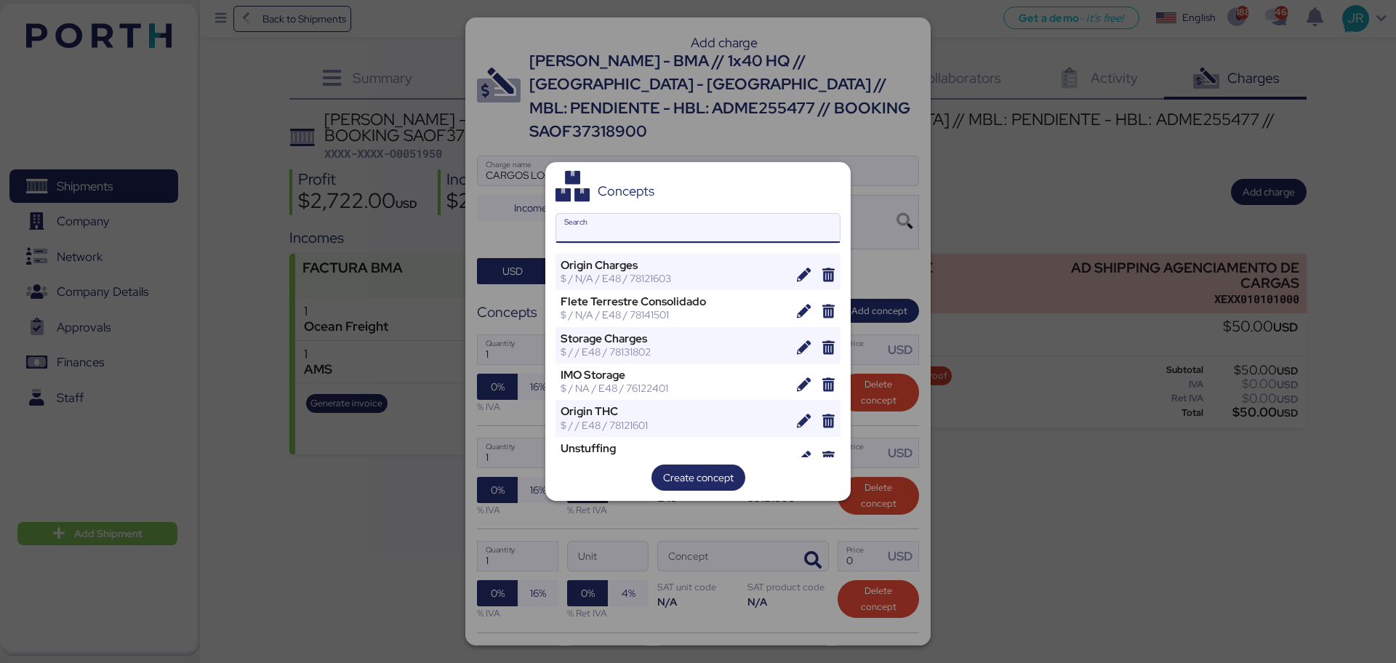
click at [631, 236] on input "Search" at bounding box center [698, 228] width 284 height 29
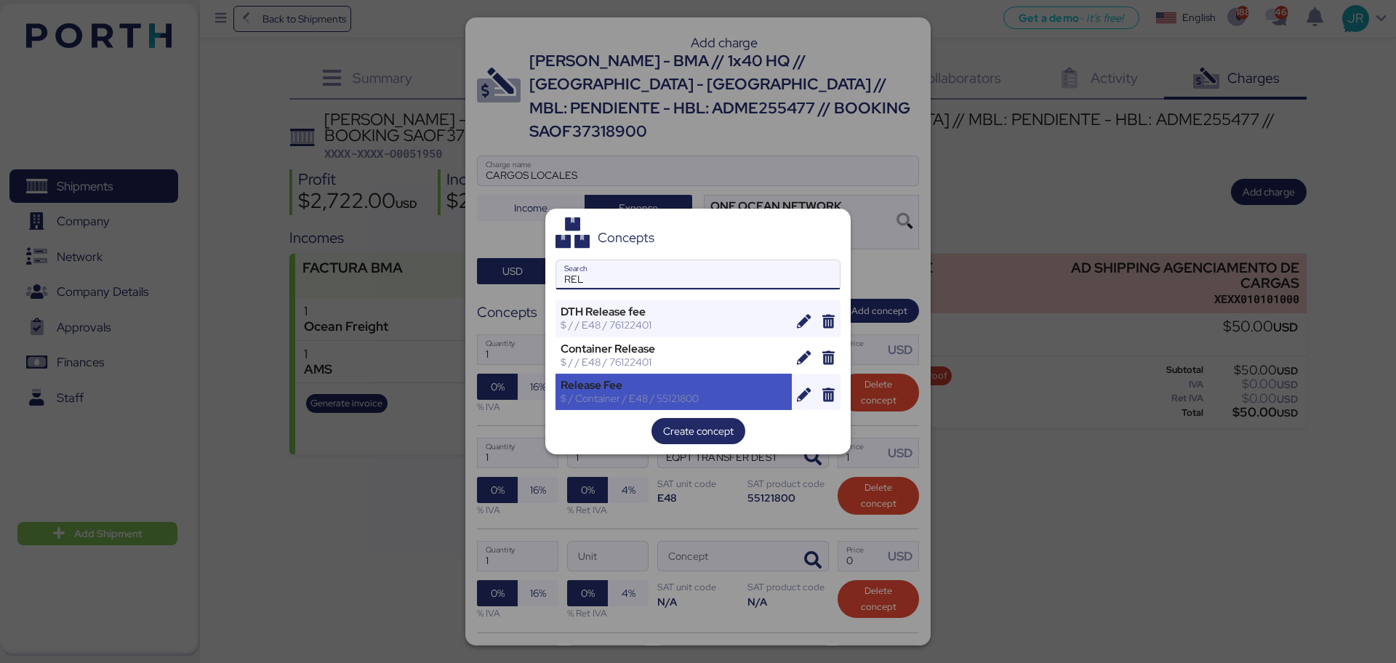
type input "REL"
click at [624, 382] on div "Release Fee" at bounding box center [674, 385] width 226 height 13
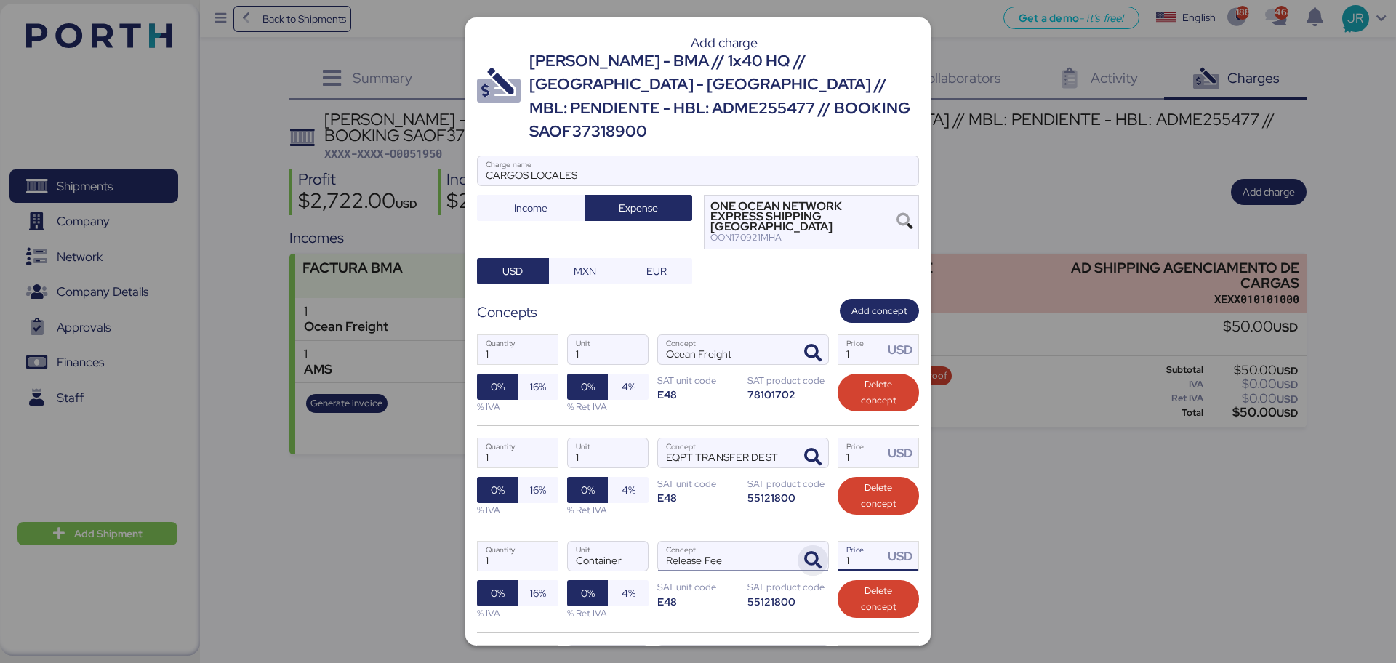
drag, startPoint x: 846, startPoint y: 521, endPoint x: 816, endPoint y: 526, distance: 30.2
click at [816, 505] on div "1 Quantity Container Unit Release Fee Concept 1 Price USD 0% 16% % IVA 0% 4% % …" at bounding box center [698, 580] width 442 height 103
type input "45"
drag, startPoint x: 846, startPoint y: 315, endPoint x: 830, endPoint y: 314, distance: 15.3
click at [838, 335] on input "1" at bounding box center [860, 349] width 45 height 29
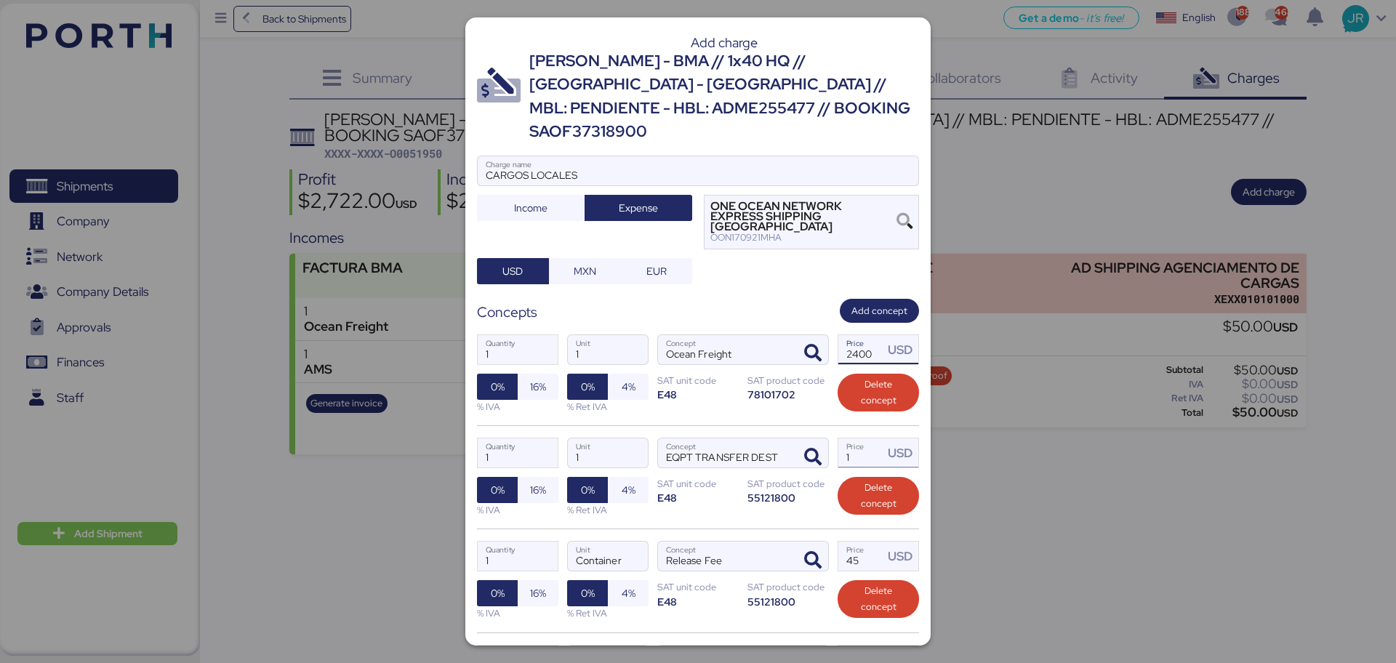
type input "2400"
click at [859, 438] on input "1" at bounding box center [860, 452] width 45 height 29
type input "222"
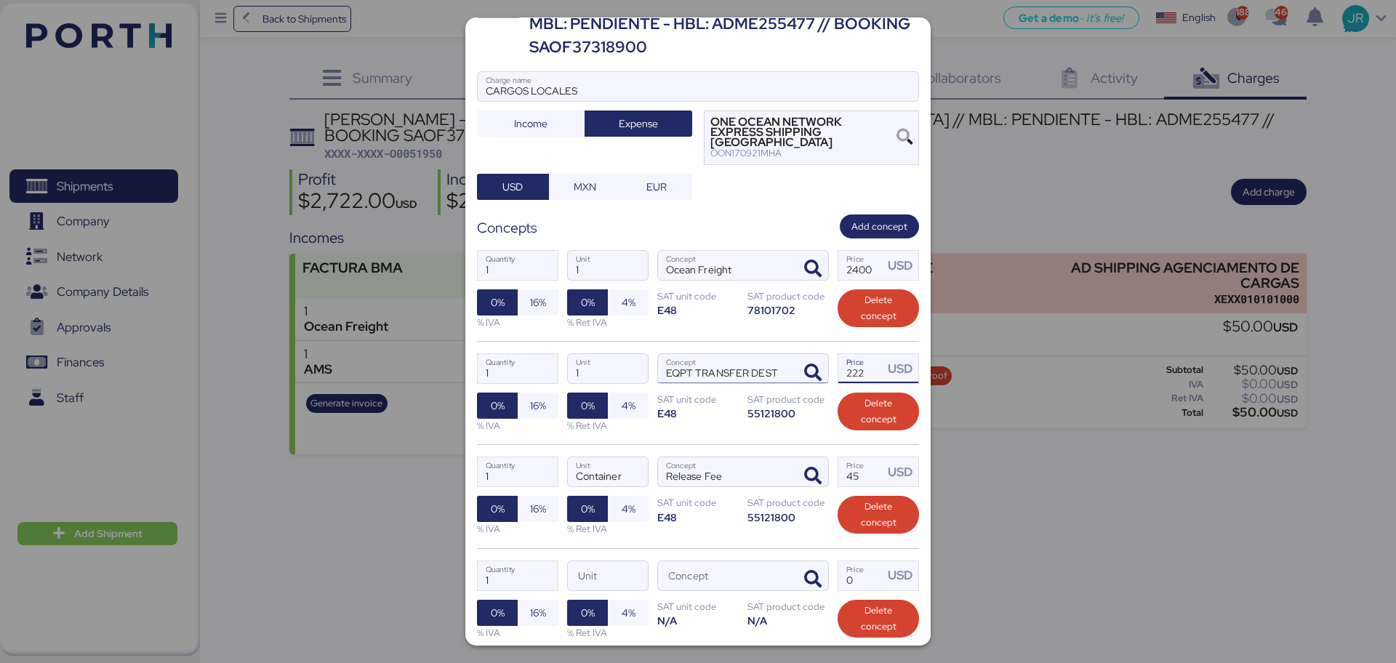
scroll to position [182, 0]
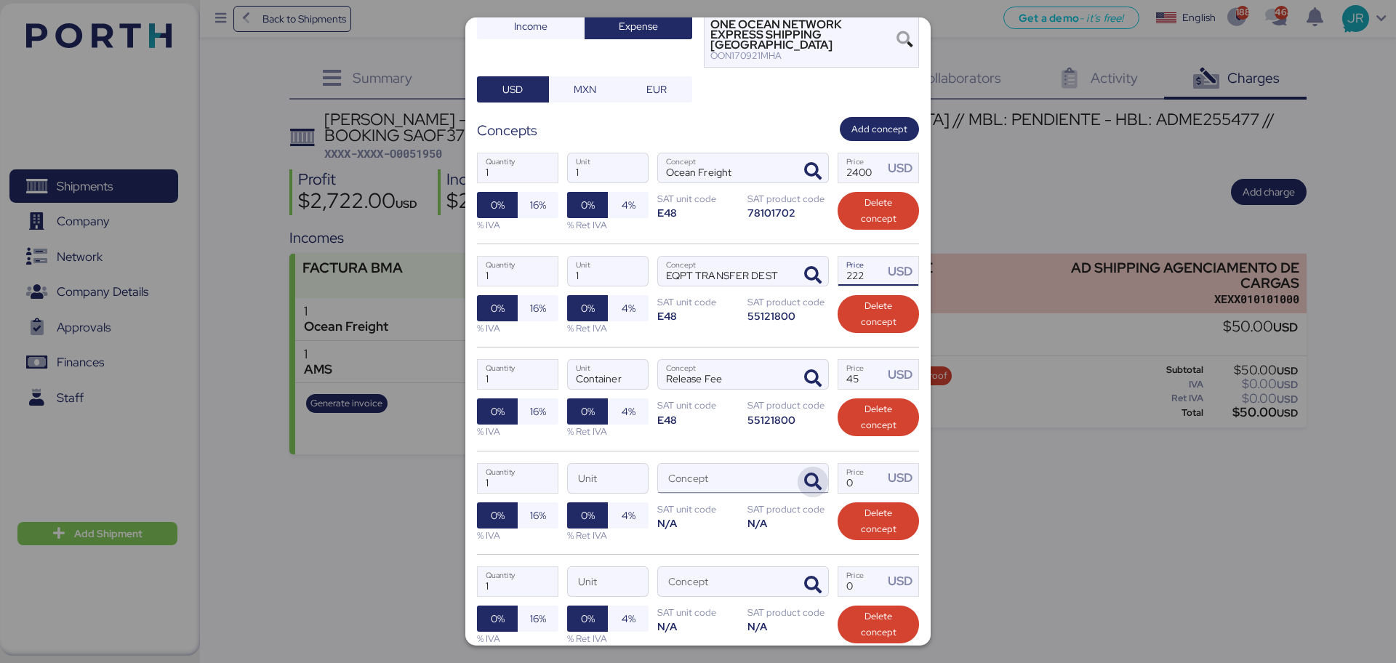
click at [804, 473] on icon "button" at bounding box center [812, 481] width 17 height 17
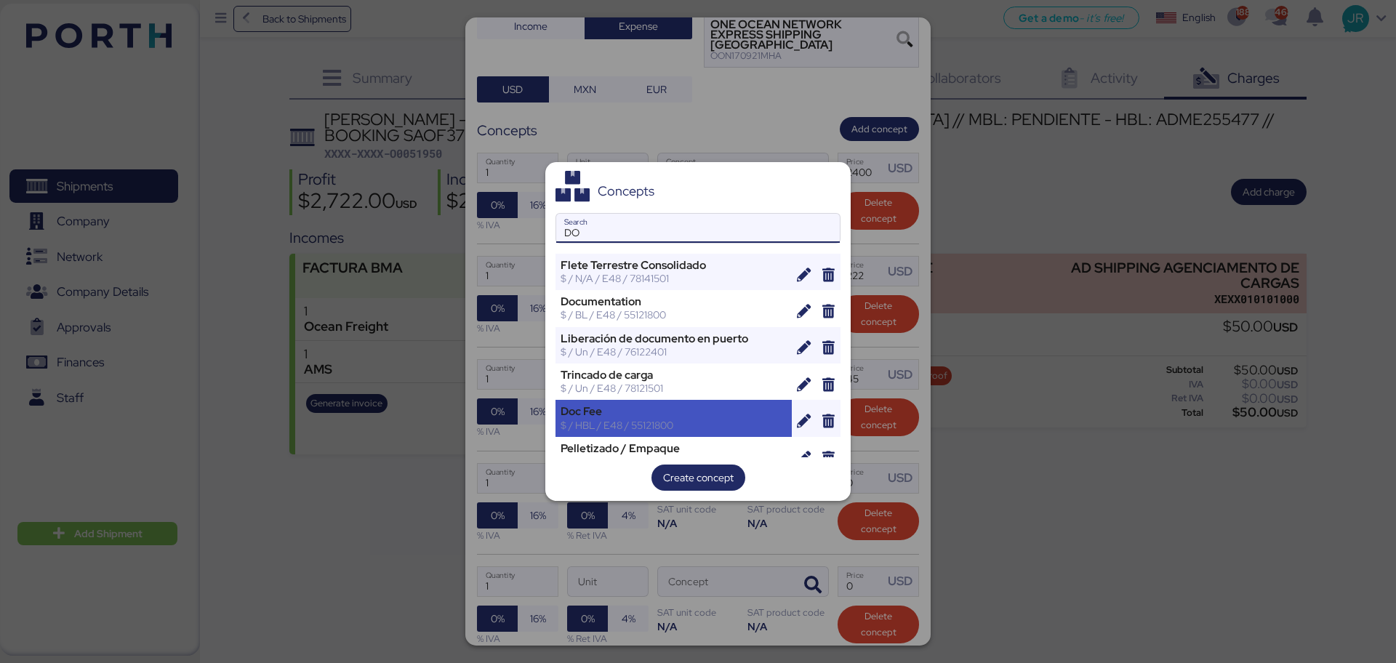
type input "DO"
click at [649, 423] on div "$ / HBL / E48 / 55121800" at bounding box center [674, 425] width 226 height 13
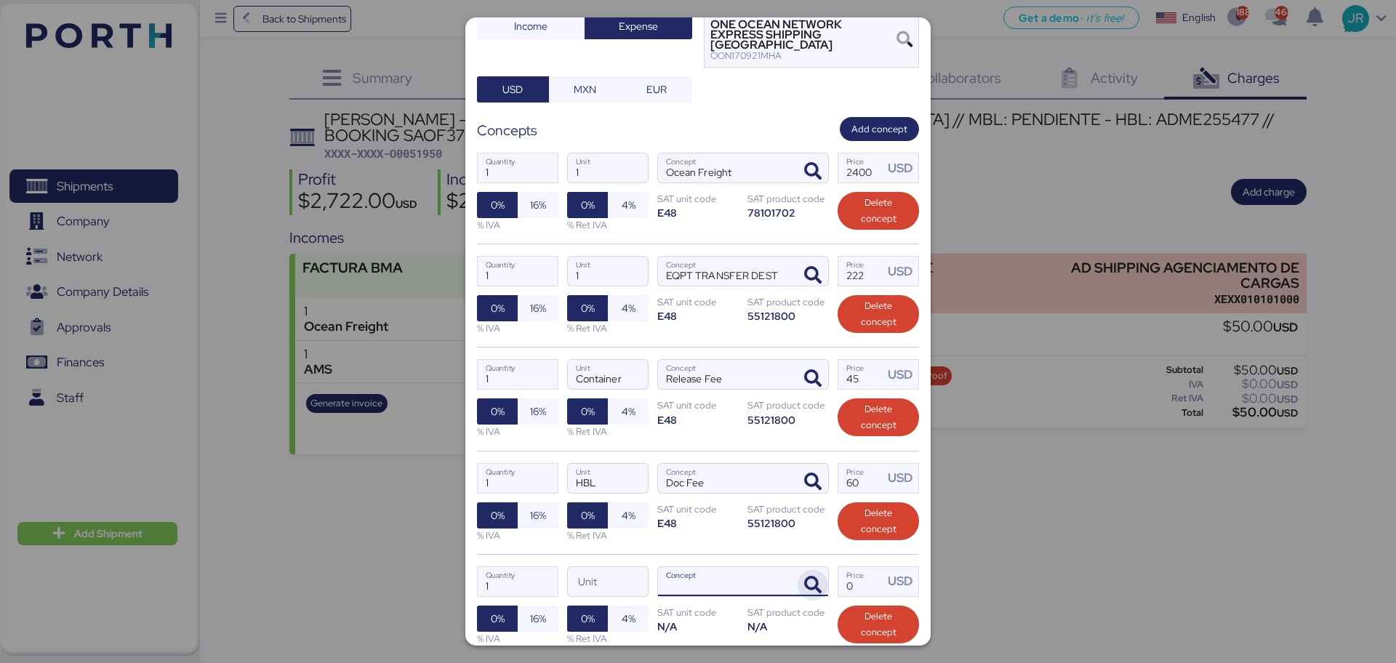
click at [798, 505] on span "button" at bounding box center [813, 585] width 31 height 31
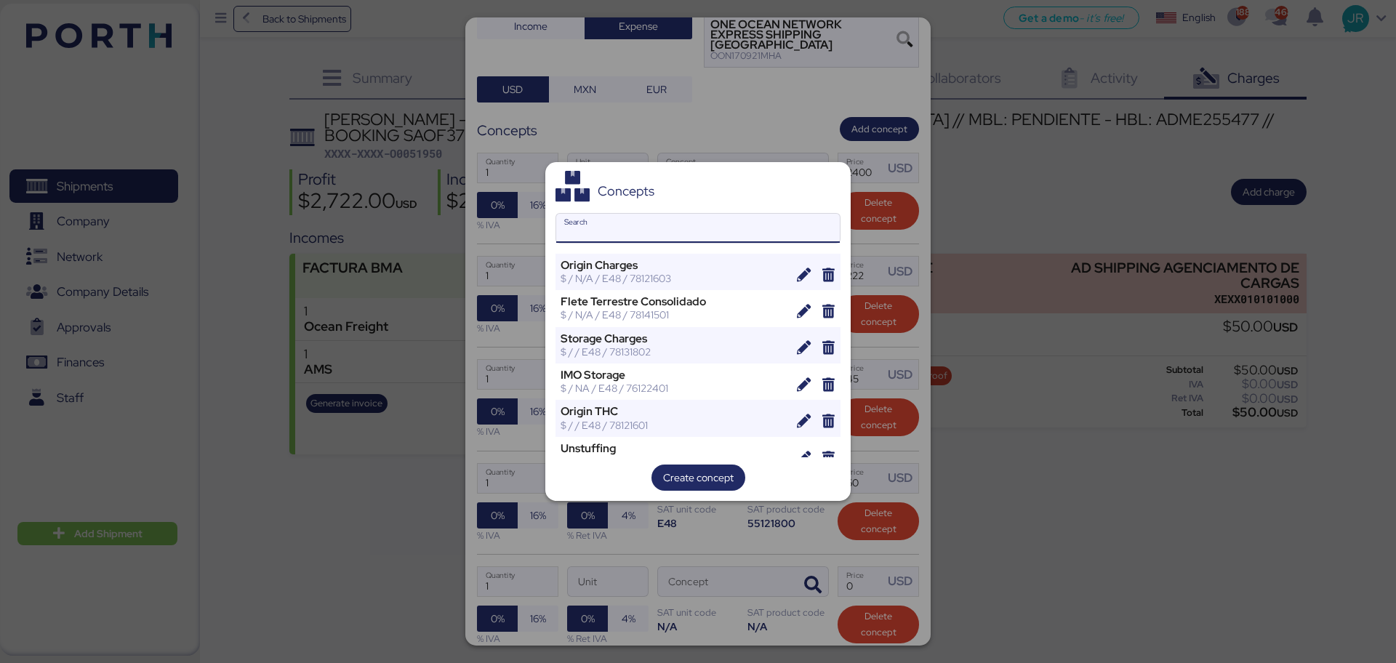
click at [642, 226] on input "Search" at bounding box center [698, 228] width 284 height 29
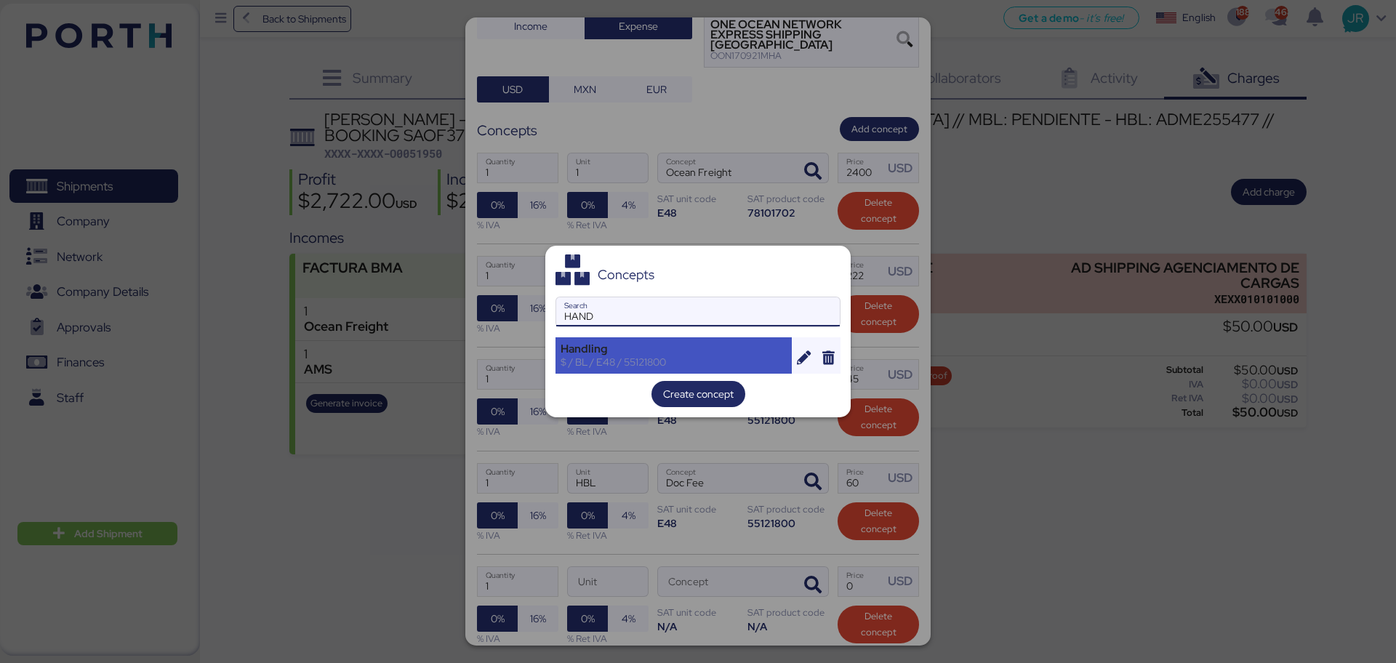
type input "HAND"
click at [610, 353] on div "Handling" at bounding box center [674, 348] width 226 height 13
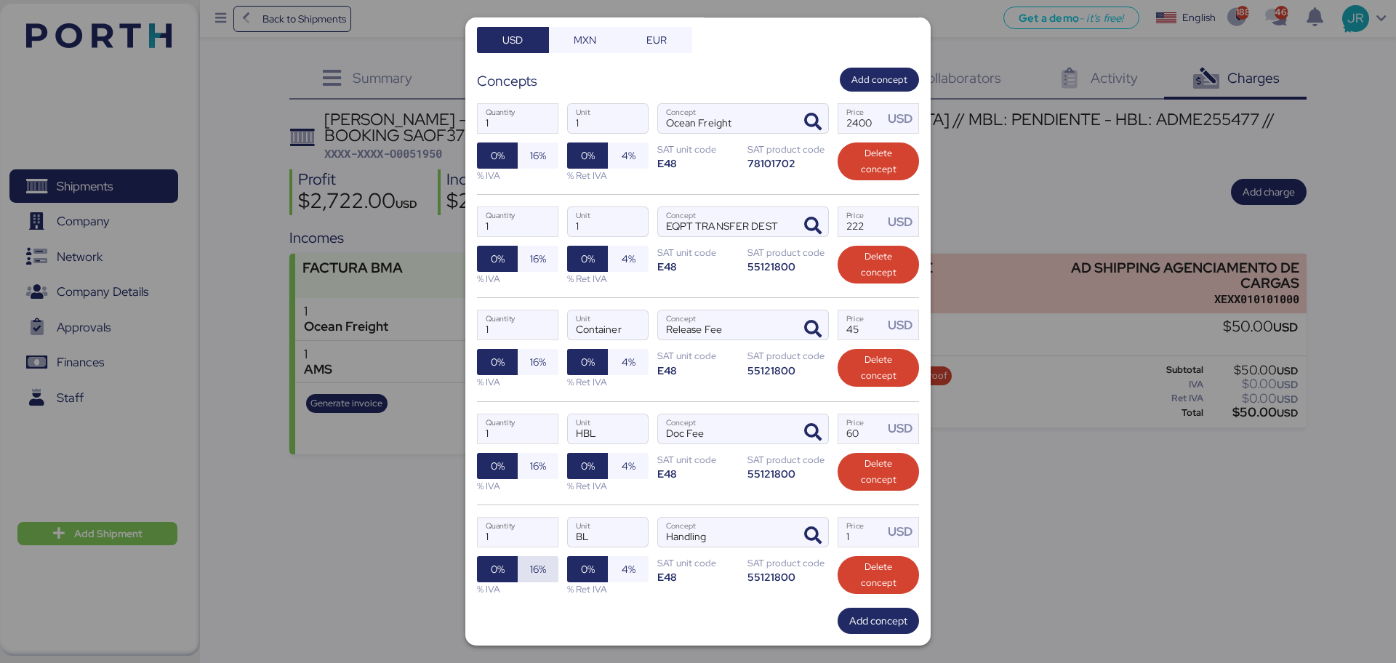
scroll to position [274, 0]
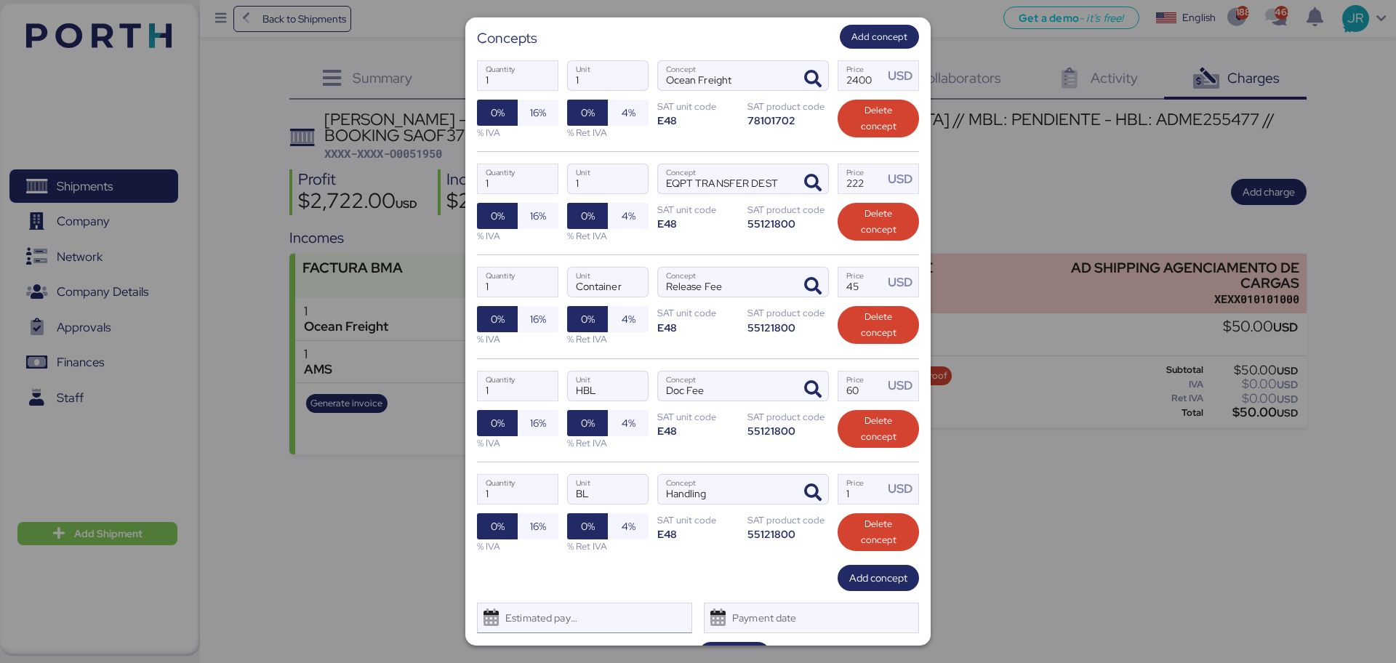
click at [544, 505] on div "Estimated payment date" at bounding box center [538, 617] width 87 height 29
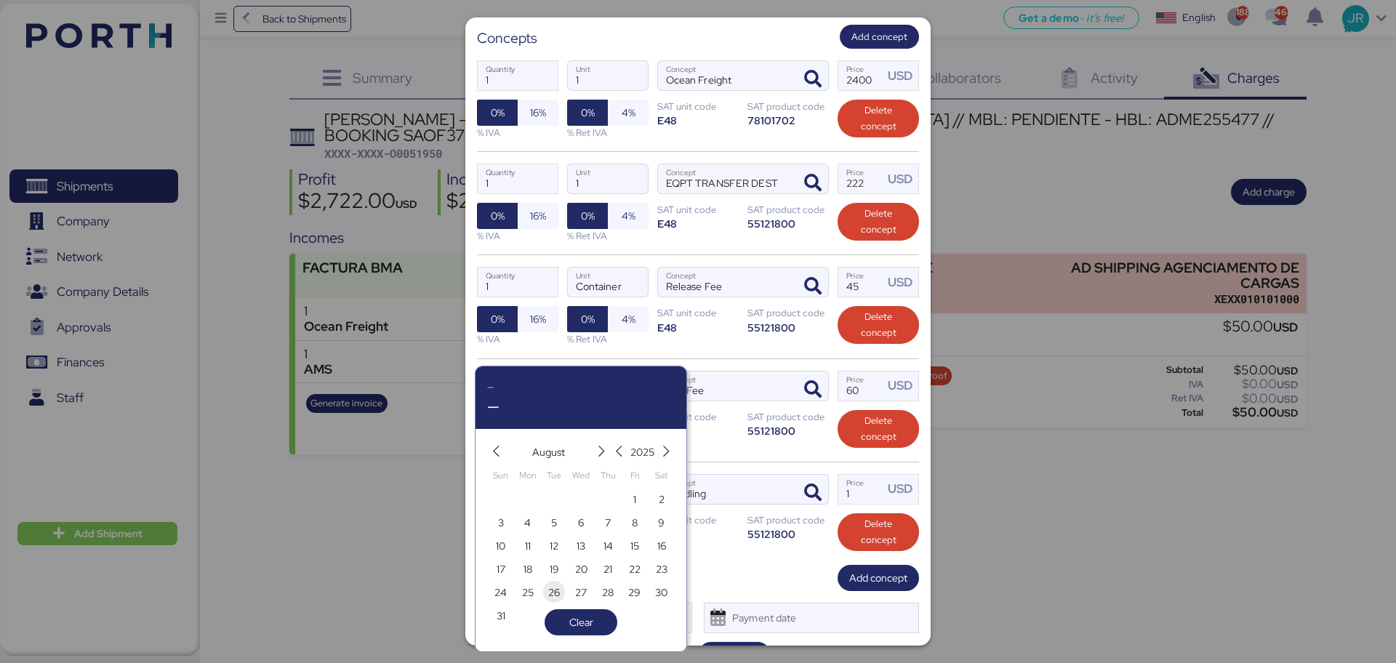
click at [555, 505] on span "26" at bounding box center [554, 592] width 12 height 17
type input "[DATE]"
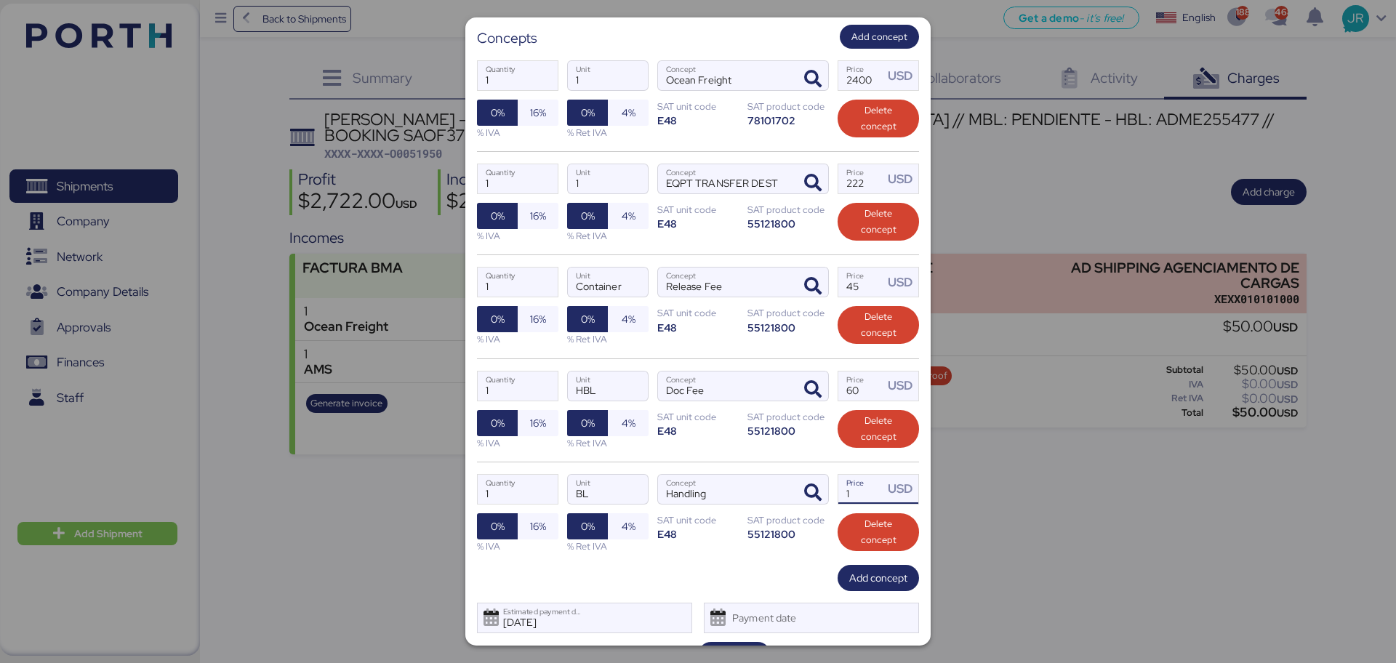
click at [841, 475] on input "1" at bounding box center [860, 489] width 45 height 29
type input "15"
drag, startPoint x: 809, startPoint y: 351, endPoint x: 726, endPoint y: 361, distance: 84.1
click at [771, 358] on div "1 Quantity HBL Unit Doc Fee Concept 60 Price USD 0% 16% % IVA 0% 4% % Ret IVA S…" at bounding box center [698, 409] width 442 height 103
type input "35"
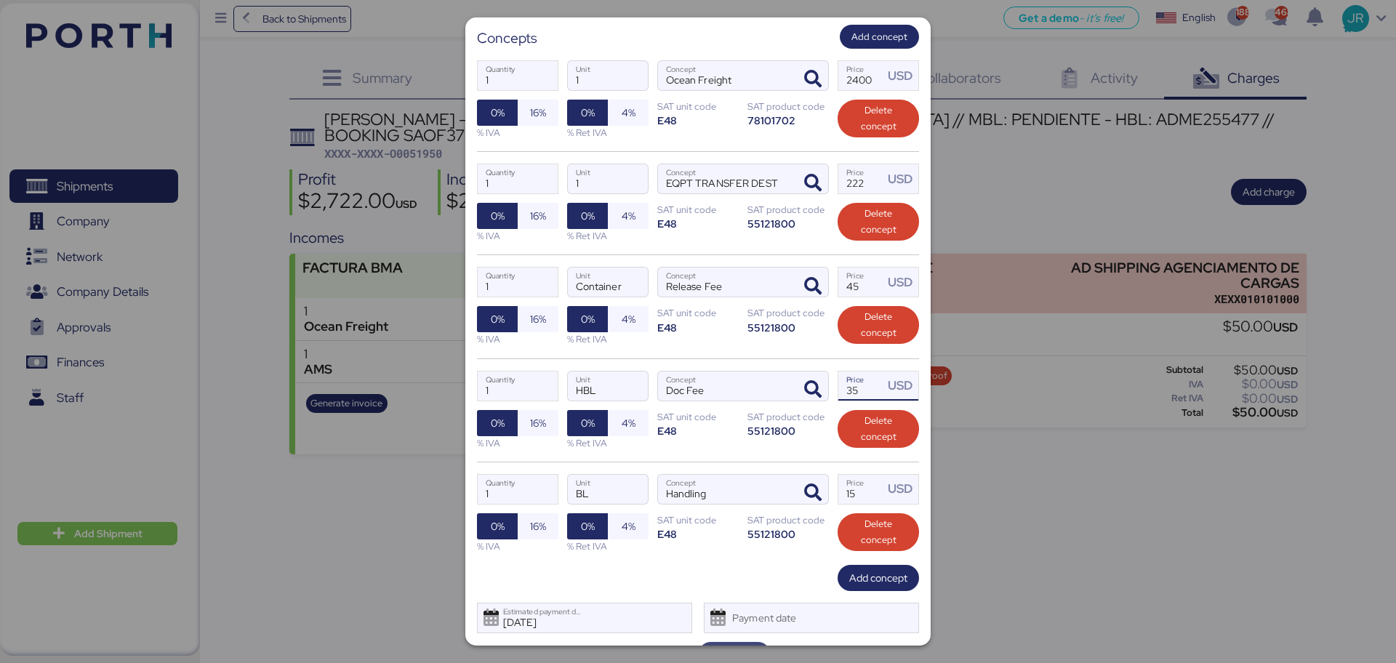
click at [723, 505] on span "Save" at bounding box center [734, 654] width 22 height 17
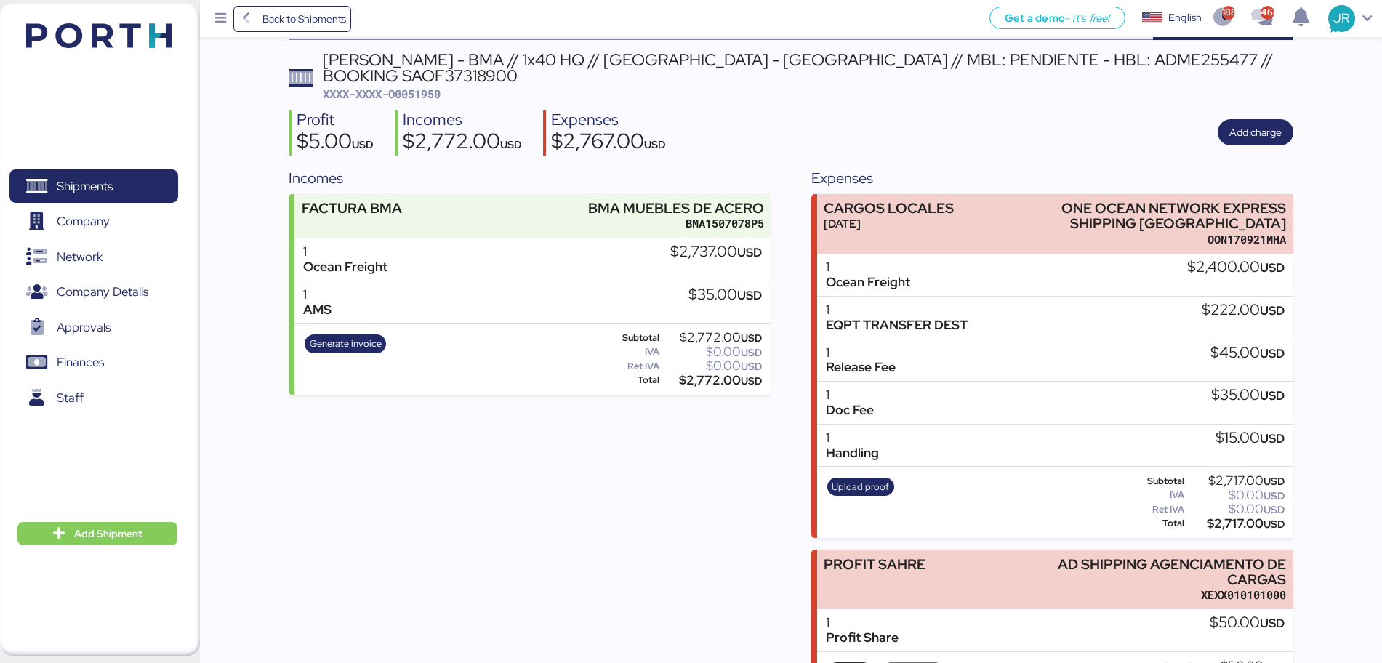
scroll to position [91, 0]
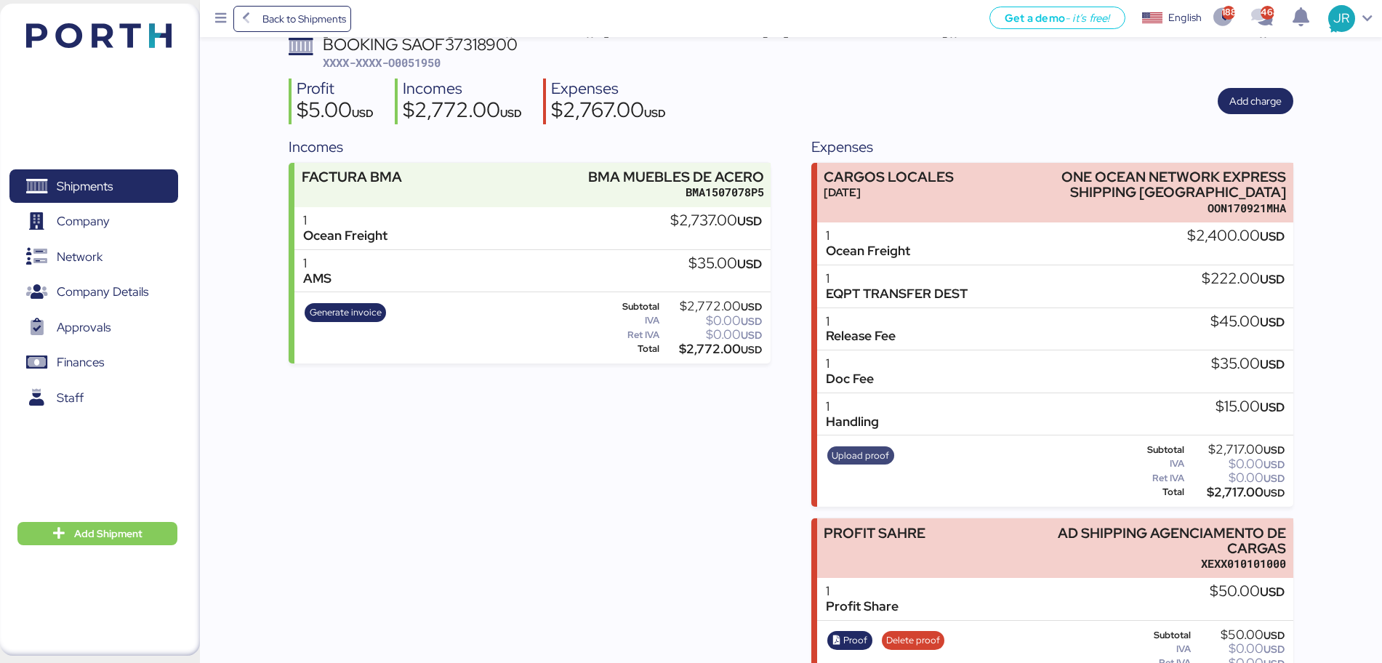
click at [868, 448] on span "Upload proof" at bounding box center [860, 456] width 57 height 16
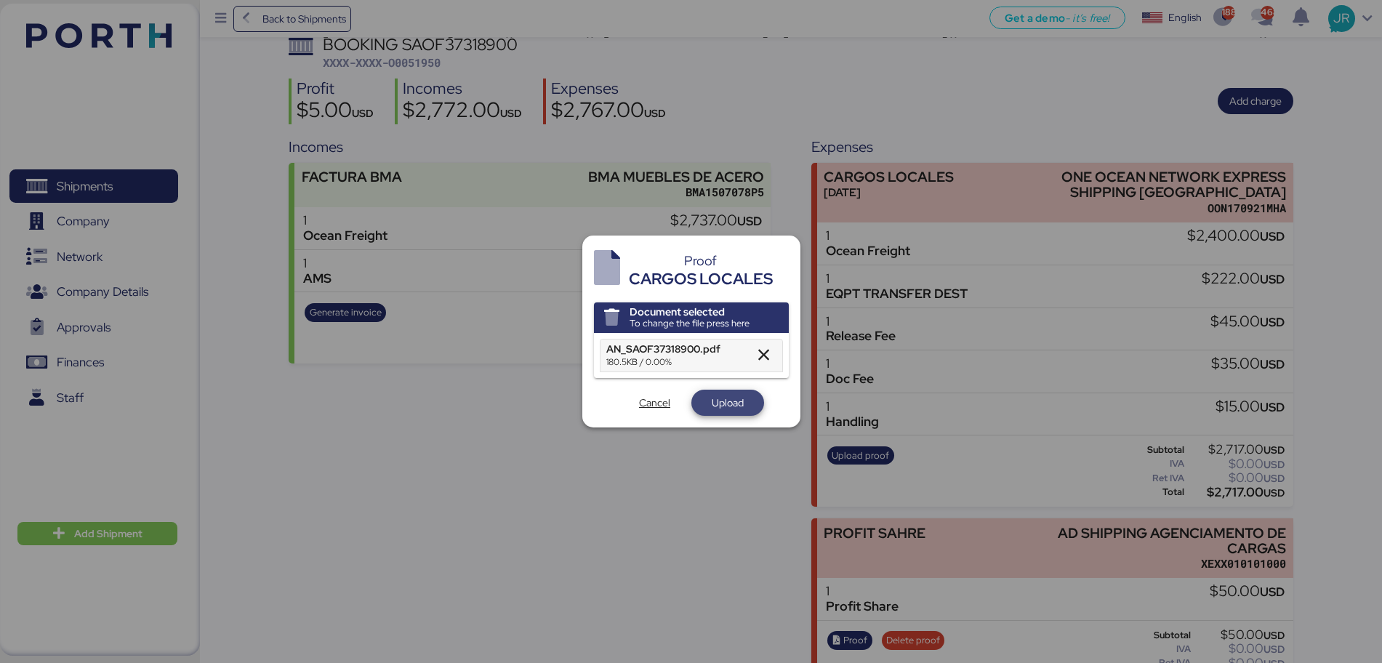
click at [724, 401] on span "Upload" at bounding box center [728, 402] width 32 height 17
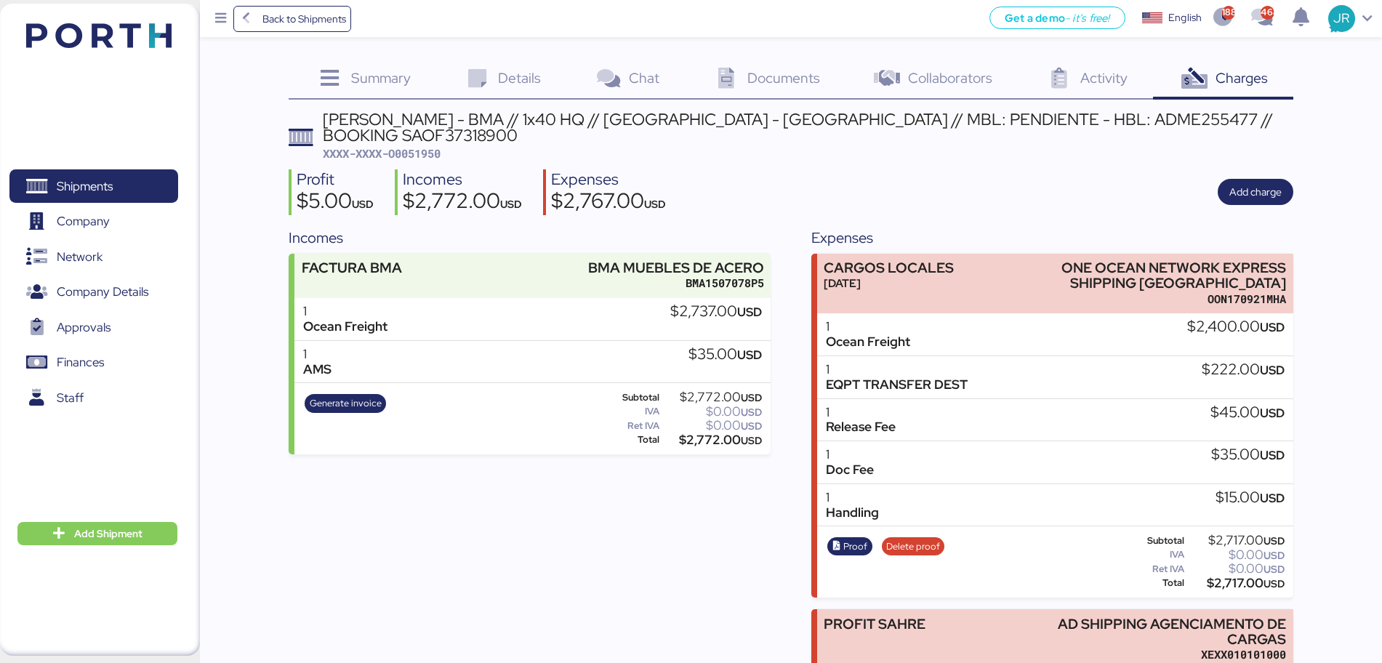
click at [737, 79] on icon at bounding box center [726, 78] width 31 height 21
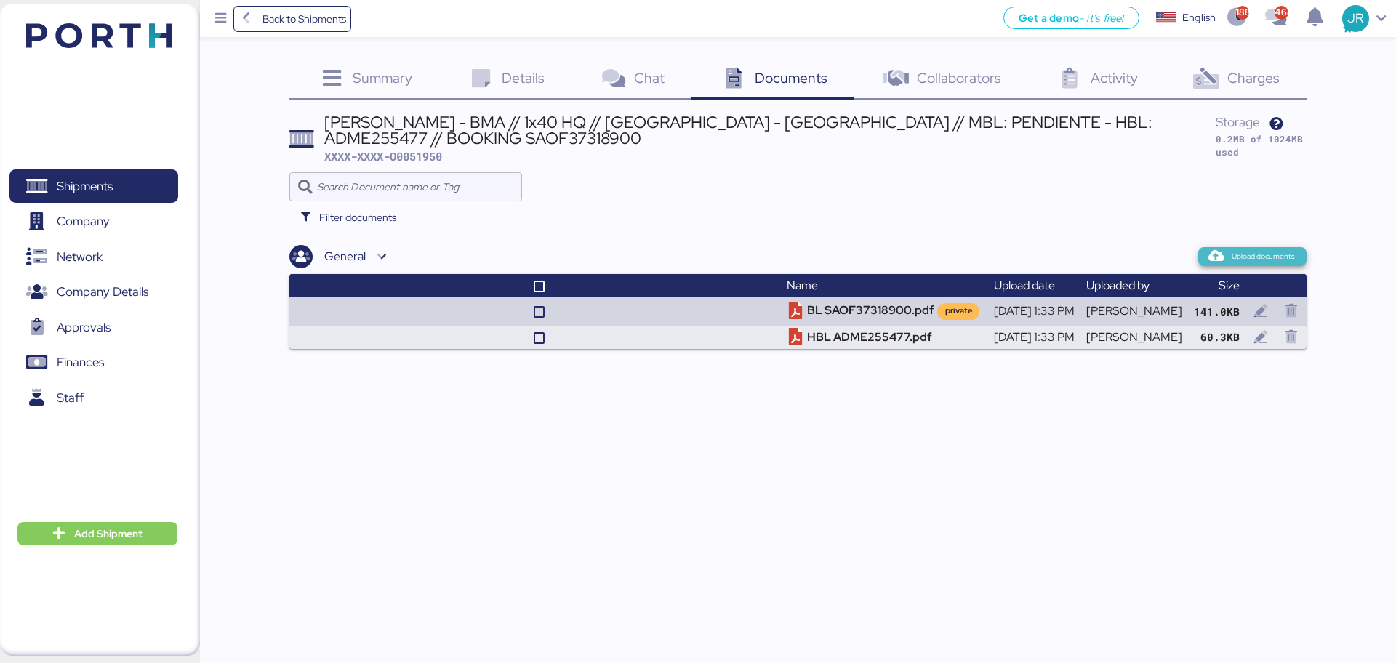
click at [1116, 257] on span "Upload documents" at bounding box center [1263, 256] width 63 height 13
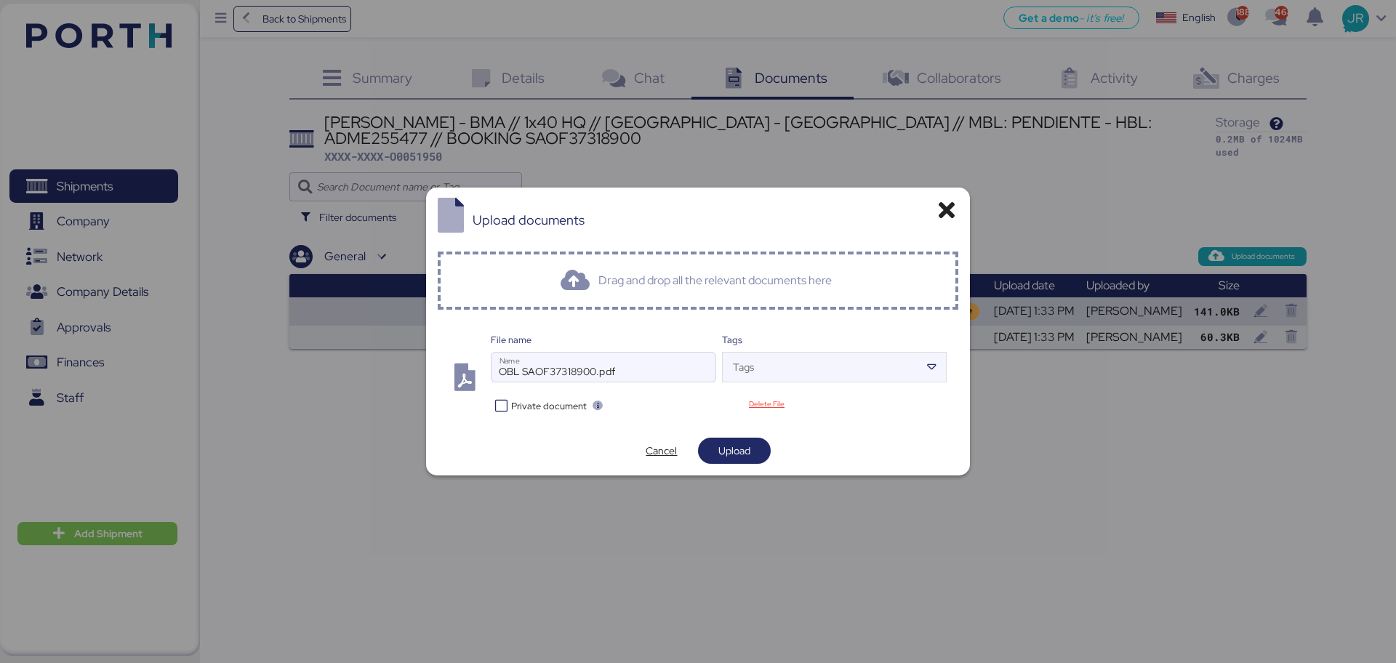
click at [523, 421] on div "File name OBL SAOF37318900.pdf Name Tags Tags Private document Delete File" at bounding box center [698, 373] width 521 height 105
click at [533, 398] on div "Private document" at bounding box center [605, 404] width 228 height 20
click at [569, 412] on span "Private document" at bounding box center [549, 406] width 76 height 14
drag, startPoint x: 730, startPoint y: 450, endPoint x: 748, endPoint y: 437, distance: 22.4
click at [731, 450] on span "Upload" at bounding box center [734, 450] width 32 height 17
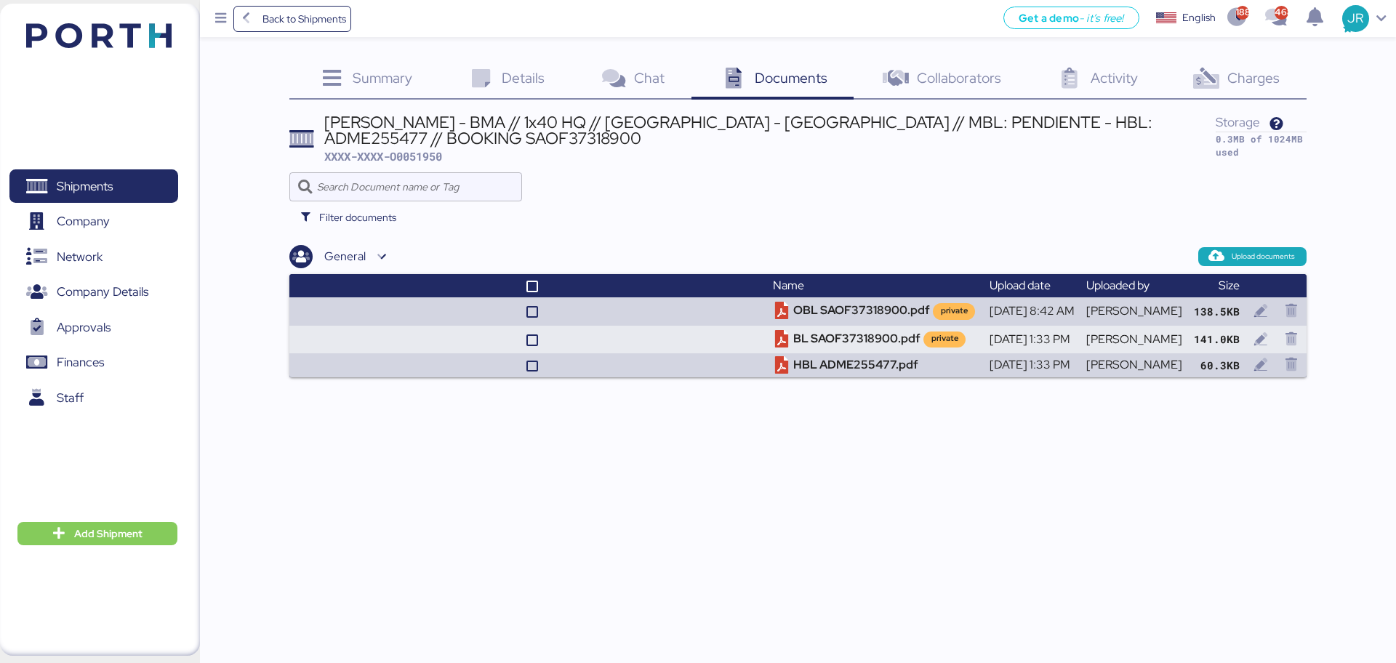
click at [1116, 82] on div "Charges 0" at bounding box center [1235, 79] width 142 height 39
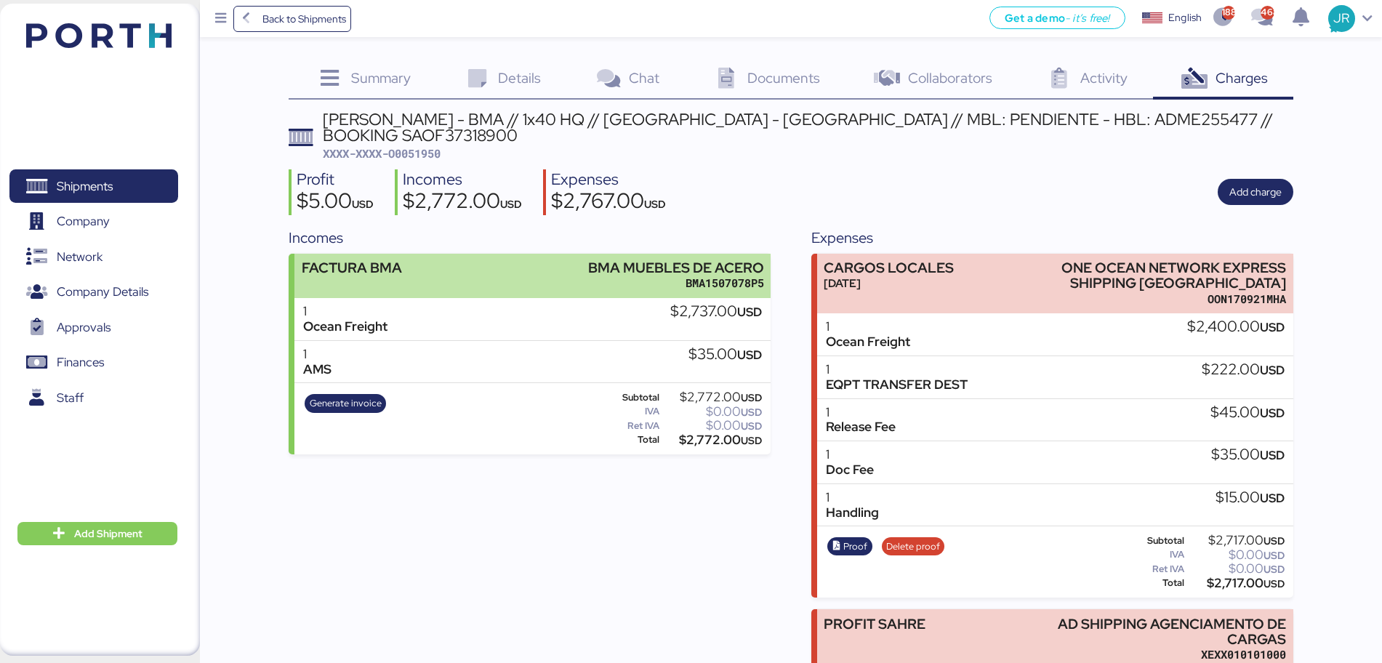
click at [521, 254] on div "FACTURA BMA BMA MUEBLES [PERSON_NAME] BMA1507078P5" at bounding box center [532, 276] width 476 height 44
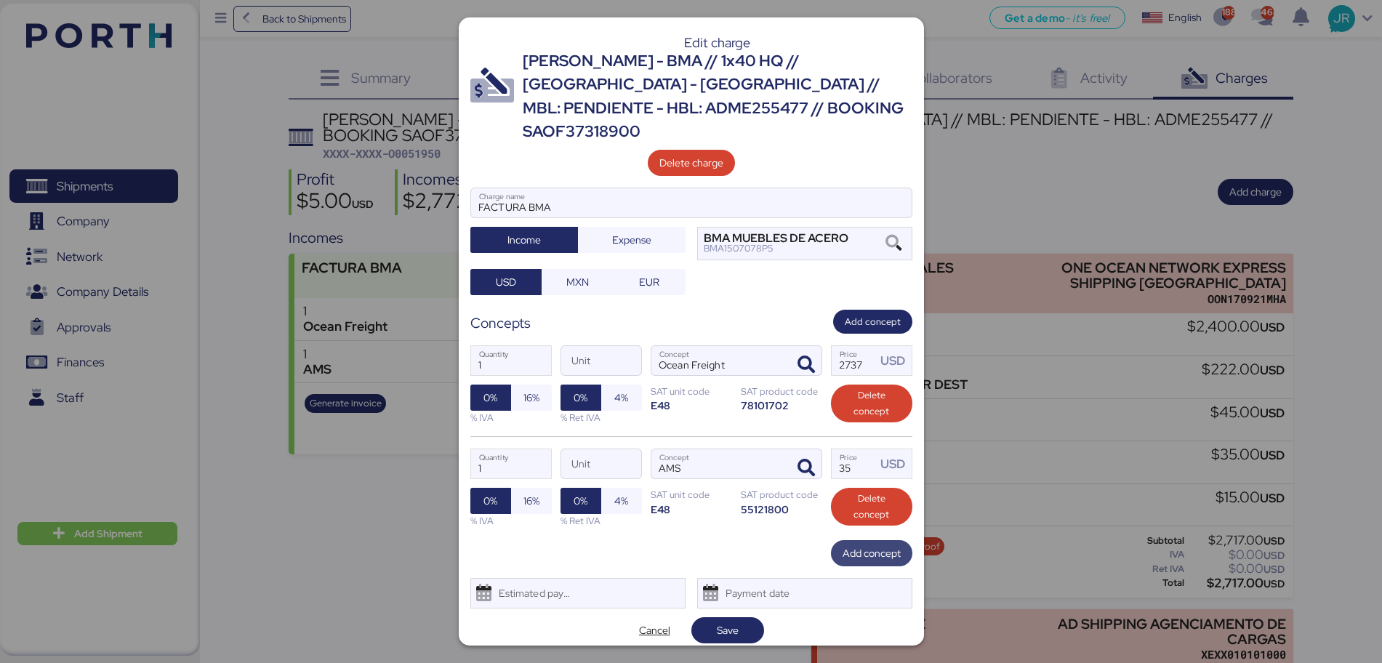
click at [845, 505] on span "Add concept" at bounding box center [872, 553] width 58 height 17
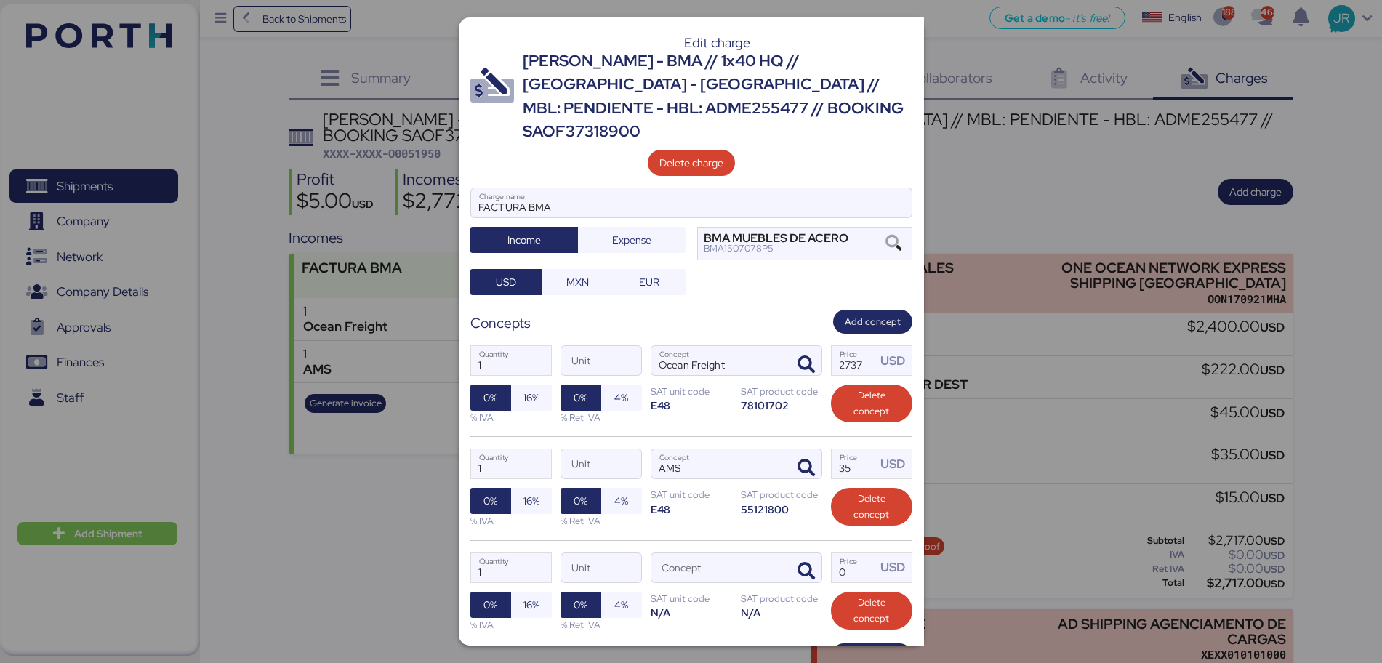
scroll to position [89, 0]
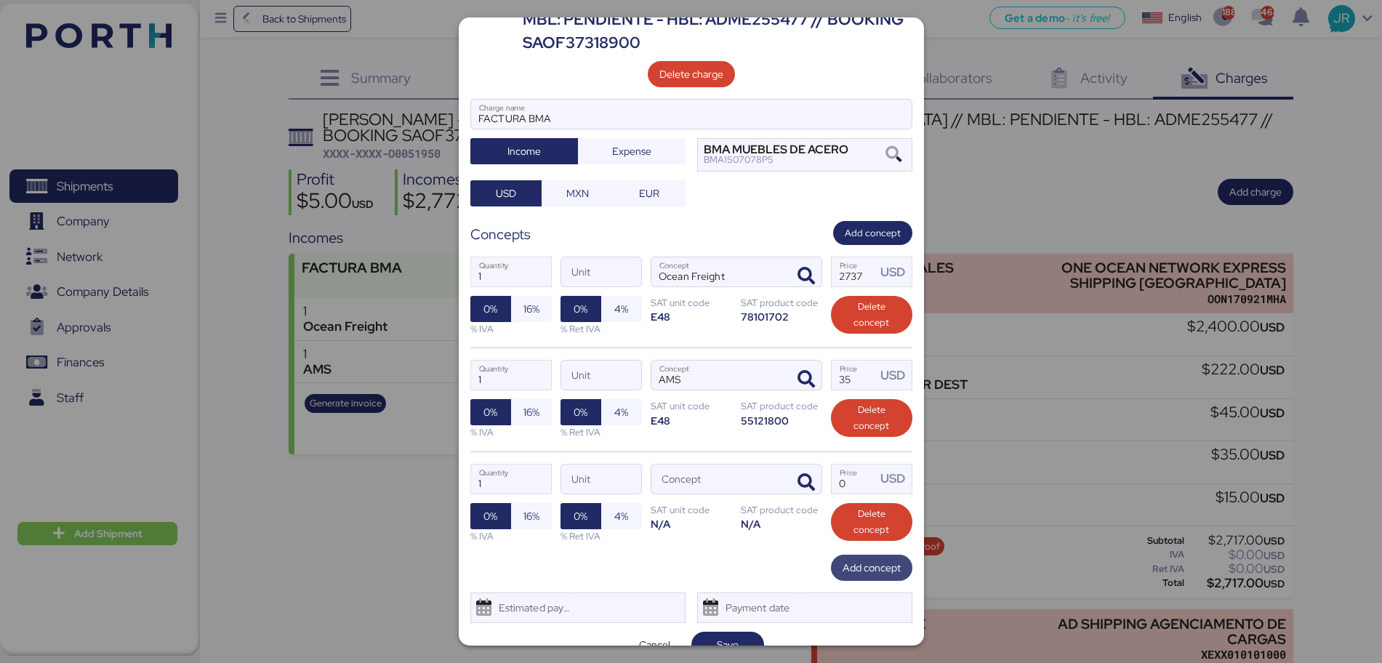
click at [843, 505] on span "Add concept" at bounding box center [872, 567] width 58 height 17
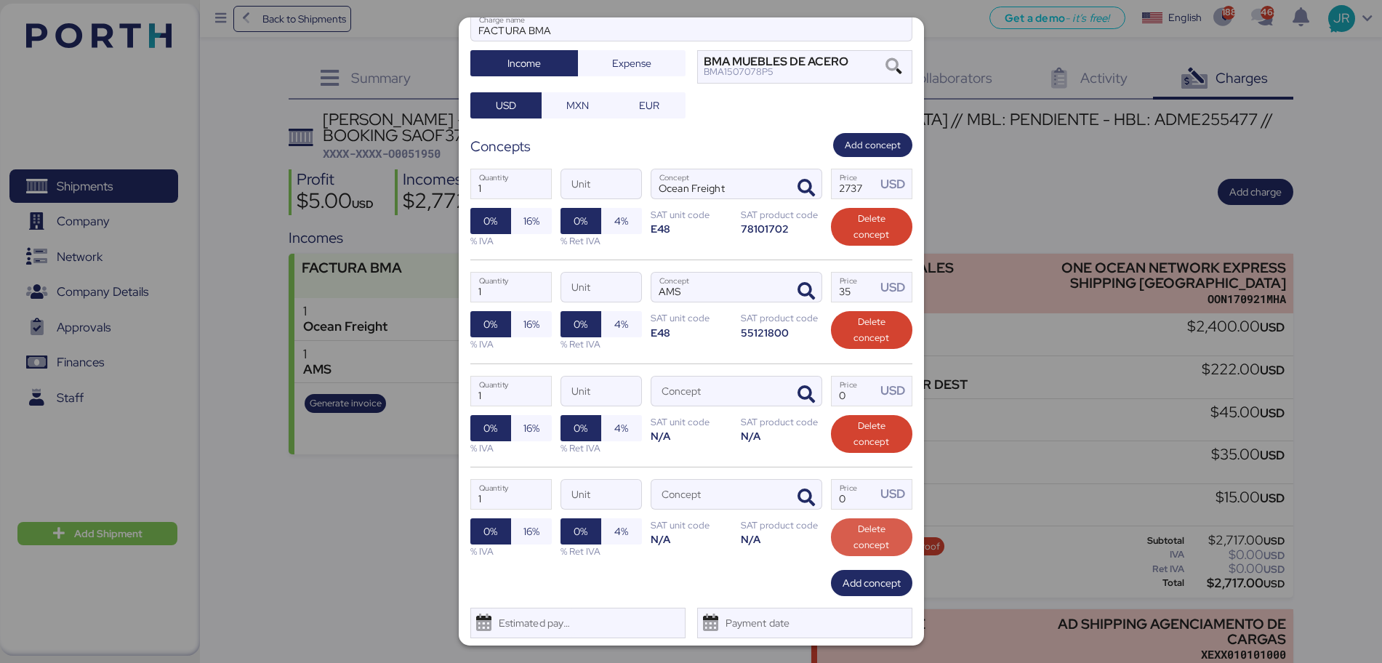
scroll to position [180, 0]
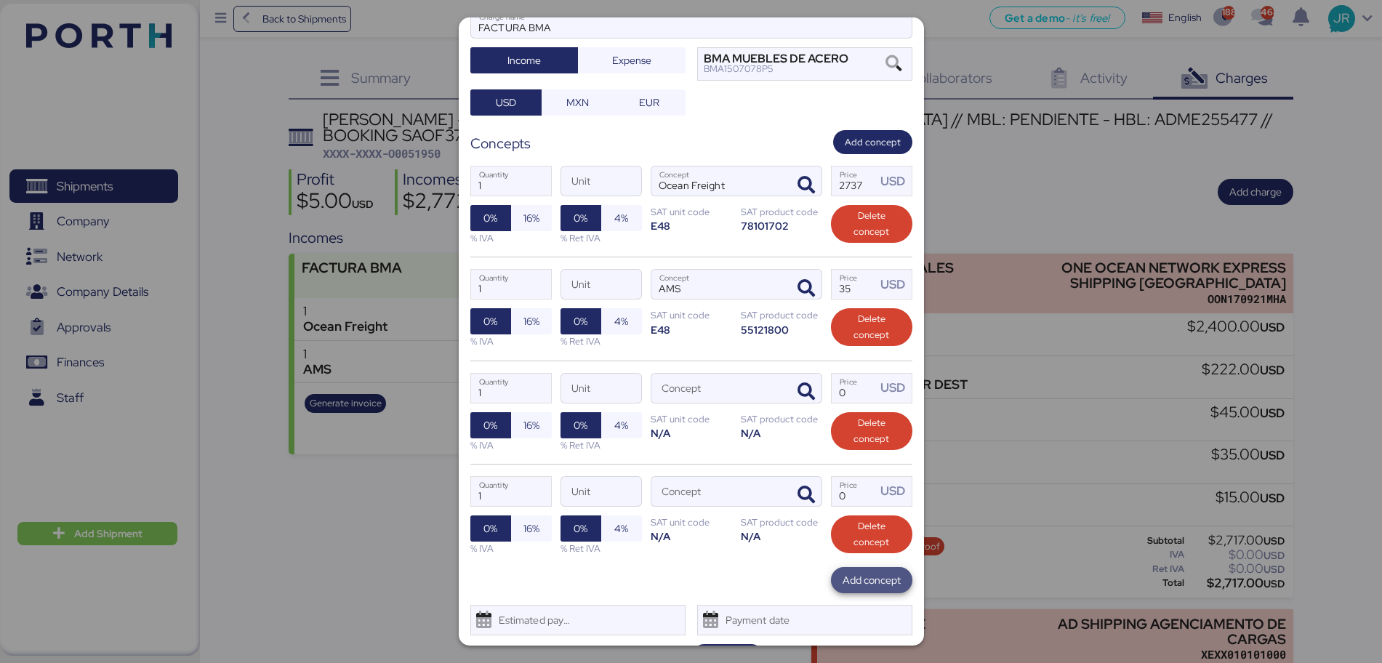
click at [843, 505] on span "Add concept" at bounding box center [872, 580] width 58 height 17
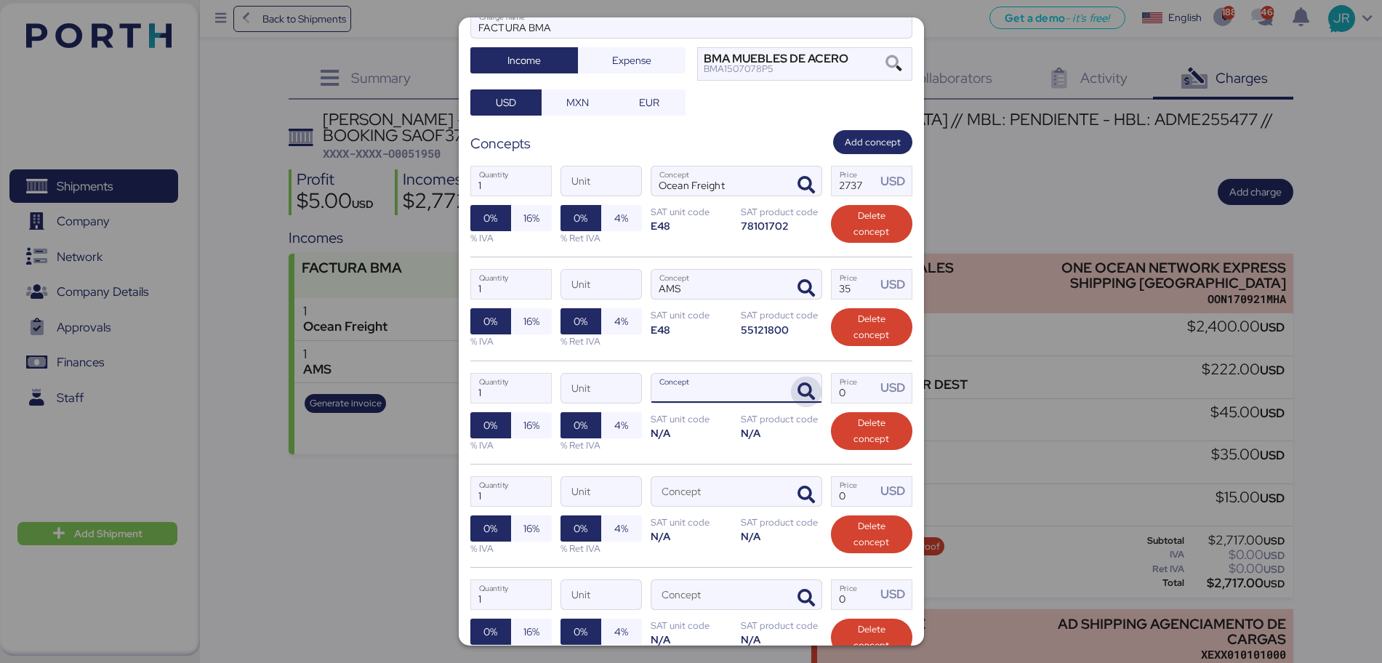
click at [798, 383] on icon "button" at bounding box center [806, 391] width 17 height 17
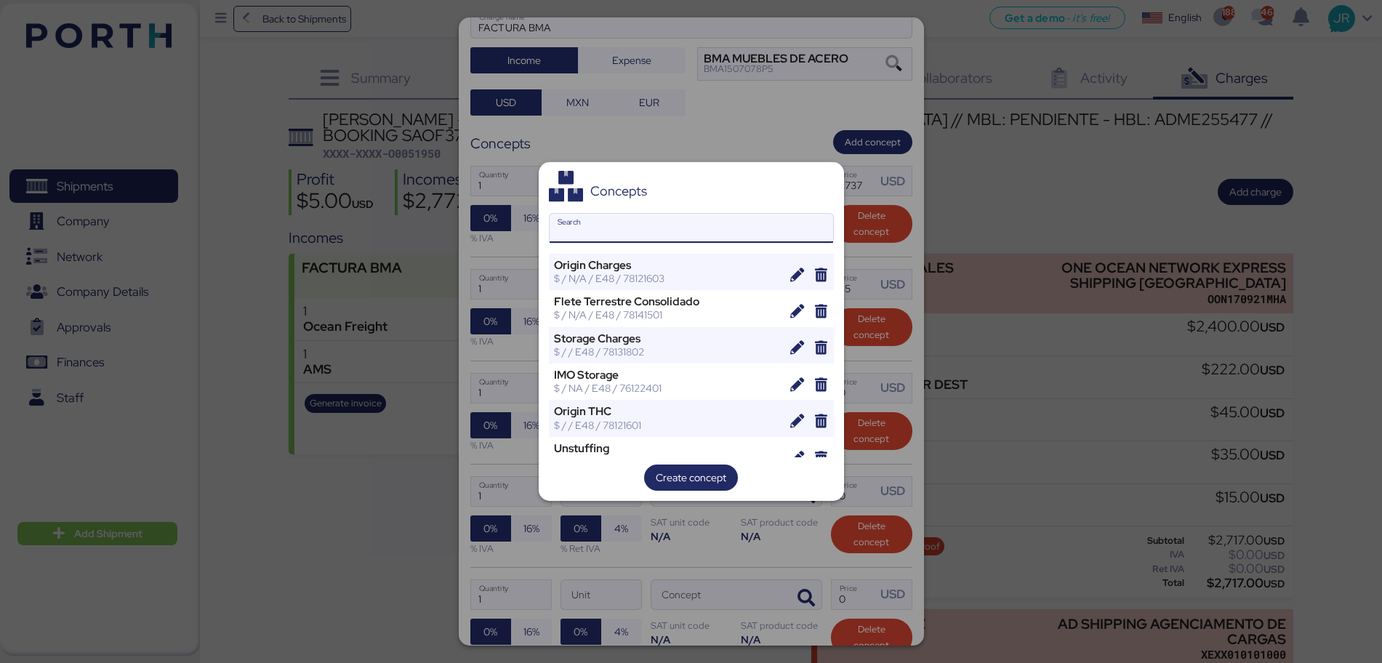
click at [621, 209] on div "Concepts Search Origin Charges $ / N/A / E48 / 78121603 Flete Terrestre Consoli…" at bounding box center [691, 332] width 305 height 340
click at [614, 220] on input "Search" at bounding box center [692, 228] width 284 height 29
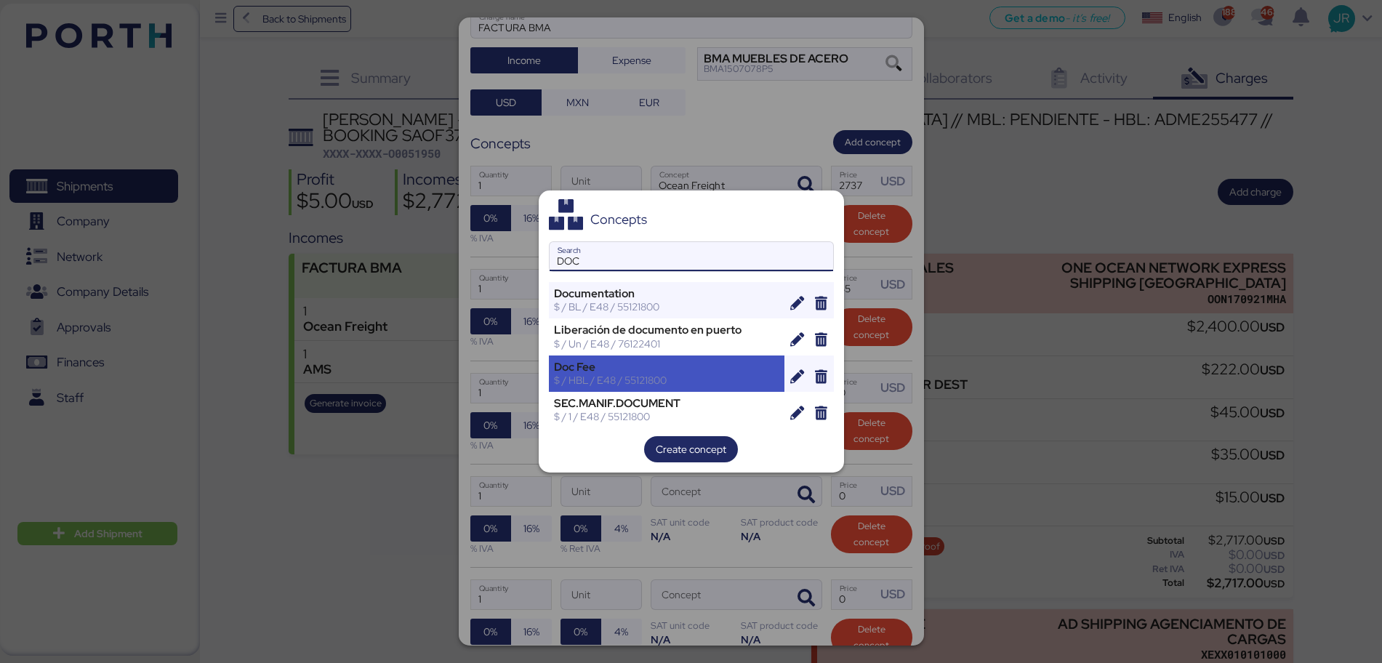
type input "DOC"
click at [619, 374] on div "$ / HBL / E48 / 55121800" at bounding box center [667, 380] width 226 height 13
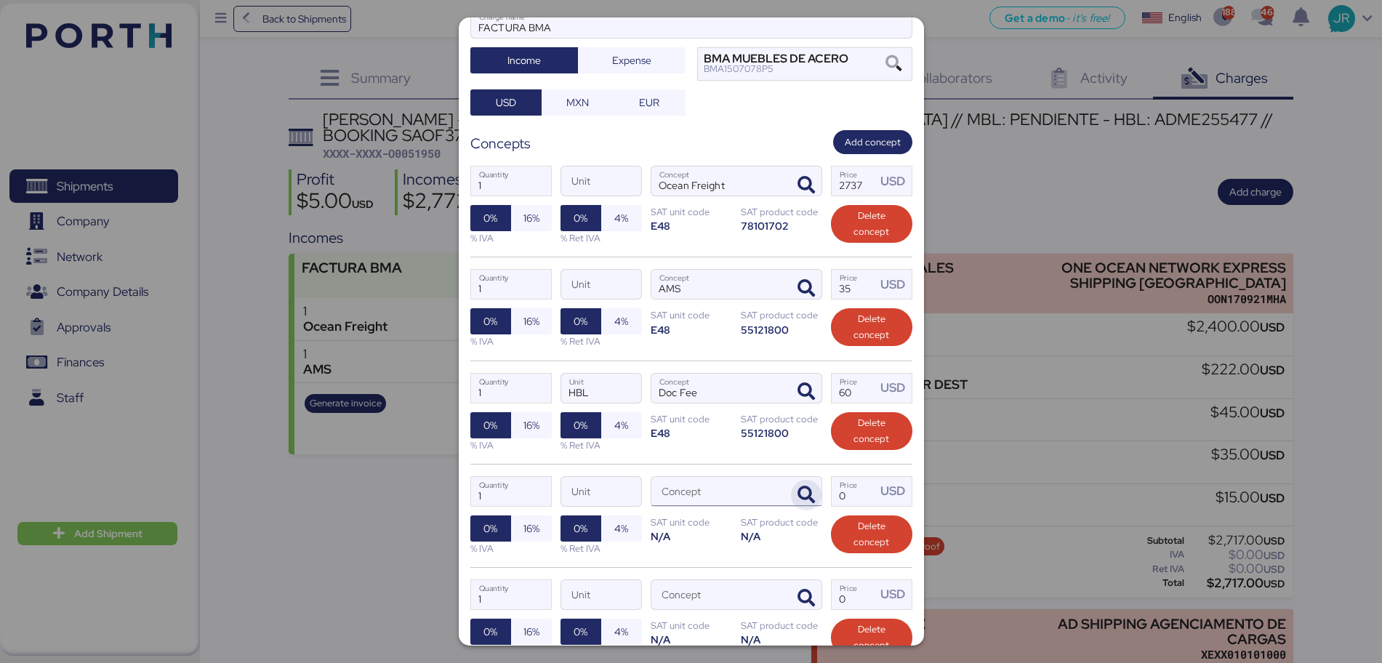
click at [802, 486] on icon "button" at bounding box center [806, 494] width 17 height 17
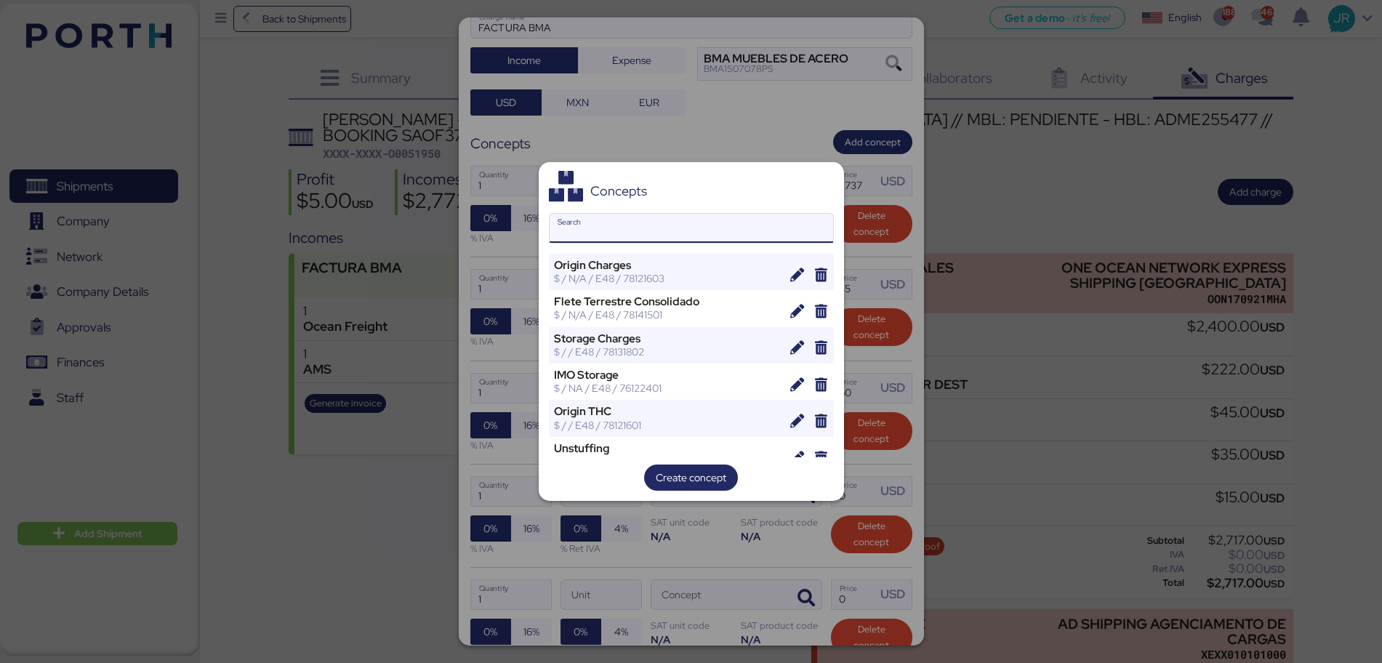
click at [597, 227] on input "Search" at bounding box center [692, 228] width 284 height 29
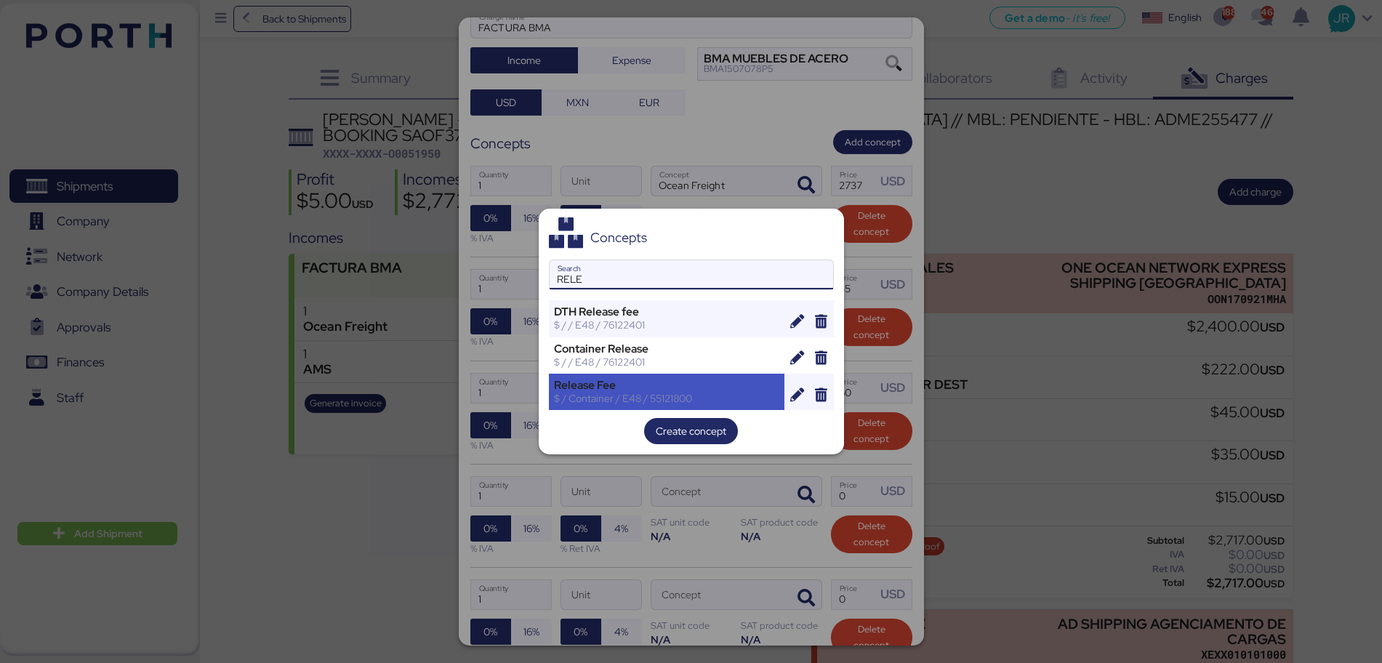
type input "RELE"
click at [604, 387] on div "Release Fee" at bounding box center [667, 385] width 226 height 13
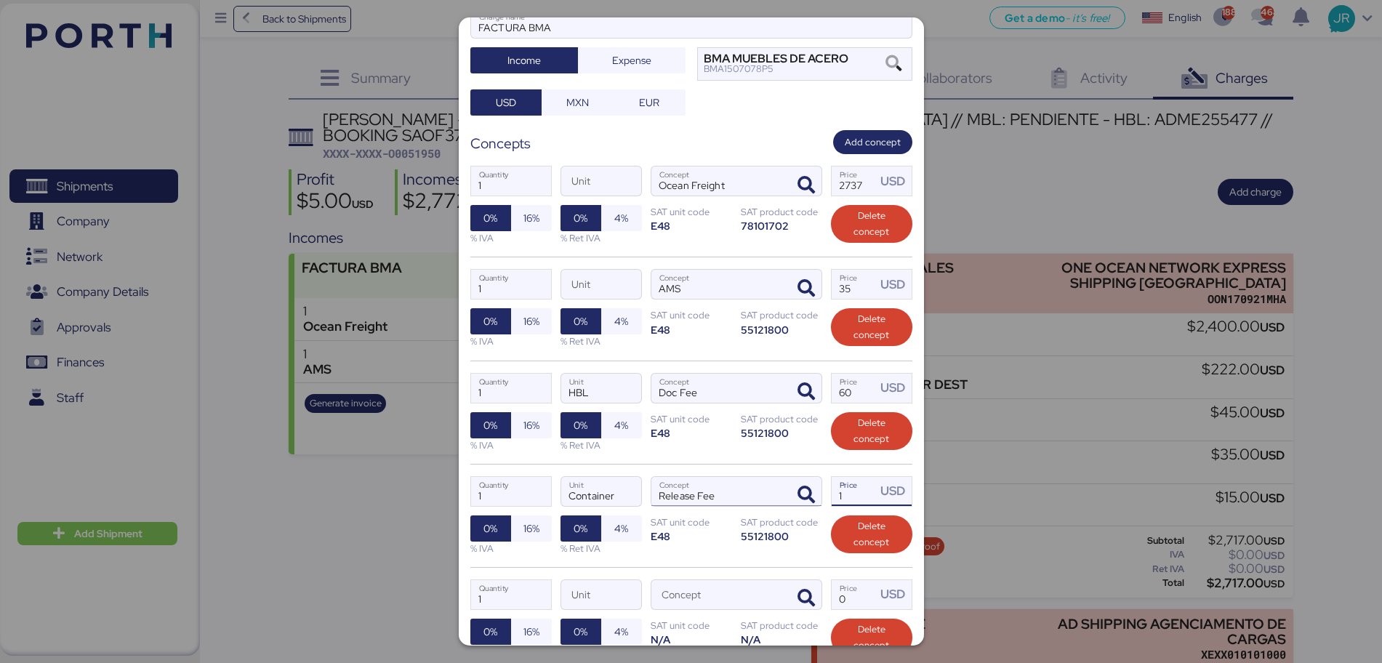
drag, startPoint x: 846, startPoint y: 474, endPoint x: 742, endPoint y: 475, distance: 103.3
click at [745, 475] on div "1 Quantity Container Unit Release Fee Concept 1 Price USD 0% 16% % IVA 0% 4% % …" at bounding box center [691, 515] width 442 height 103
type input "75"
click at [798, 505] on icon "button" at bounding box center [806, 598] width 17 height 17
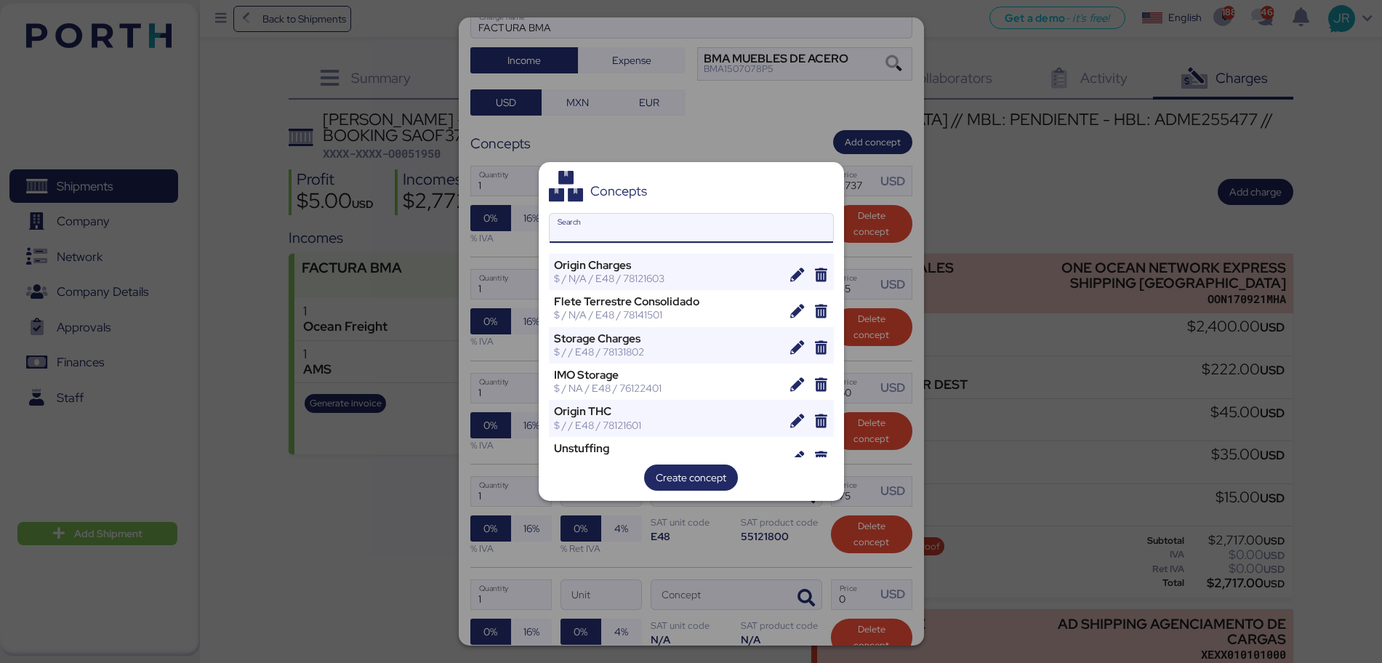
click at [573, 231] on input "Search" at bounding box center [692, 228] width 284 height 29
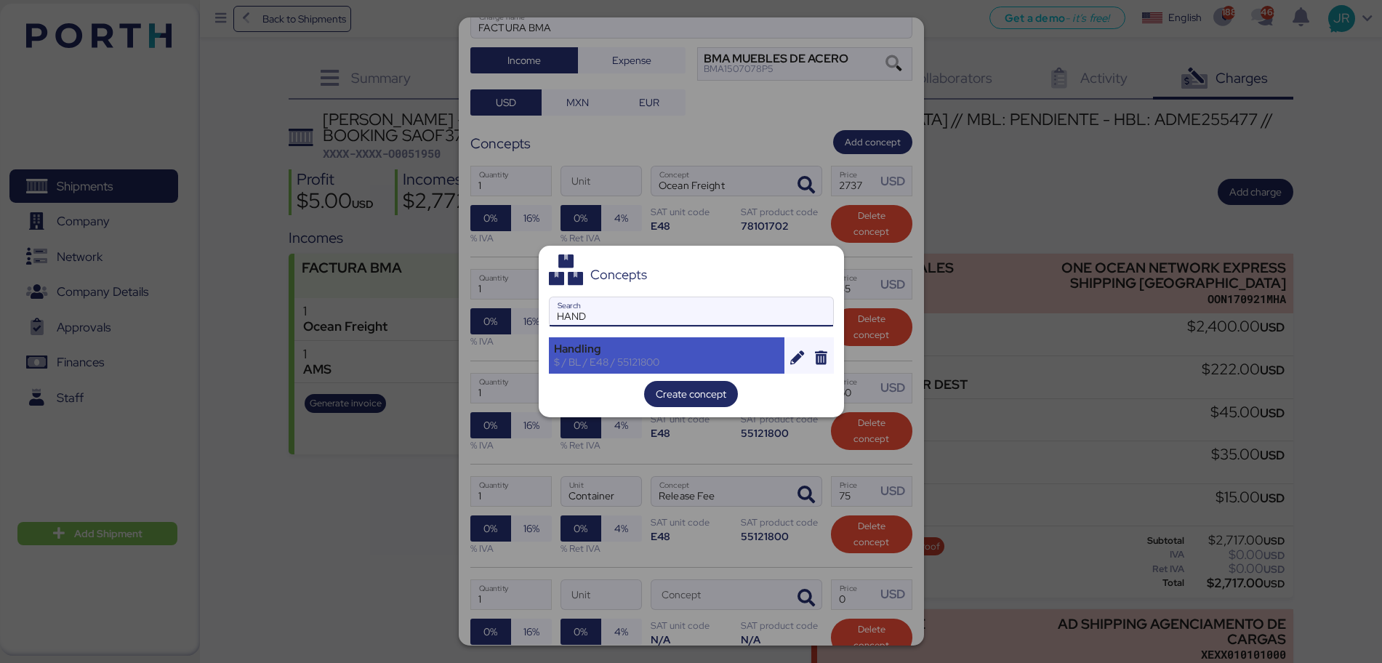
type input "HAND"
click at [590, 342] on div "Handling" at bounding box center [667, 348] width 226 height 13
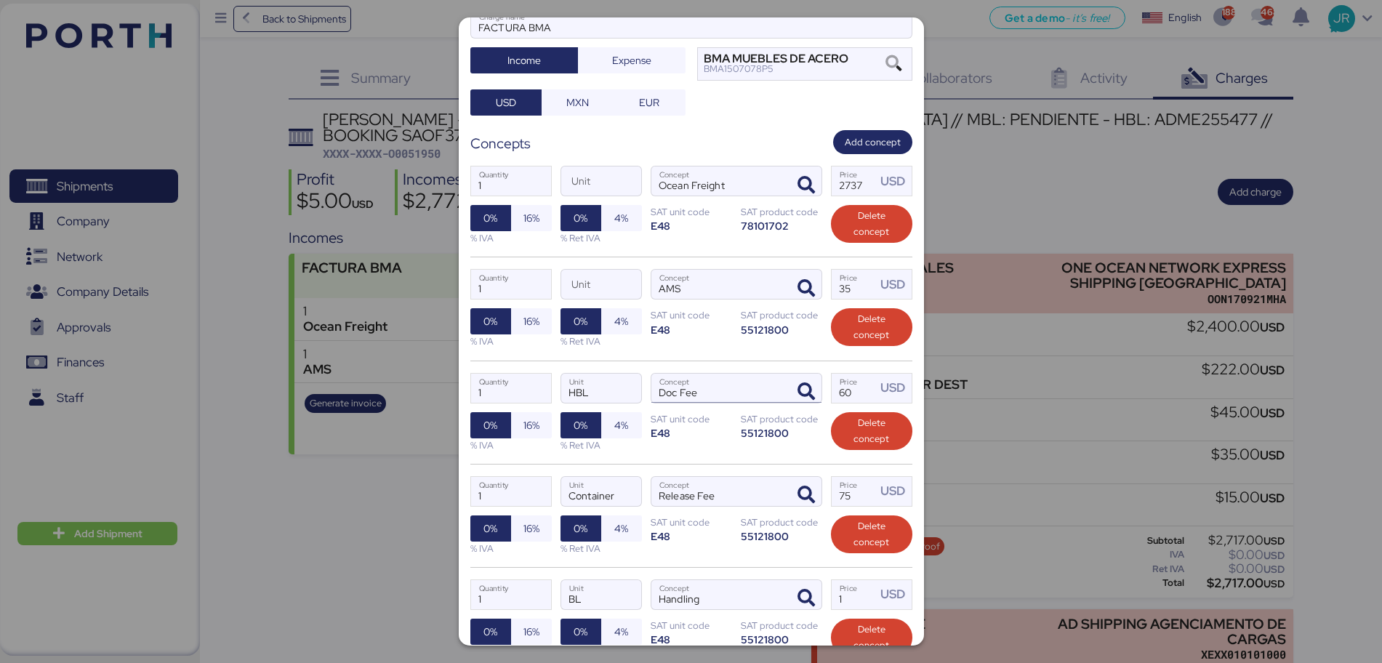
drag, startPoint x: 849, startPoint y: 363, endPoint x: 777, endPoint y: 363, distance: 72.0
click at [777, 363] on div "1 Quantity HBL Unit Doc Fee Concept 60 Price USD 0% 16% % IVA 0% 4% % Ret IVA S…" at bounding box center [691, 412] width 442 height 103
type input "45"
drag, startPoint x: 839, startPoint y: 583, endPoint x: 809, endPoint y: 577, distance: 31.1
click at [809, 505] on div "1 Quantity BL Unit Handling Concept 1 Price USD 0% 16% % IVA 0% 4% % Ret IVA SA…" at bounding box center [691, 618] width 442 height 103
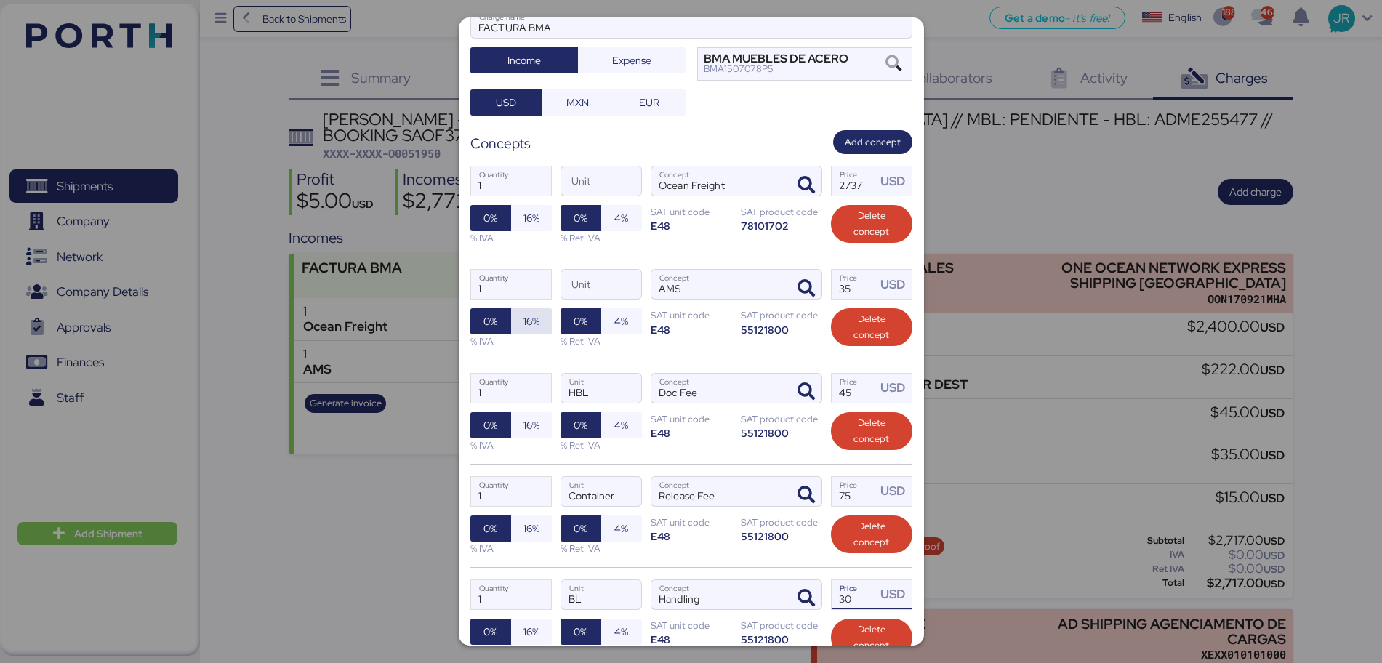
type input "30"
click at [535, 313] on span "16%" at bounding box center [532, 321] width 16 height 17
drag, startPoint x: 530, startPoint y: 405, endPoint x: 525, endPoint y: 454, distance: 49.0
click at [530, 417] on span "16%" at bounding box center [532, 425] width 16 height 17
drag, startPoint x: 526, startPoint y: 505, endPoint x: 536, endPoint y: 577, distance: 71.9
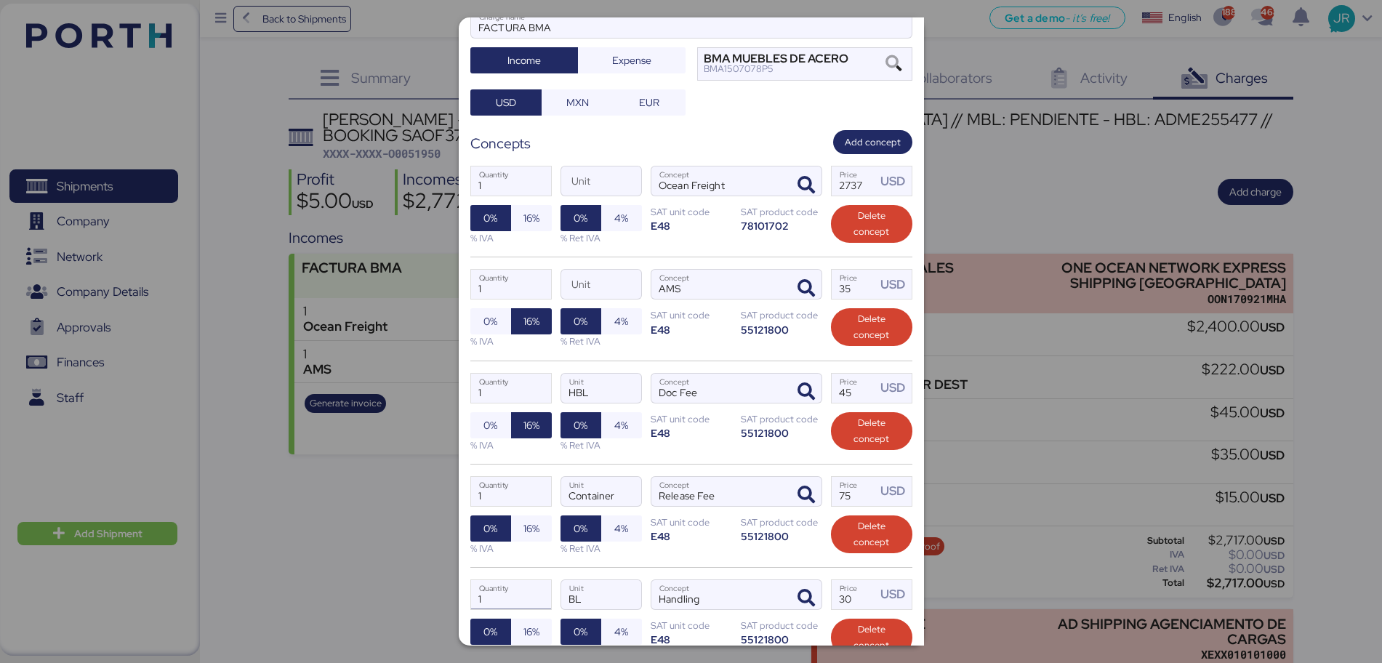
click at [526, 505] on span "16%" at bounding box center [532, 528] width 16 height 17
click at [539, 505] on span "16%" at bounding box center [531, 632] width 41 height 26
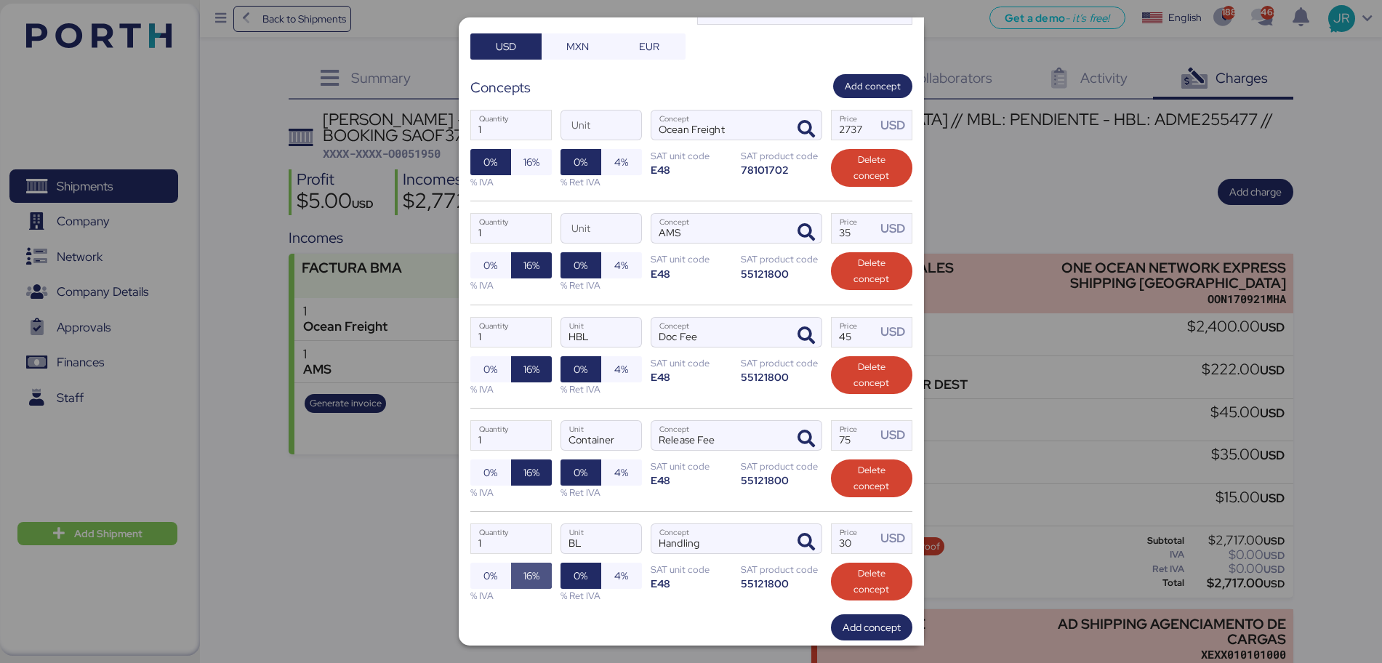
scroll to position [296, 0]
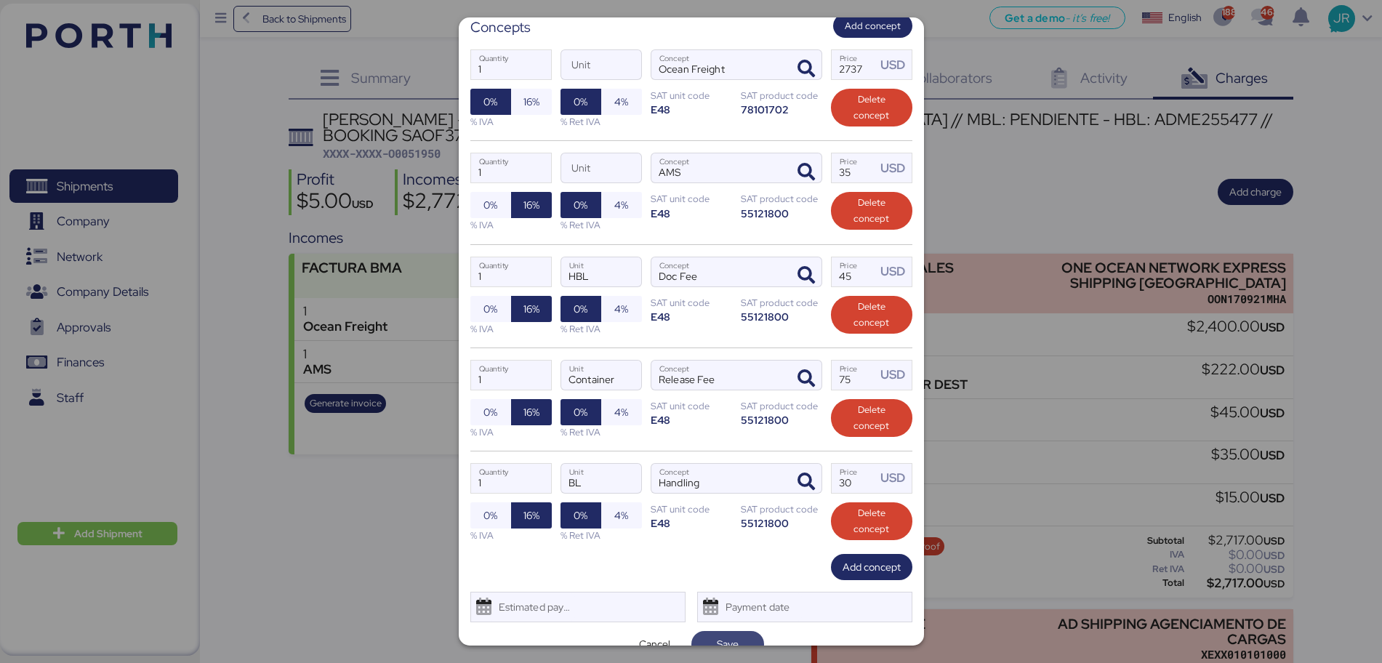
click at [703, 505] on span "Save" at bounding box center [727, 644] width 49 height 20
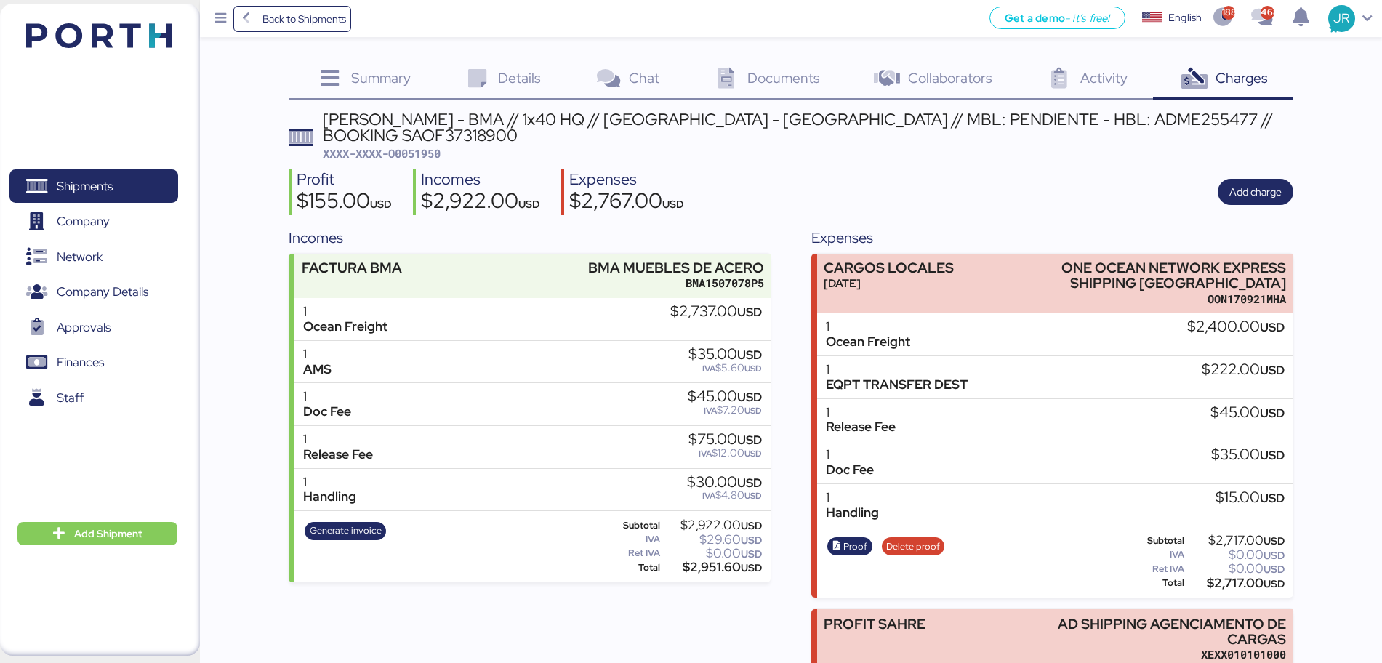
click at [414, 146] on span "XXXX-XXXX-O0051950" at bounding box center [382, 153] width 118 height 15
copy span "O0051950"
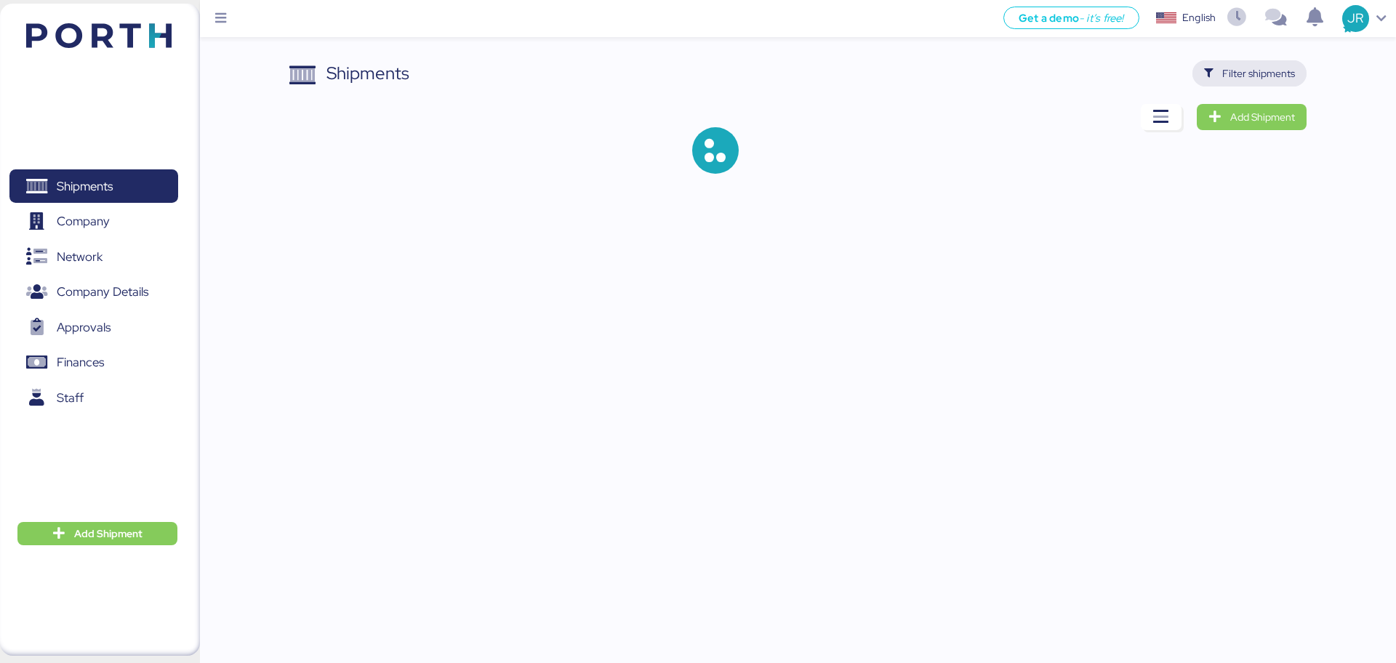
click at [1230, 74] on span "Filter shipments" at bounding box center [1258, 73] width 73 height 17
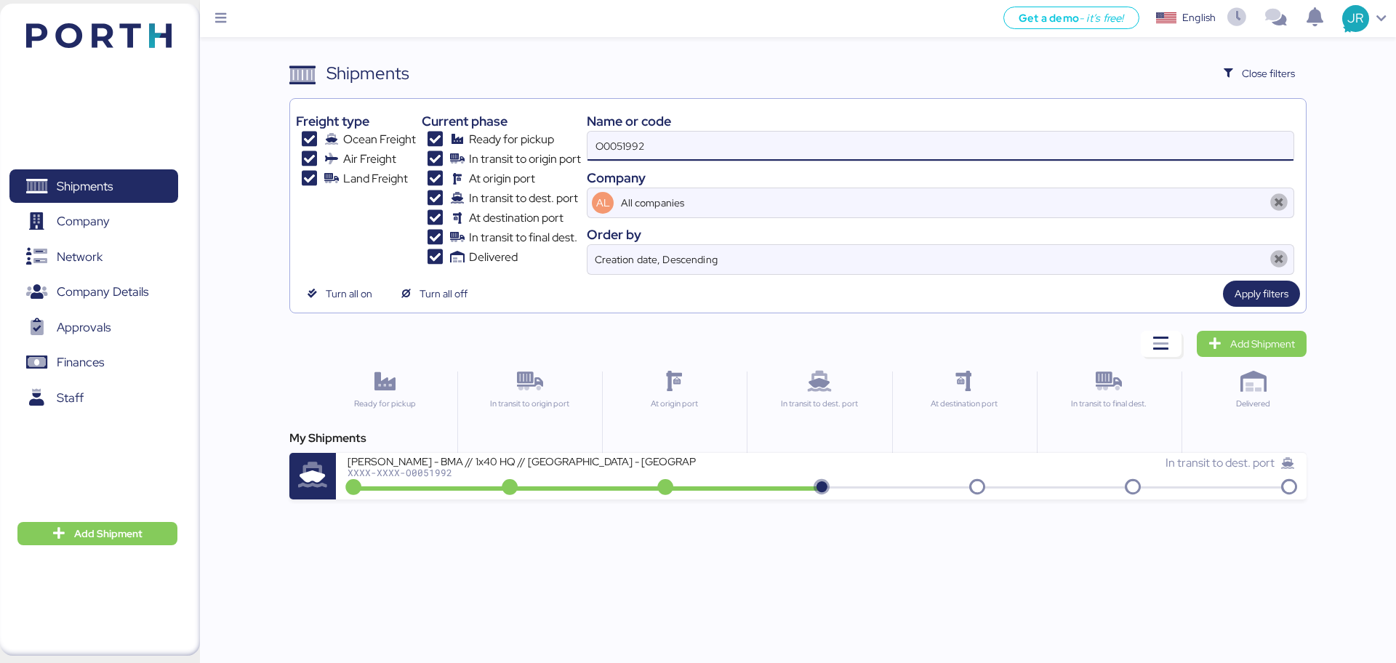
drag, startPoint x: 685, startPoint y: 142, endPoint x: 489, endPoint y: 140, distance: 196.3
click at [492, 140] on div "Freight type Ocean Freight Air Freight Land Freight Current phase Ready for pic…" at bounding box center [797, 190] width 1003 height 170
paste input "51"
type input "O0051951"
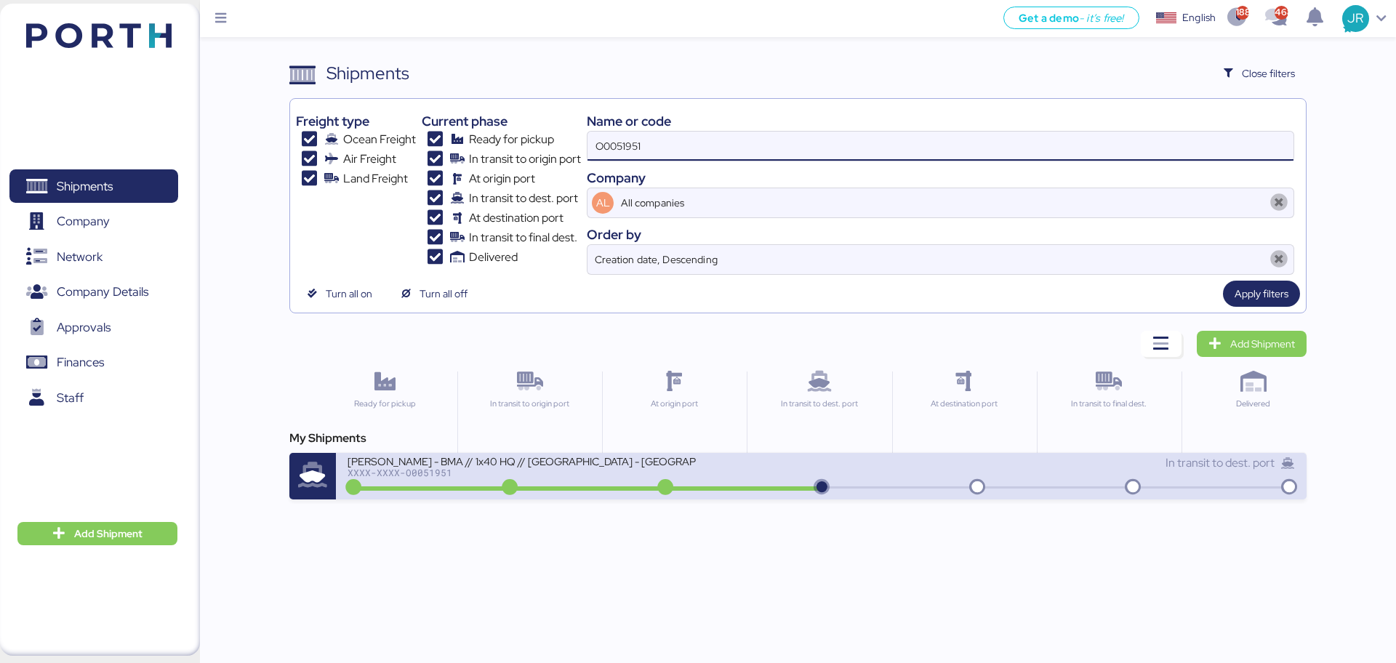
click at [410, 468] on div "XXXX-XXXX-O0051951" at bounding box center [522, 473] width 349 height 10
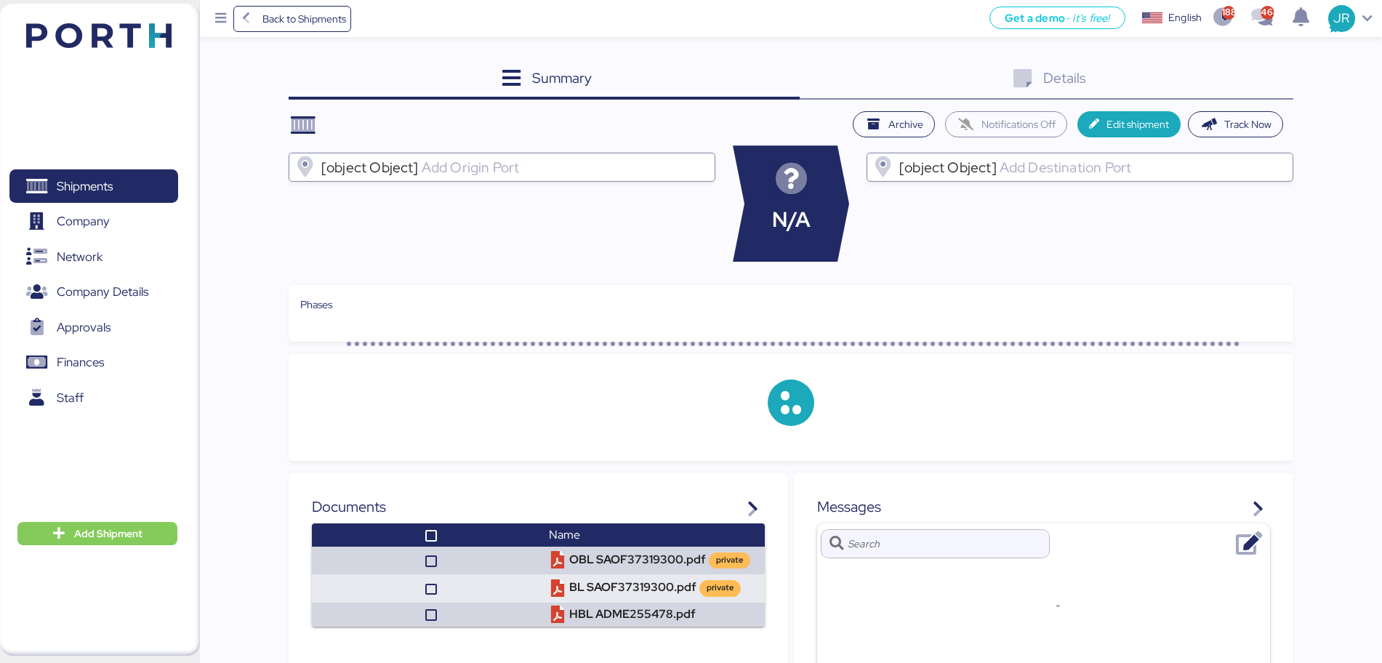
click at [1223, 74] on div "Details 0" at bounding box center [1047, 79] width 494 height 39
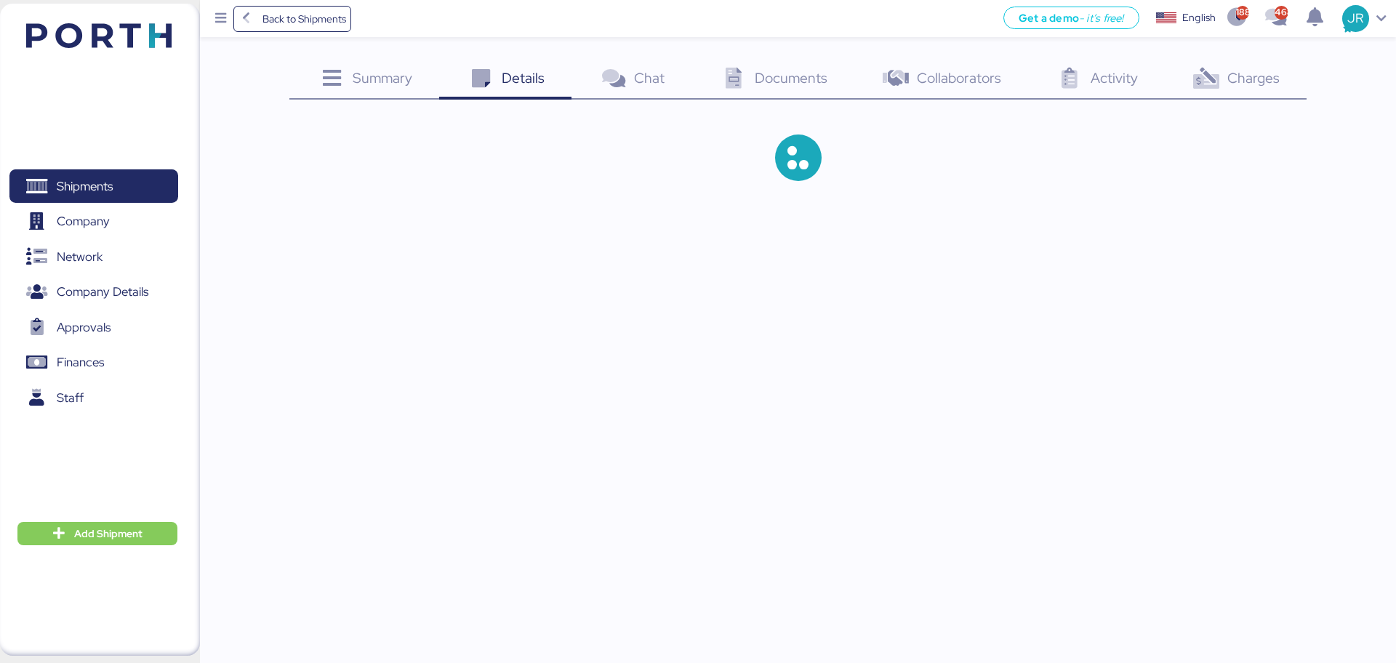
click at [1223, 74] on div "Charges 0" at bounding box center [1235, 79] width 142 height 39
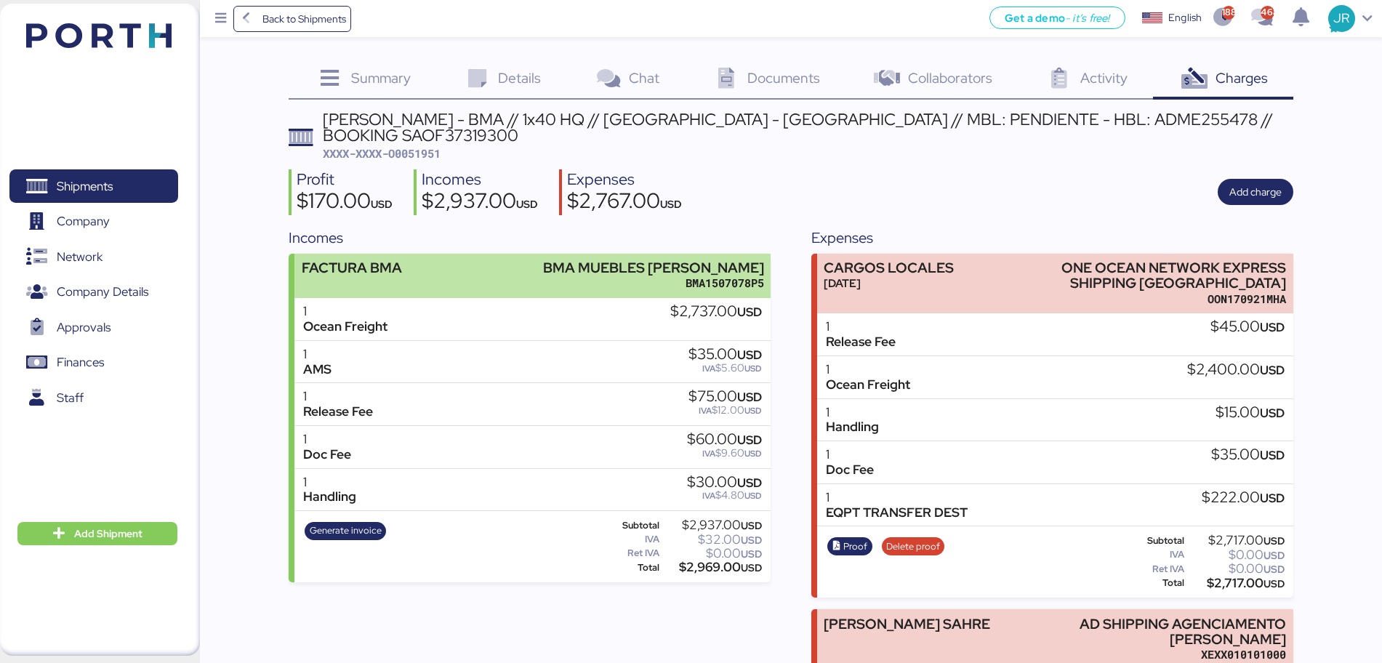
click at [601, 276] on div "BMA1507078P5" at bounding box center [653, 283] width 221 height 15
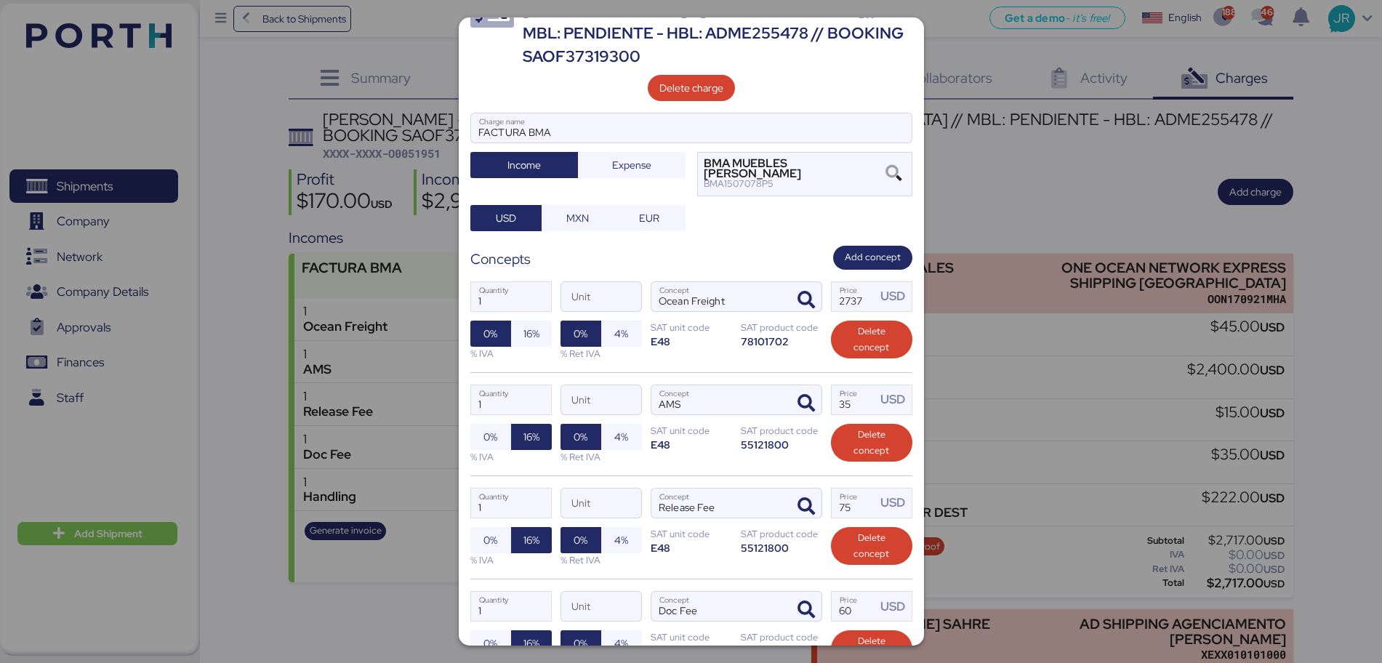
scroll to position [182, 0]
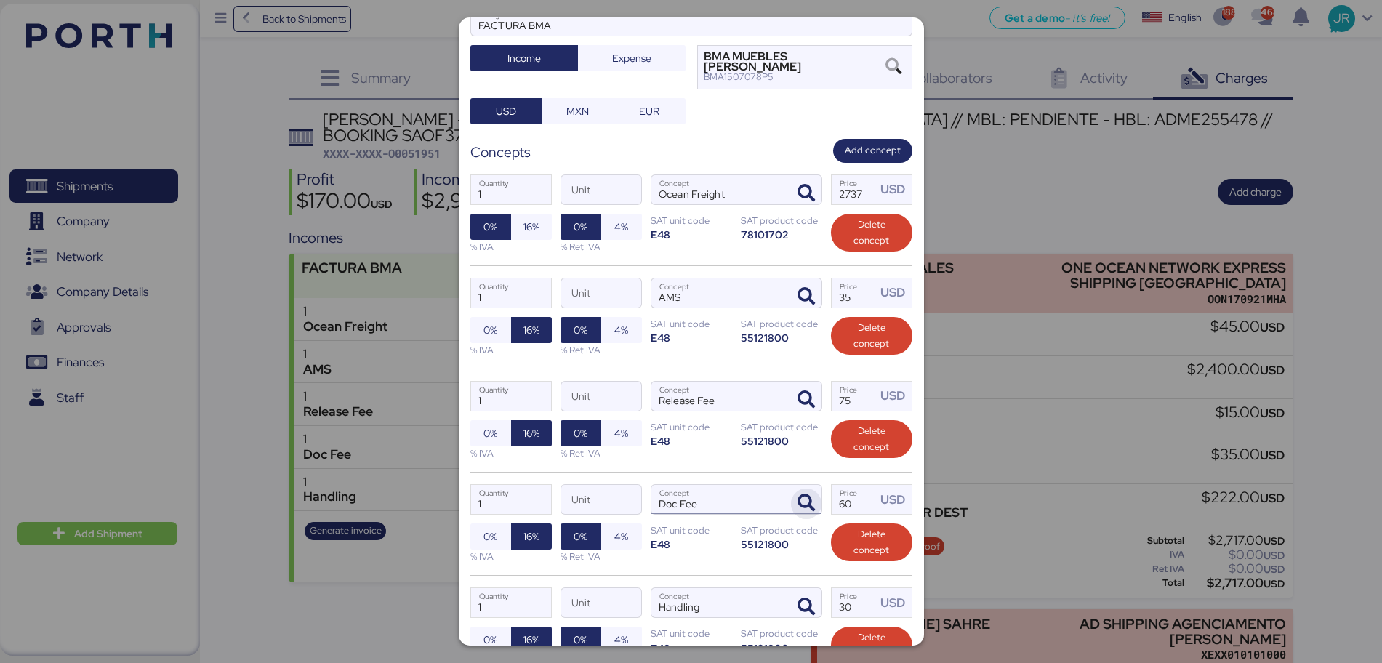
click at [806, 472] on div "1 Quantity Unit Doc Fee Concept 60 Price USD 0% 16% % IVA 0% 4% % Ret IVA SAT u…" at bounding box center [691, 523] width 442 height 103
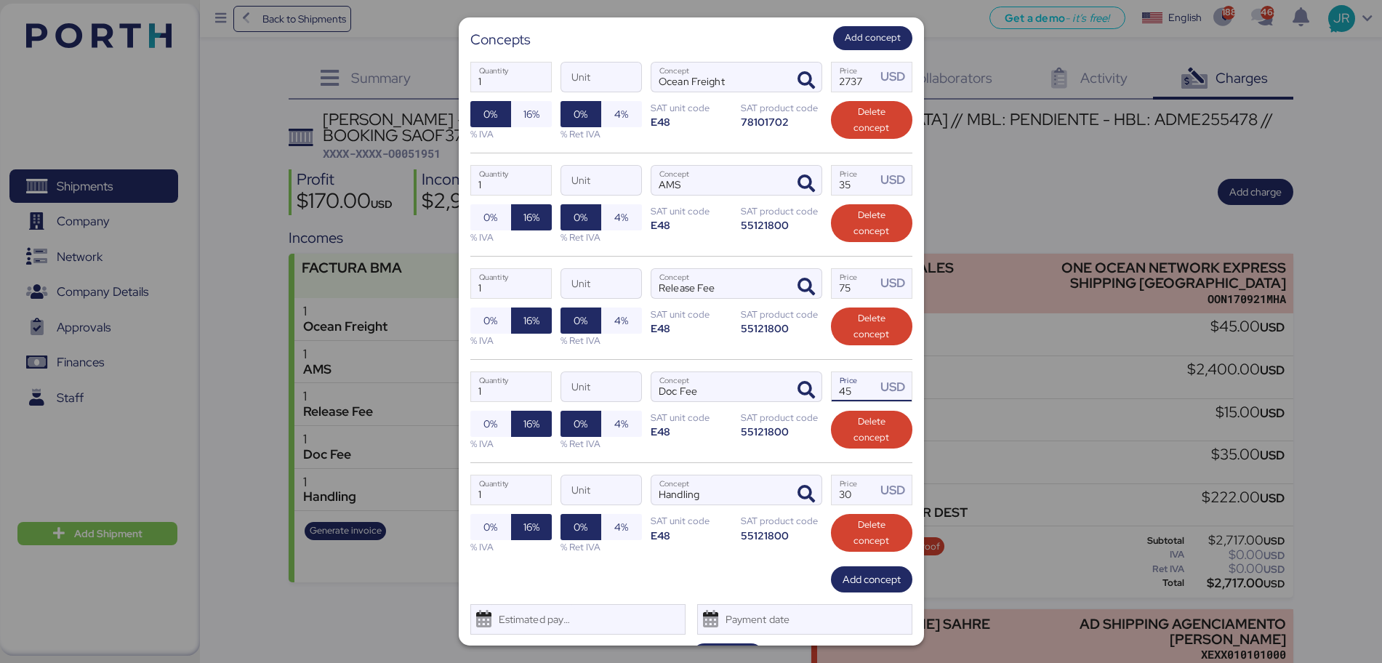
scroll to position [296, 0]
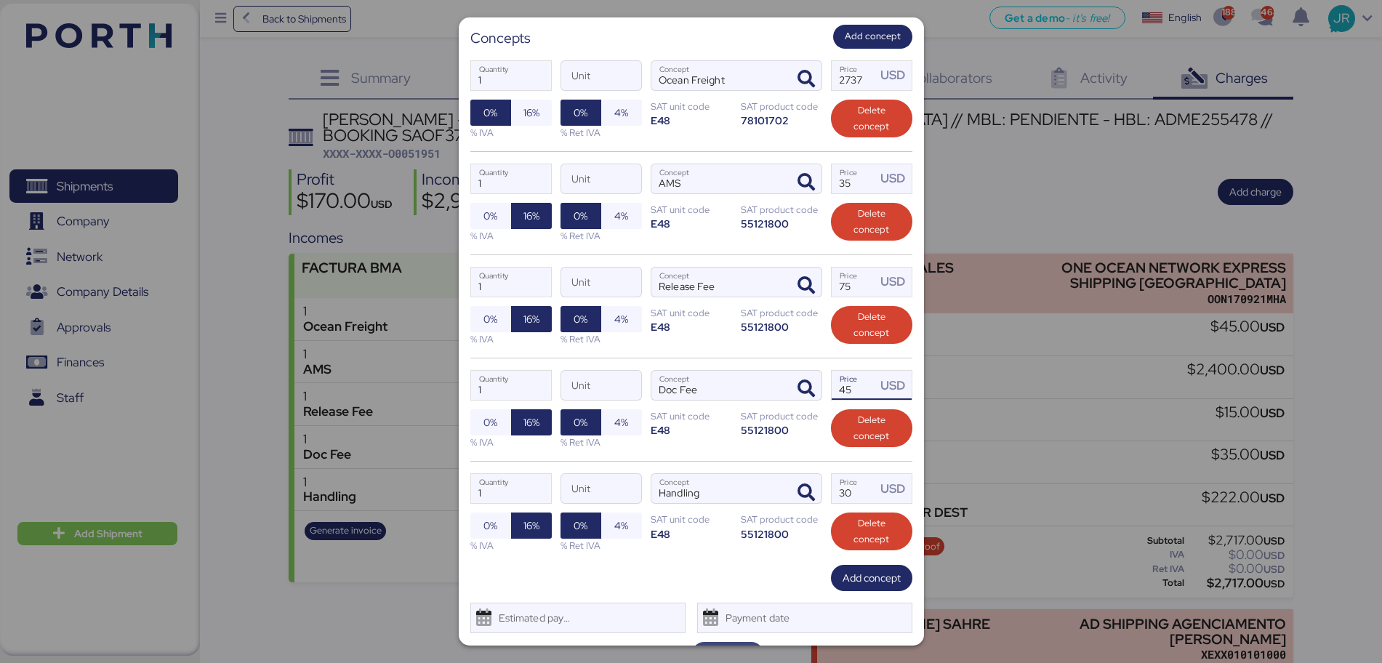
type input "45"
click at [718, 646] on span "Save" at bounding box center [728, 654] width 22 height 17
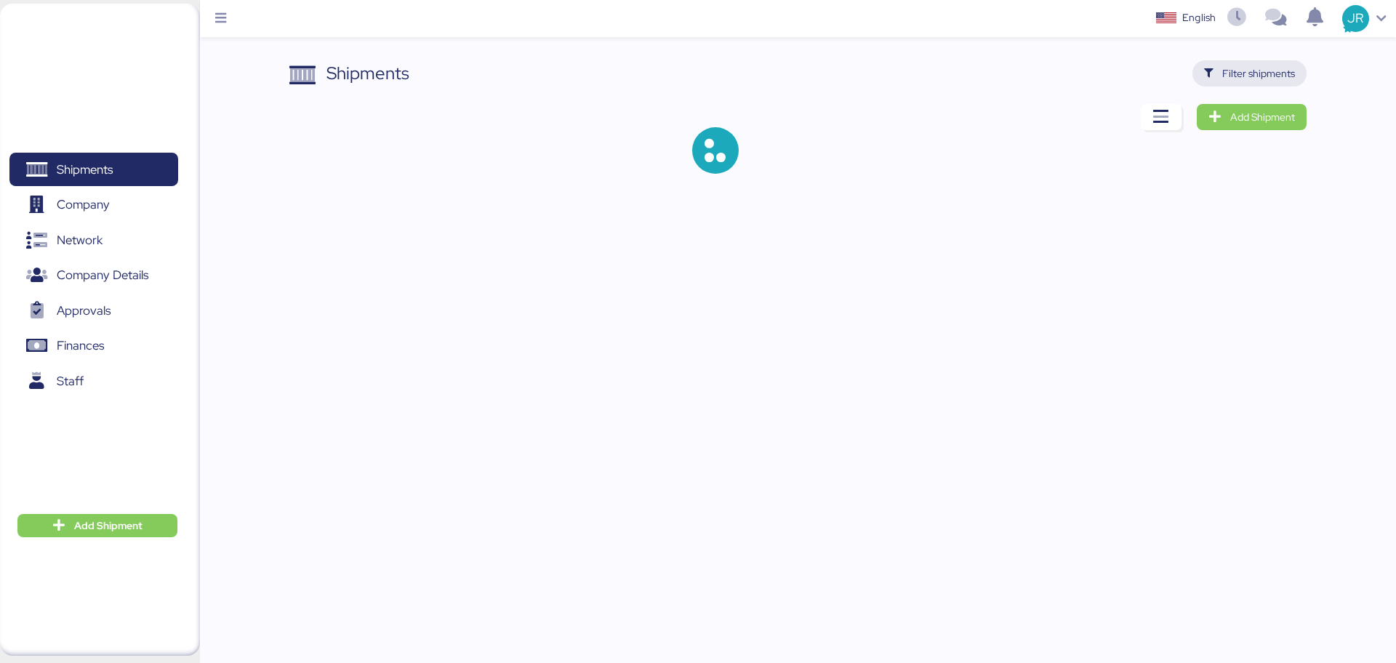
click at [1228, 68] on span "Filter shipments" at bounding box center [1258, 73] width 73 height 17
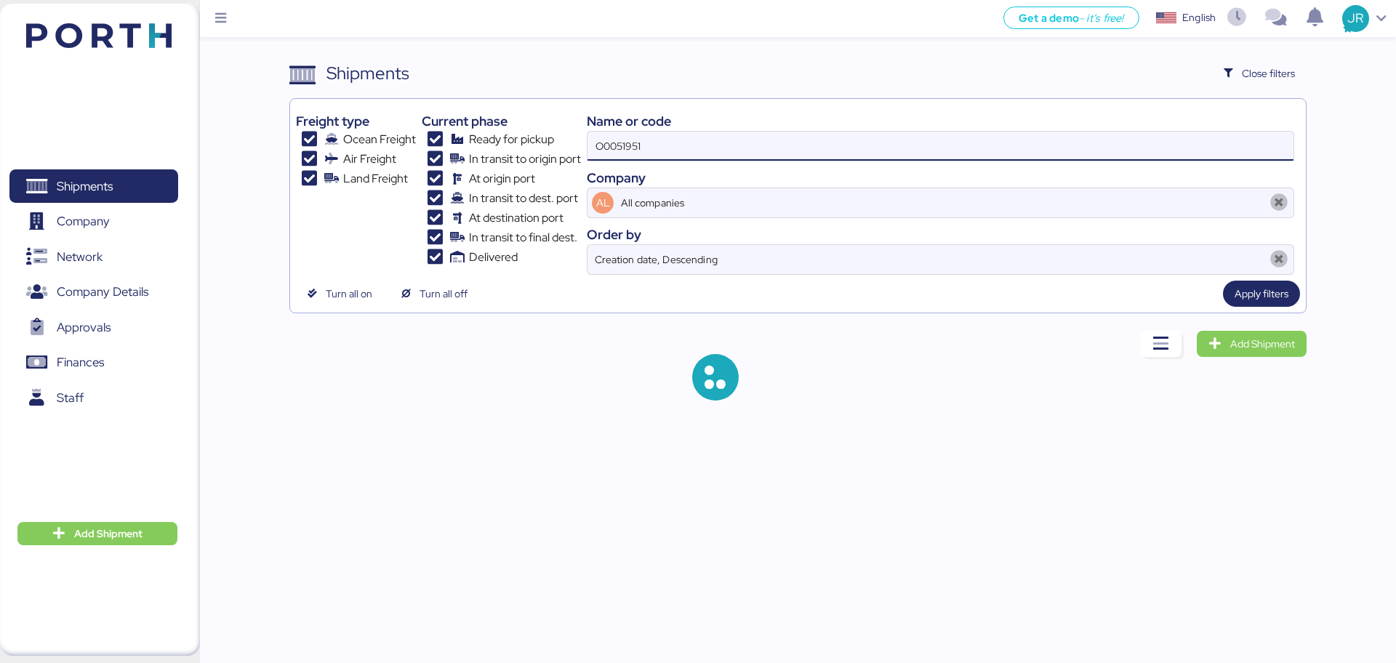
click at [672, 134] on input "O0051951" at bounding box center [941, 146] width 706 height 29
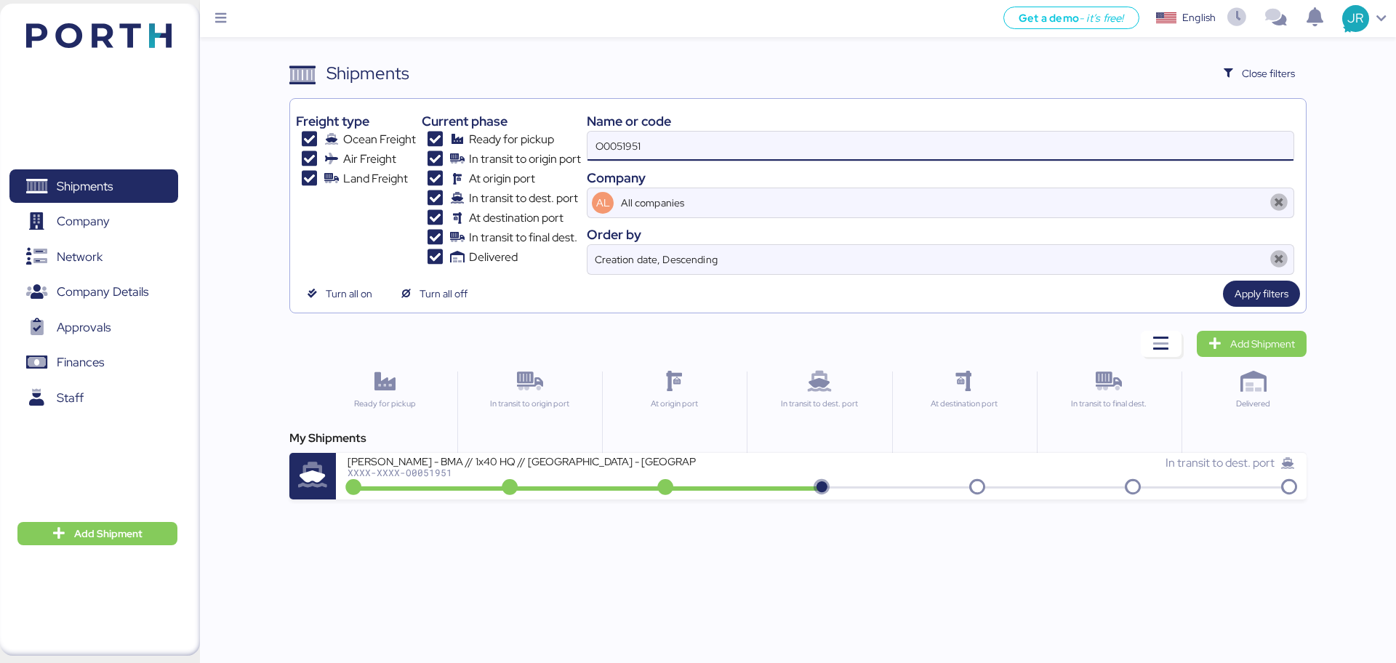
drag, startPoint x: 709, startPoint y: 136, endPoint x: 538, endPoint y: 153, distance: 171.8
click at [539, 153] on div "Freight type Ocean Freight Air Freight Land Freight Current phase Ready for pic…" at bounding box center [797, 190] width 1003 height 170
paste input "9"
type input "O0051959"
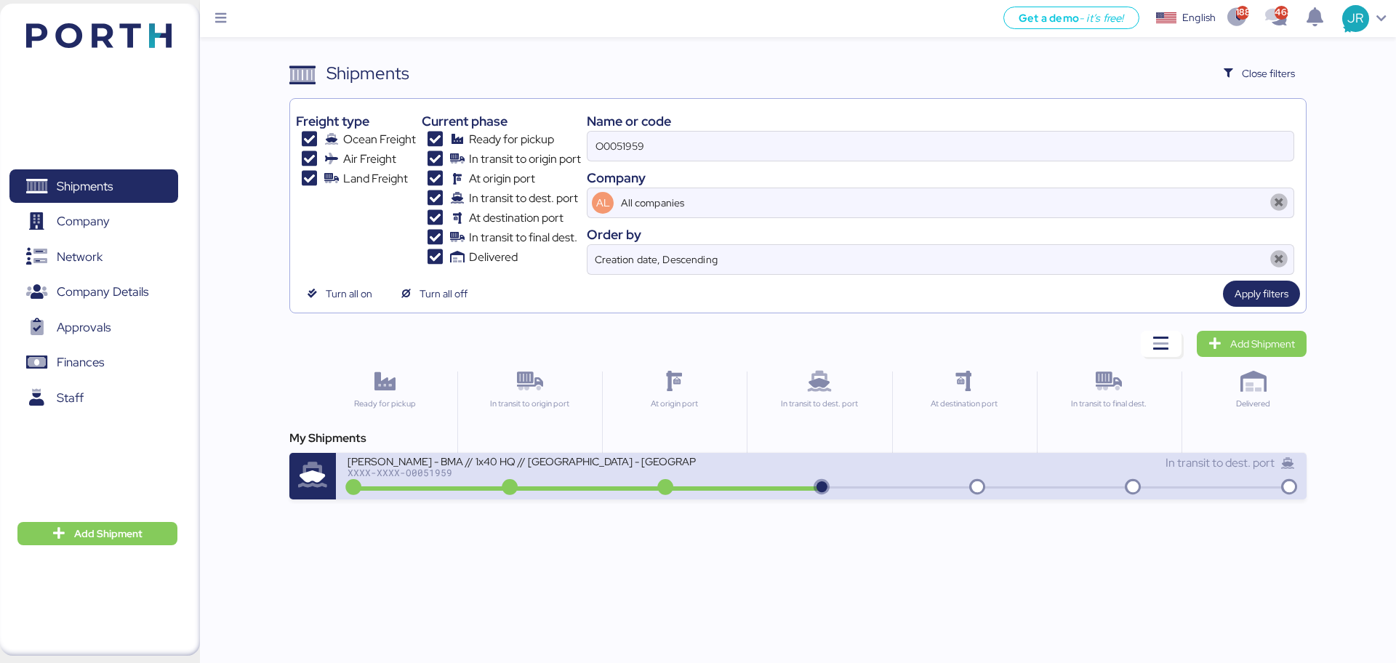
click at [418, 472] on div "XXXX-XXXX-O0051959" at bounding box center [522, 473] width 349 height 10
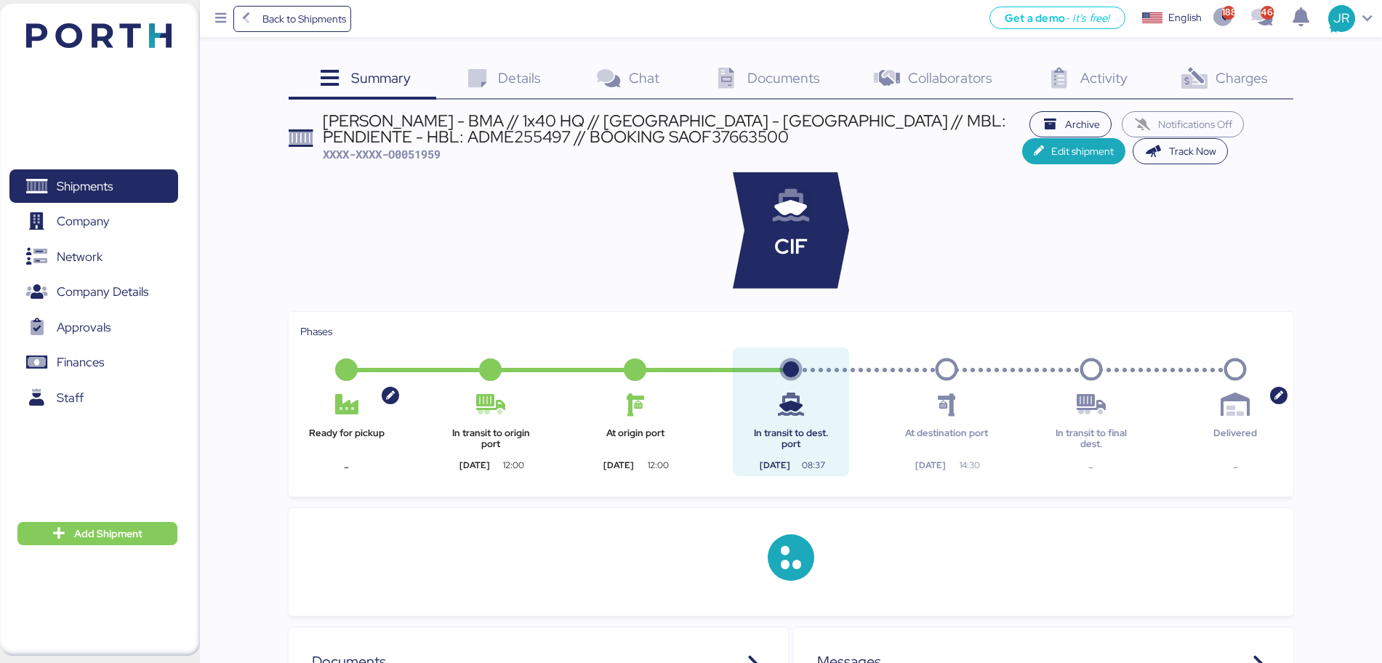
click at [1234, 82] on span "Charges" at bounding box center [1242, 77] width 52 height 19
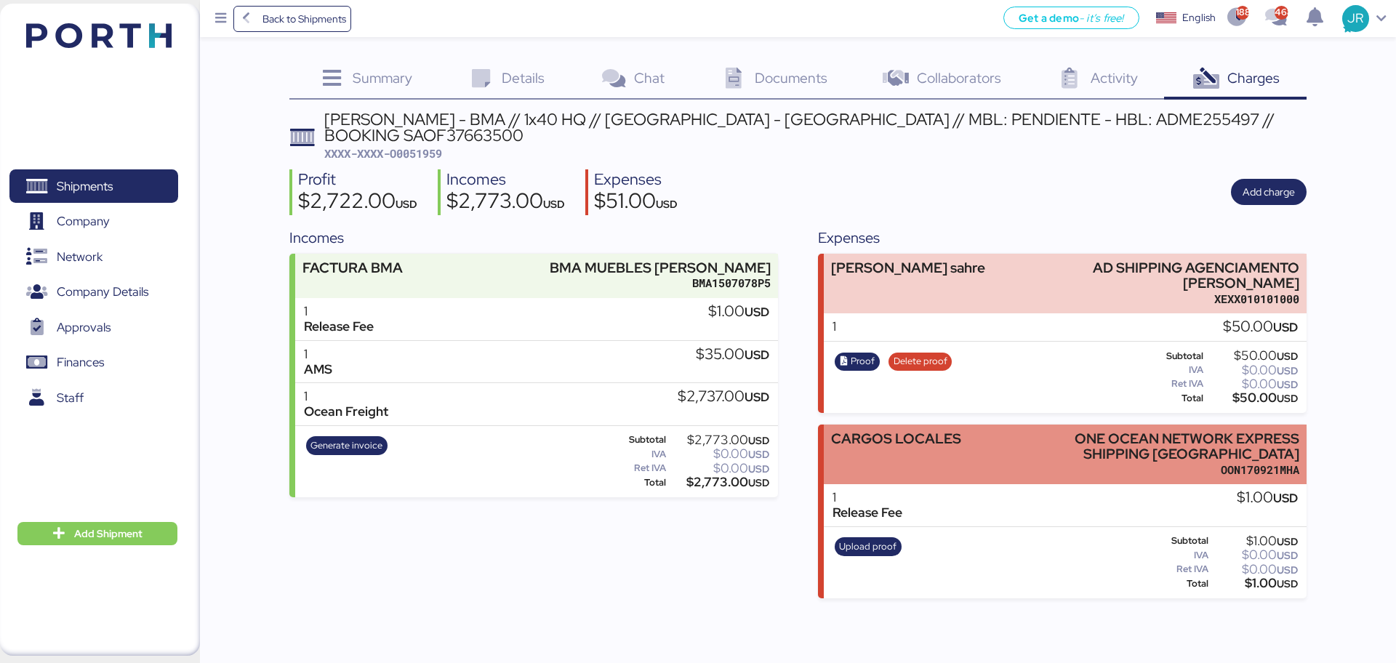
click at [1021, 431] on div "ONE OCEAN NETWORK EXPRESS SHIPPING [GEOGRAPHIC_DATA]" at bounding box center [1159, 446] width 281 height 31
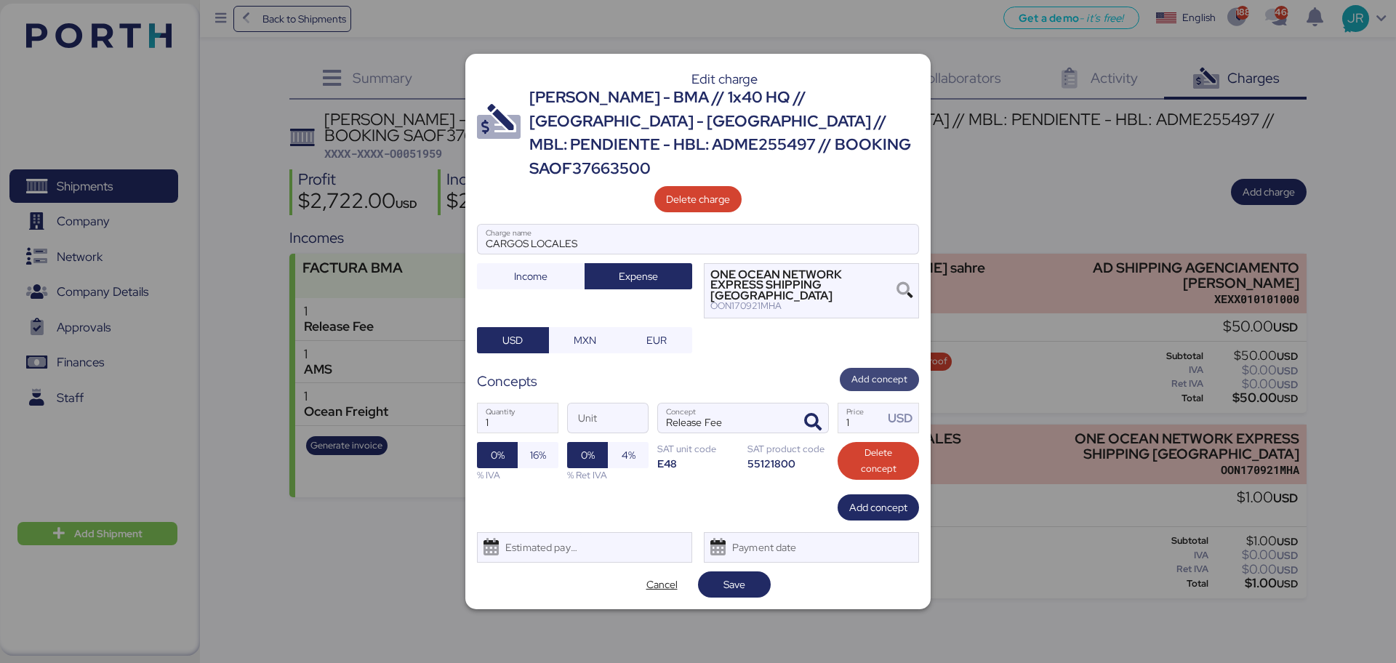
click at [889, 372] on span "Add concept" at bounding box center [879, 380] width 56 height 16
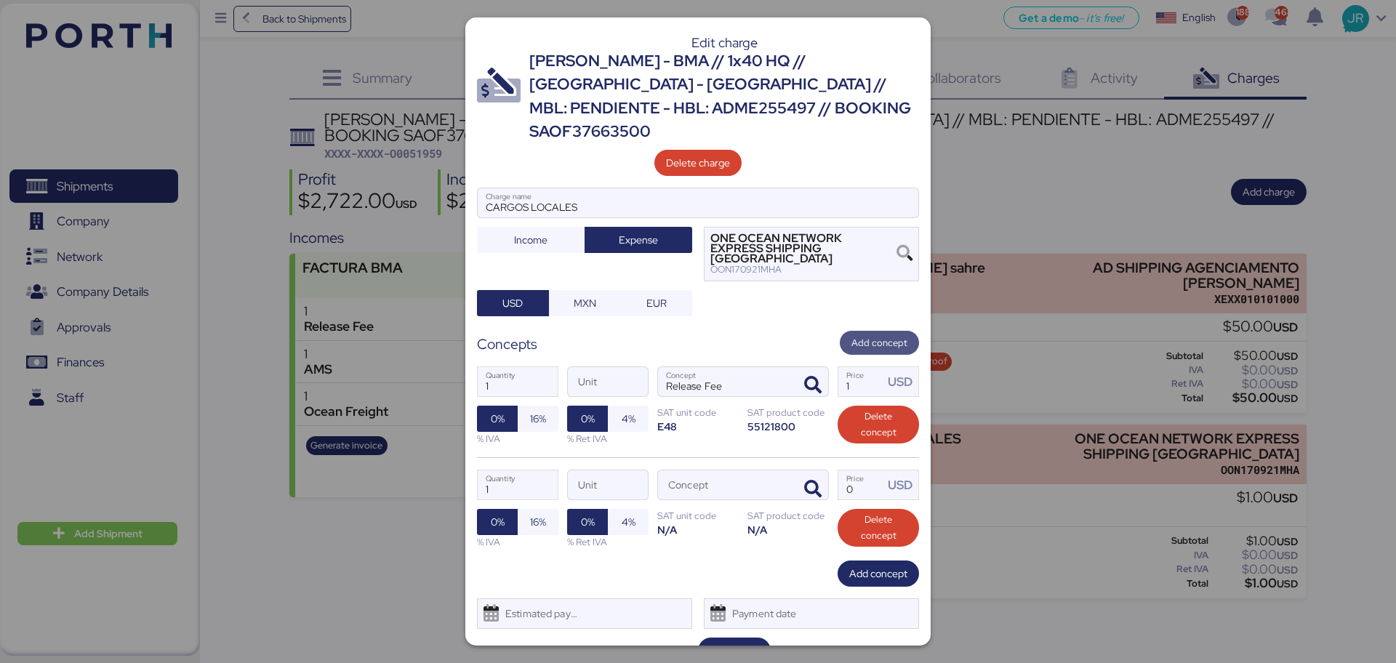
click at [880, 335] on span "Add concept" at bounding box center [879, 343] width 56 height 16
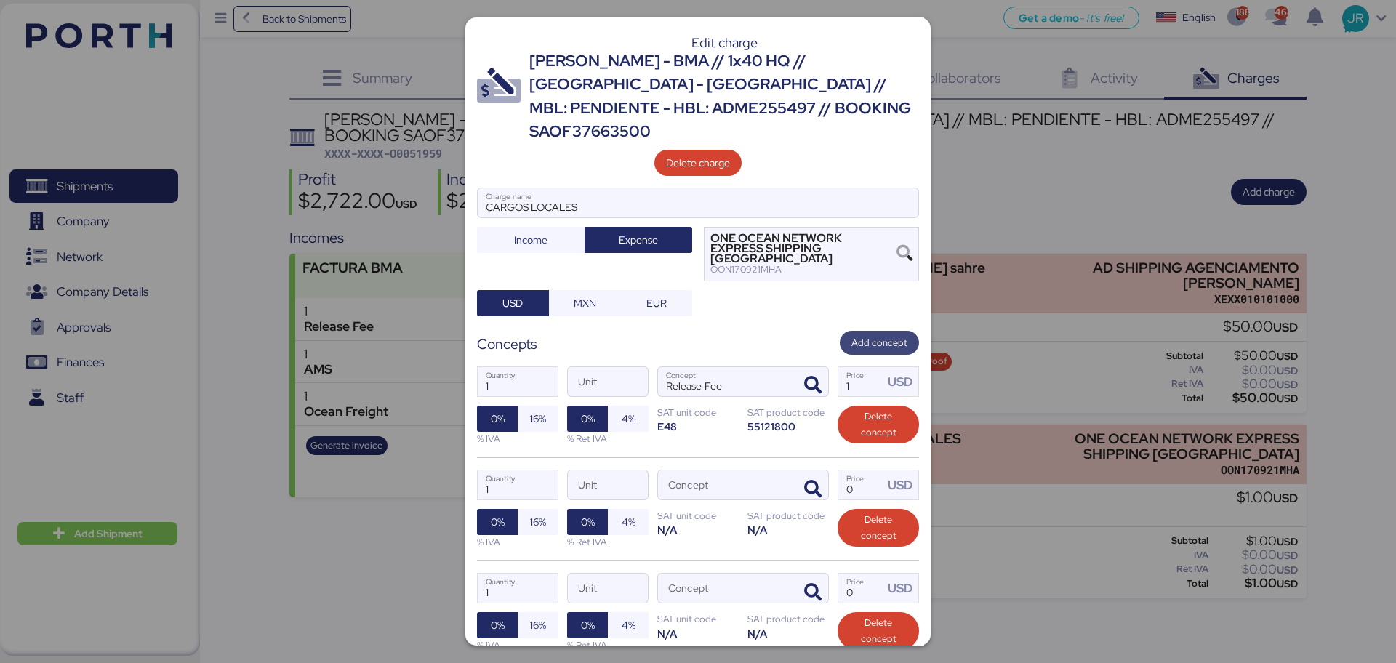
click at [880, 331] on span "Add concept" at bounding box center [879, 343] width 79 height 24
click at [804, 481] on icon "button" at bounding box center [812, 489] width 17 height 17
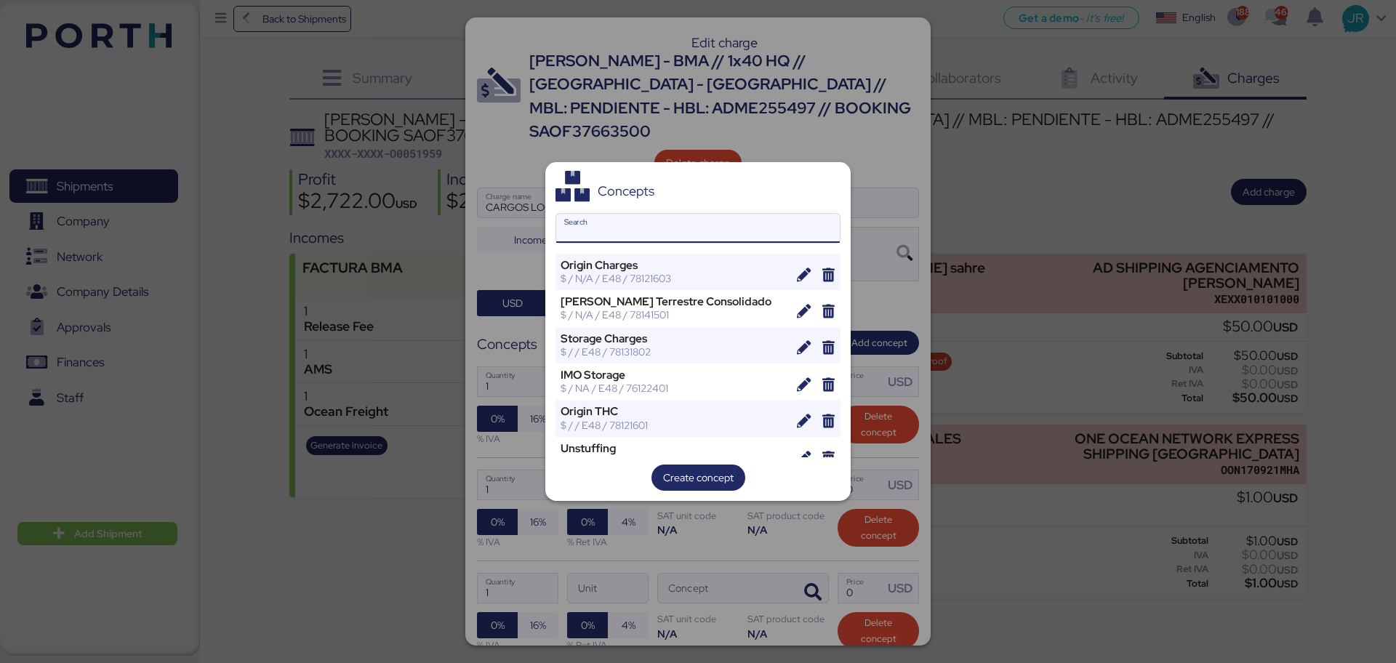
click at [603, 229] on input "Search" at bounding box center [698, 228] width 284 height 29
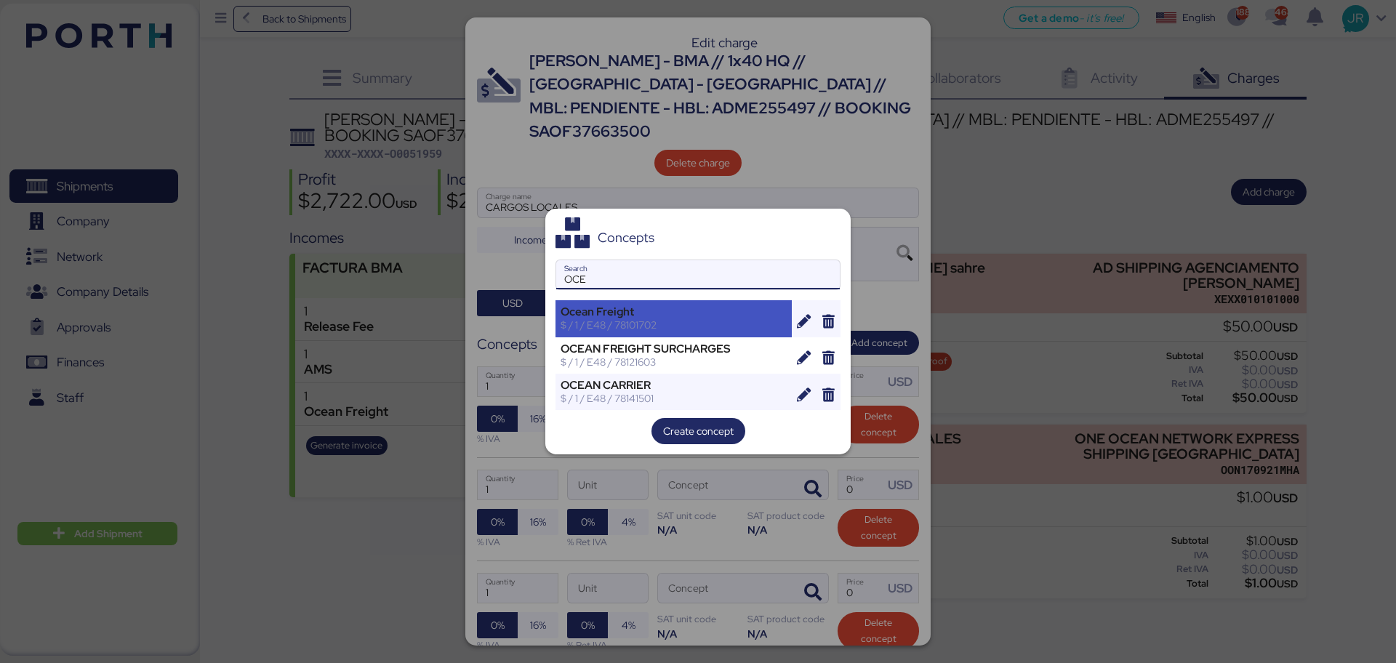
type input "OCE"
click at [610, 324] on div "$ / 1 / E48 / 78101702" at bounding box center [674, 324] width 226 height 13
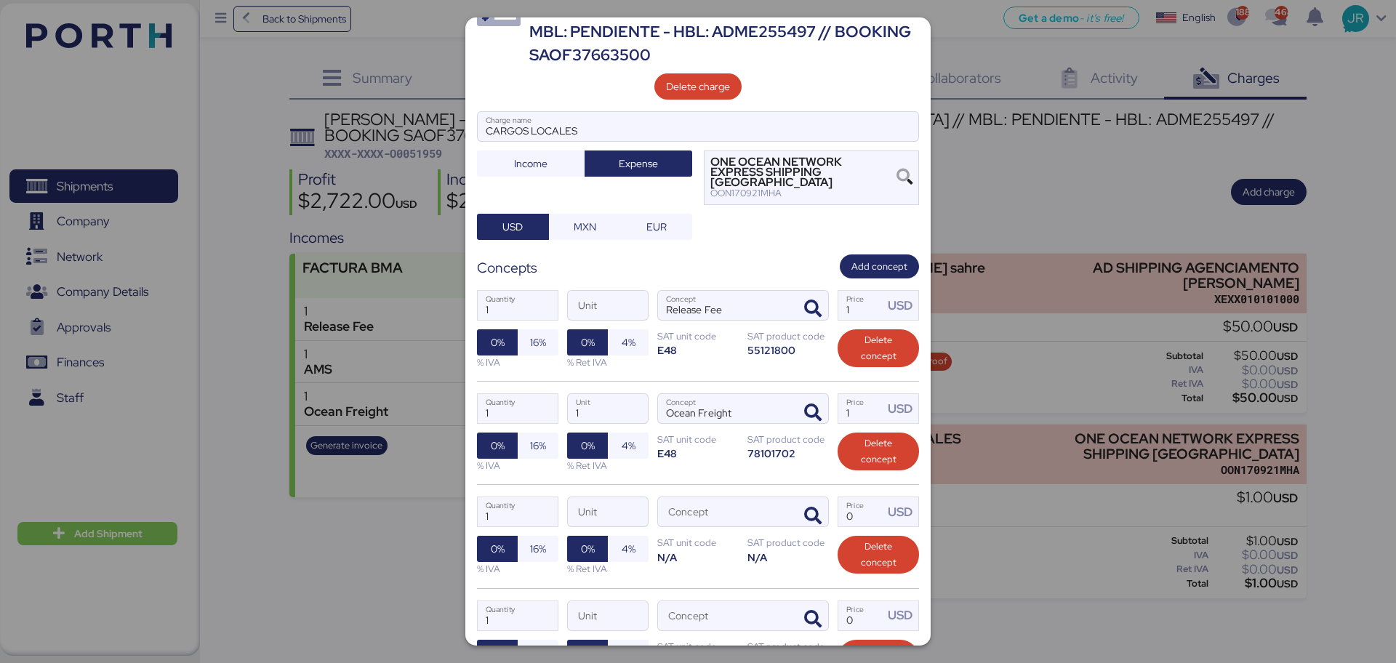
scroll to position [182, 0]
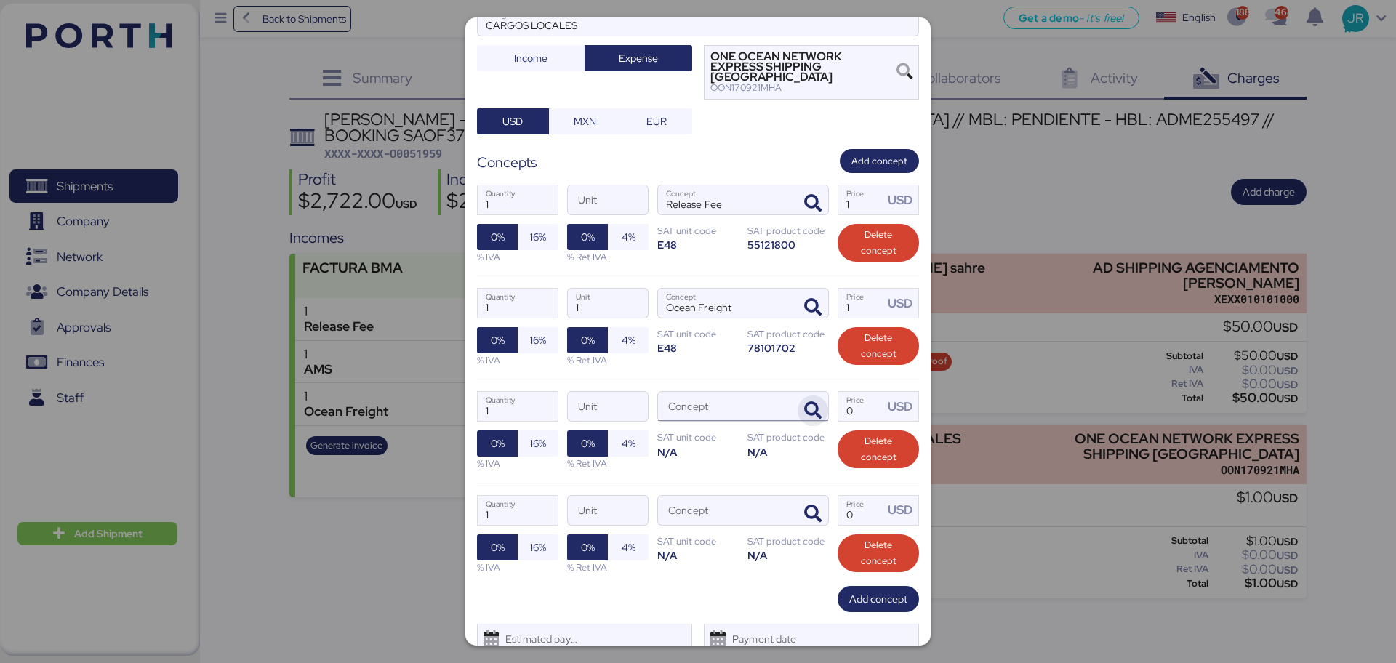
click at [803, 396] on span "button" at bounding box center [813, 411] width 31 height 31
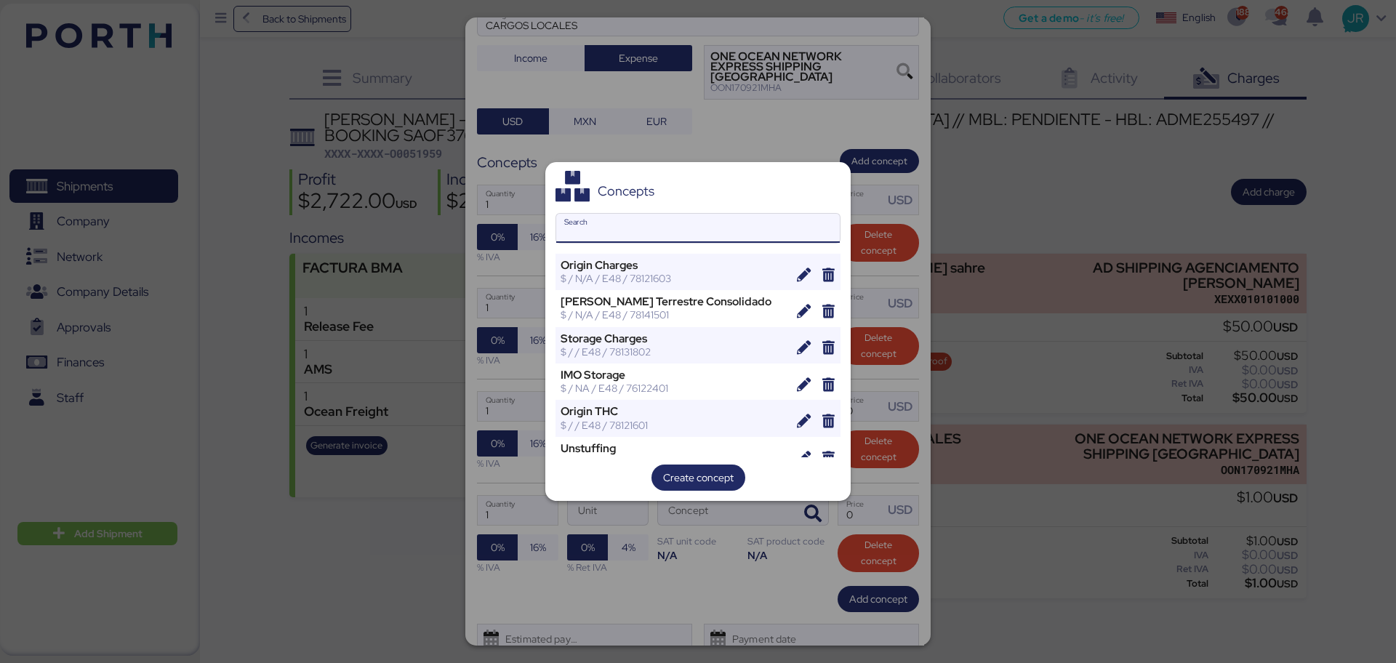
click at [665, 230] on input "Search" at bounding box center [698, 228] width 284 height 29
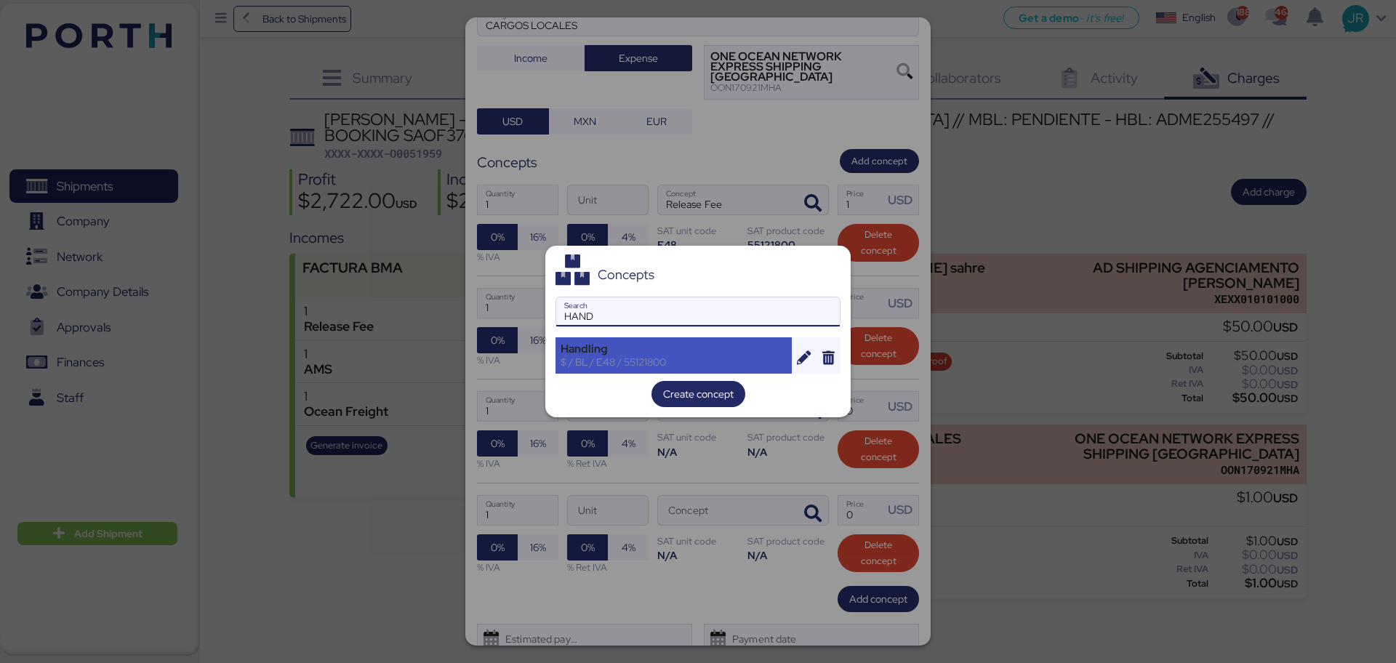
type input "HAND"
click at [657, 349] on div "Handling" at bounding box center [674, 348] width 226 height 13
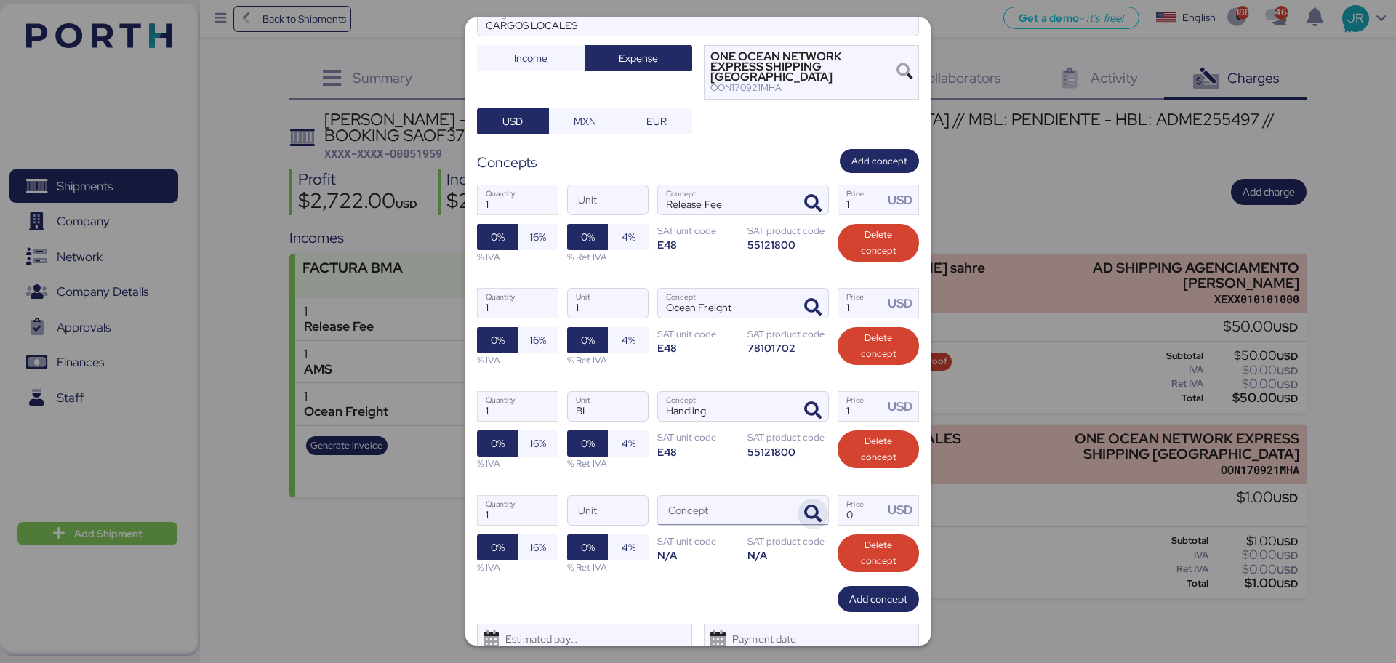
click at [801, 499] on span "button" at bounding box center [813, 514] width 31 height 31
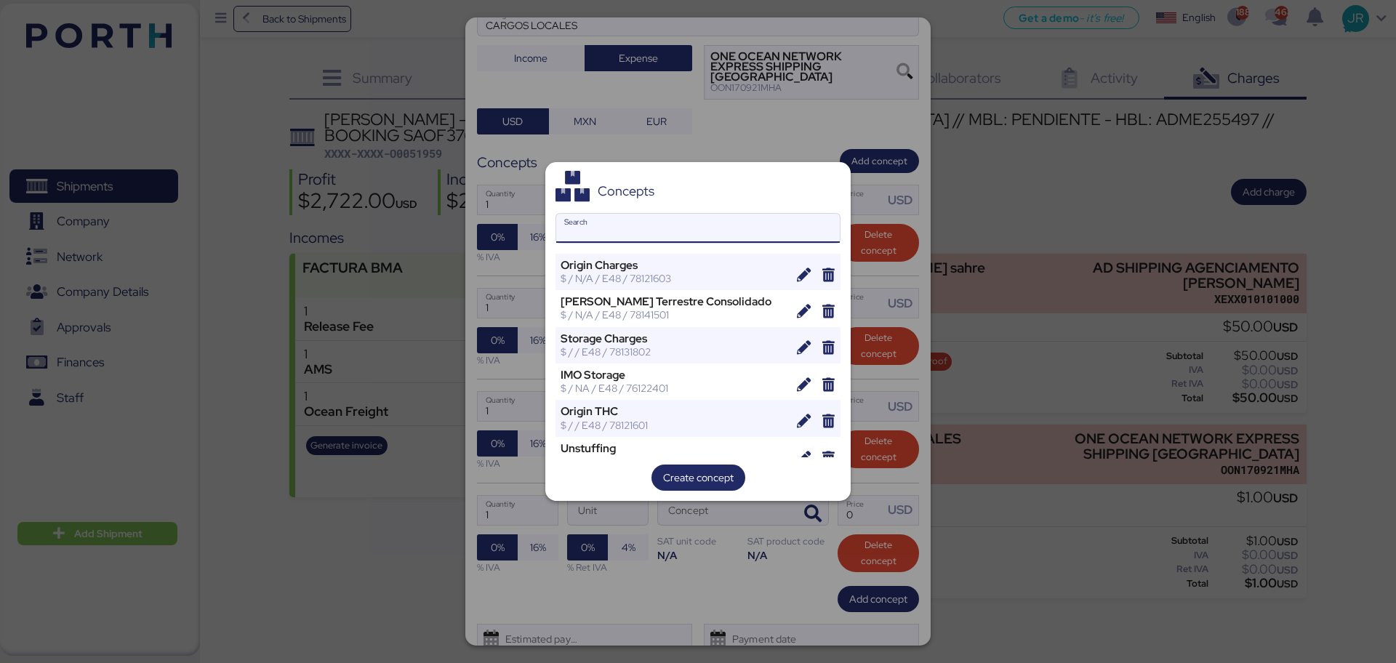
click at [659, 228] on input "Search" at bounding box center [698, 228] width 284 height 29
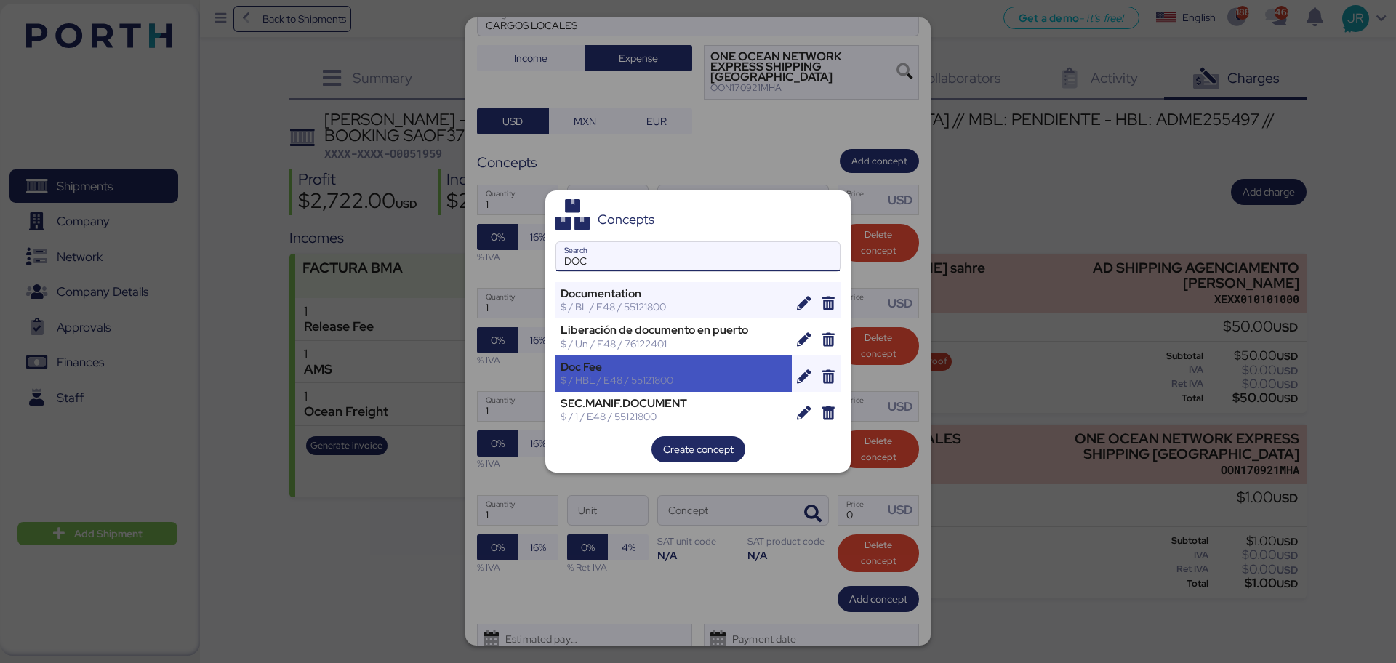
type input "DOC"
click at [627, 371] on div "Doc Fee" at bounding box center [674, 367] width 226 height 13
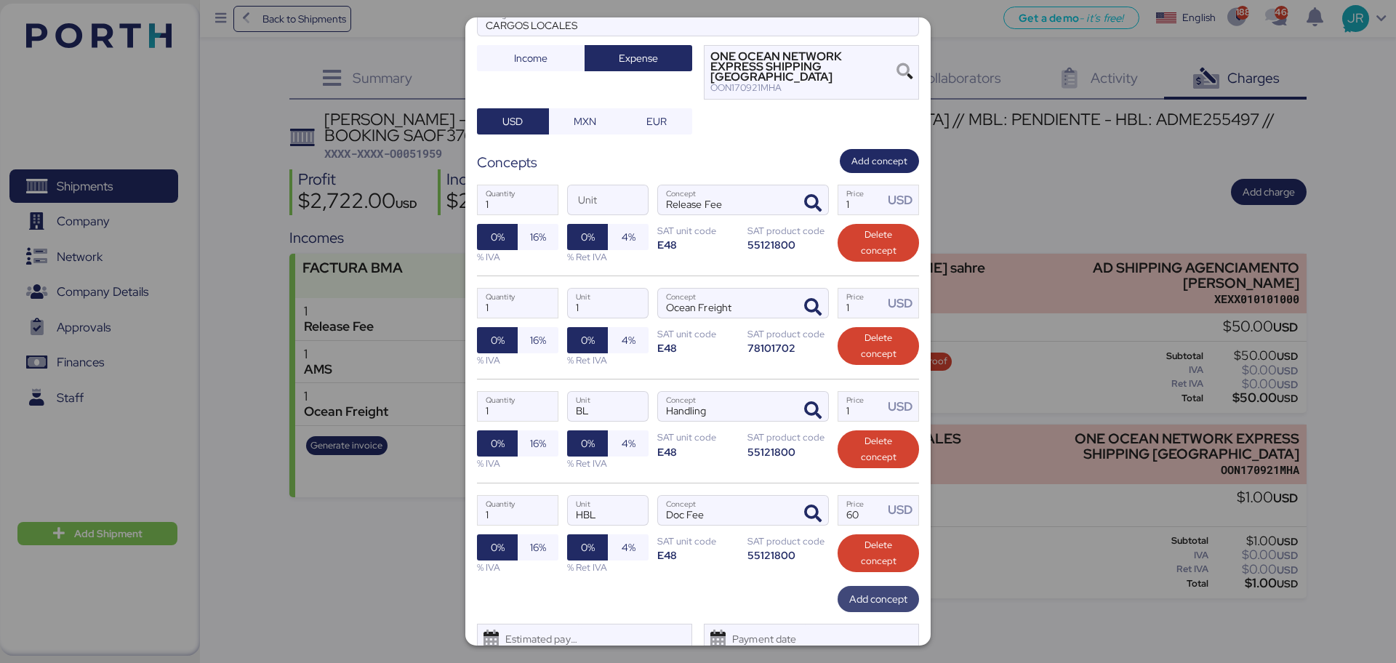
click at [854, 590] on span "Add concept" at bounding box center [878, 598] width 58 height 17
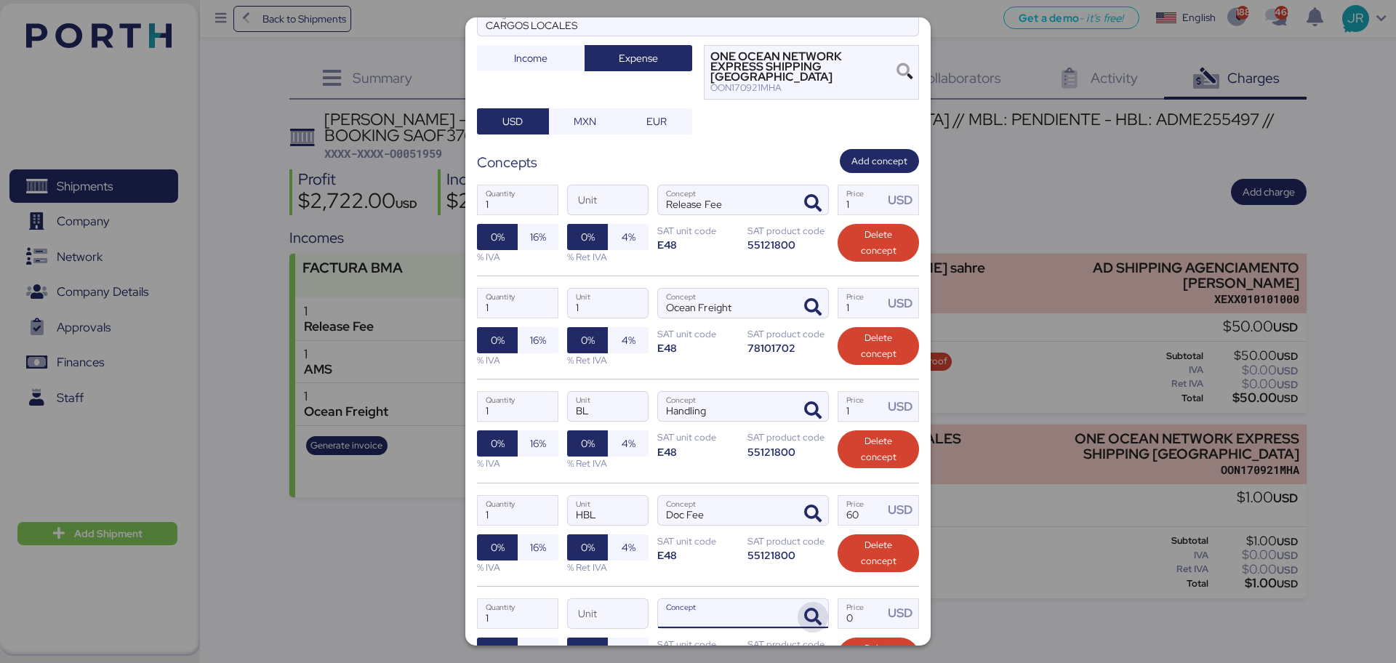
click at [815, 602] on span "button" at bounding box center [813, 617] width 31 height 31
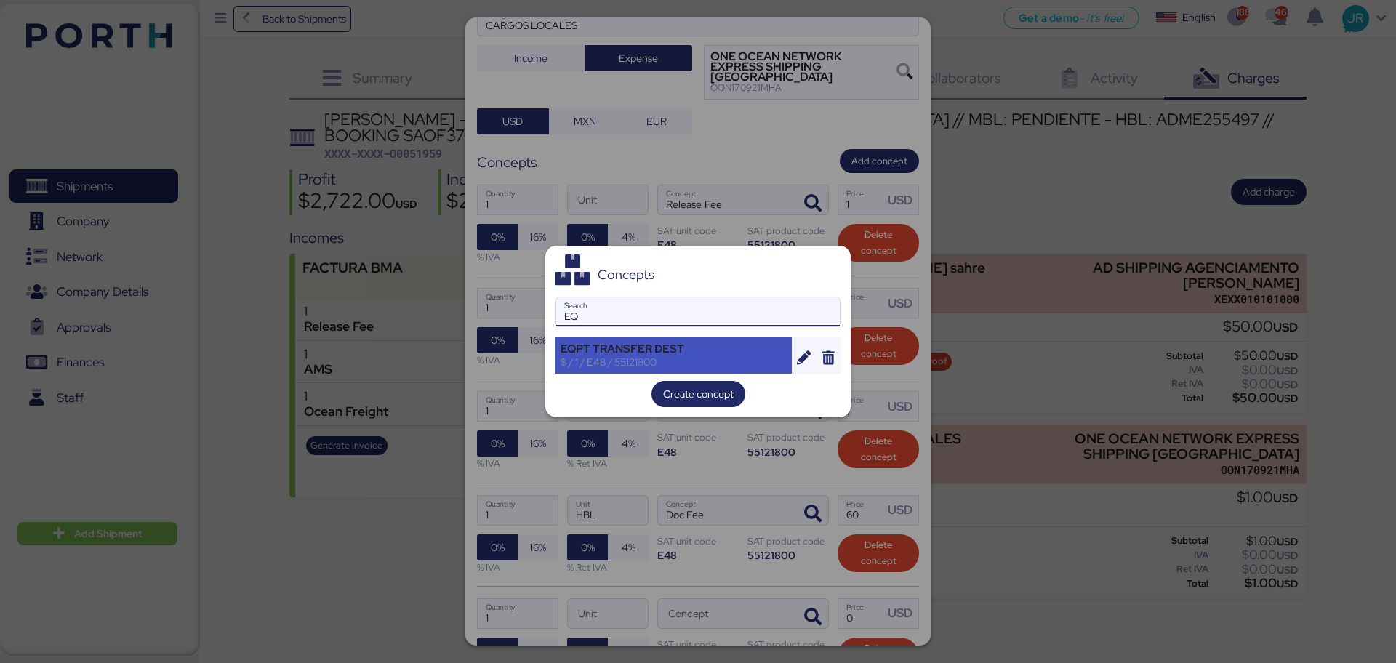
type input "EQ"
click at [612, 351] on div "EQPT TRANSFER DEST" at bounding box center [674, 348] width 226 height 13
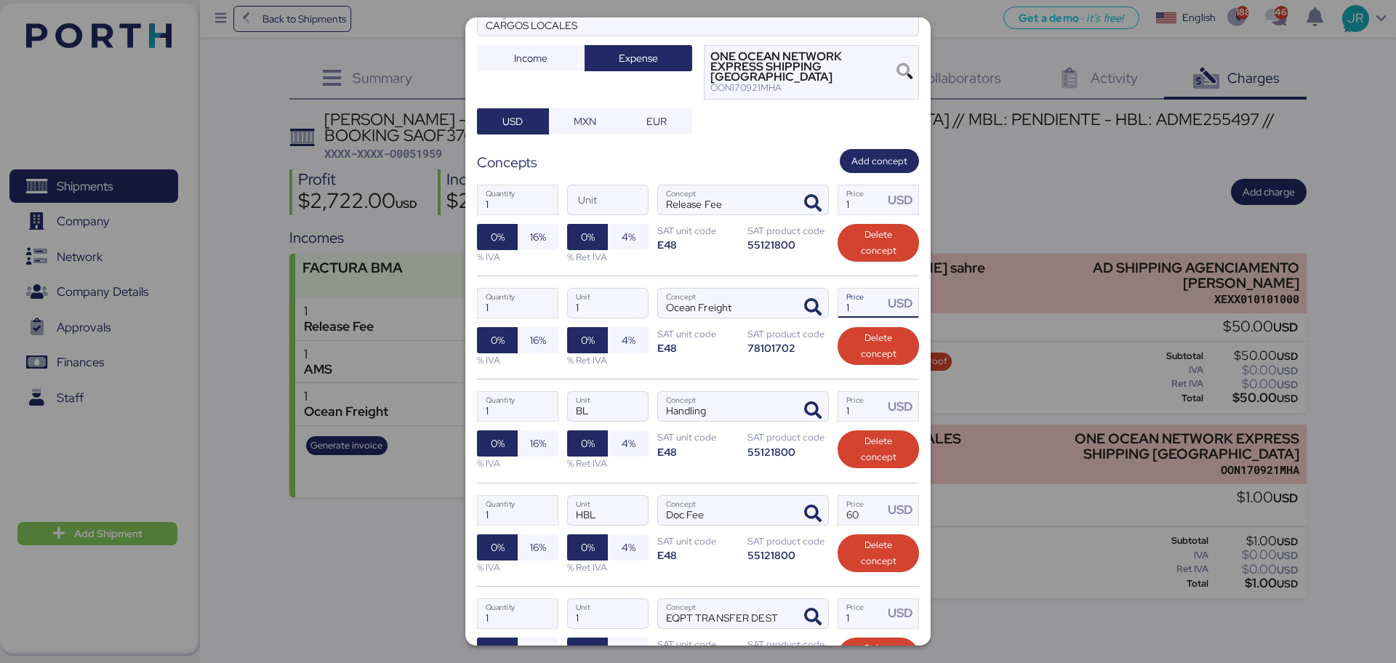
drag, startPoint x: 845, startPoint y: 278, endPoint x: 825, endPoint y: 278, distance: 20.4
click at [825, 278] on div "1 Quantity 1 Unit Ocean Freight Concept 1 Price USD 0% 16% % IVA 0% 4% % Ret IV…" at bounding box center [698, 327] width 442 height 103
type input "2400"
drag, startPoint x: 848, startPoint y: 174, endPoint x: 819, endPoint y: 175, distance: 28.4
click at [819, 175] on div "1 Quantity Unit Release Fee Concept 1 Price USD 0% 16% % IVA 0% 4% % Ret IVA SA…" at bounding box center [698, 224] width 442 height 103
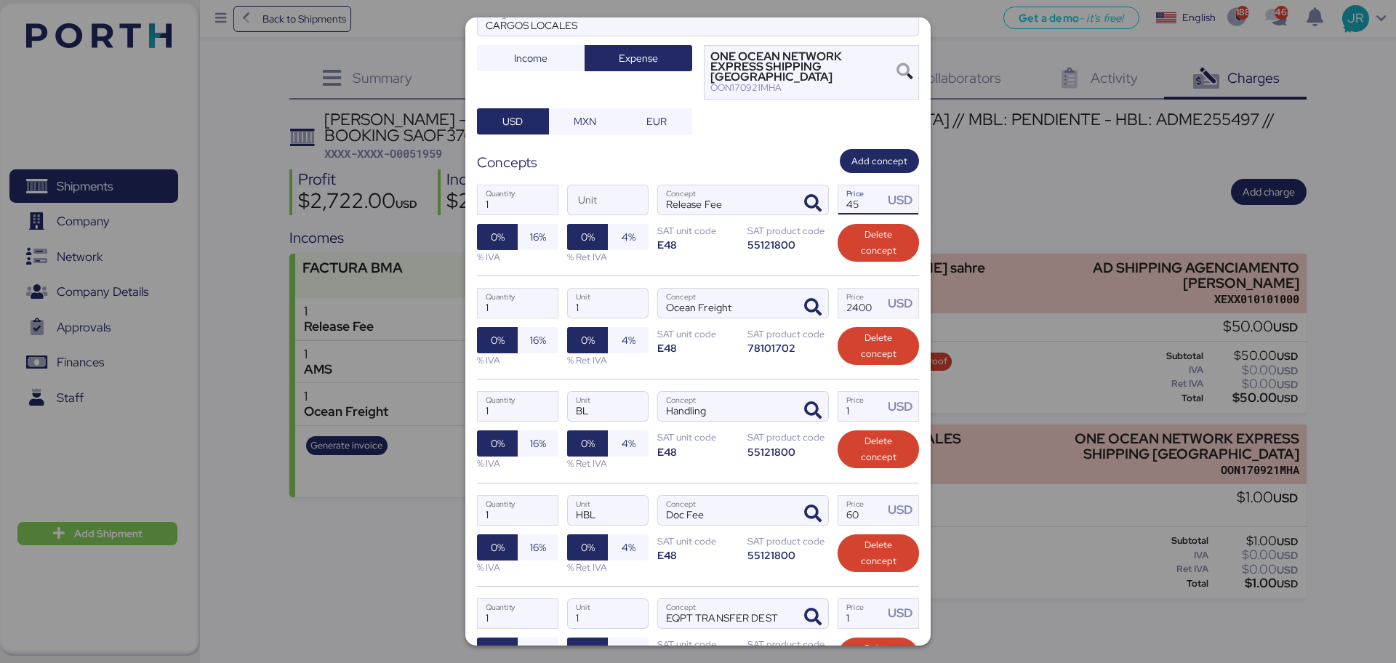
type input "45"
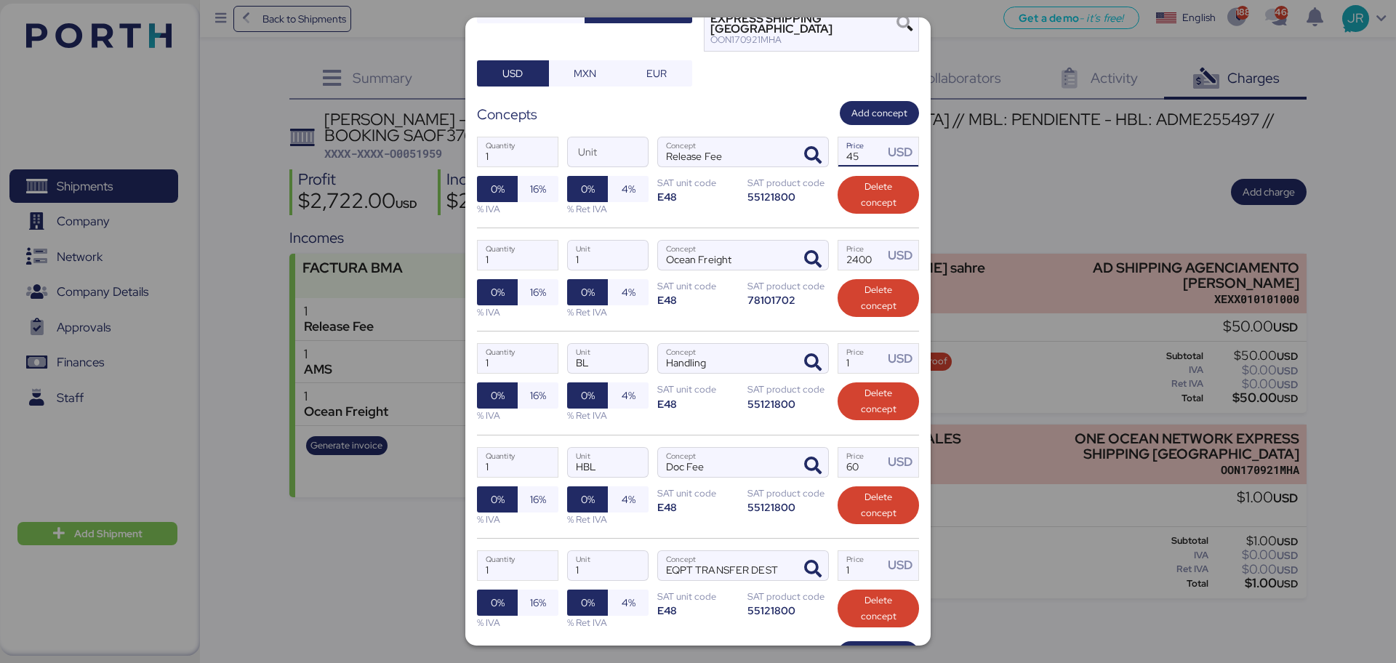
scroll to position [273, 0]
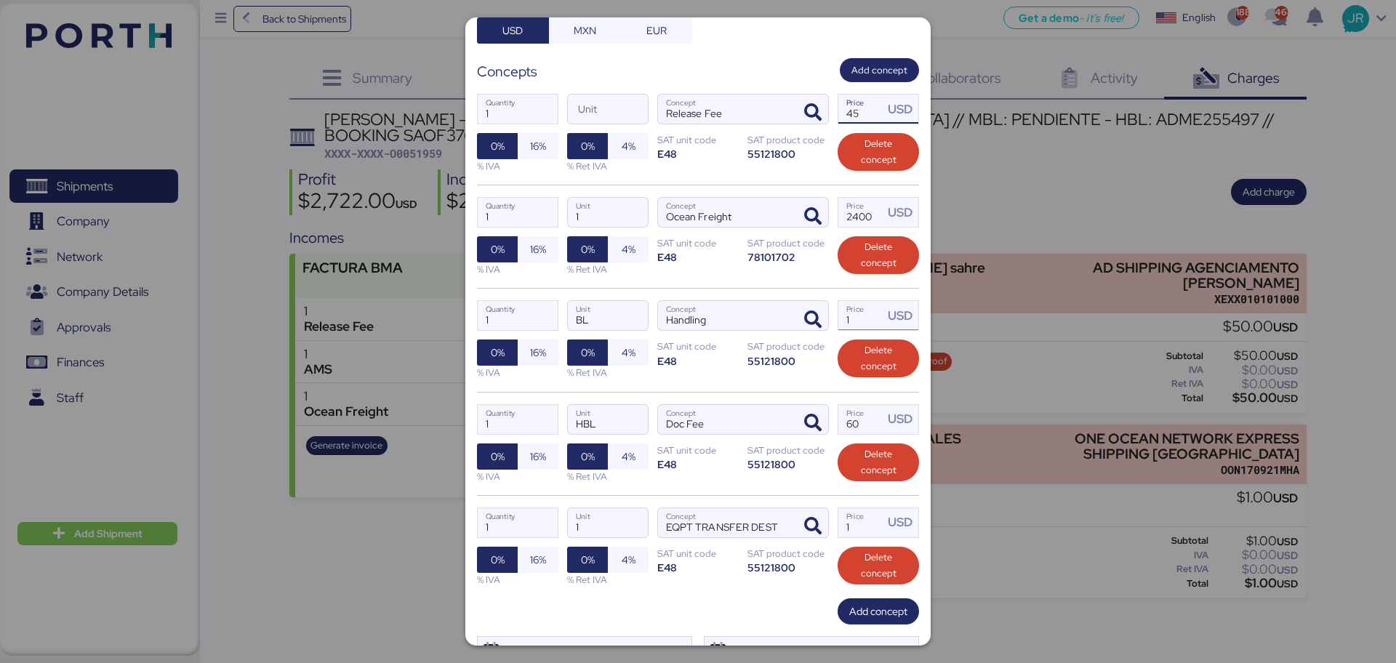
click at [843, 301] on input "1" at bounding box center [860, 315] width 45 height 29
type input "15"
drag, startPoint x: 849, startPoint y: 385, endPoint x: 773, endPoint y: 395, distance: 76.9
click at [773, 395] on div "1 Quantity HBL Unit Doc Fee Concept 60 Price USD 0% 16% % IVA 0% 4% % Ret IVA S…" at bounding box center [698, 443] width 442 height 103
type input "35"
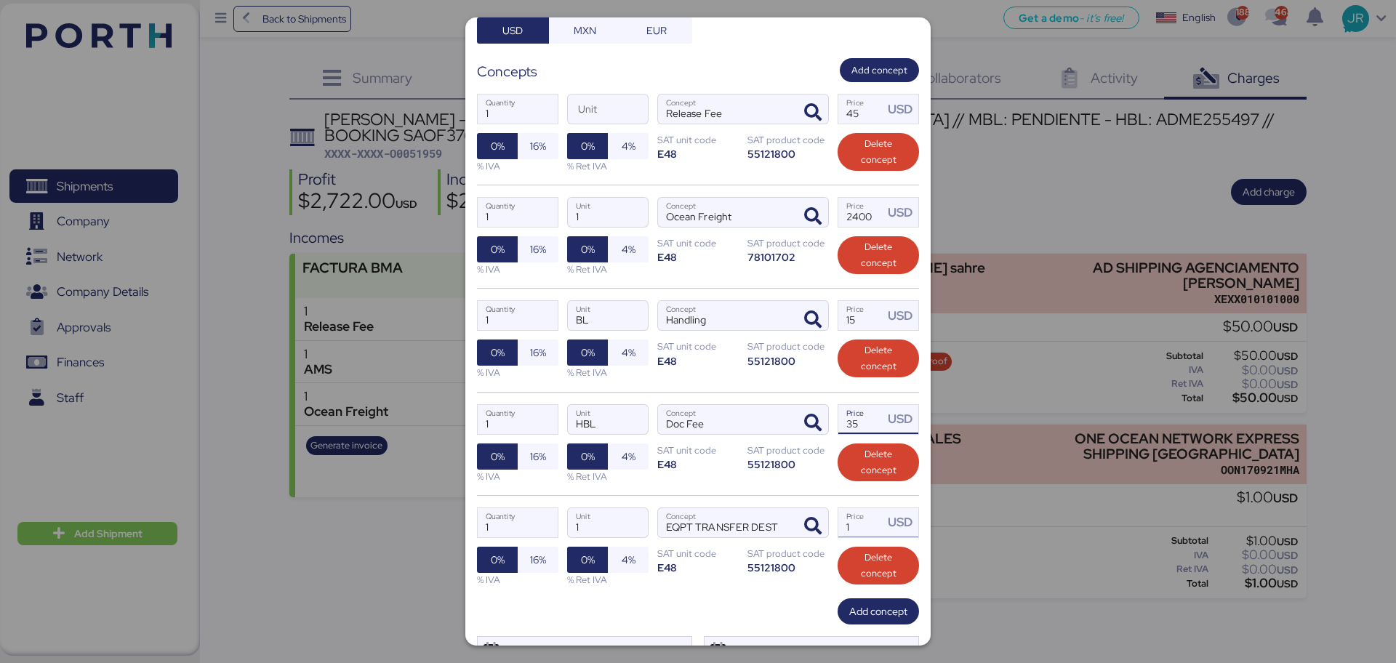
click at [843, 508] on input "1" at bounding box center [860, 522] width 45 height 29
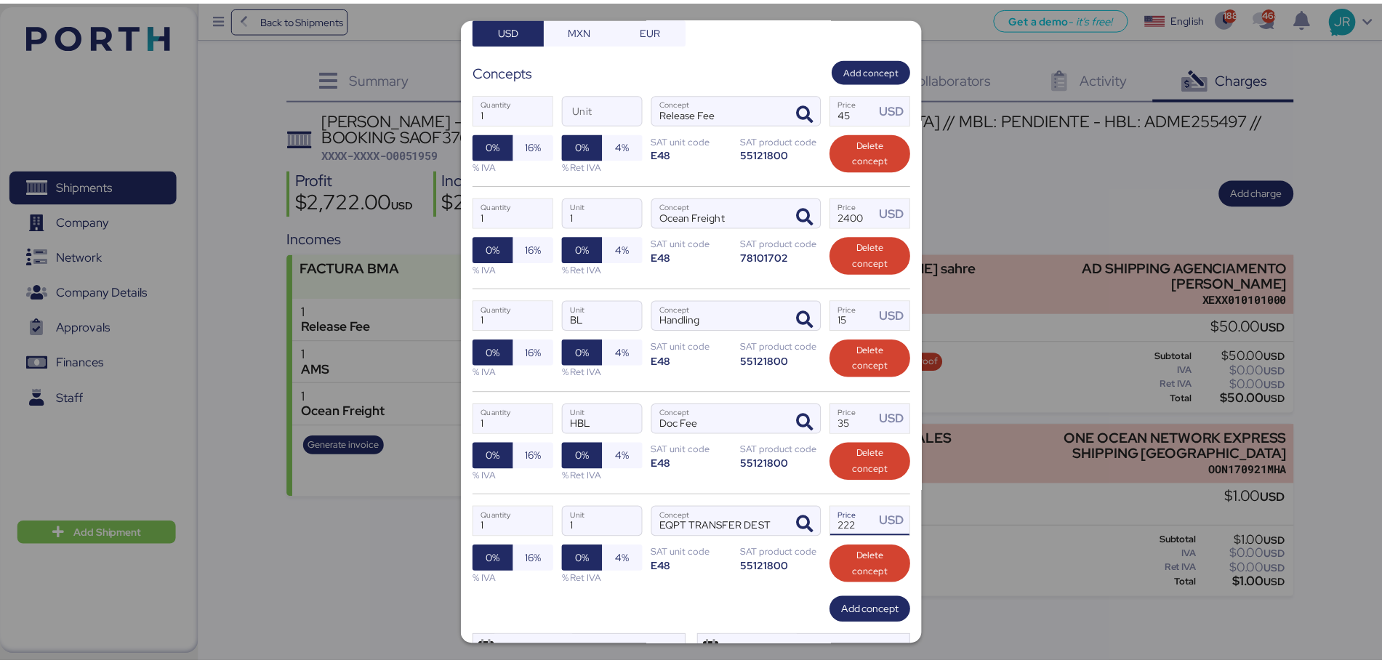
scroll to position [306, 0]
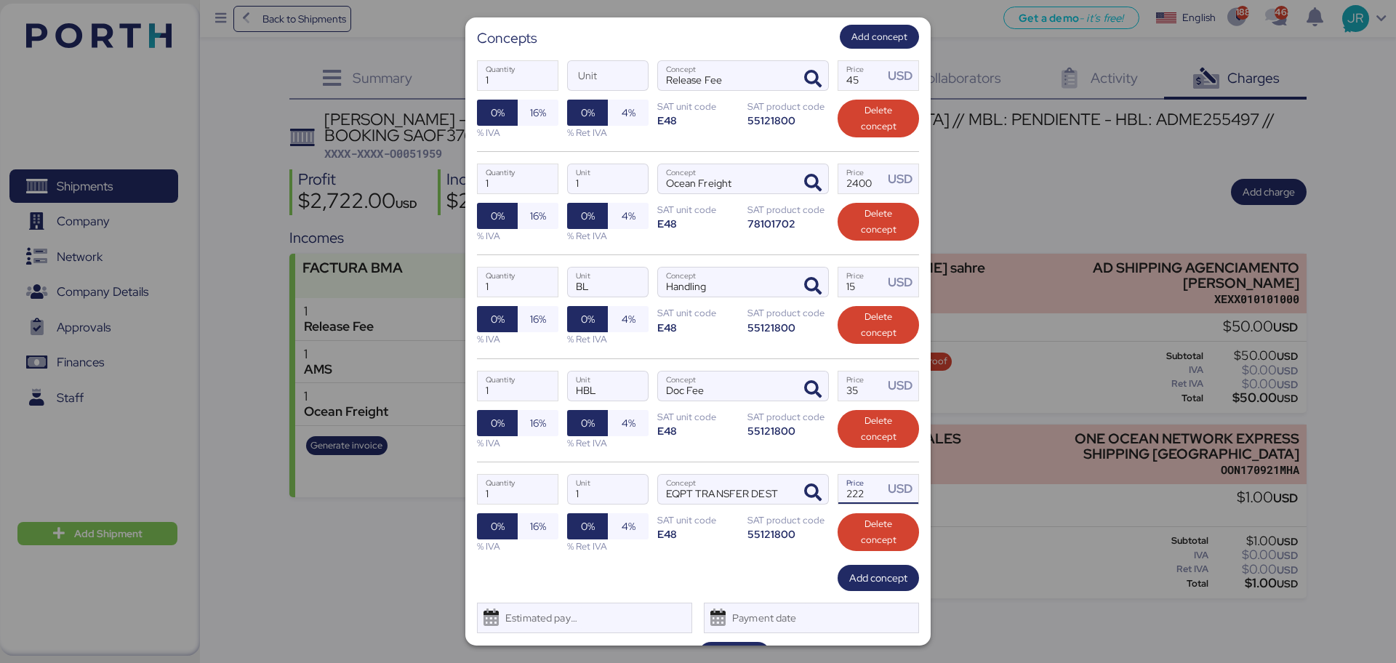
type input "222"
click at [561, 603] on div "Estimated payment date" at bounding box center [538, 617] width 87 height 29
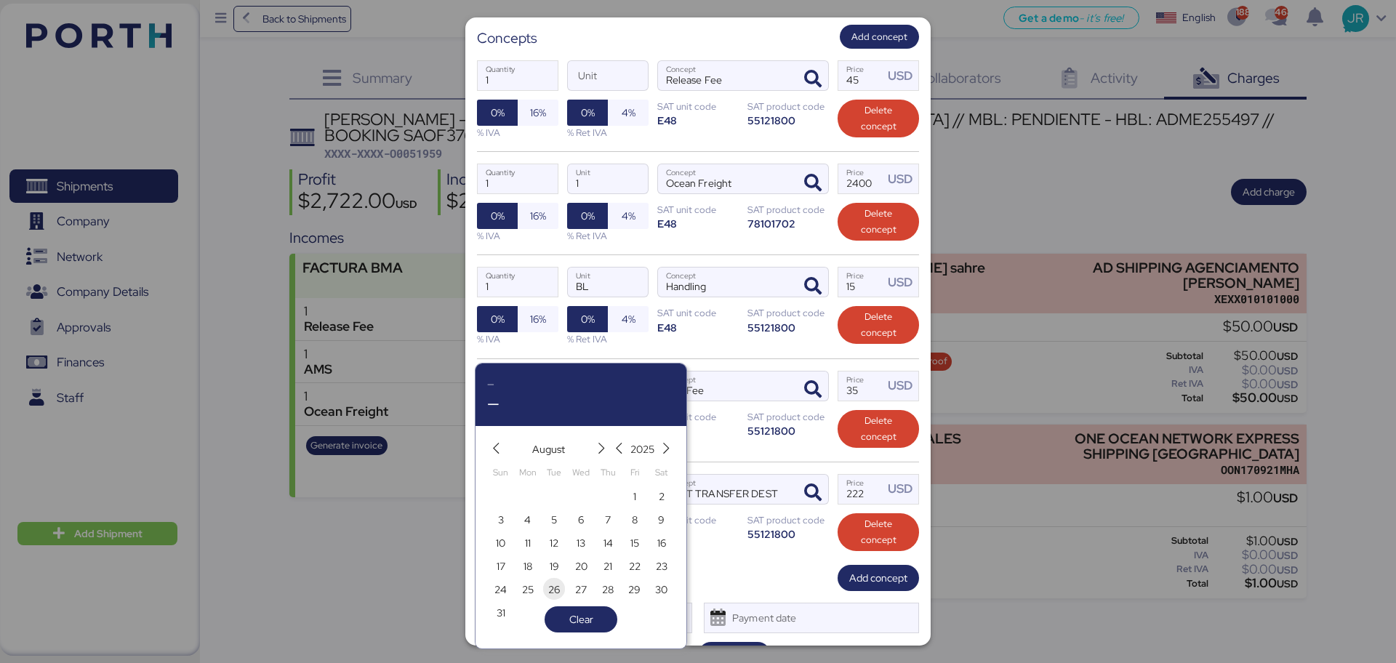
click at [553, 587] on span "26" at bounding box center [554, 589] width 12 height 17
type input "[DATE]"
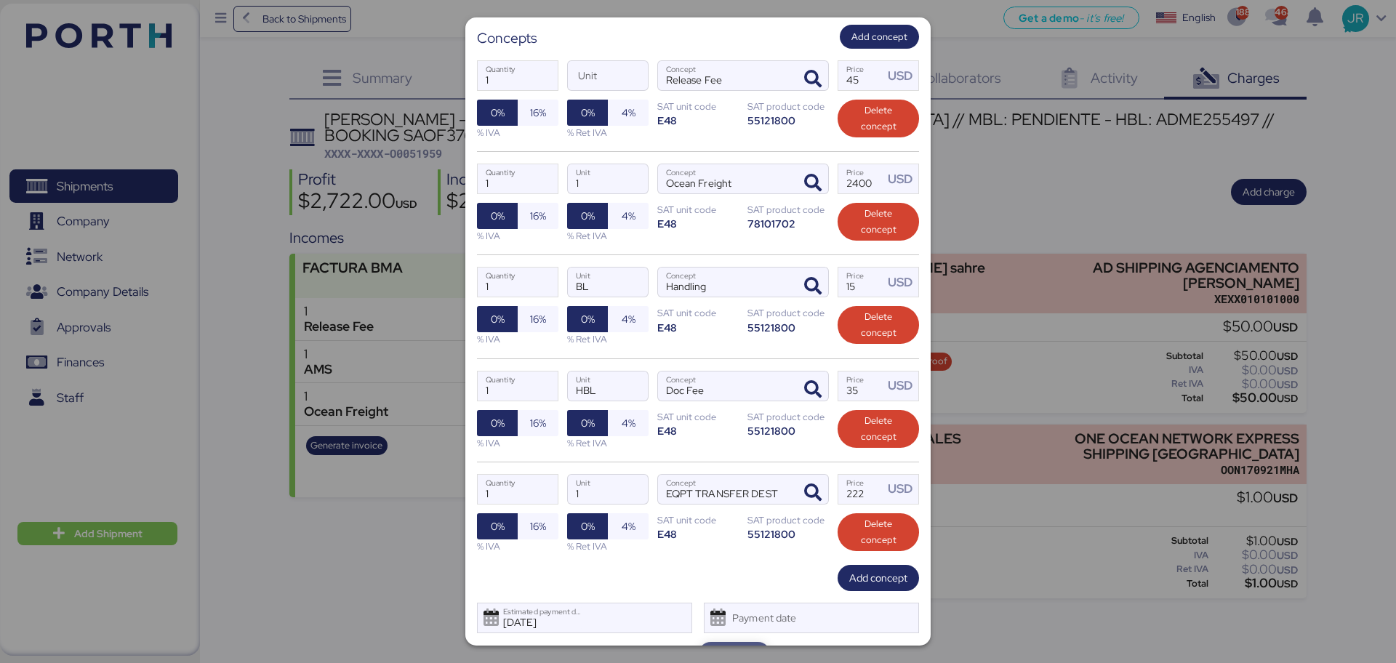
click at [715, 645] on span "Save" at bounding box center [734, 655] width 49 height 20
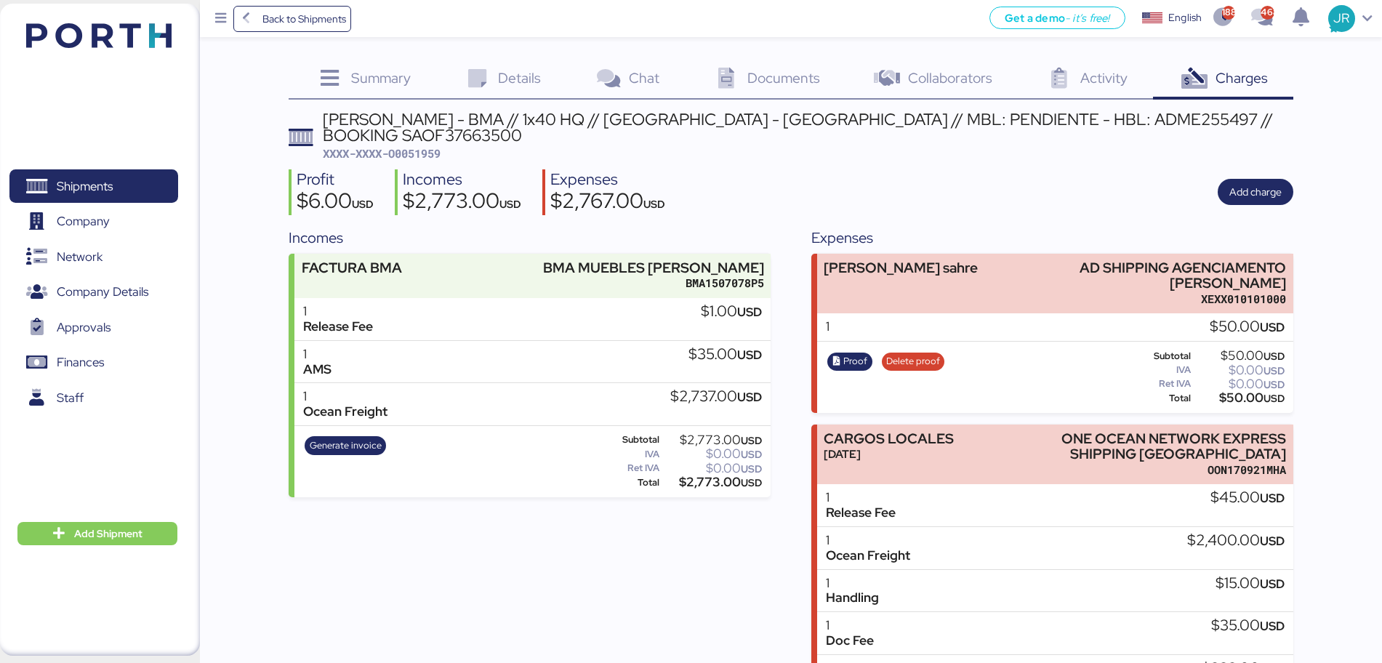
click at [419, 147] on div "BERTOLINI - BMA // 1x40 HQ // Rio Grande - Veracruz // MBL: PENDIENTE - HBL: AD…" at bounding box center [791, 439] width 1005 height 657
click at [423, 146] on span "XXXX-XXXX-O0051959" at bounding box center [382, 153] width 118 height 15
copy span "O0051959"
click at [782, 169] on div "Profit $6.00 USD Incomes $2,773.00 USD Expenses $2,767.00 USD Add charge" at bounding box center [791, 192] width 1005 height 46
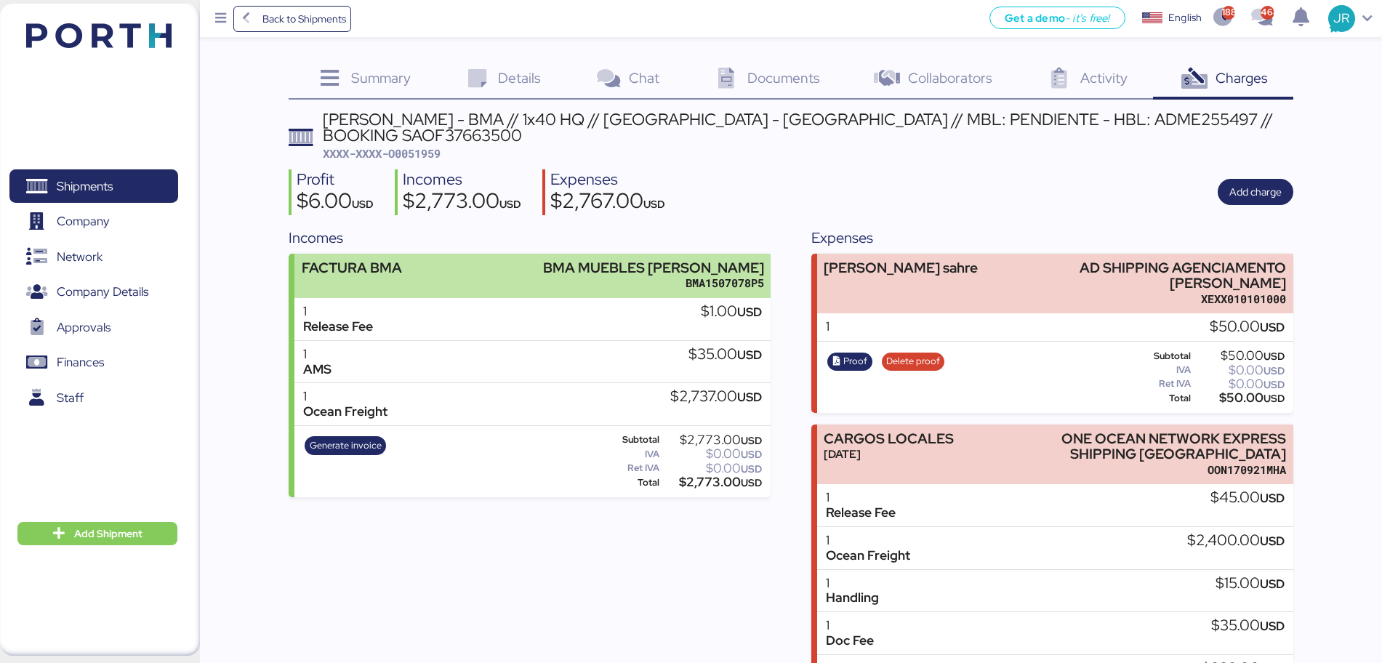
click at [558, 270] on div "FACTURA BMA BMA MUEBLES [PERSON_NAME] BMA1507078P5" at bounding box center [532, 276] width 476 height 44
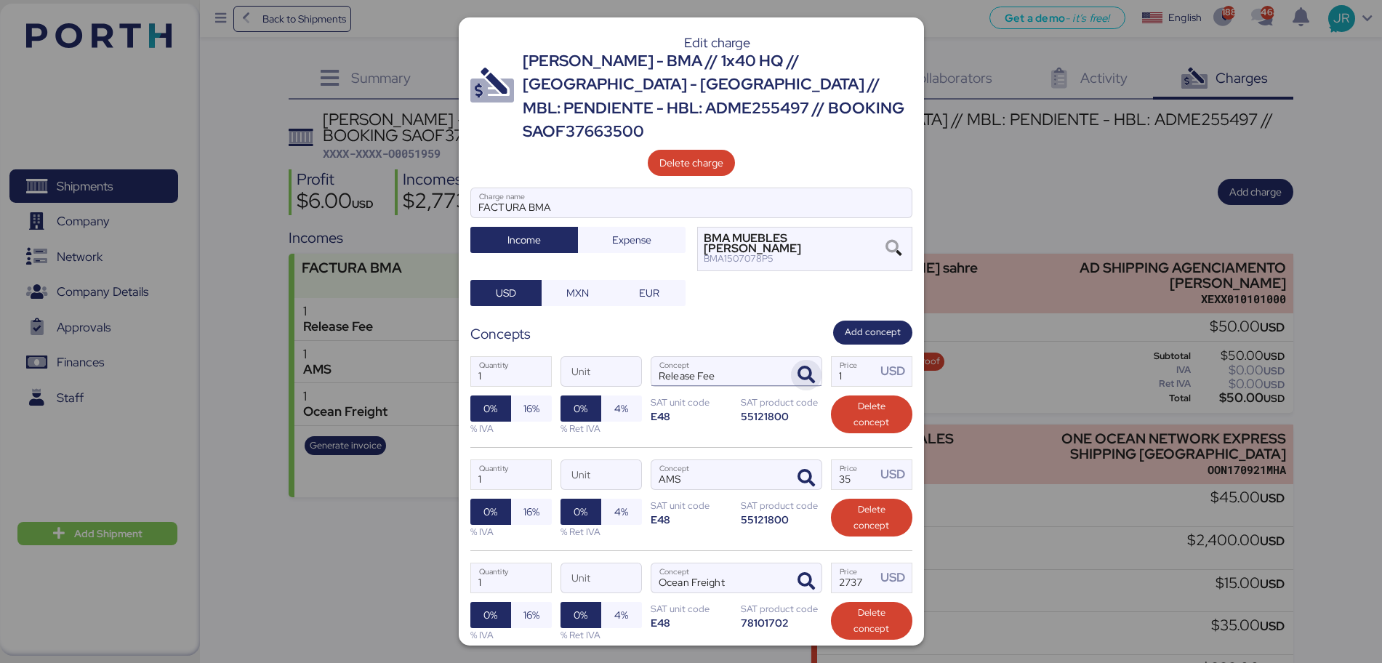
drag, startPoint x: 836, startPoint y: 342, endPoint x: 782, endPoint y: 347, distance: 54.7
click at [782, 347] on div "1 Quantity Unit Release Fee Concept 1 Price USD 0% 16% % IVA 0% 4% % Ret IVA SA…" at bounding box center [691, 396] width 442 height 103
type input "75"
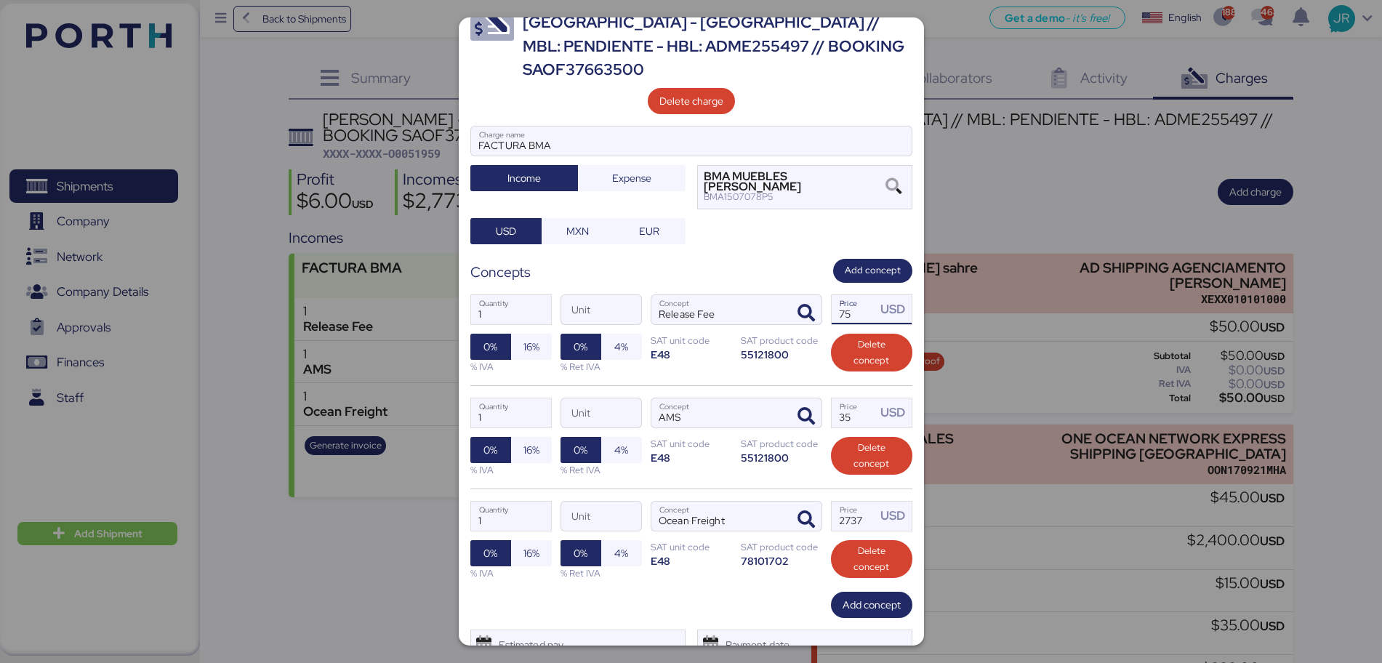
scroll to position [89, 0]
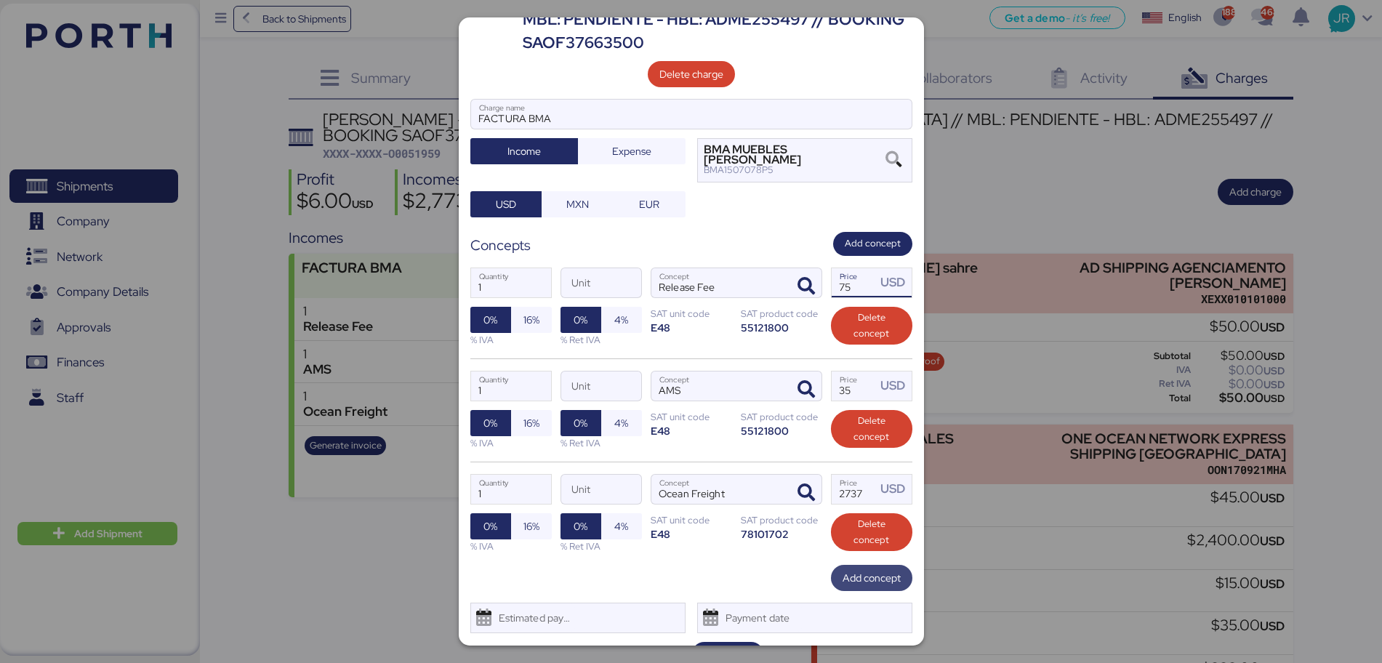
click at [870, 569] on span "Add concept" at bounding box center [872, 577] width 58 height 17
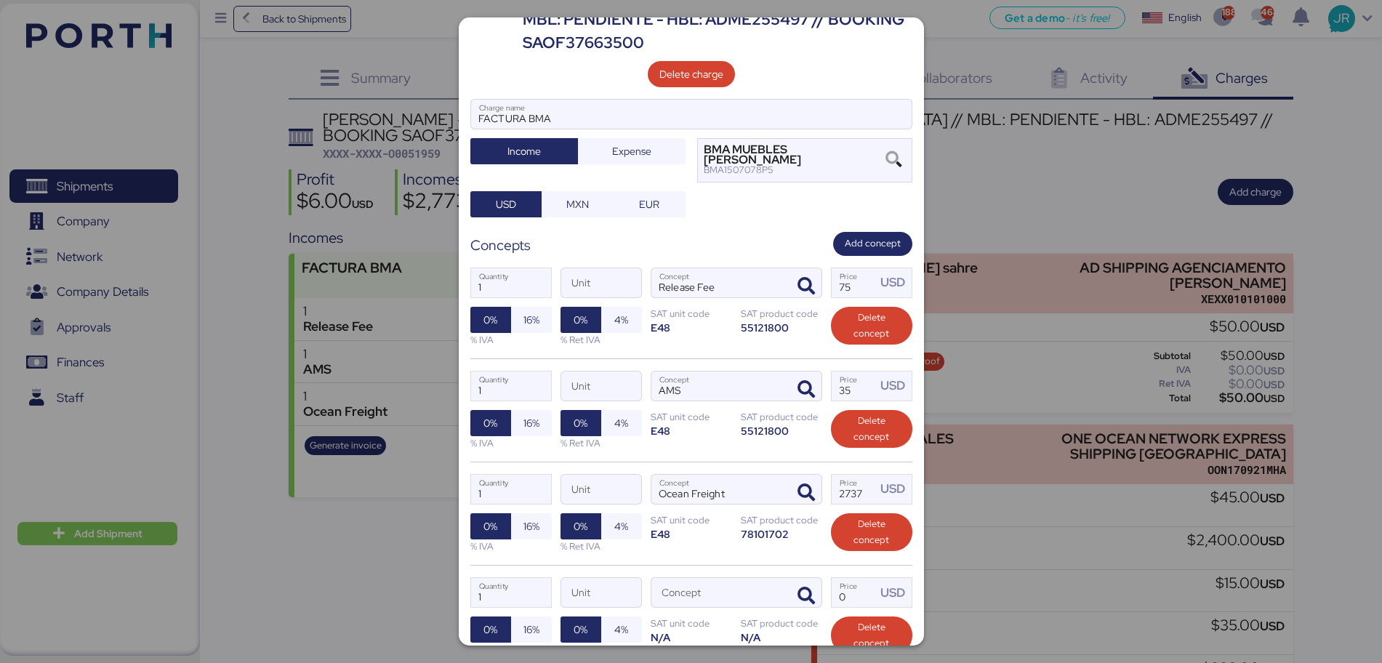
scroll to position [180, 0]
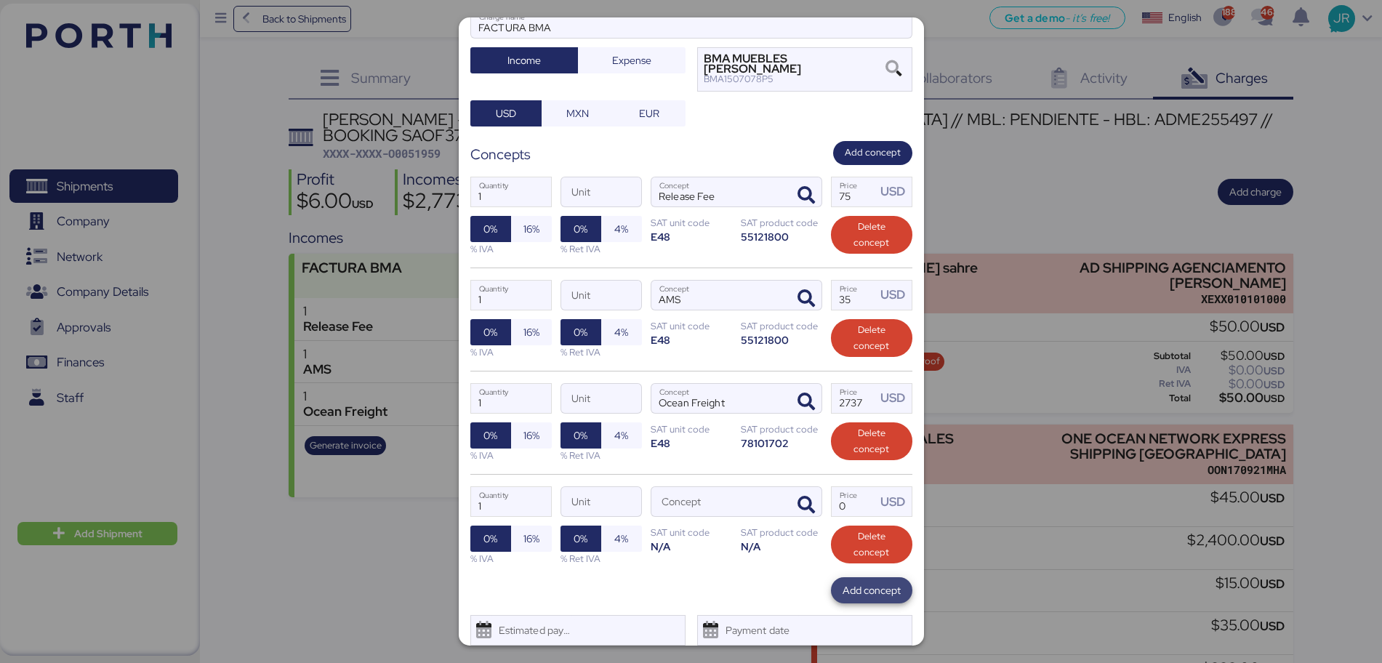
click at [853, 582] on span "Add concept" at bounding box center [872, 590] width 58 height 17
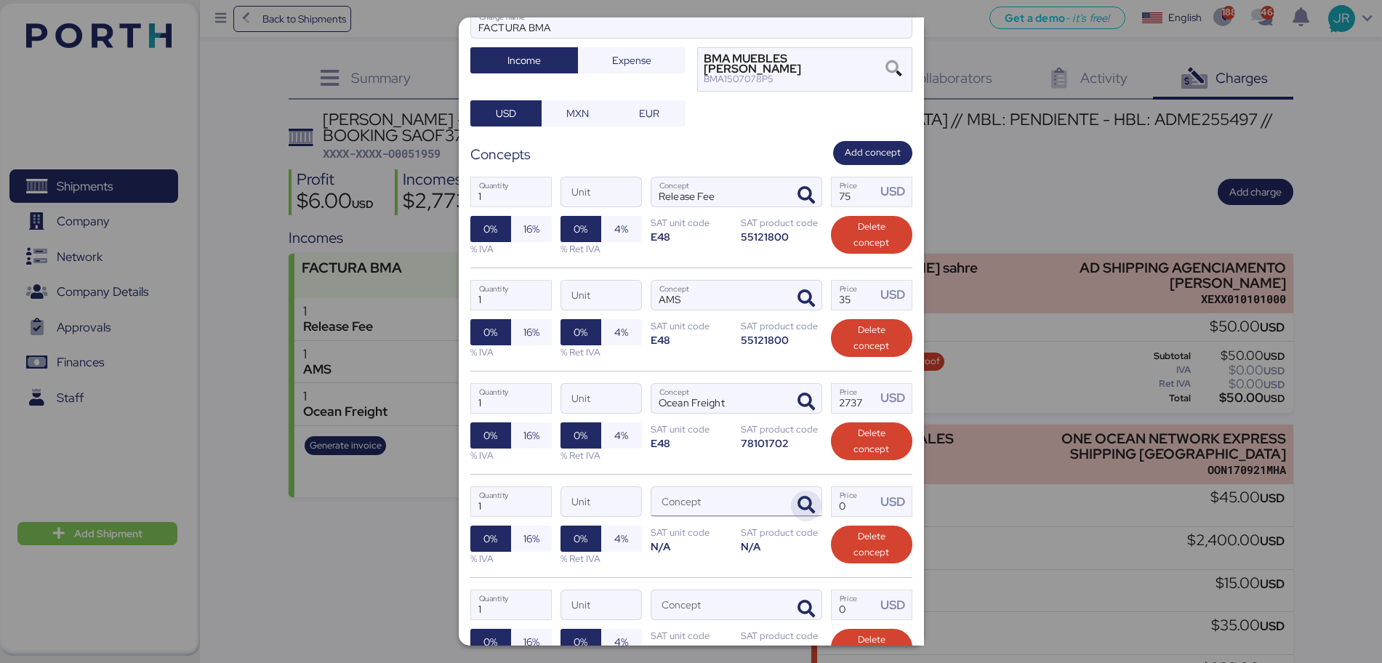
click at [801, 497] on icon "button" at bounding box center [806, 505] width 17 height 17
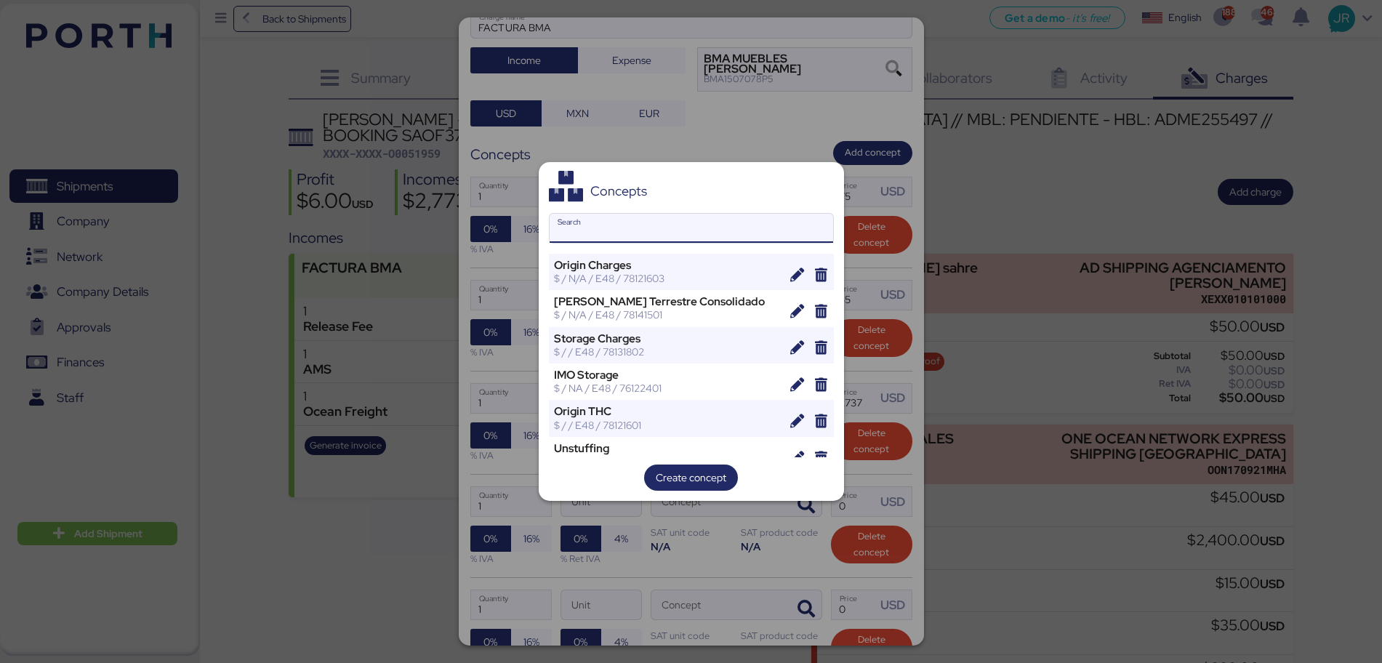
click at [635, 236] on input "Search" at bounding box center [692, 228] width 284 height 29
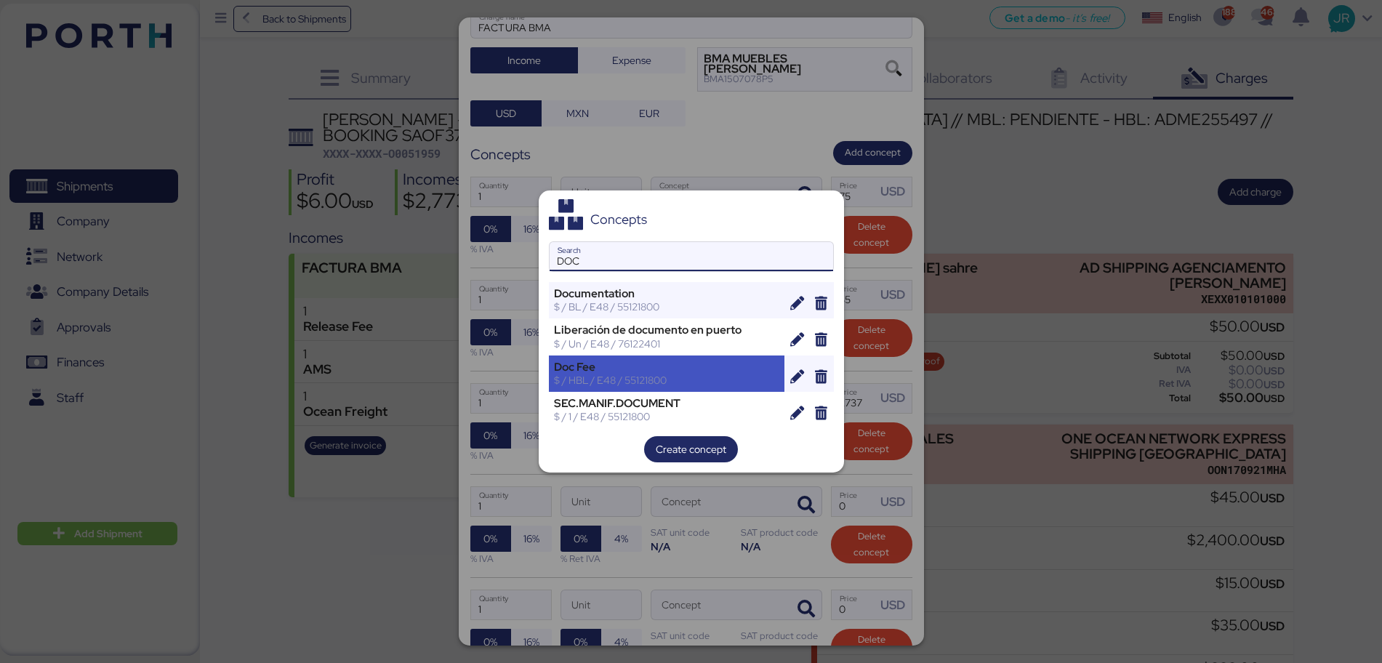
type input "DOC"
click at [622, 380] on div "$ / HBL / E48 / 55121800" at bounding box center [667, 380] width 226 height 13
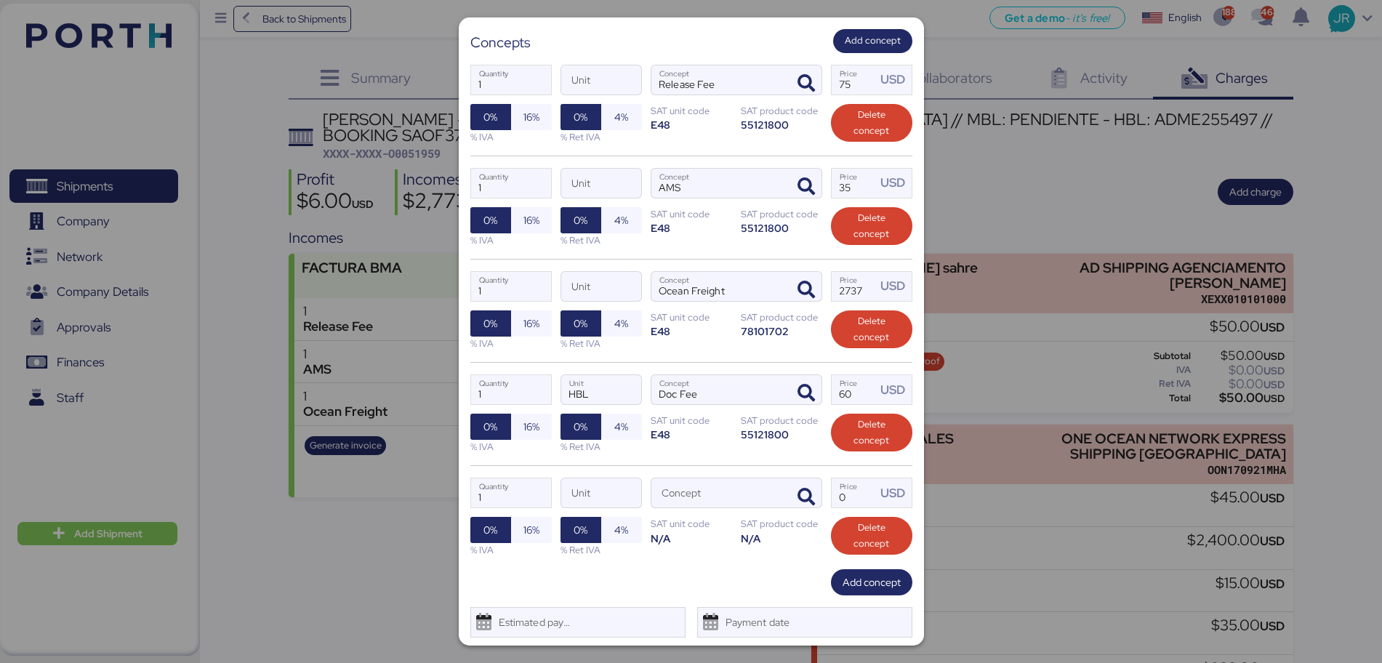
scroll to position [296, 0]
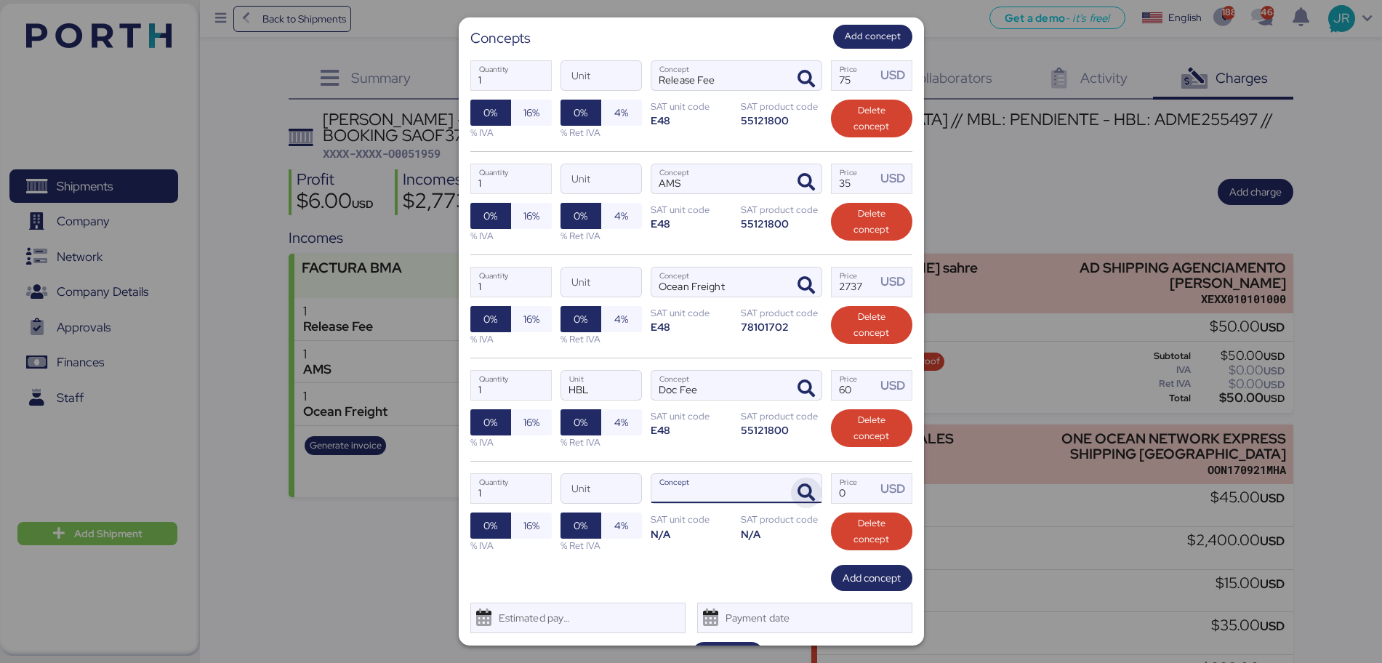
click at [809, 478] on span "button" at bounding box center [806, 493] width 31 height 31
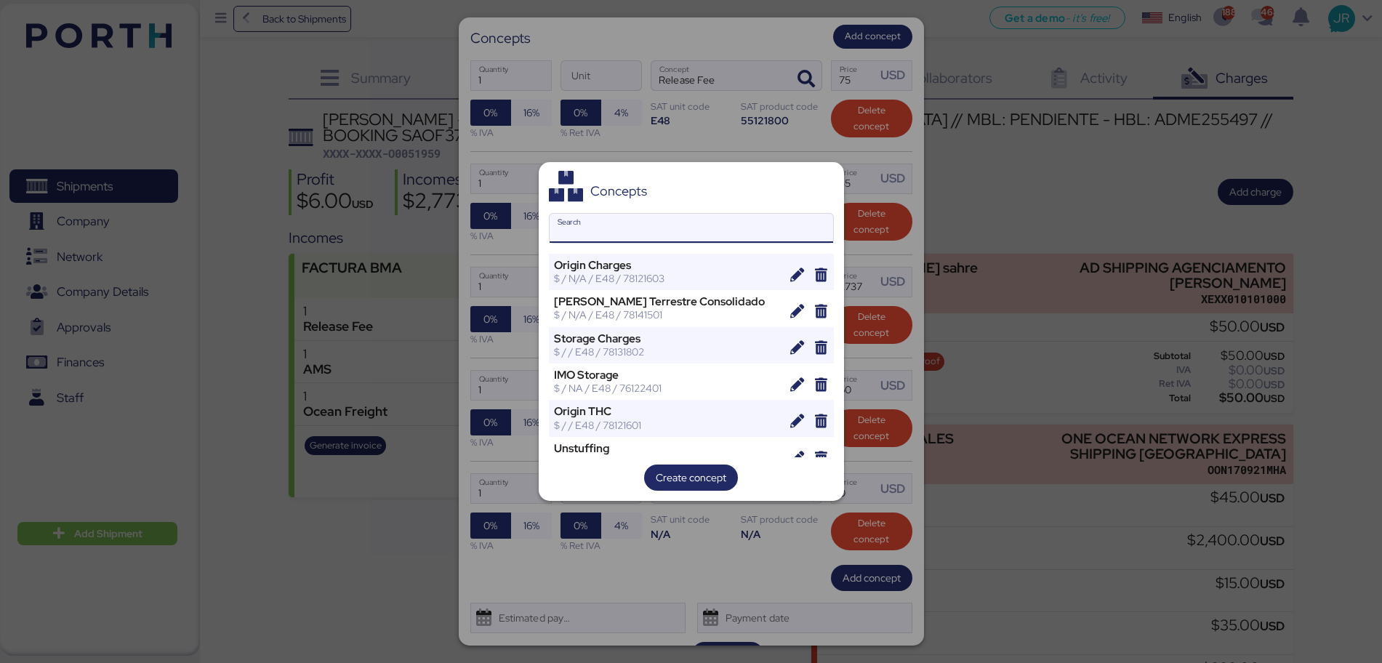
click at [647, 231] on input "Search" at bounding box center [692, 228] width 284 height 29
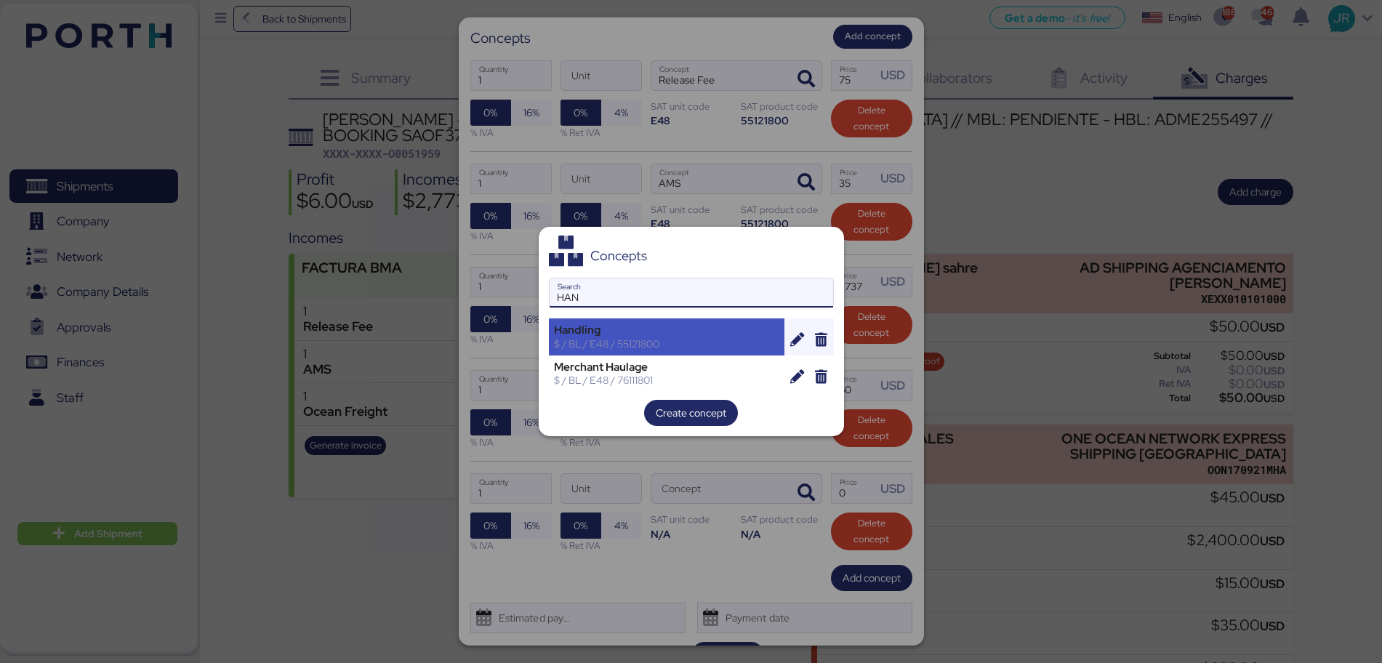
type input "HAN"
click at [640, 334] on div "Handling" at bounding box center [667, 330] width 226 height 13
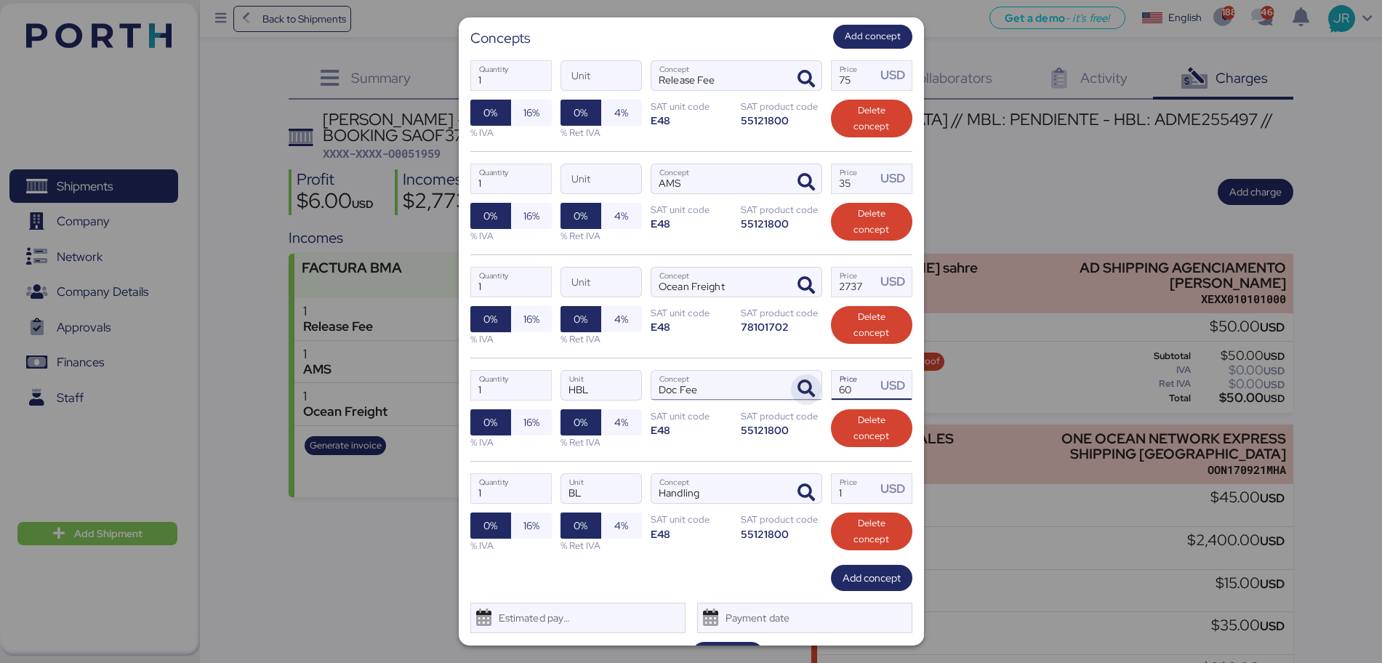
drag, startPoint x: 841, startPoint y: 353, endPoint x: 787, endPoint y: 353, distance: 54.5
click at [787, 358] on div "1 Quantity HBL Unit Doc Fee Concept 60 Price USD 0% 16% % IVA 0% 4% % Ret IVA S…" at bounding box center [691, 409] width 442 height 103
type input "45"
drag, startPoint x: 839, startPoint y: 453, endPoint x: 792, endPoint y: 458, distance: 47.5
click at [792, 461] on div "1 Quantity BL Unit Handling Concept 1 Price USD 0% 16% % IVA 0% 4% % Ret IVA SA…" at bounding box center [691, 512] width 442 height 103
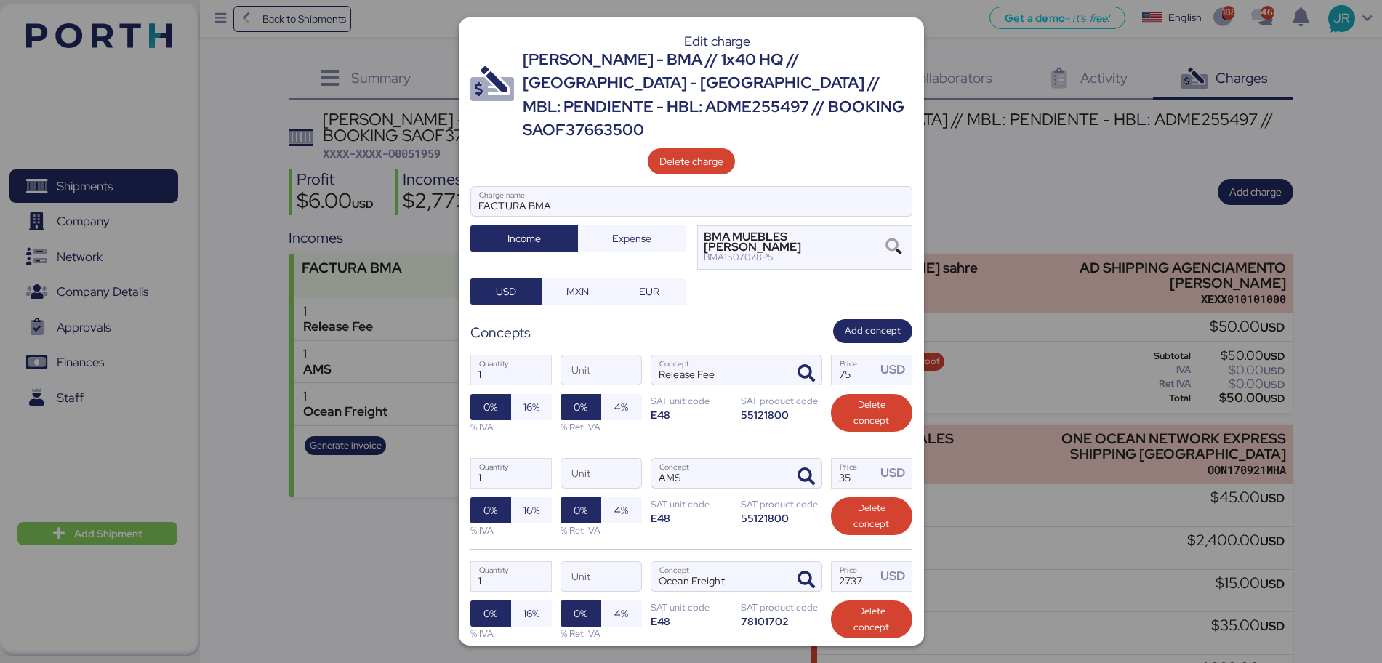
scroll to position [0, 0]
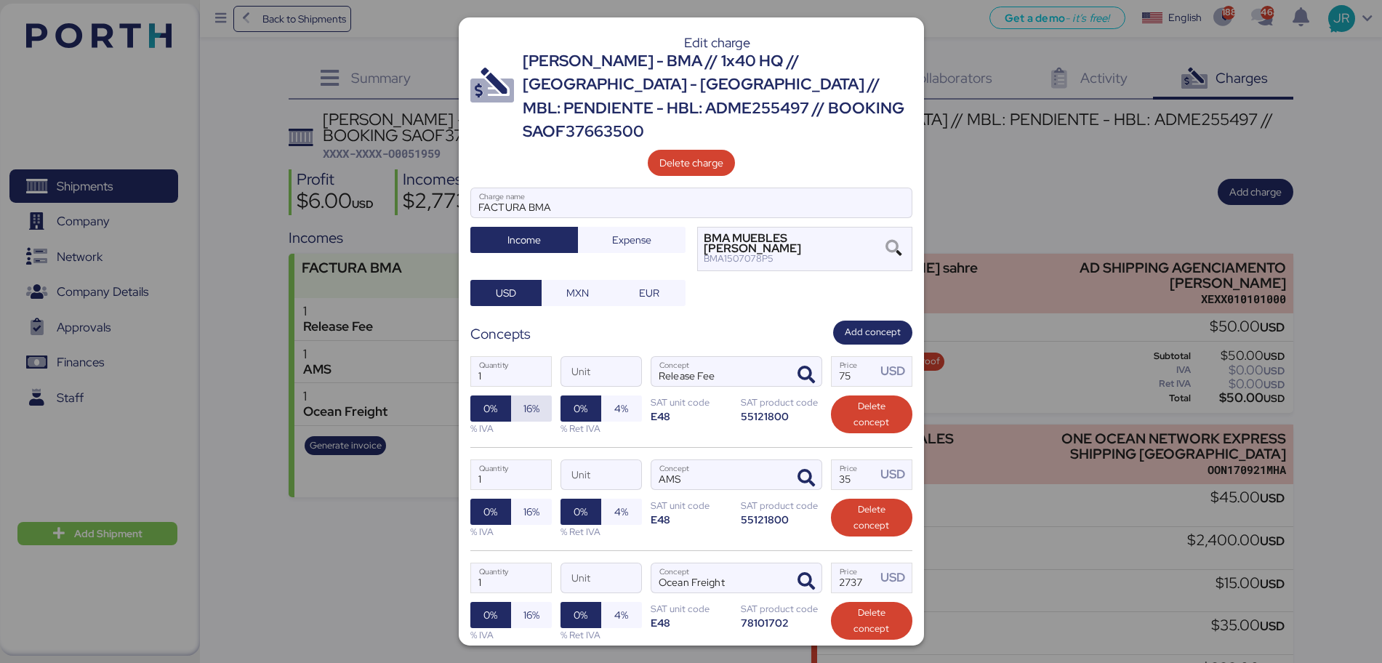
type input "30"
click at [535, 400] on span "16%" at bounding box center [532, 408] width 16 height 17
click at [518, 499] on span "16%" at bounding box center [531, 512] width 41 height 26
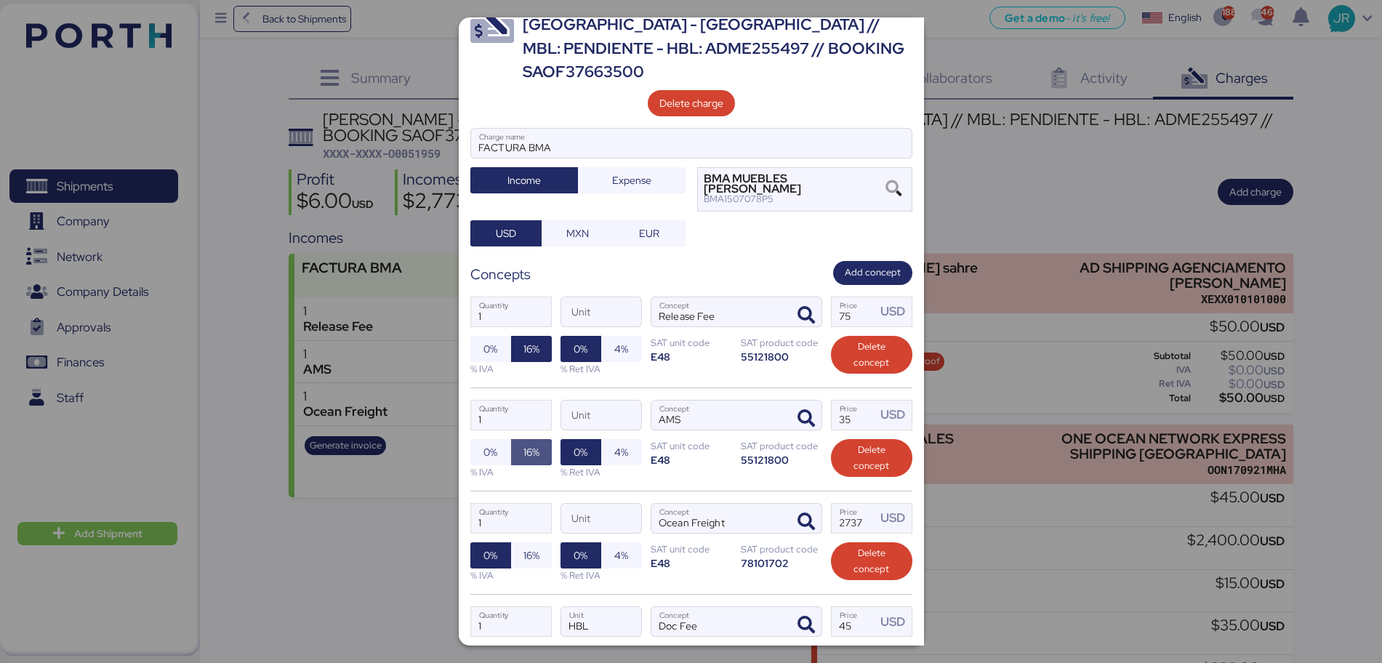
scroll to position [91, 0]
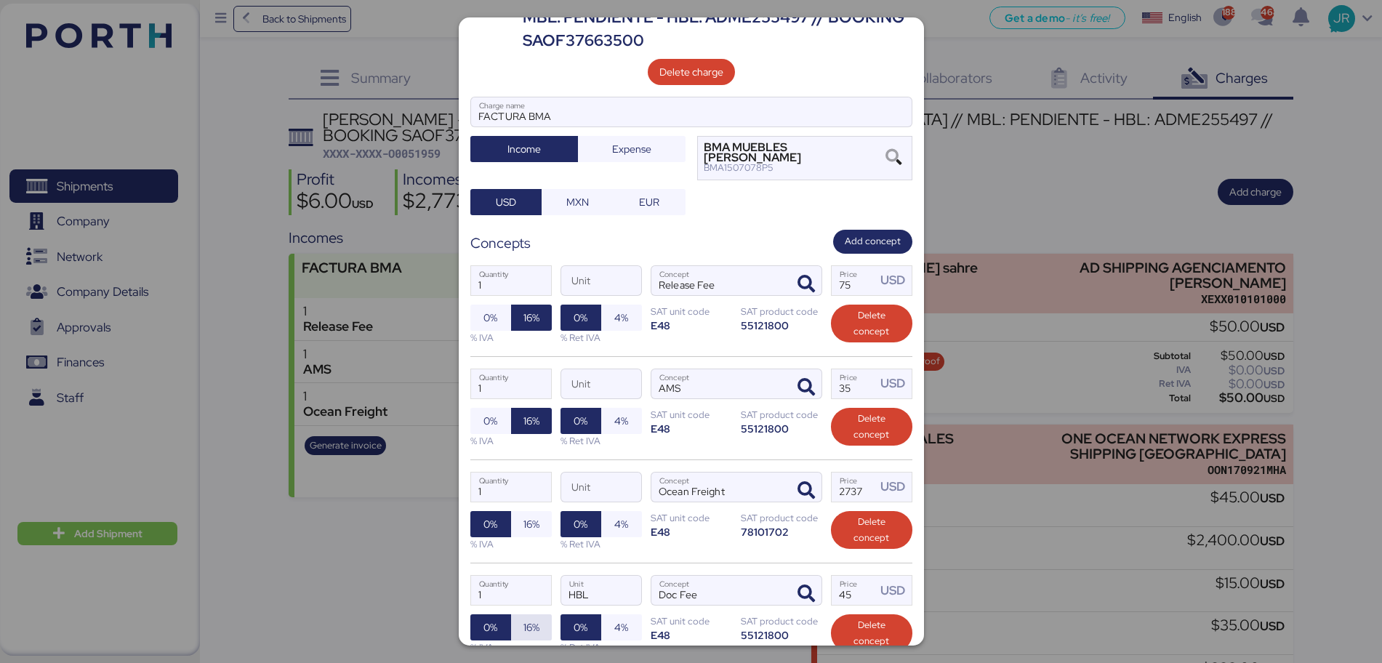
click at [540, 614] on span "16%" at bounding box center [531, 627] width 41 height 26
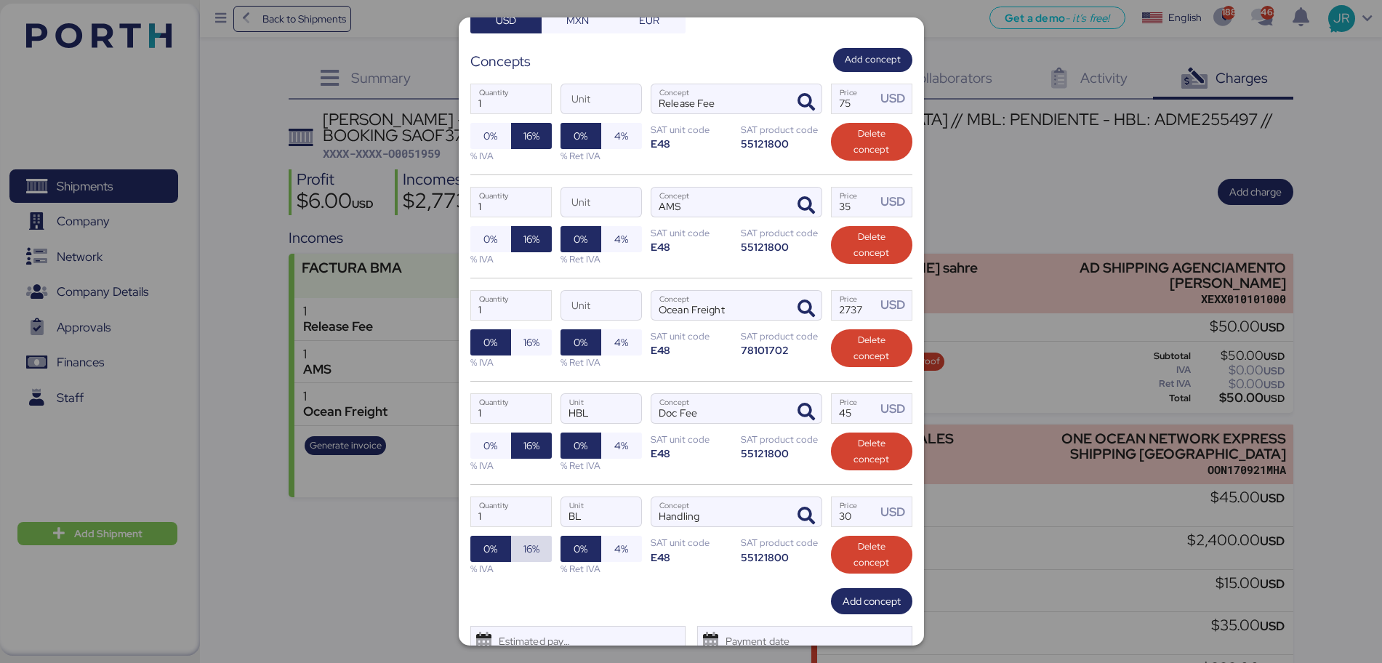
click at [539, 536] on span "16%" at bounding box center [531, 549] width 41 height 26
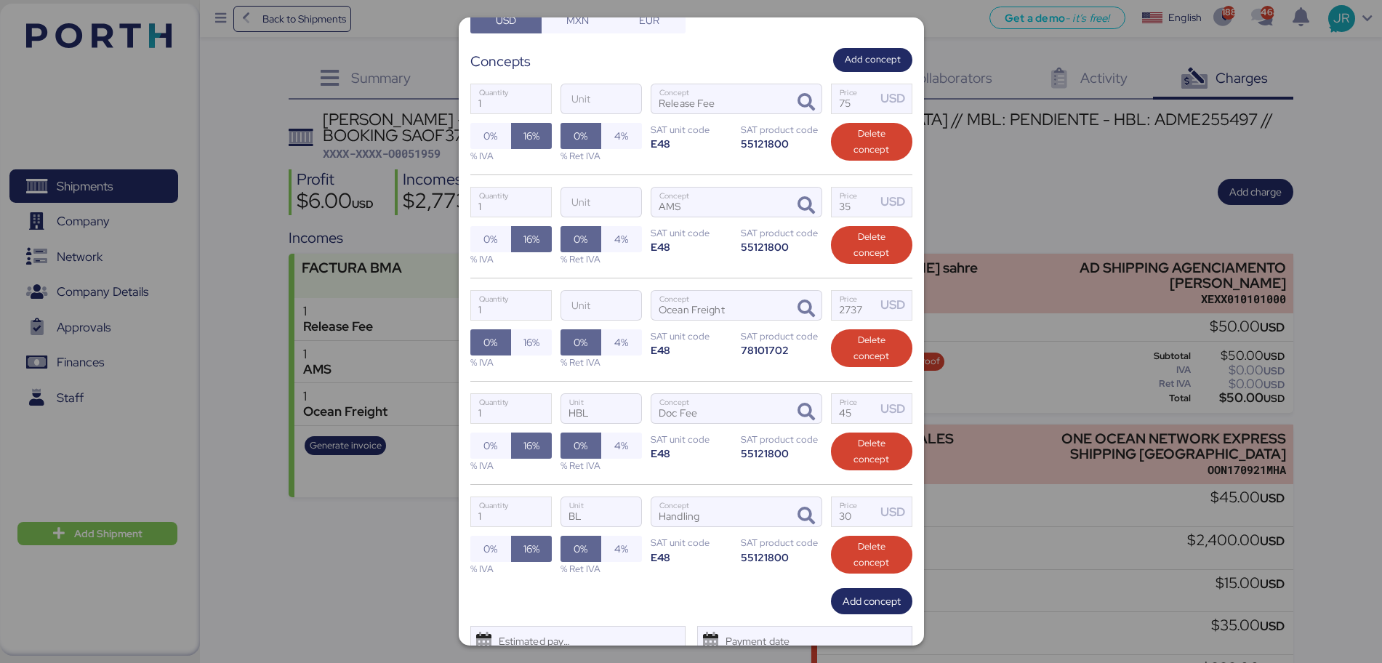
scroll to position [284, 0]
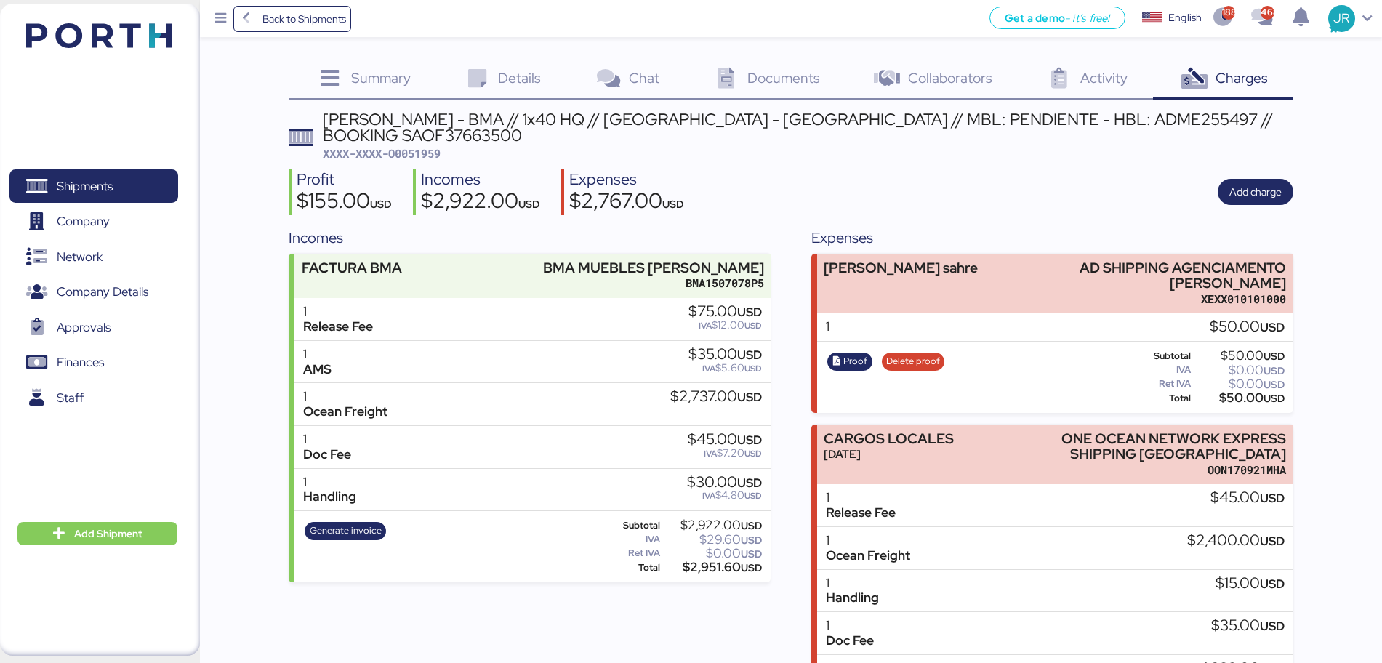
click at [428, 146] on span "XXXX-XXXX-O0051959" at bounding box center [382, 153] width 118 height 15
copy span "O0051959"
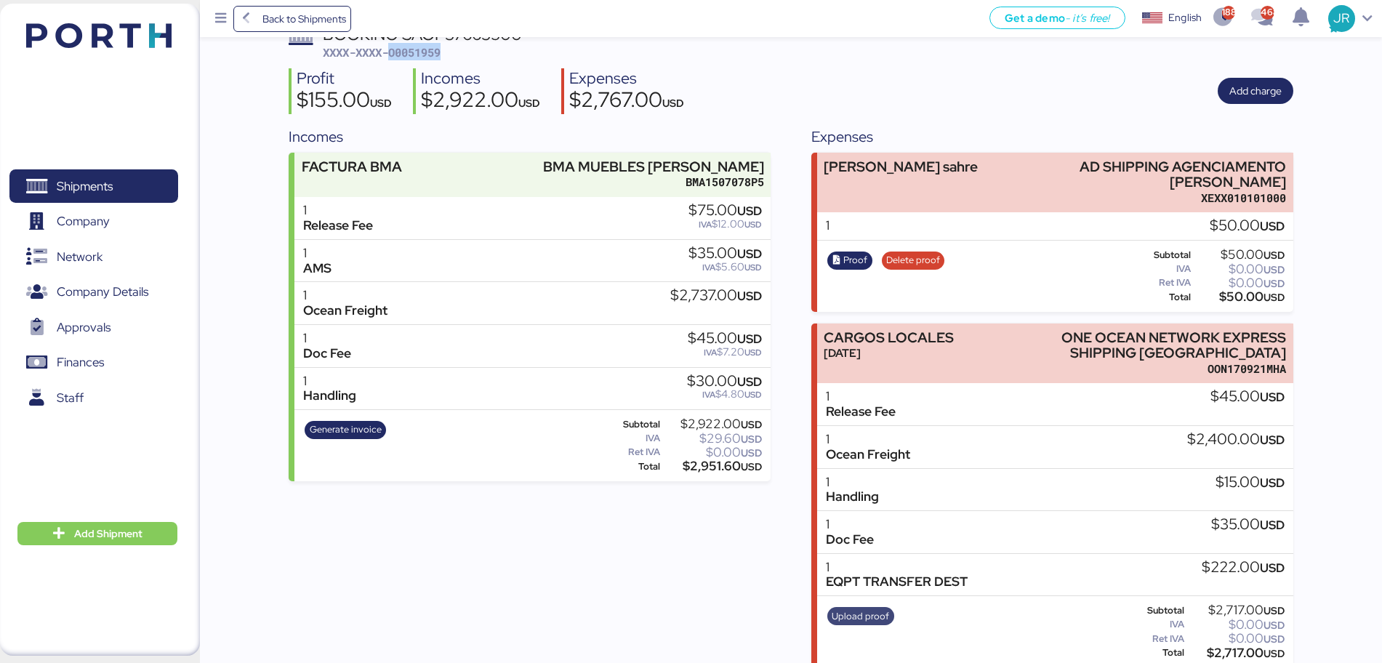
click at [854, 609] on span "Upload proof" at bounding box center [860, 617] width 57 height 16
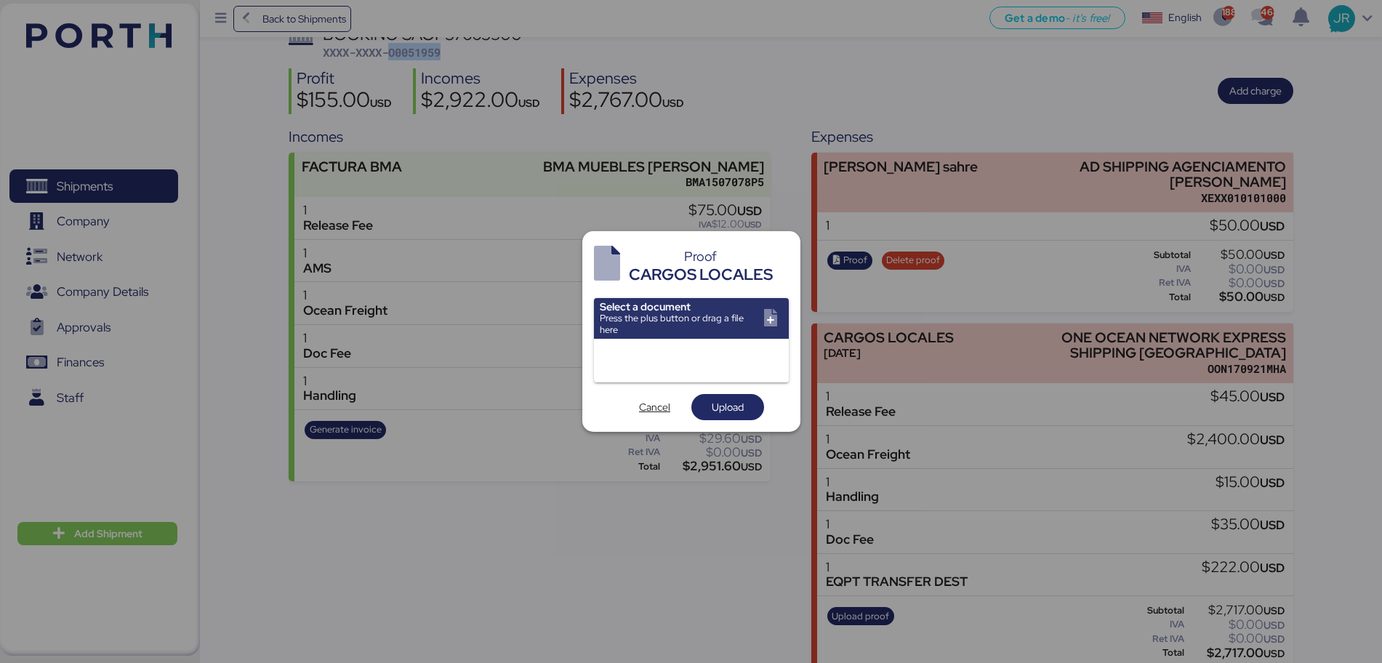
scroll to position [0, 0]
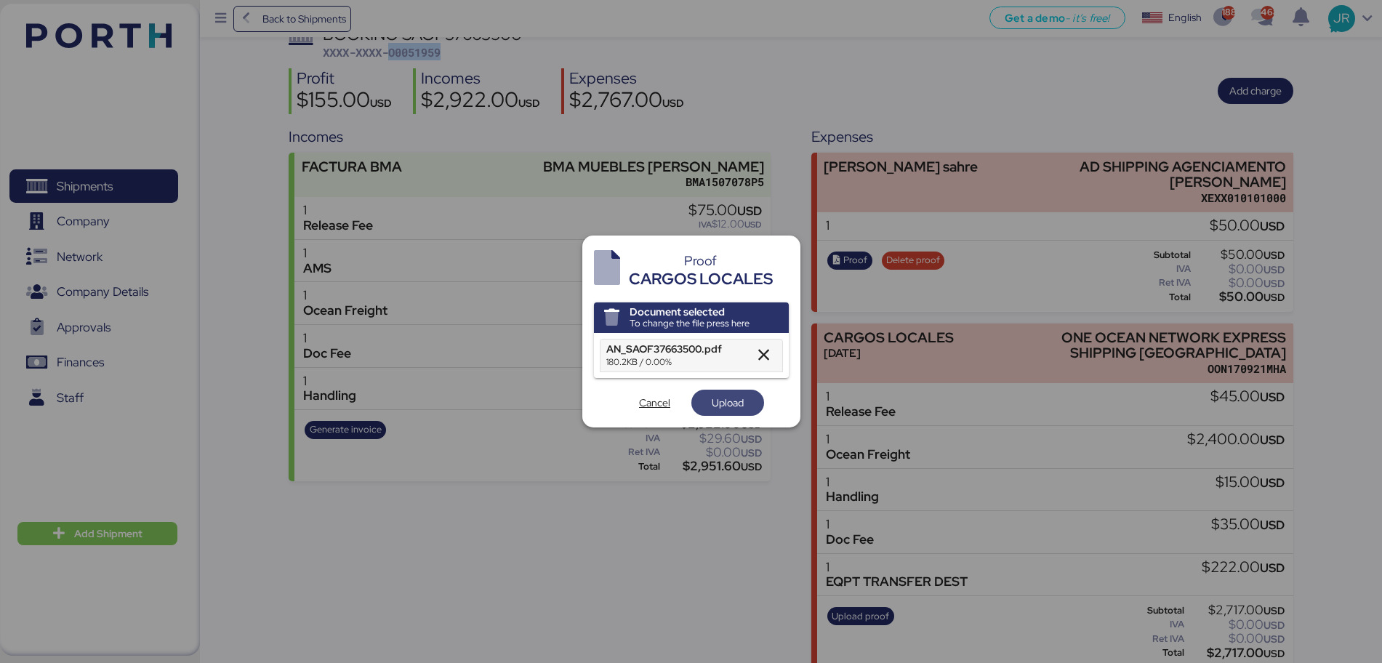
click at [716, 408] on span "Upload" at bounding box center [728, 402] width 32 height 17
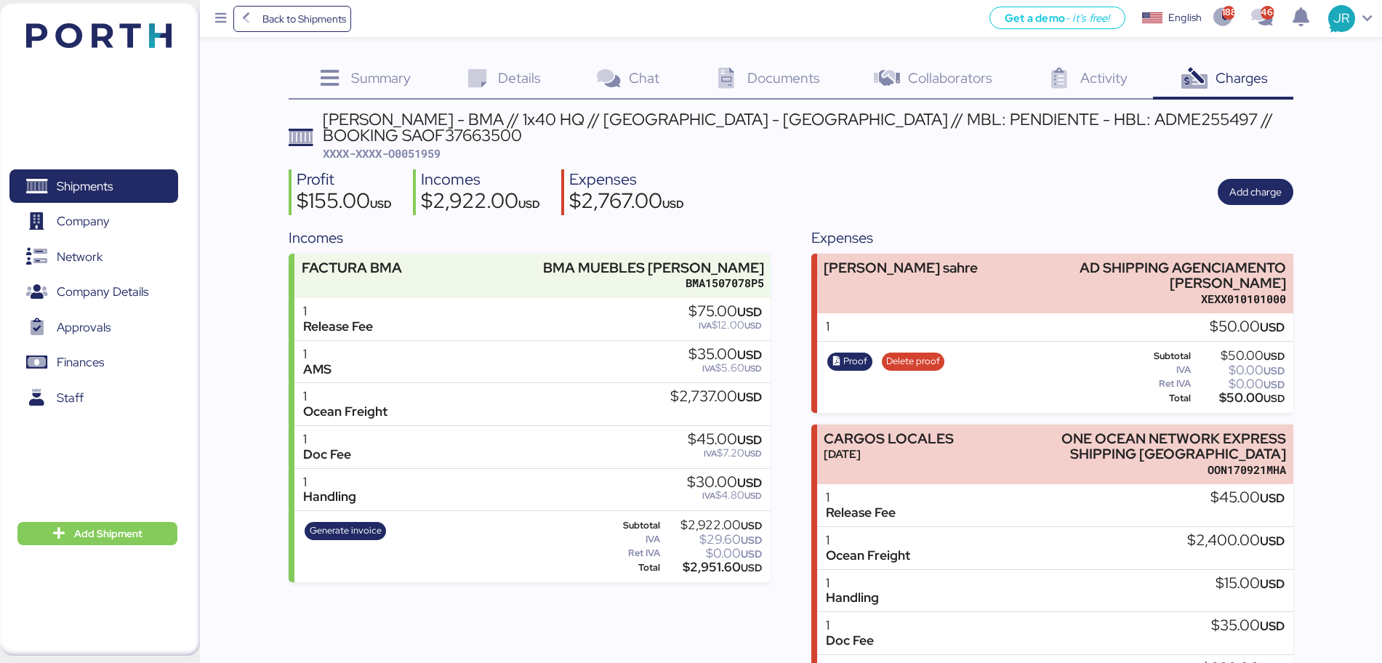
click at [755, 81] on span "Documents" at bounding box center [783, 77] width 73 height 19
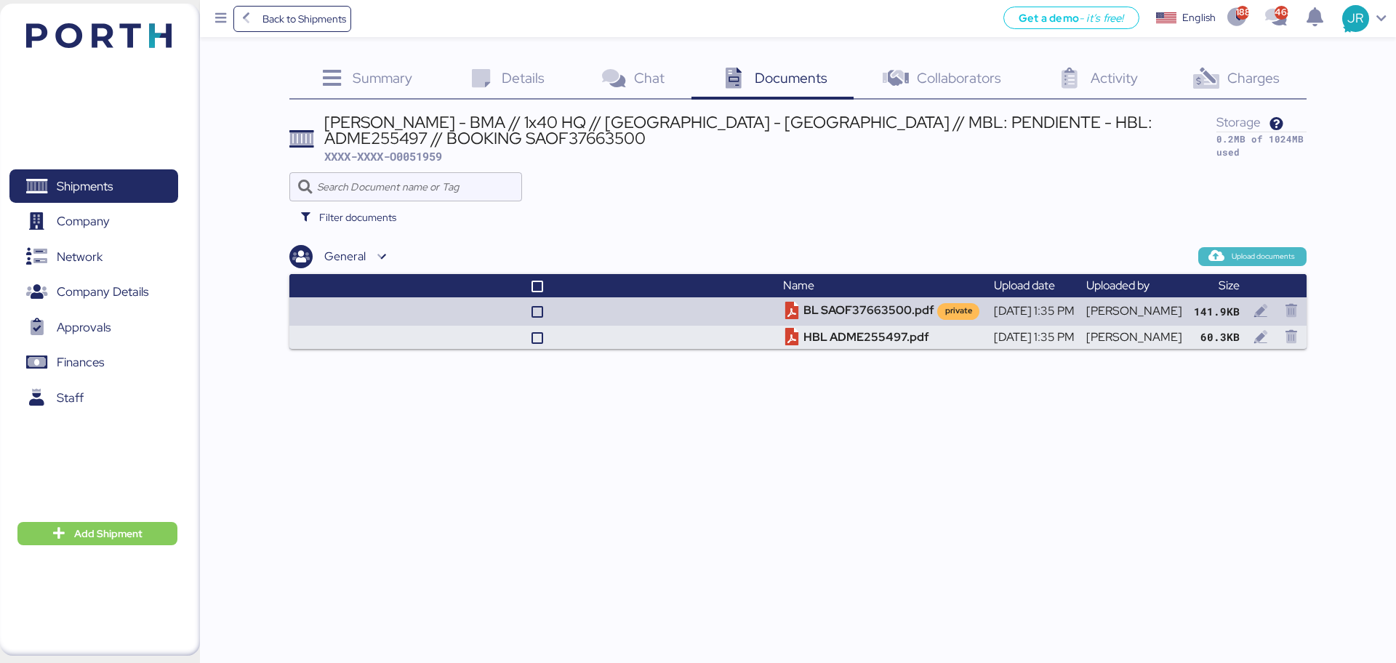
click at [1218, 256] on icon "button" at bounding box center [1216, 256] width 13 height 13
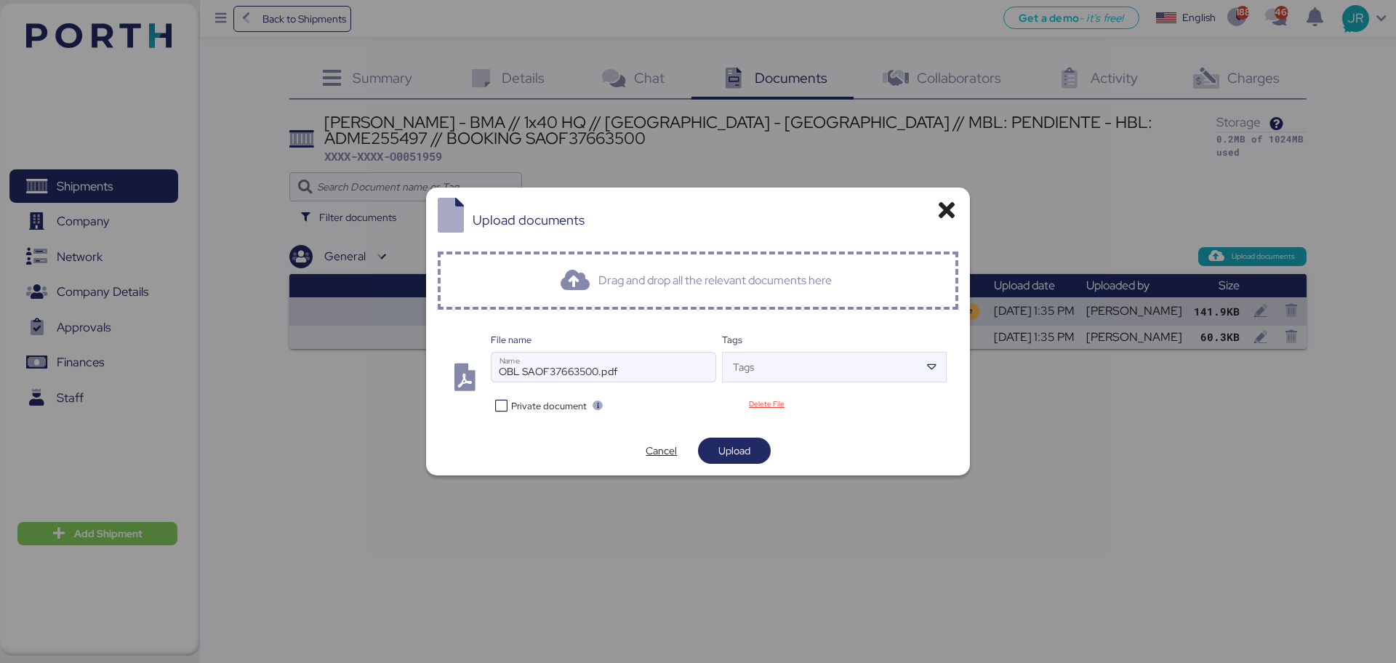
click at [548, 401] on span "Private document" at bounding box center [549, 406] width 76 height 14
click at [726, 441] on span "Upload" at bounding box center [734, 451] width 49 height 20
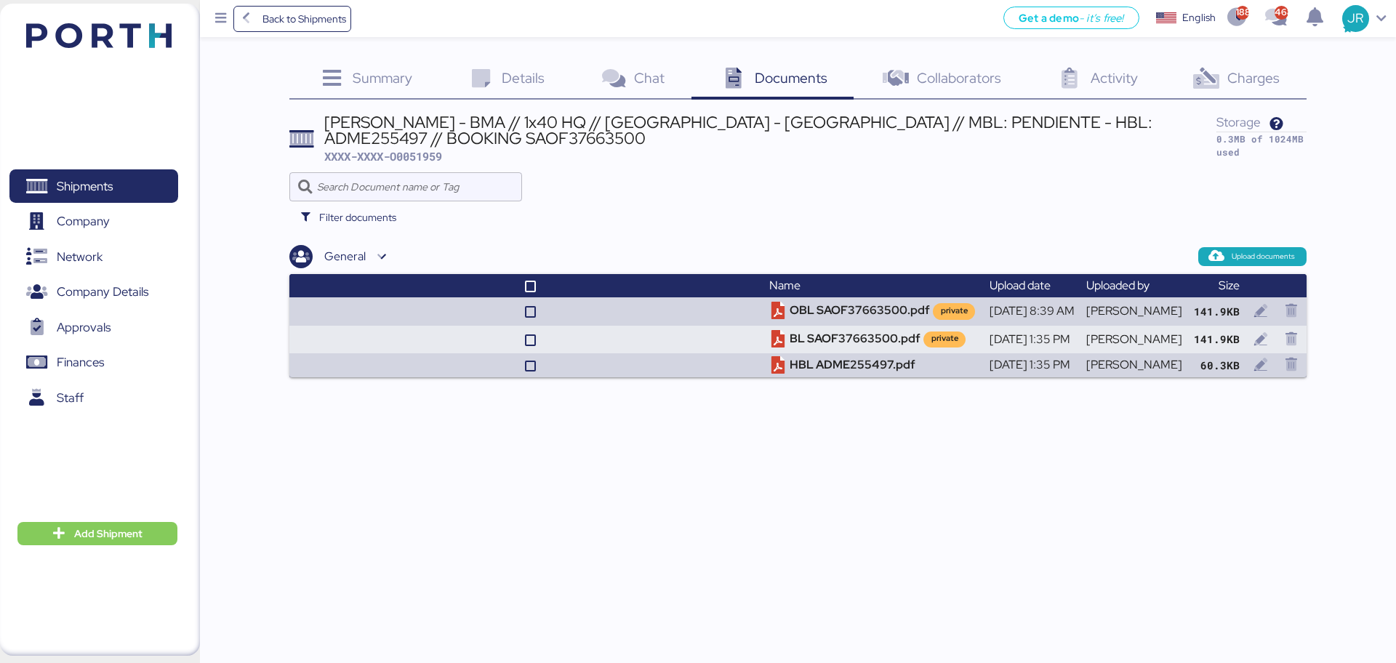
click at [1206, 76] on icon at bounding box center [1206, 78] width 31 height 21
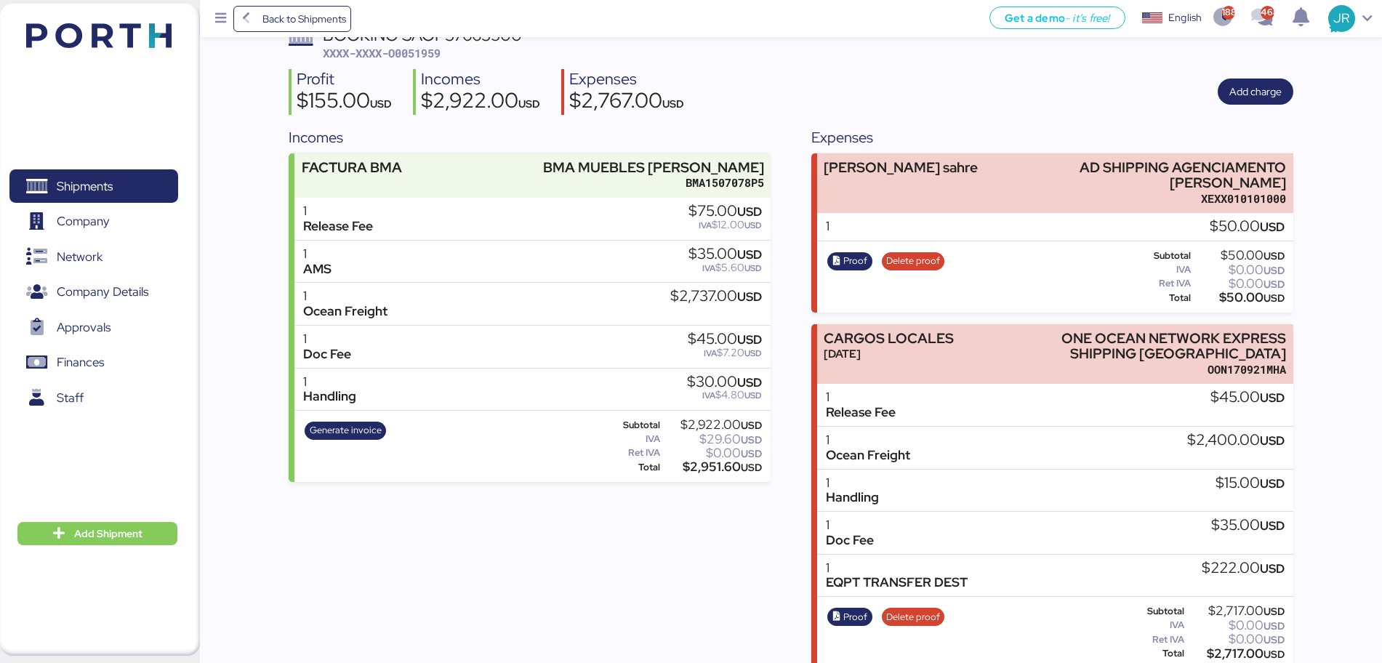
scroll to position [101, 0]
